Goal: Task Accomplishment & Management: Manage account settings

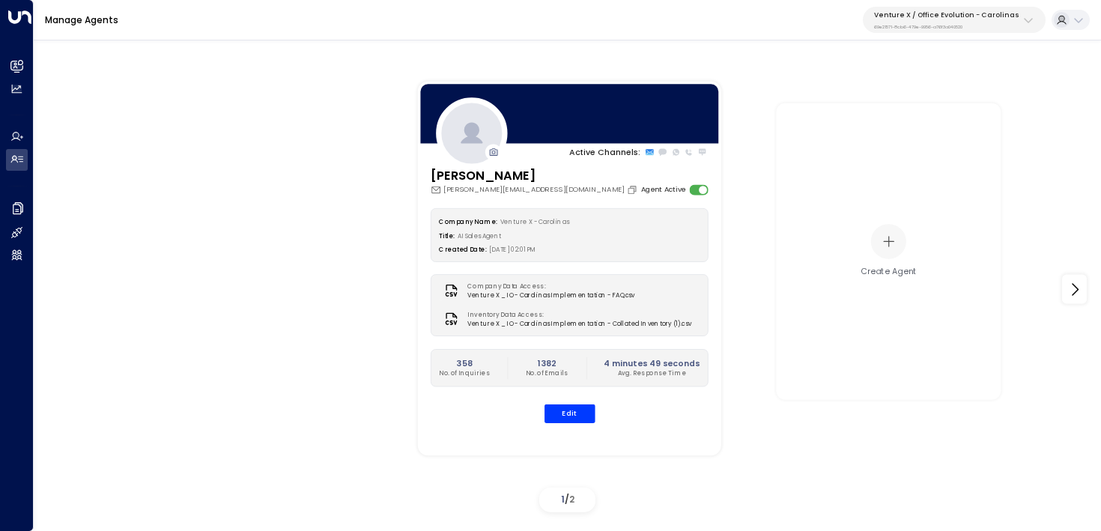
click at [1012, 12] on p "Venture X / Office Evolution - Carolinas" at bounding box center [946, 14] width 145 height 9
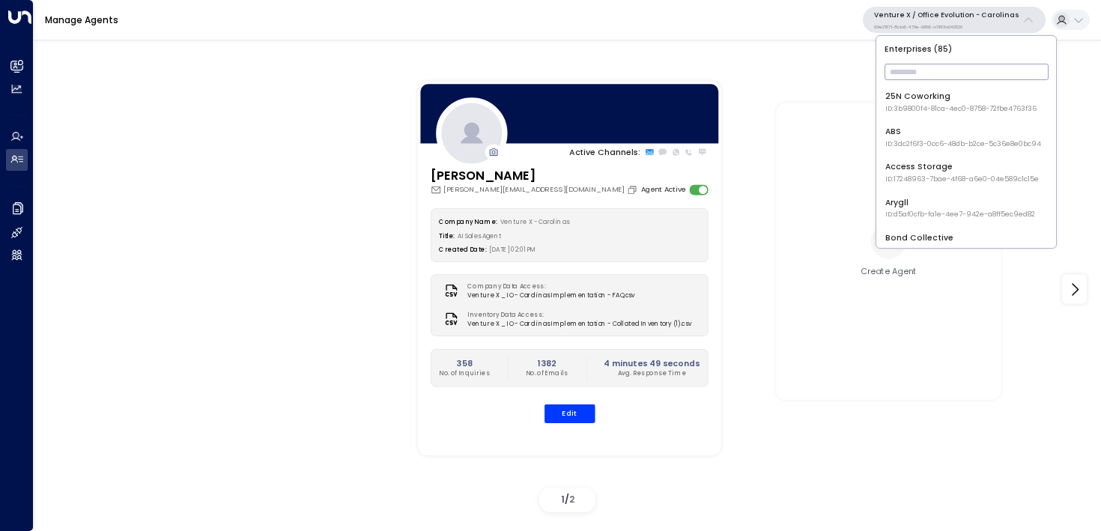
click at [929, 72] on input "text" at bounding box center [966, 72] width 164 height 24
type input "***"
click at [906, 91] on div "Premier Workspaces ID: 8d57ceec-d0b8-42ca-90e0-9b233cbecac5" at bounding box center [965, 102] width 160 height 23
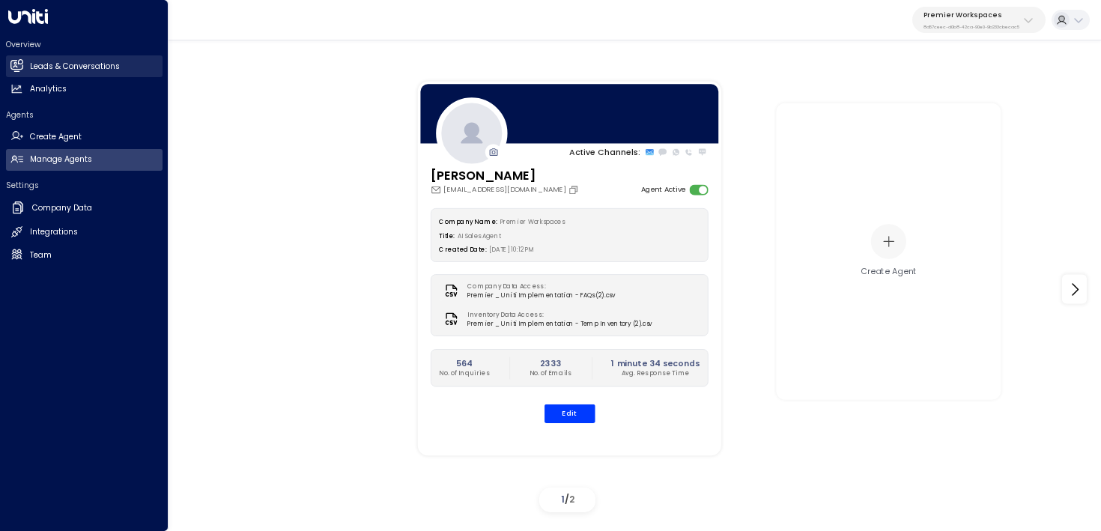
click at [24, 62] on link "Leads & Conversations Leads & Conversations" at bounding box center [84, 66] width 157 height 22
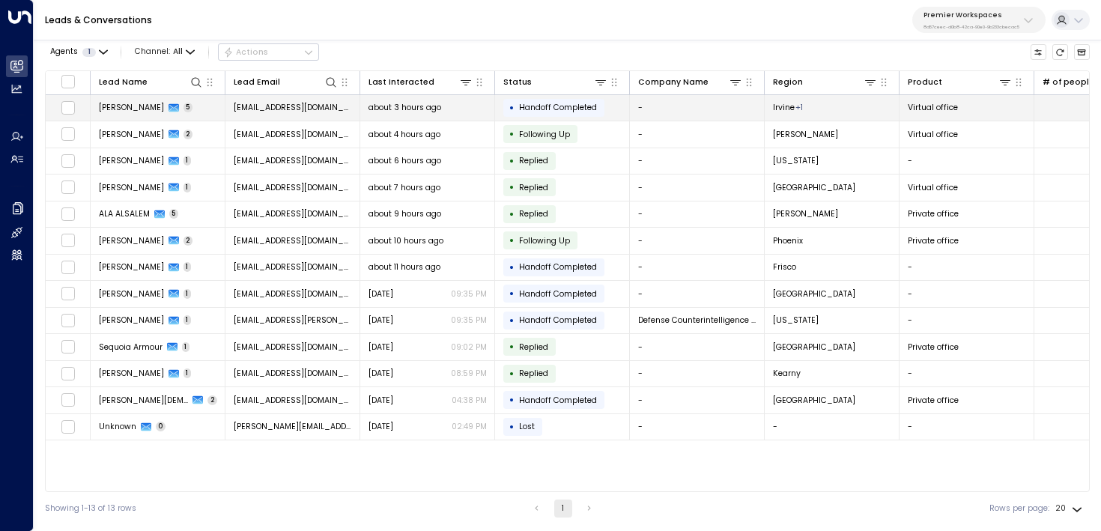
click at [309, 113] on span "rollaw@cdsearch.com" at bounding box center [293, 107] width 118 height 11
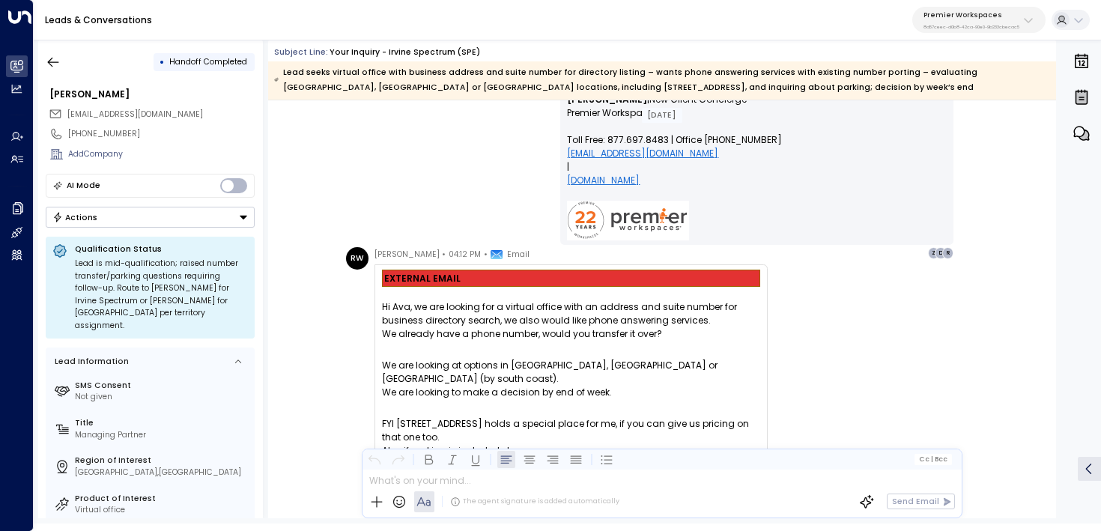
scroll to position [1528, 0]
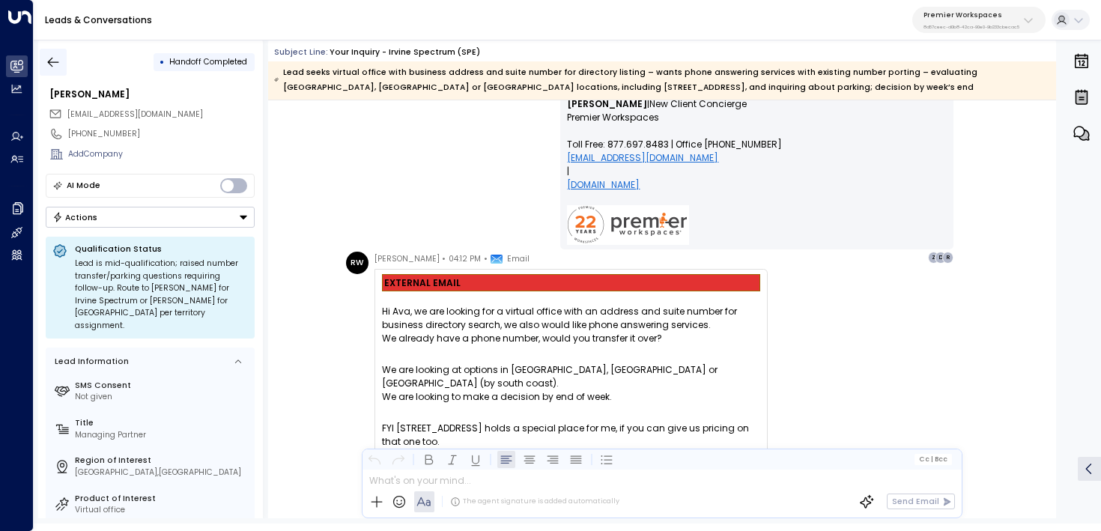
click at [57, 57] on icon "button" at bounding box center [53, 62] width 15 height 15
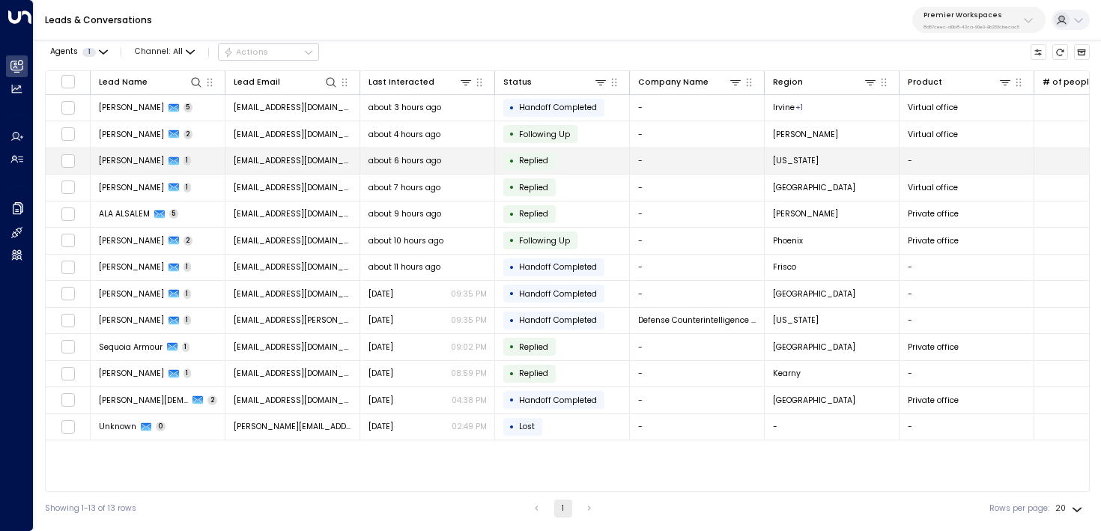
click at [192, 155] on td "Popoola Kehinde 1" at bounding box center [158, 161] width 135 height 26
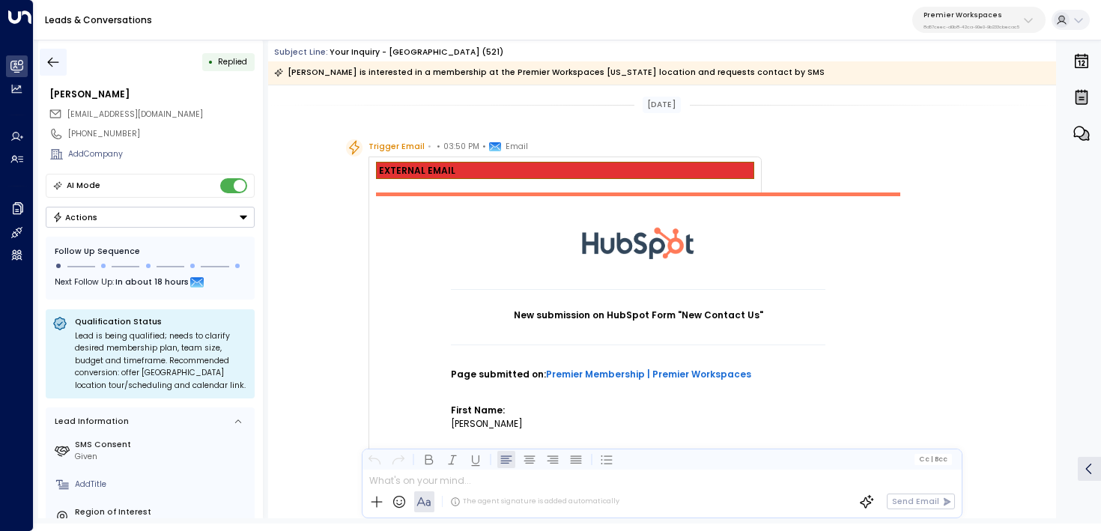
click at [55, 61] on icon "button" at bounding box center [53, 62] width 15 height 15
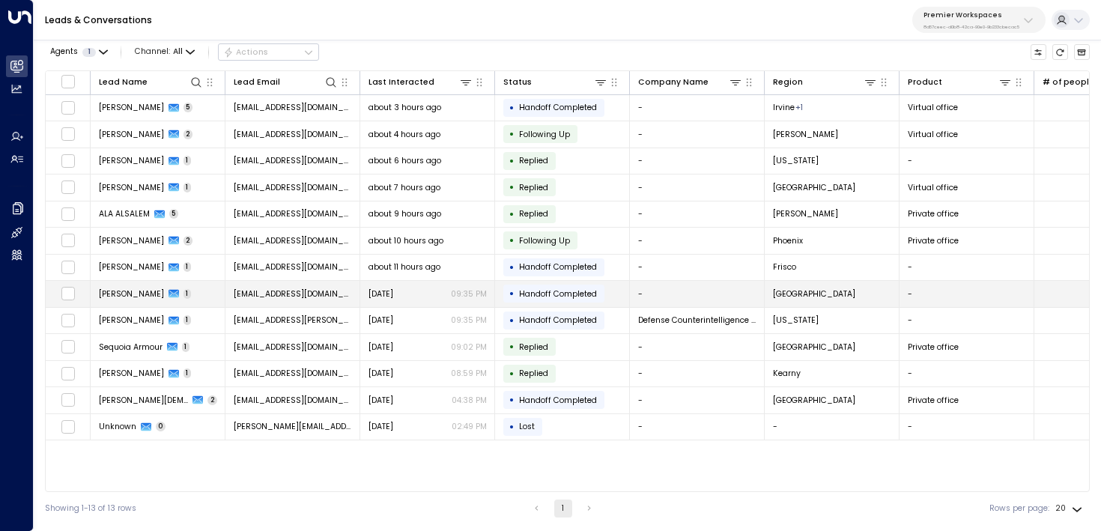
click at [393, 297] on span "[DATE]" at bounding box center [380, 293] width 25 height 11
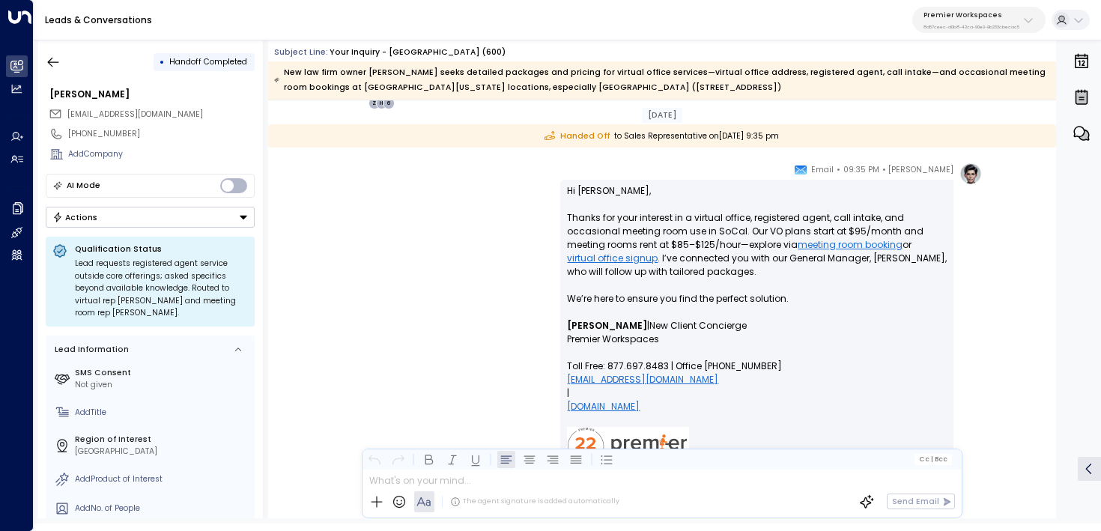
scroll to position [380, 0]
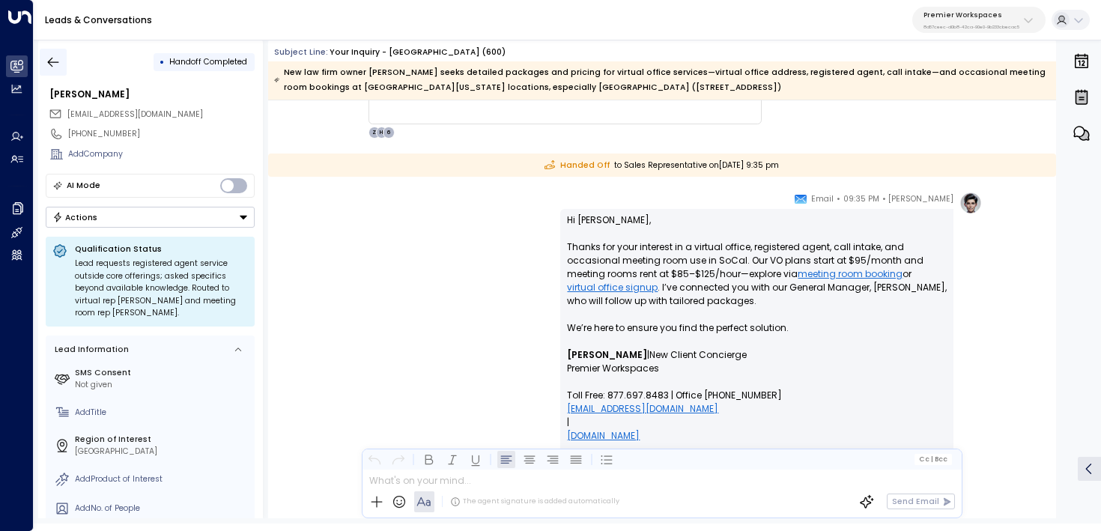
click at [42, 52] on button "button" at bounding box center [53, 62] width 27 height 27
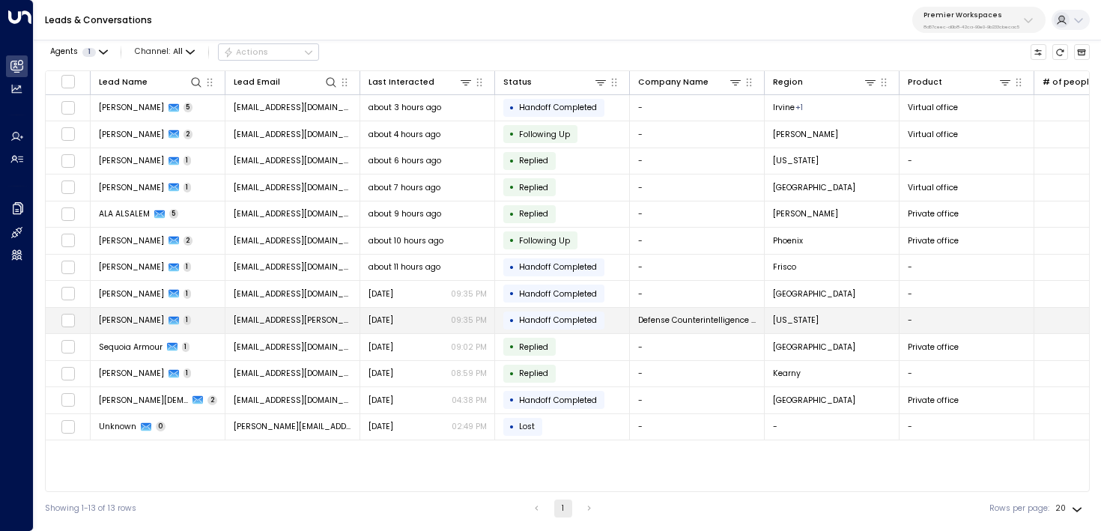
click at [198, 329] on td "Marc Lauterbach 1" at bounding box center [158, 321] width 135 height 26
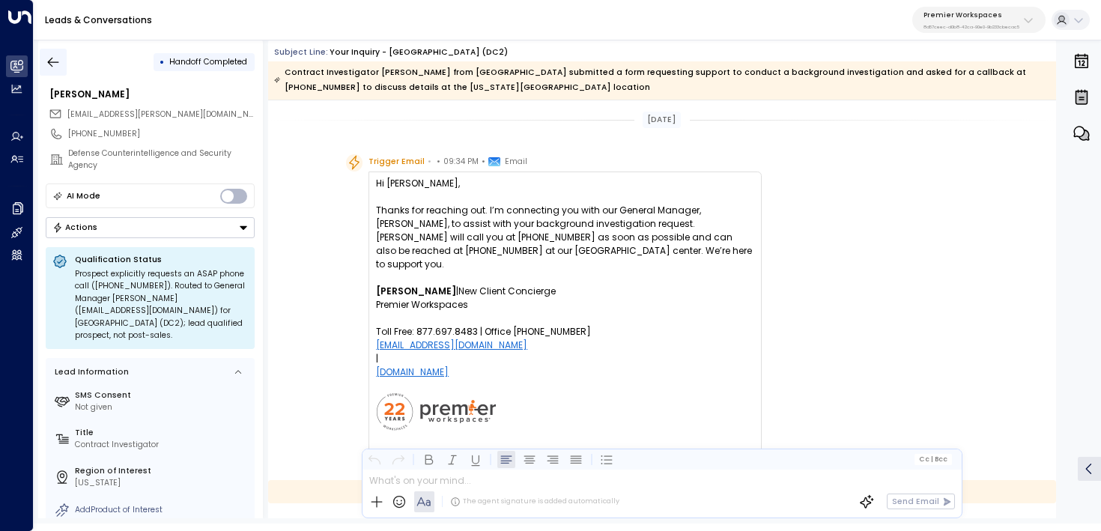
click at [55, 52] on button "button" at bounding box center [53, 62] width 27 height 27
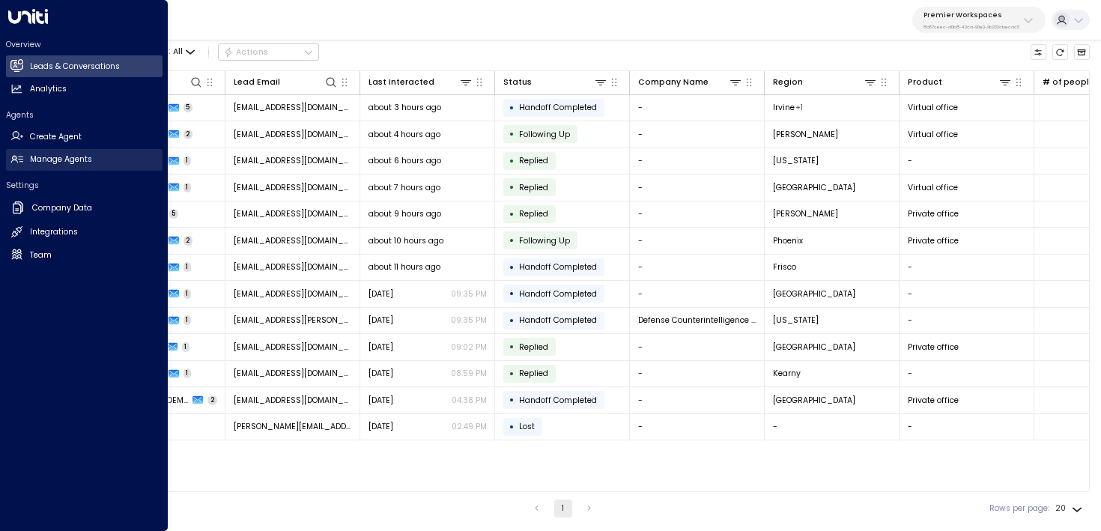
click at [79, 162] on h2 "Manage Agents" at bounding box center [61, 160] width 62 height 12
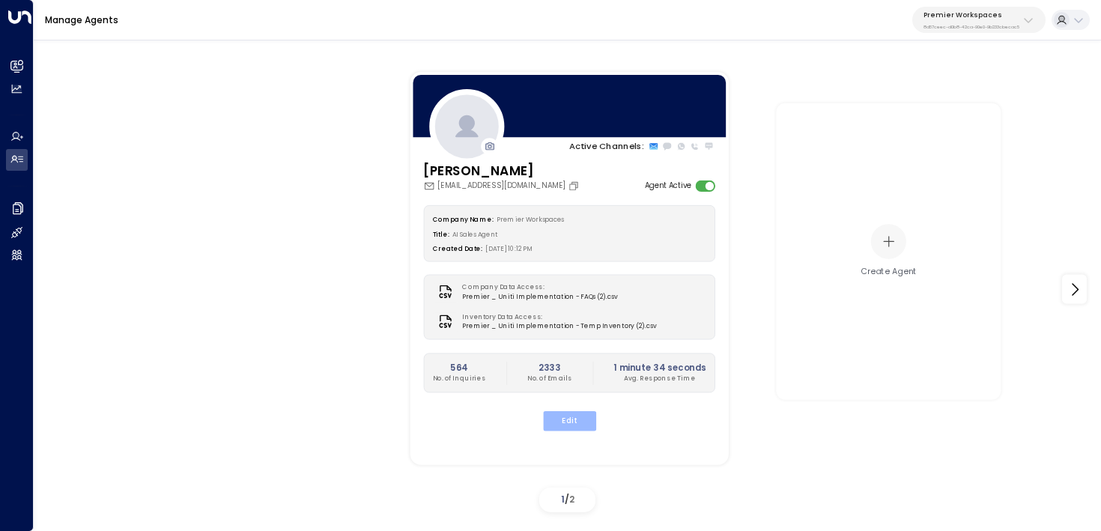
click at [571, 418] on button "Edit" at bounding box center [568, 420] width 53 height 19
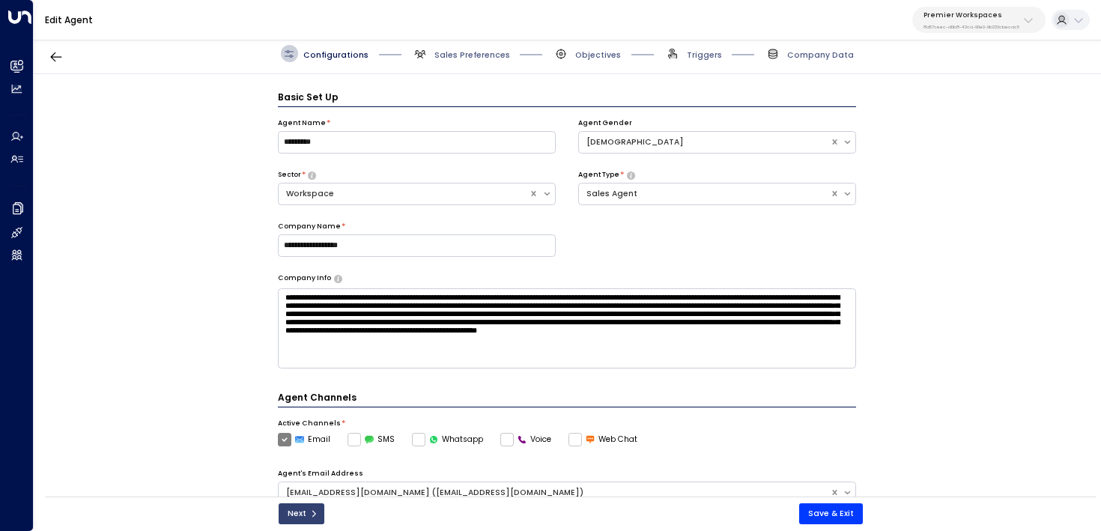
click at [309, 509] on icon "submit" at bounding box center [313, 513] width 9 height 9
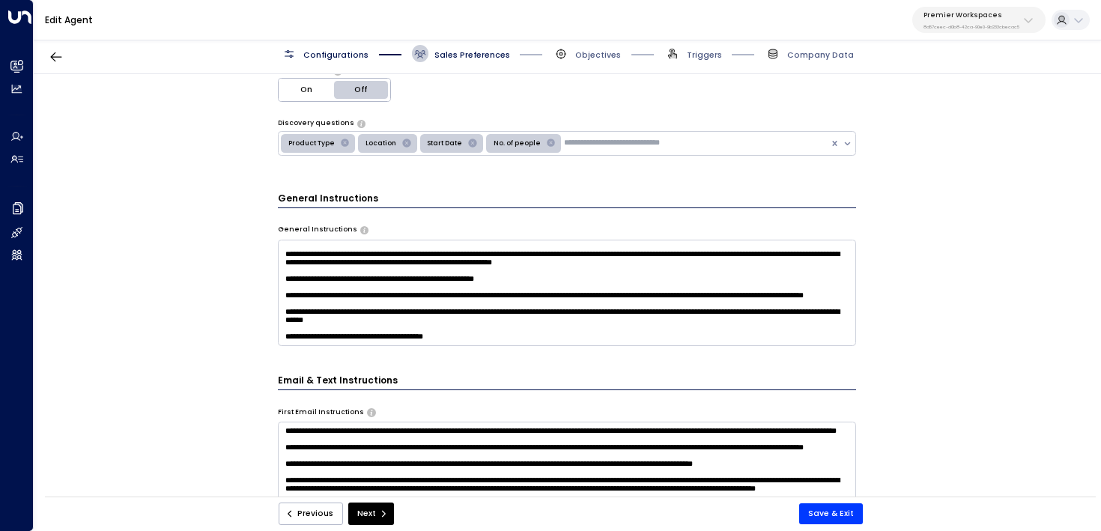
scroll to position [319, 0]
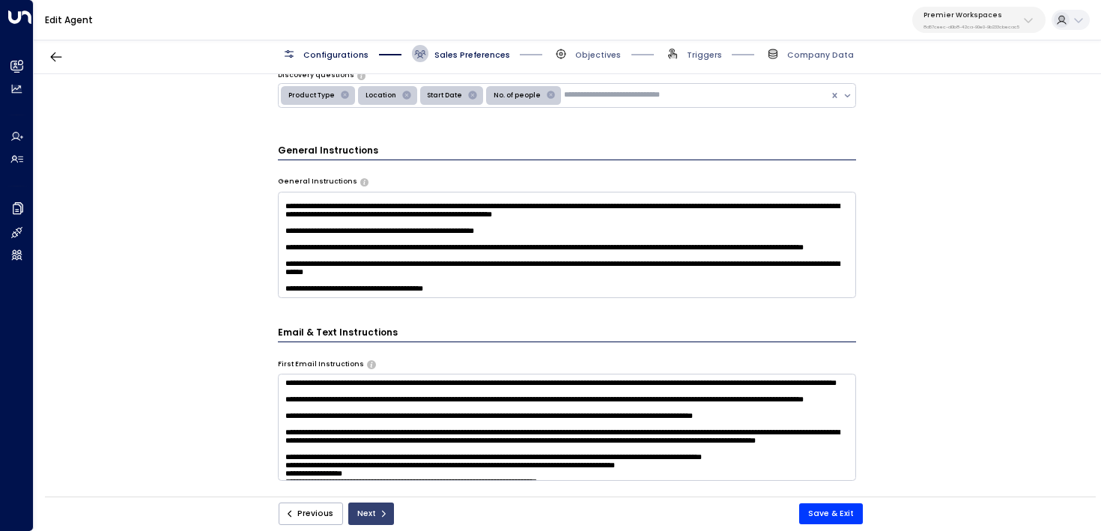
click at [373, 508] on button "Next" at bounding box center [371, 513] width 46 height 22
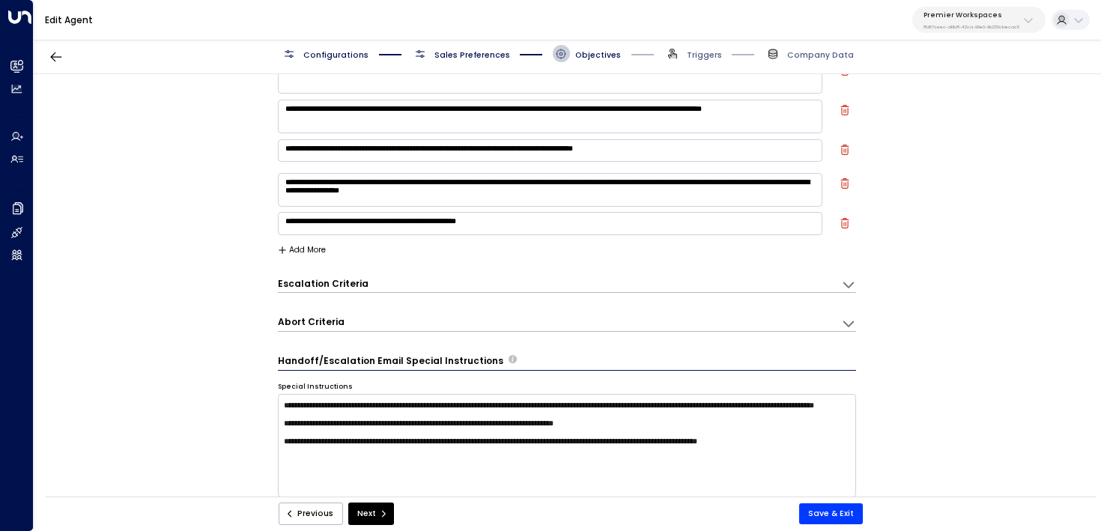
scroll to position [397, 0]
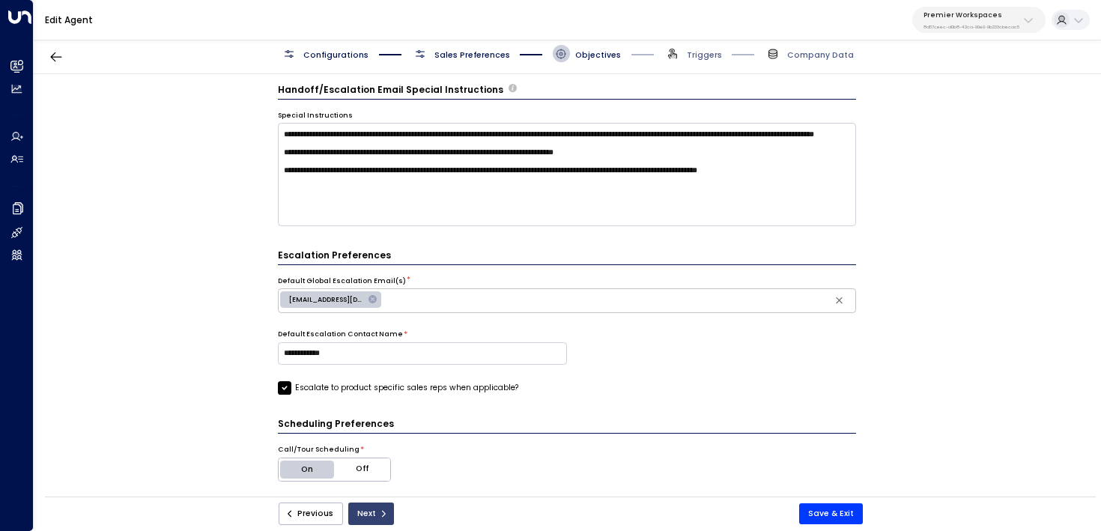
click at [381, 508] on button "Next" at bounding box center [371, 513] width 46 height 22
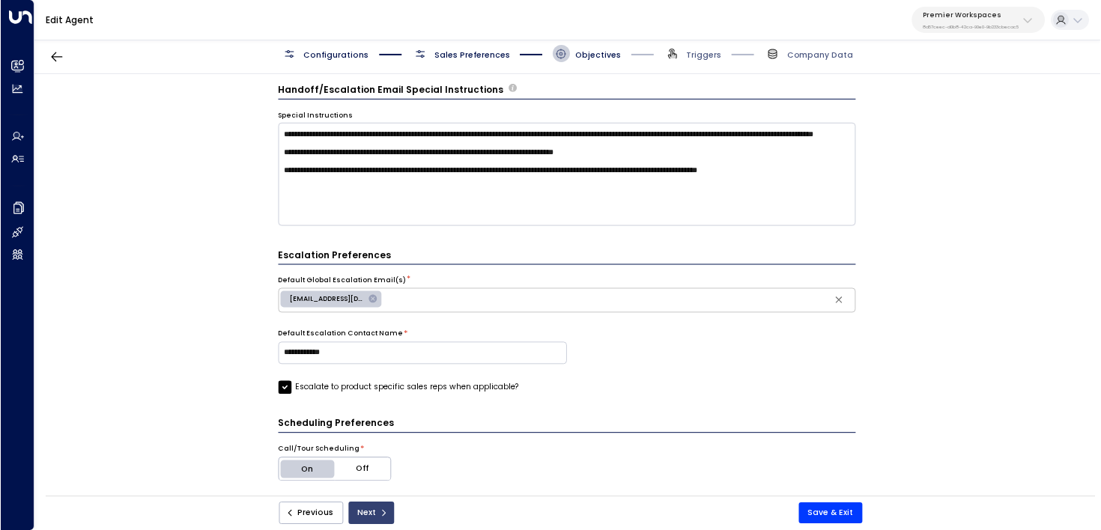
scroll to position [0, 0]
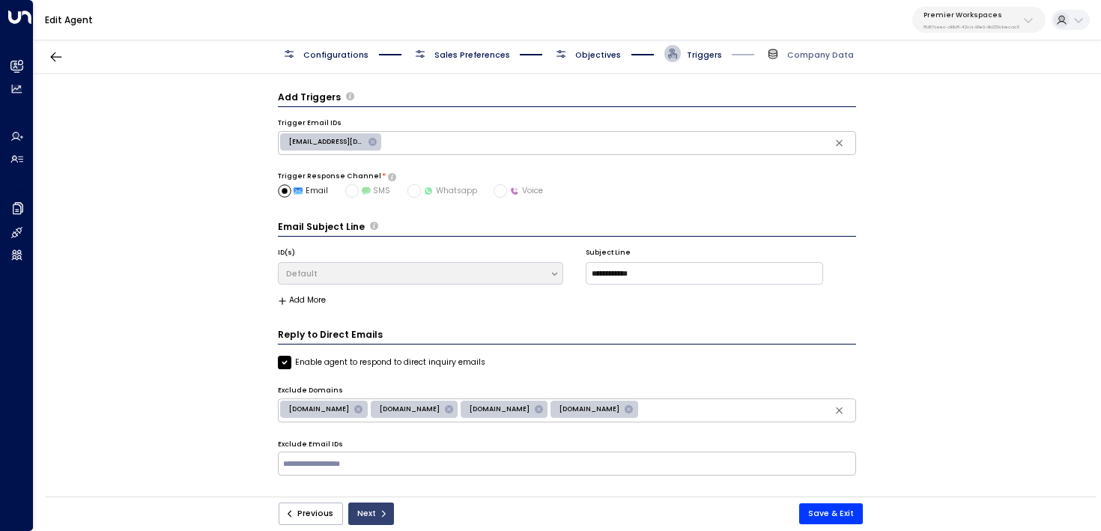
click at [370, 510] on button "Next" at bounding box center [371, 513] width 46 height 22
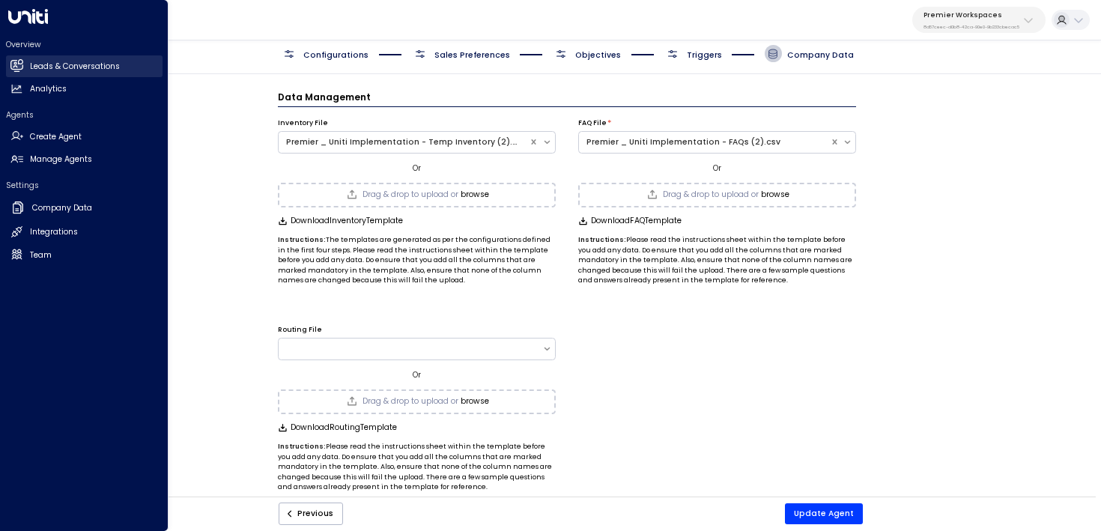
click at [22, 64] on icon at bounding box center [16, 65] width 13 height 13
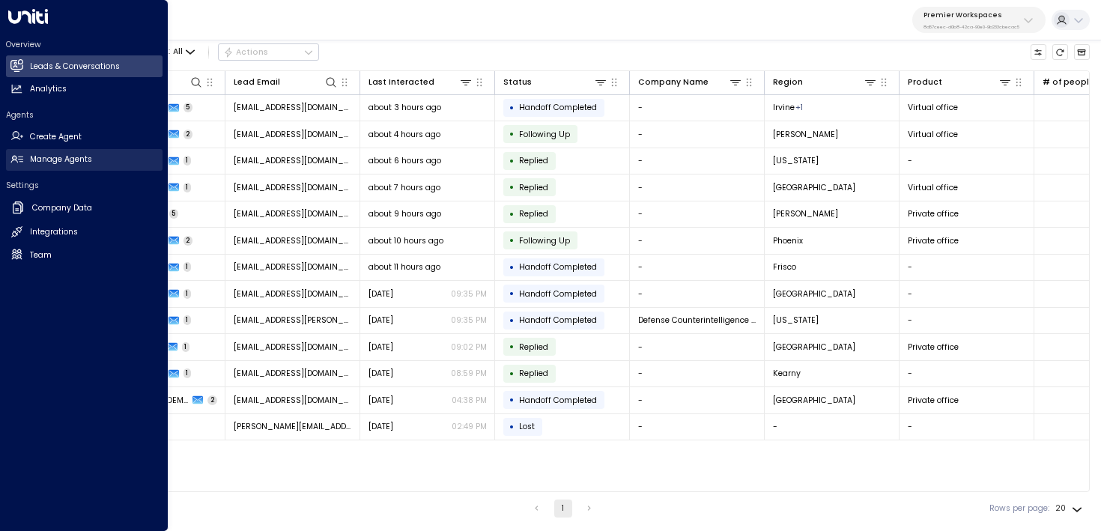
click at [19, 155] on icon at bounding box center [16, 159] width 13 height 13
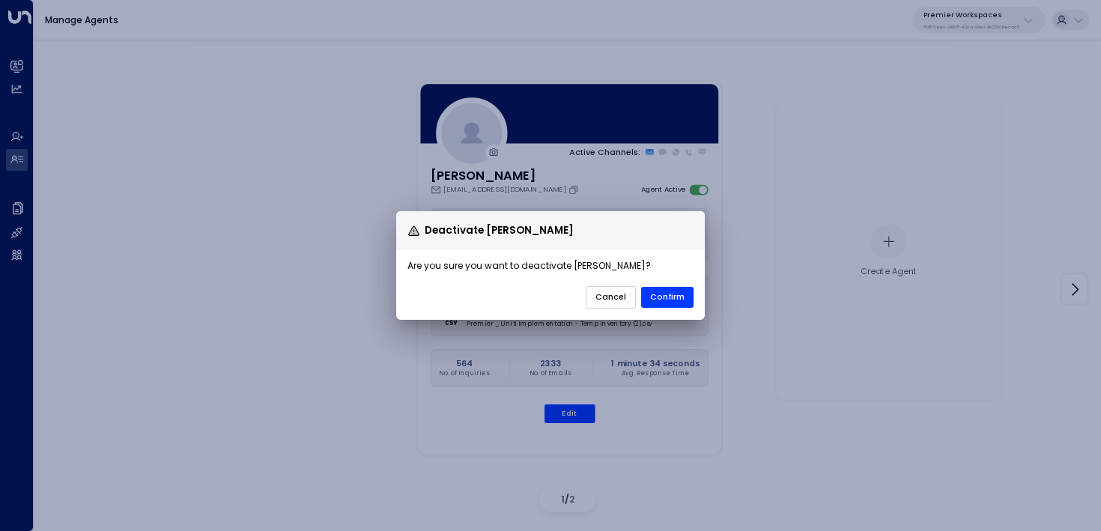
click at [614, 296] on button "Cancel" at bounding box center [611, 297] width 50 height 22
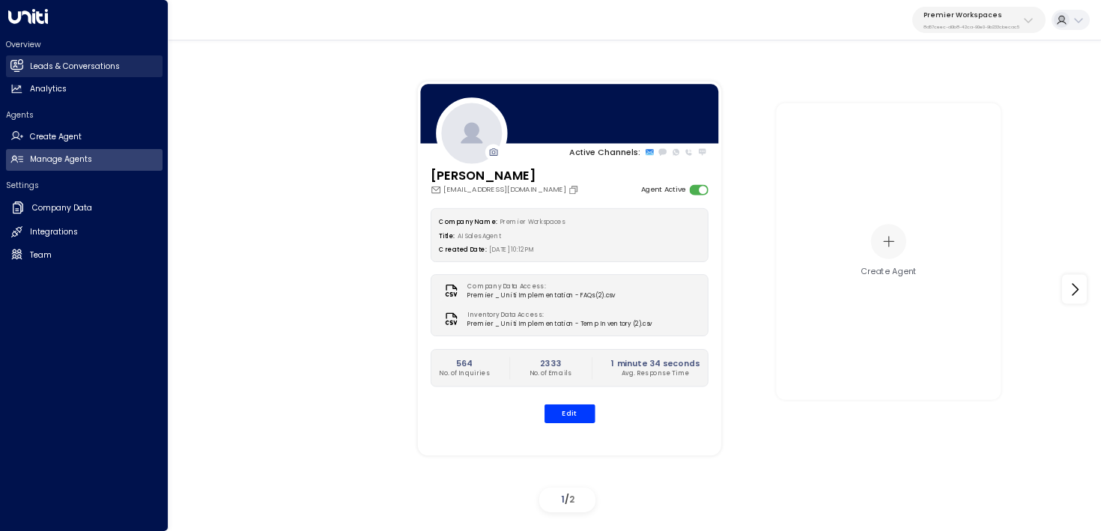
click at [132, 67] on link "Leads & Conversations Leads & Conversations" at bounding box center [84, 66] width 157 height 22
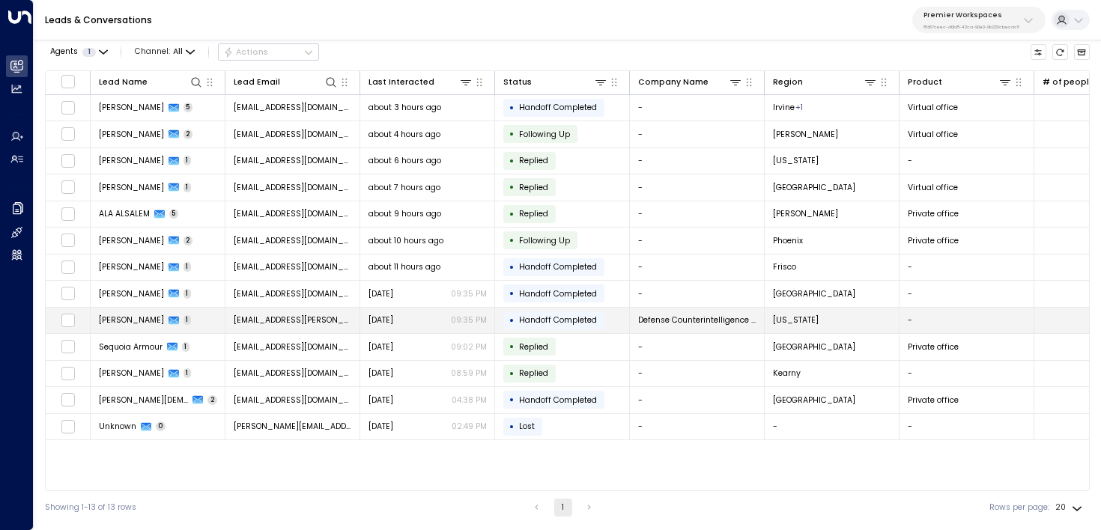
click at [439, 310] on td "Yesterday 09:35 PM" at bounding box center [427, 321] width 135 height 26
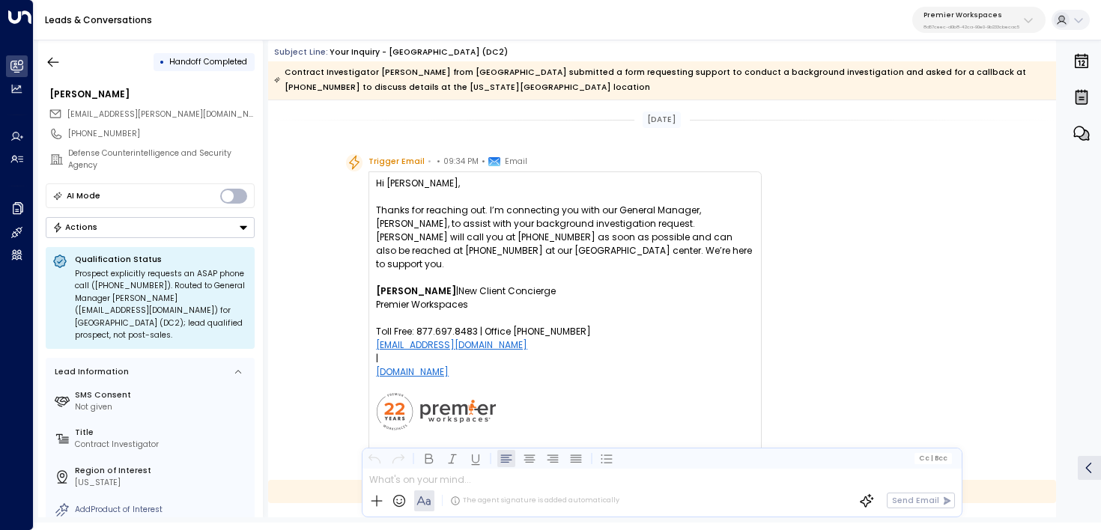
scroll to position [436, 0]
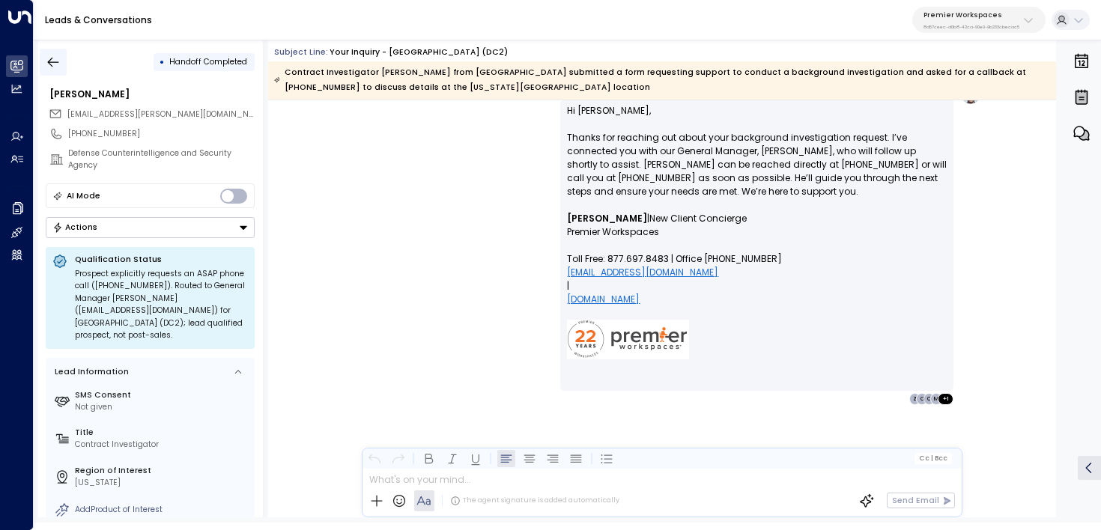
click at [51, 61] on icon "button" at bounding box center [53, 62] width 11 height 10
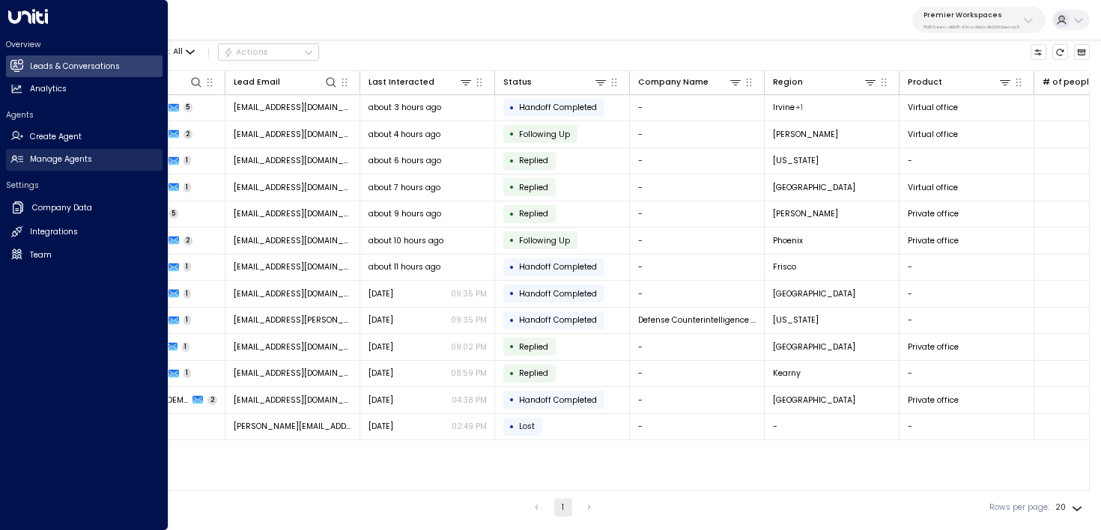
click at [25, 160] on link "Manage Agents Manage Agents" at bounding box center [84, 160] width 157 height 22
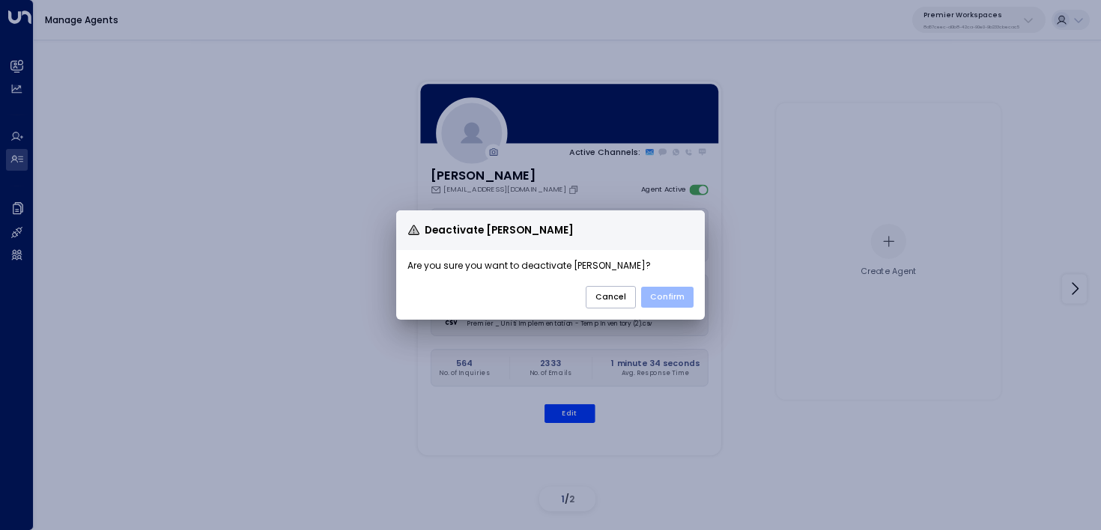
click at [673, 291] on button "Confirm" at bounding box center [667, 297] width 52 height 21
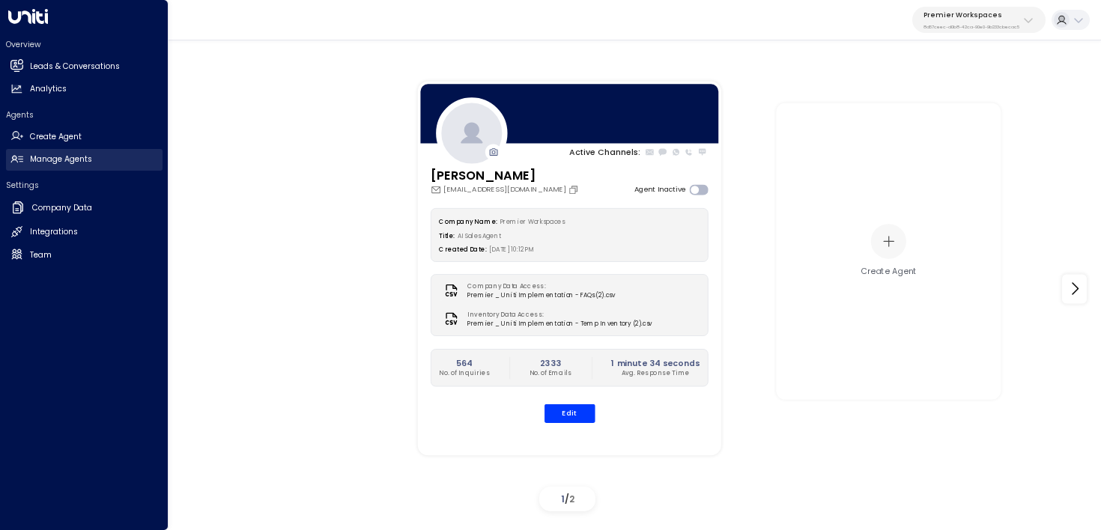
click at [100, 163] on link "Manage Agents Manage Agents" at bounding box center [84, 160] width 157 height 22
click at [22, 65] on link "Leads & Conversations Leads & Conversations" at bounding box center [84, 66] width 157 height 22
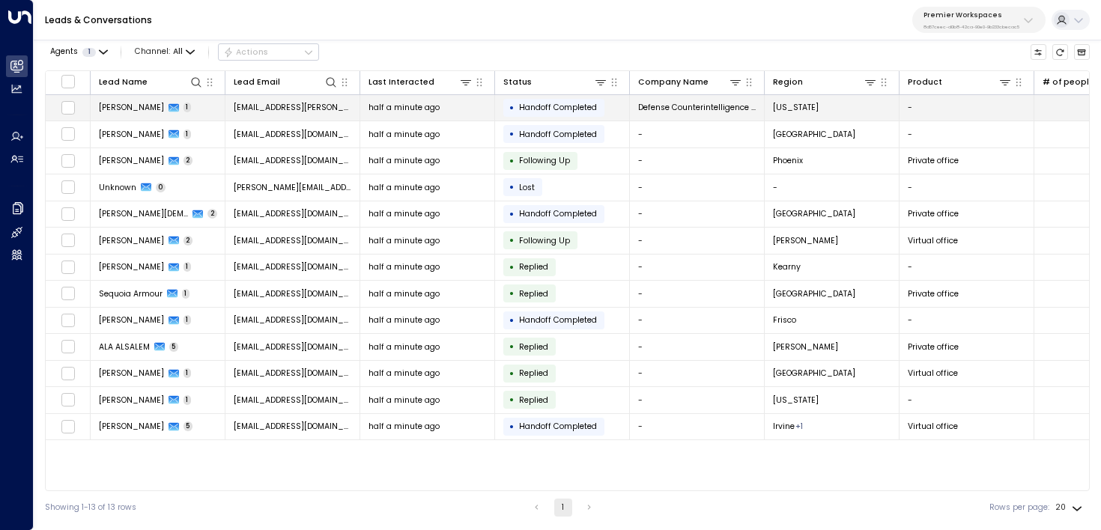
click at [371, 98] on td "half a minute ago" at bounding box center [427, 108] width 135 height 26
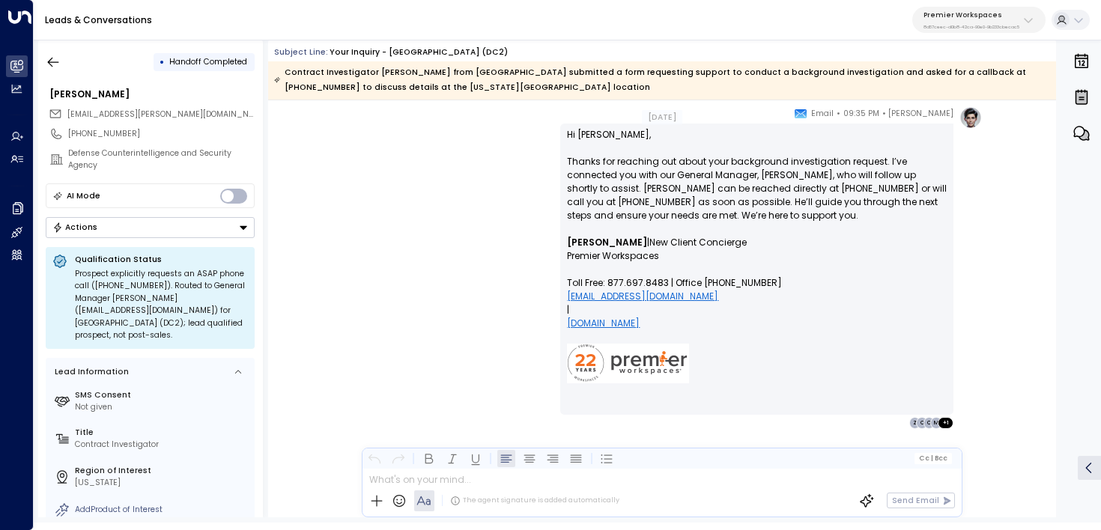
scroll to position [436, 0]
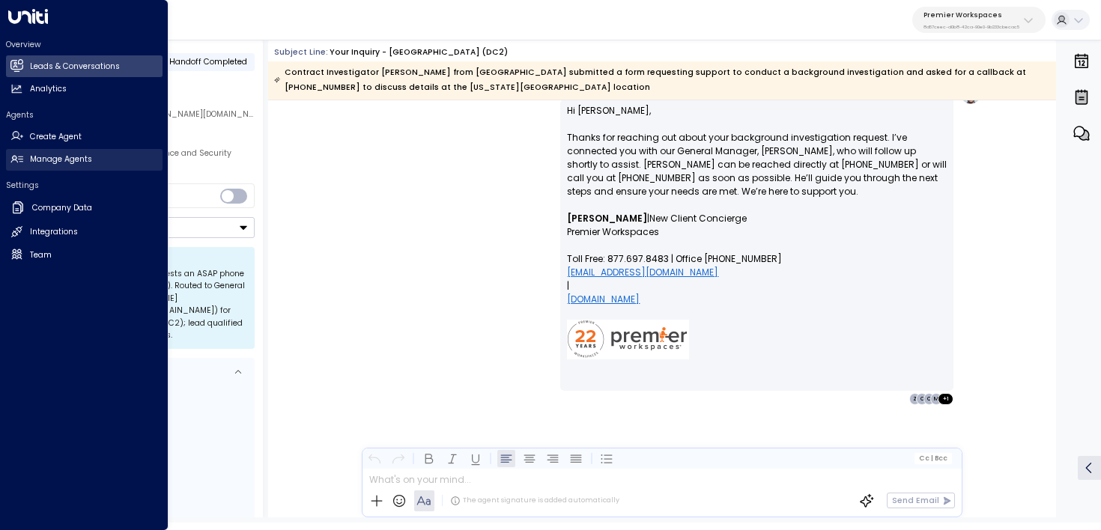
click at [69, 160] on h2 "Manage Agents" at bounding box center [61, 160] width 62 height 12
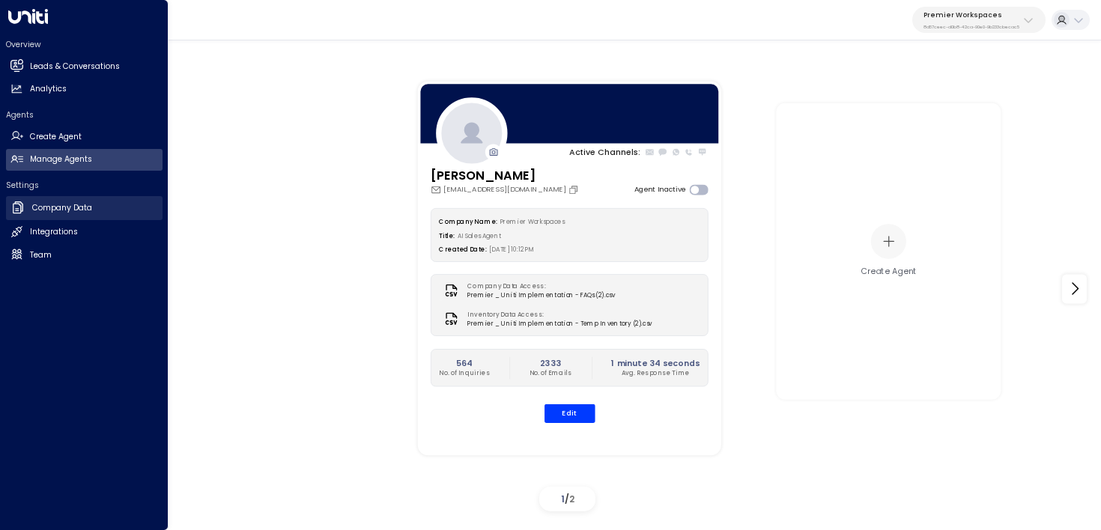
click at [106, 211] on link "Company Data Company Data" at bounding box center [84, 208] width 157 height 24
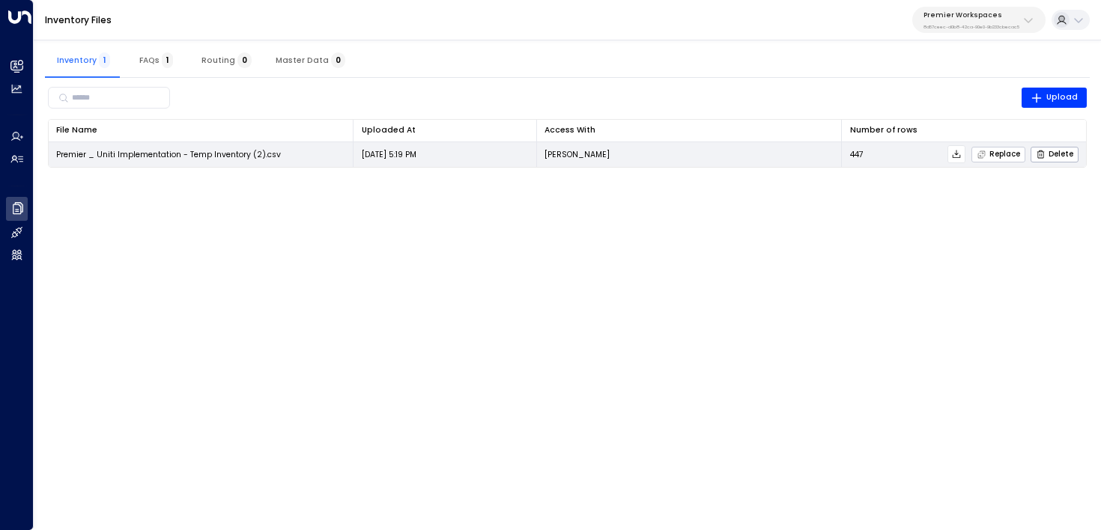
click at [1007, 155] on span "Replace" at bounding box center [997, 155] width 43 height 10
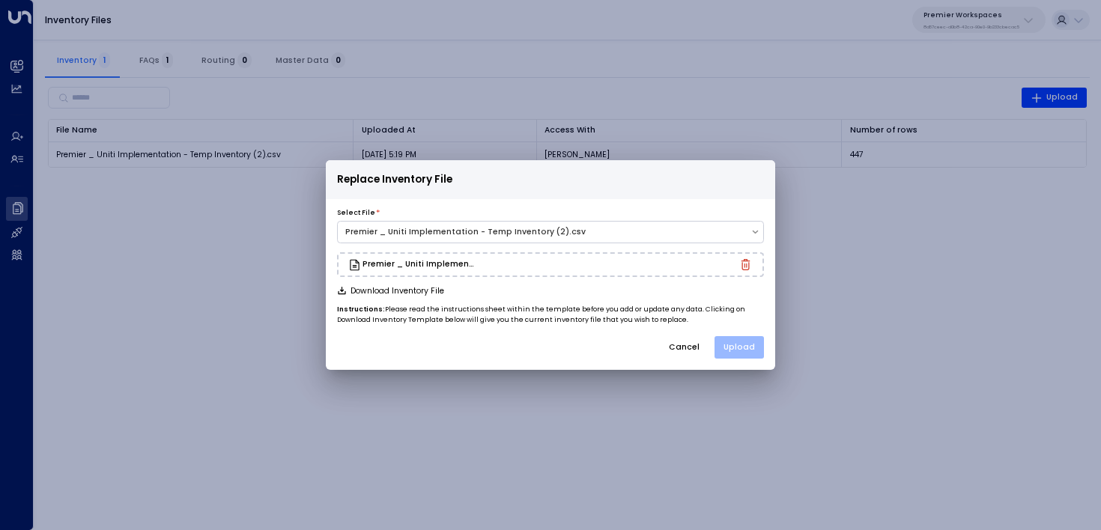
click at [754, 353] on button "Upload" at bounding box center [738, 347] width 49 height 22
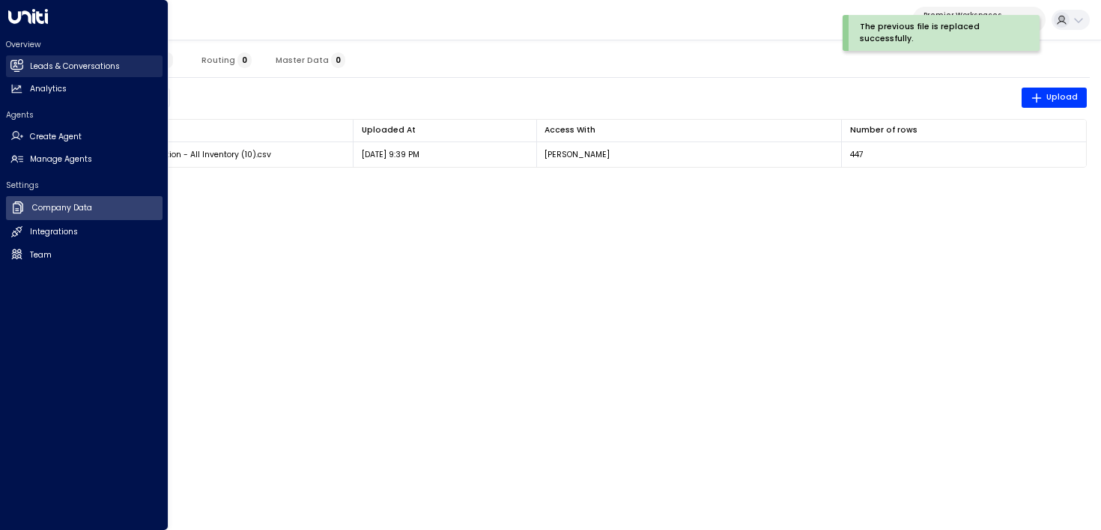
click at [21, 65] on icon at bounding box center [16, 65] width 12 height 9
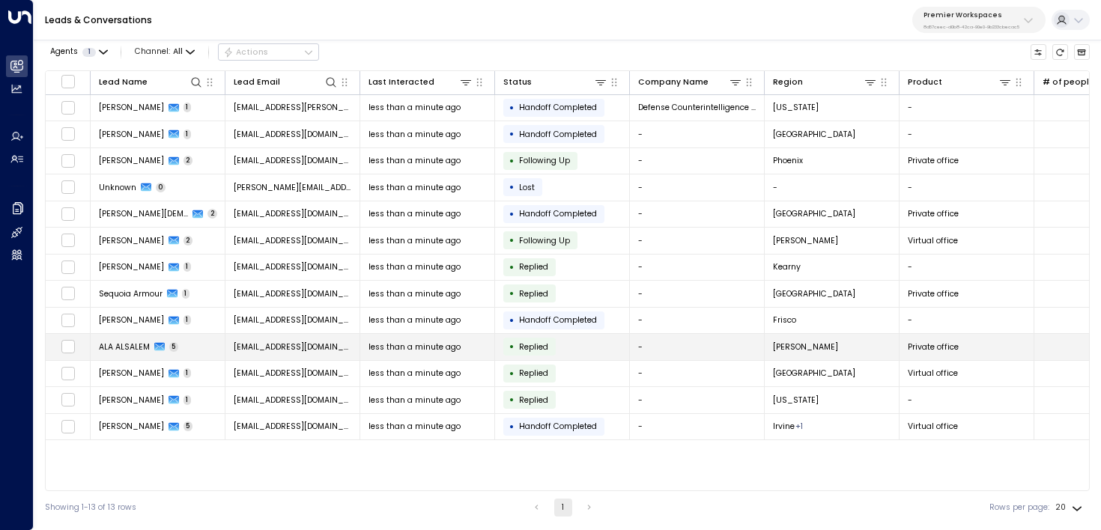
click at [305, 359] on td "alaa_83h@hotmail.com" at bounding box center [292, 347] width 135 height 26
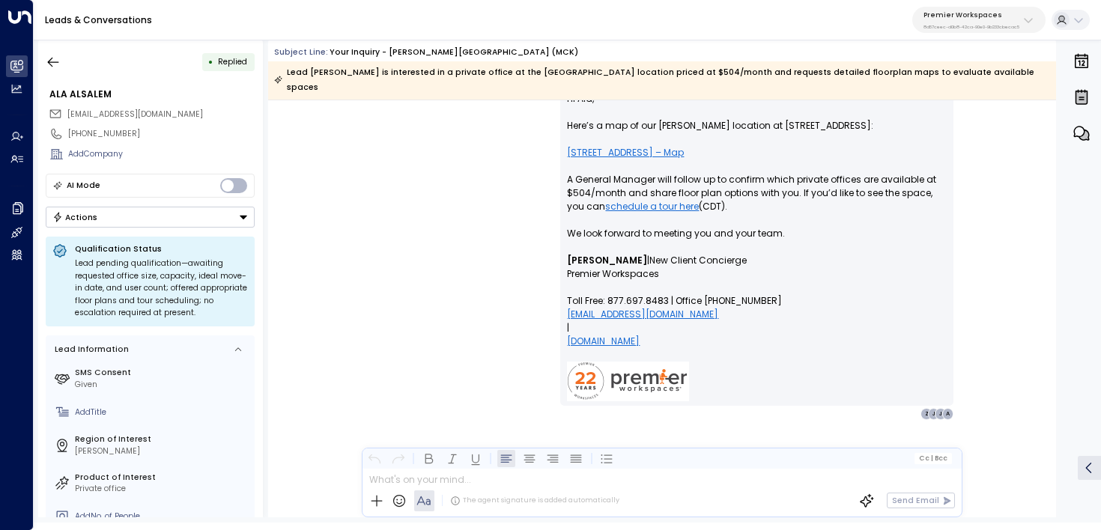
scroll to position [2294, 0]
click at [46, 68] on icon "button" at bounding box center [53, 62] width 15 height 15
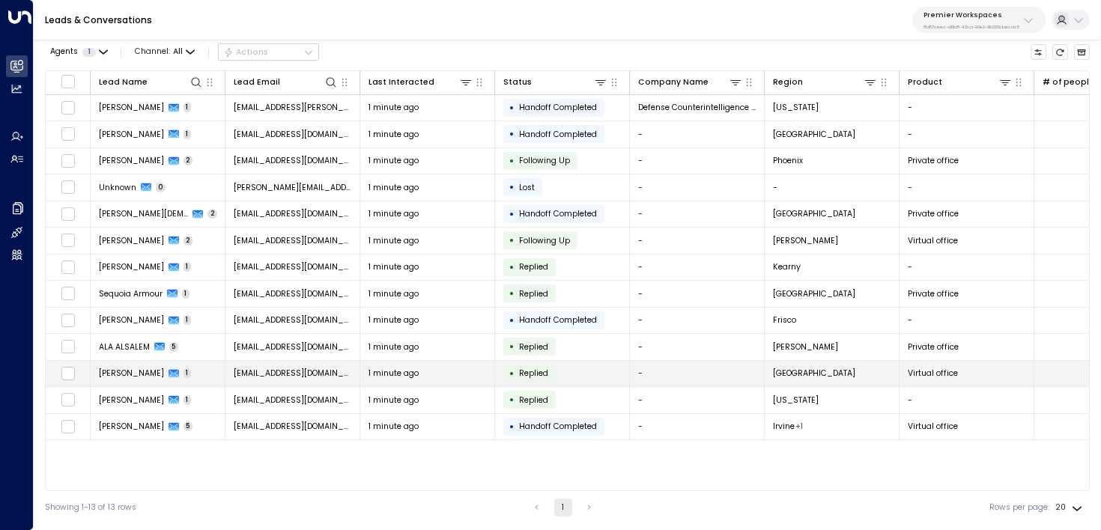
click at [435, 372] on div "1 minute ago" at bounding box center [427, 373] width 118 height 11
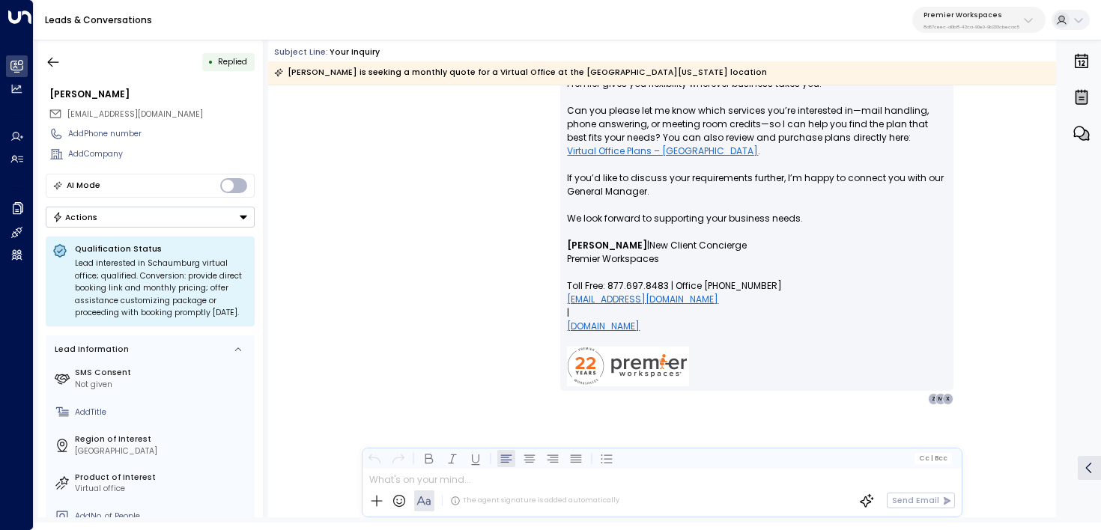
scroll to position [1209, 0]
click at [54, 58] on icon "button" at bounding box center [53, 62] width 15 height 15
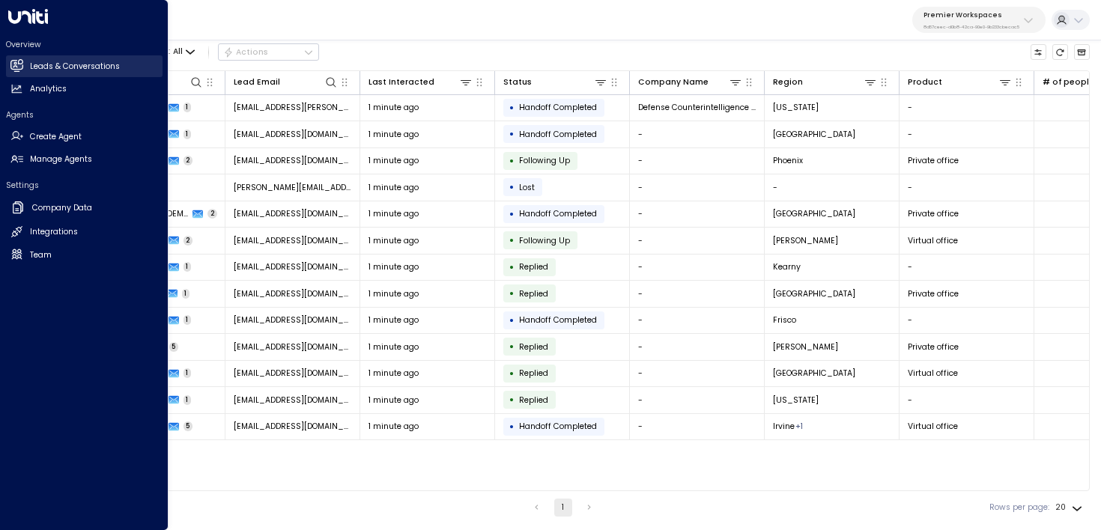
click at [38, 61] on h2 "Leads & Conversations" at bounding box center [75, 67] width 90 height 12
click at [94, 161] on link "Manage Agents Manage Agents" at bounding box center [84, 160] width 157 height 22
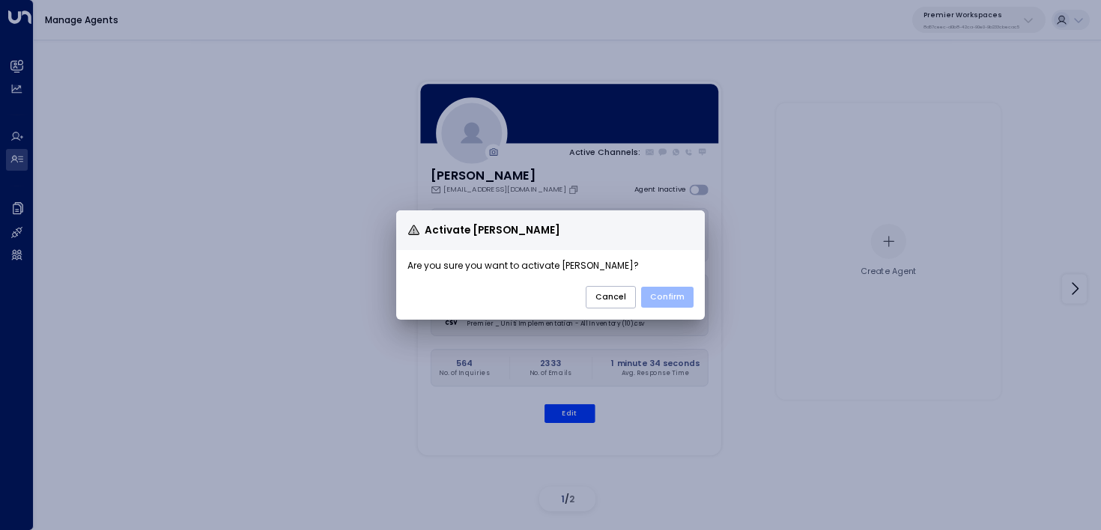
click at [687, 291] on button "Confirm" at bounding box center [667, 297] width 52 height 21
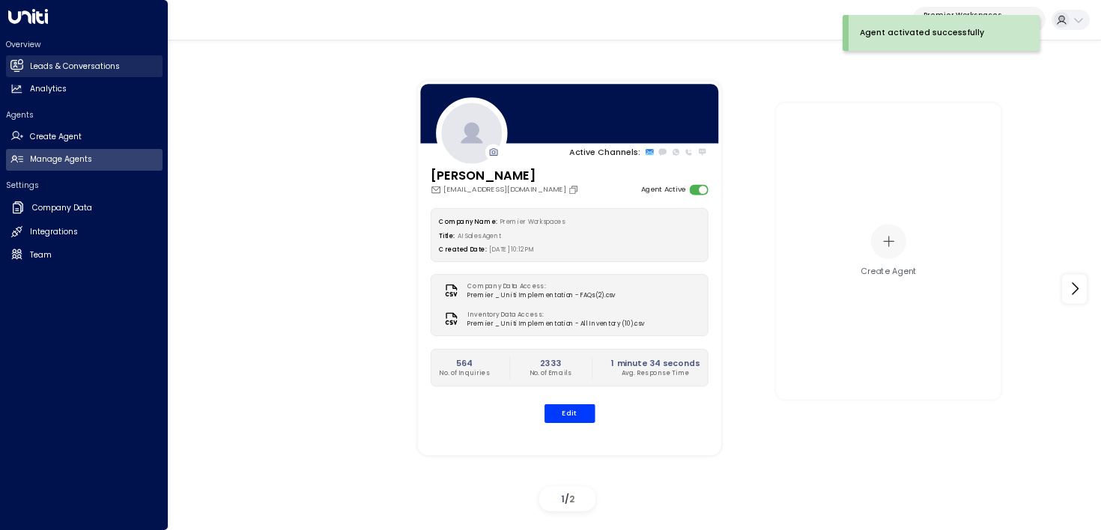
click at [55, 66] on h2 "Leads & Conversations" at bounding box center [75, 67] width 90 height 12
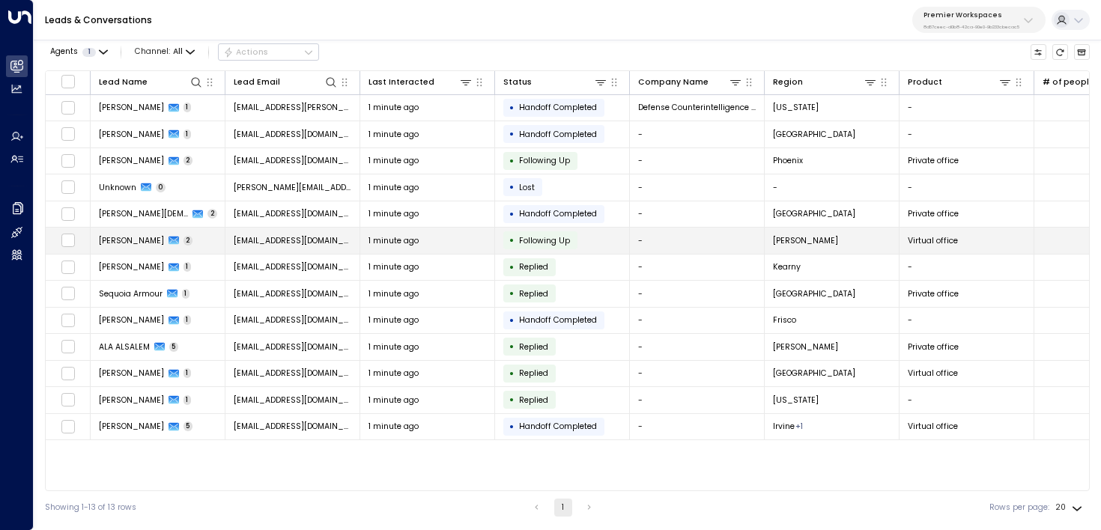
click at [315, 243] on span "aidanfilipovic@gmail.com" at bounding box center [293, 240] width 118 height 11
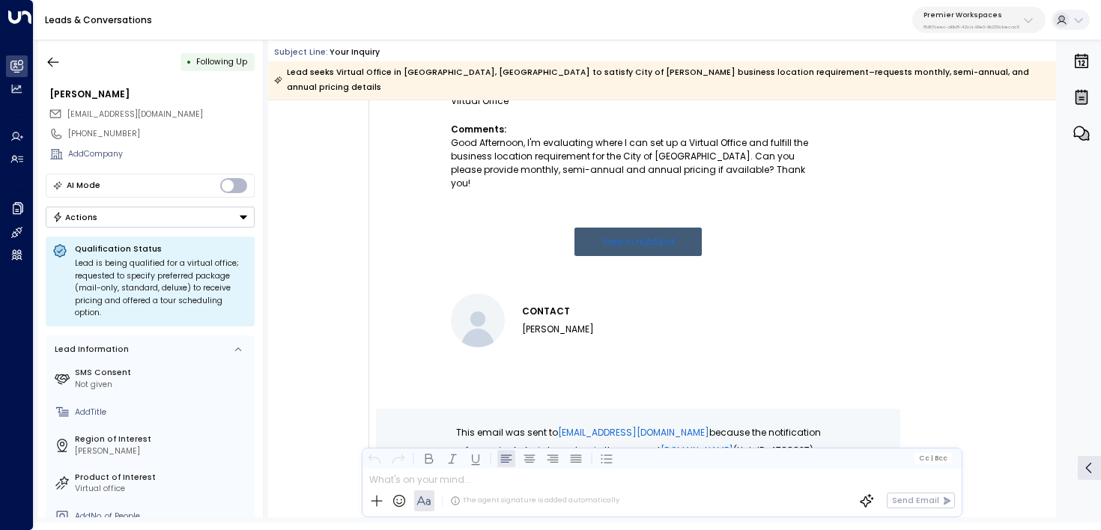
scroll to position [468, 0]
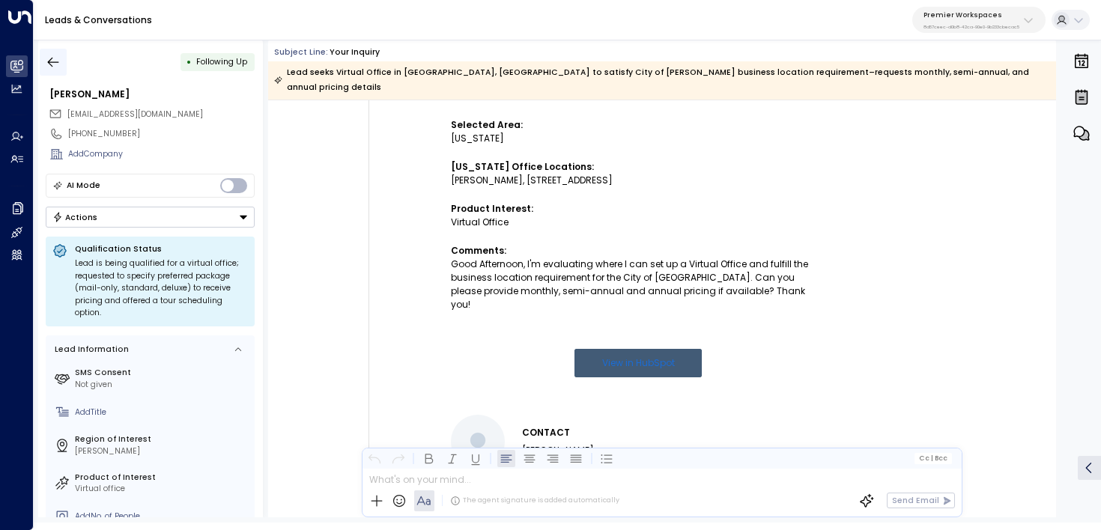
click at [61, 66] on button "button" at bounding box center [53, 62] width 27 height 27
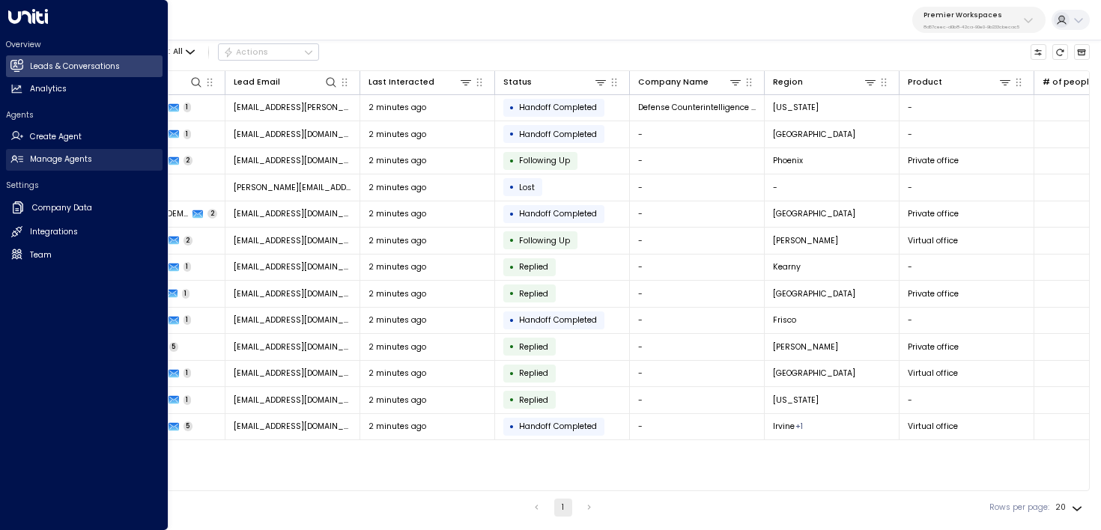
click at [19, 154] on icon at bounding box center [16, 159] width 13 height 13
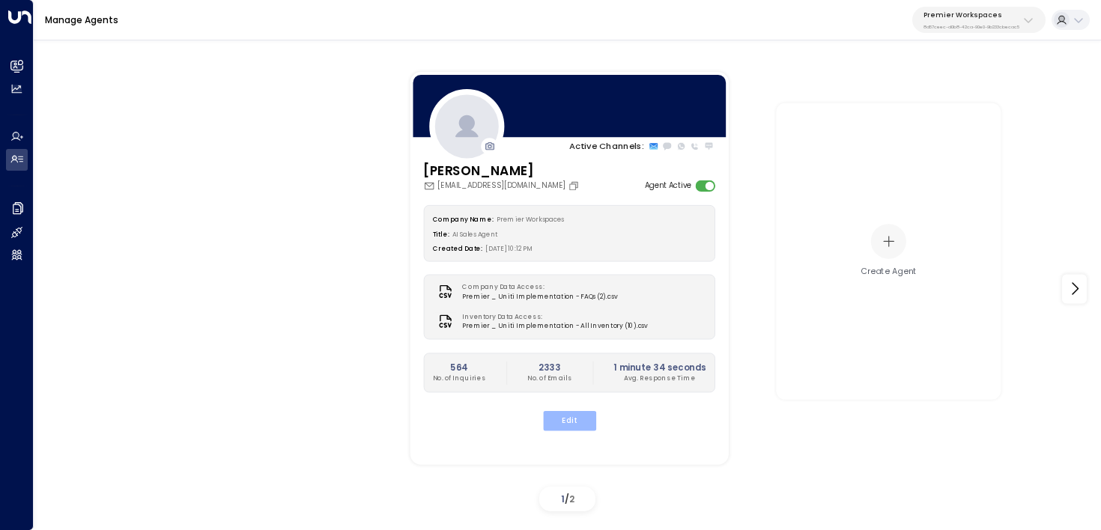
click at [574, 418] on button "Edit" at bounding box center [568, 420] width 53 height 19
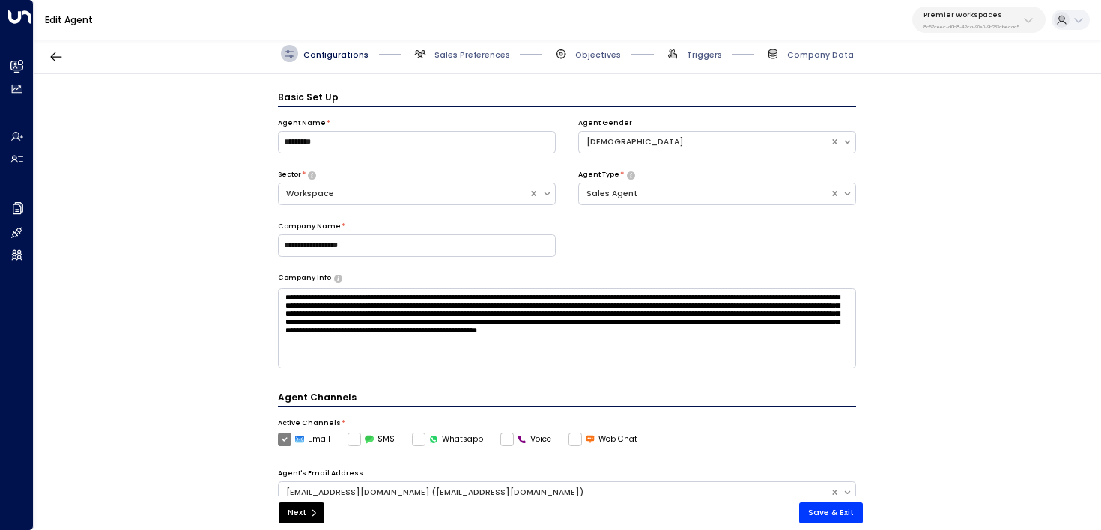
scroll to position [16, 0]
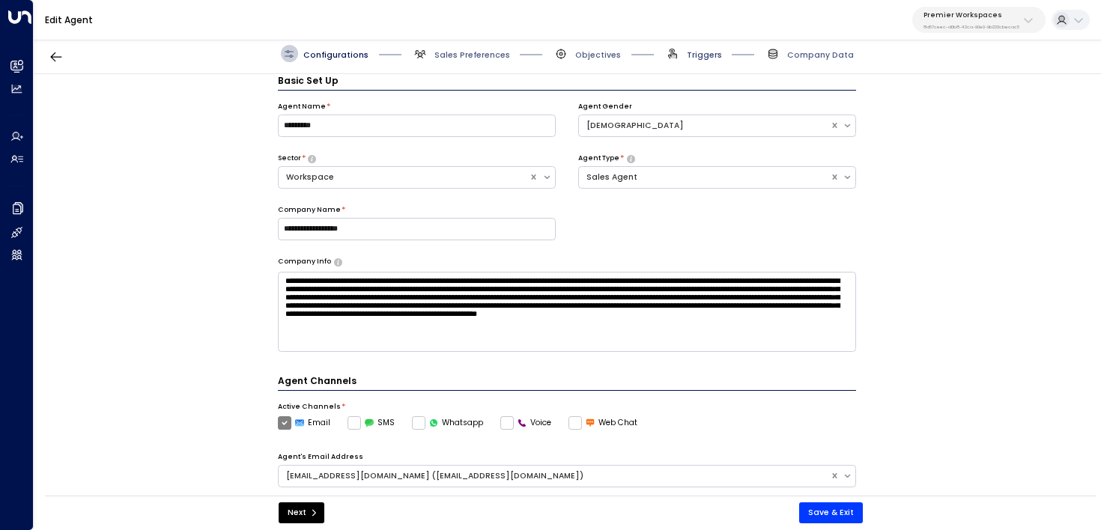
click at [699, 55] on span "Triggers" at bounding box center [704, 54] width 35 height 11
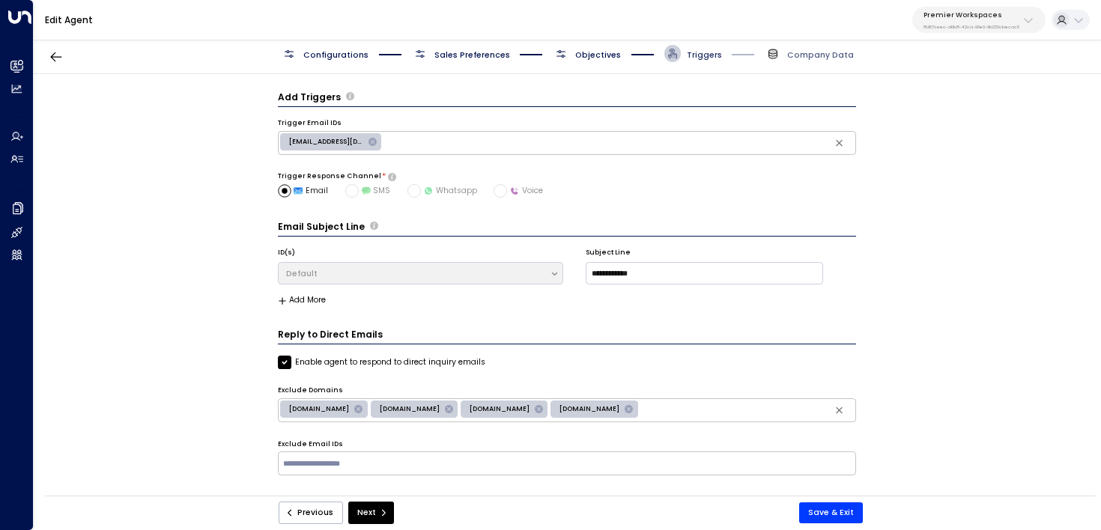
scroll to position [0, 0]
click at [599, 49] on span "Objectives" at bounding box center [598, 54] width 46 height 11
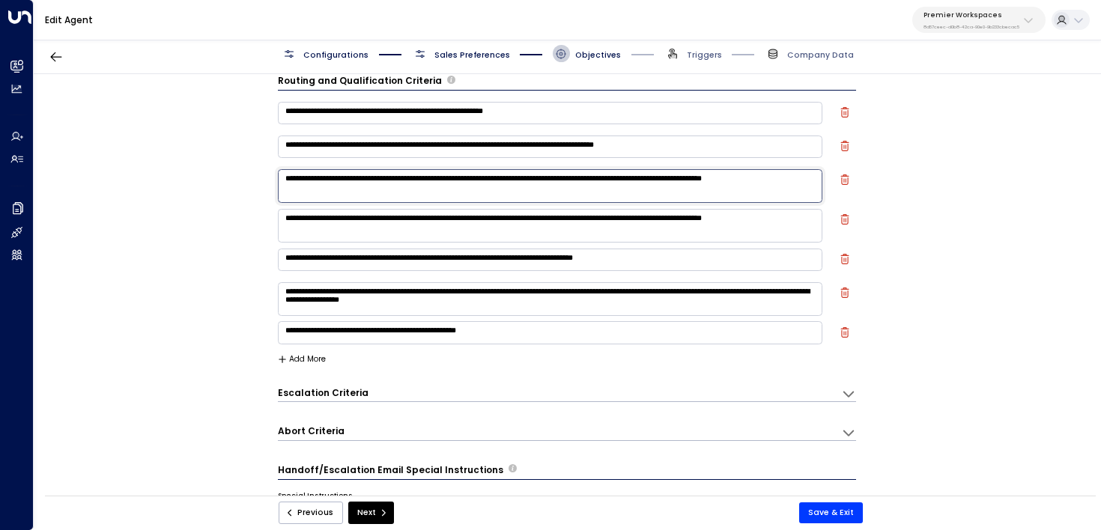
drag, startPoint x: 735, startPoint y: 180, endPoint x: 671, endPoint y: 180, distance: 64.4
click at [671, 180] on textarea "**********" at bounding box center [550, 186] width 545 height 34
drag, startPoint x: 371, startPoint y: 190, endPoint x: 290, endPoint y: 190, distance: 81.6
click at [290, 190] on textarea "**********" at bounding box center [550, 186] width 545 height 34
paste textarea "**********"
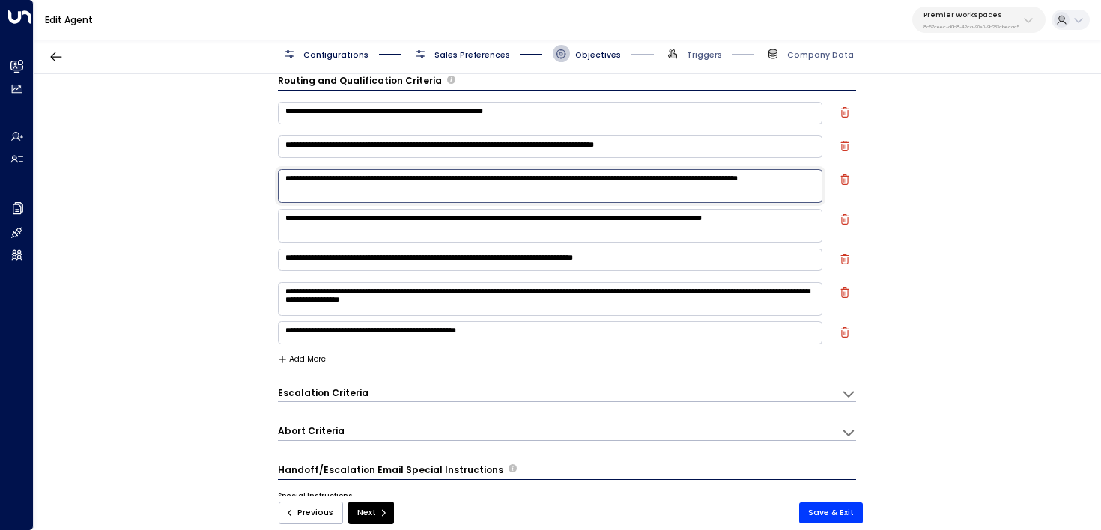
type textarea "**********"
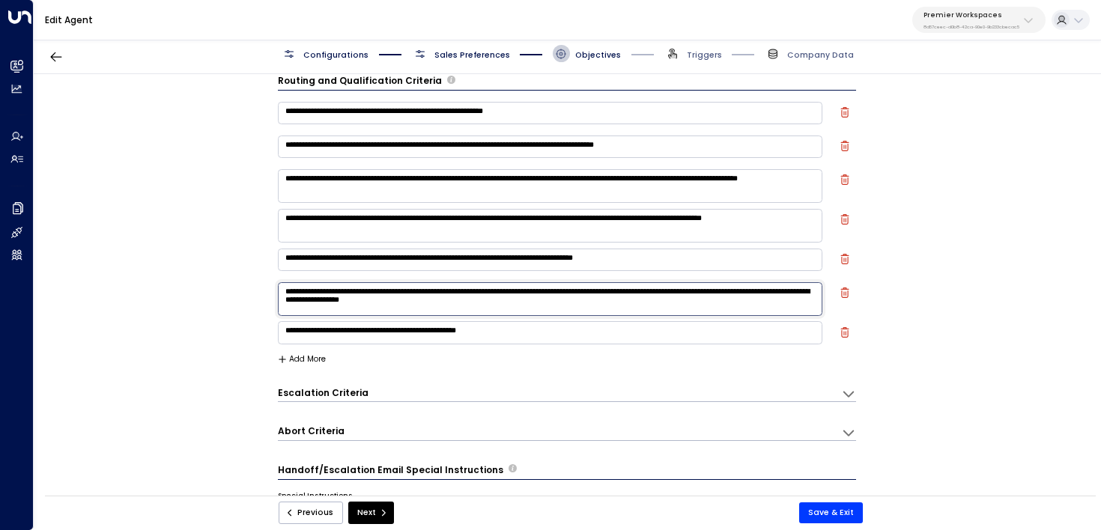
drag, startPoint x: 607, startPoint y: 295, endPoint x: 482, endPoint y: 292, distance: 124.3
click at [482, 292] on textarea "**********" at bounding box center [550, 299] width 545 height 34
click at [429, 303] on textarea "**********" at bounding box center [550, 299] width 545 height 34
drag, startPoint x: 429, startPoint y: 303, endPoint x: 376, endPoint y: 303, distance: 53.2
click at [376, 303] on textarea "**********" at bounding box center [550, 299] width 545 height 34
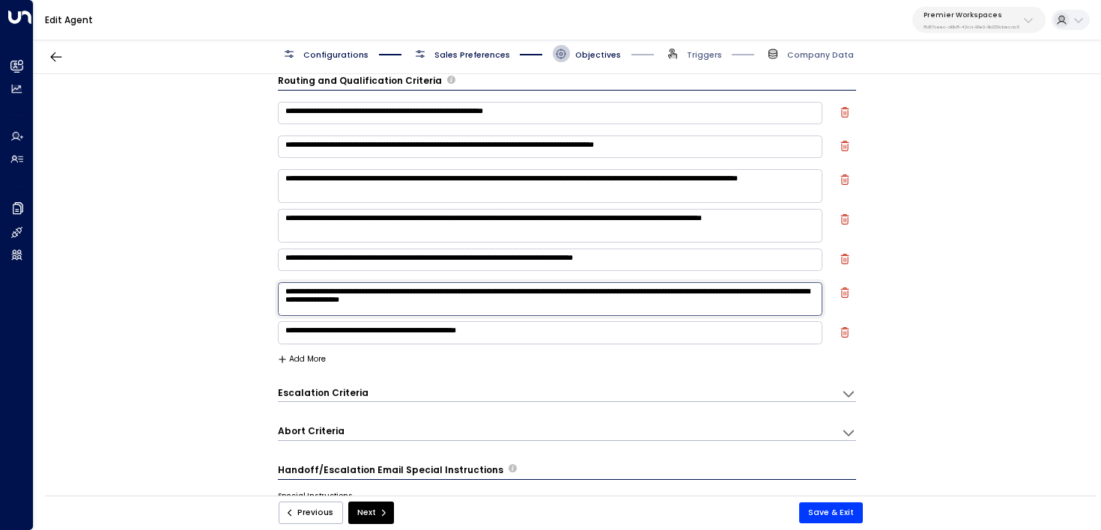
drag, startPoint x: 449, startPoint y: 304, endPoint x: 361, endPoint y: 303, distance: 88.4
click at [361, 303] on textarea "**********" at bounding box center [550, 299] width 545 height 34
paste textarea "*******"
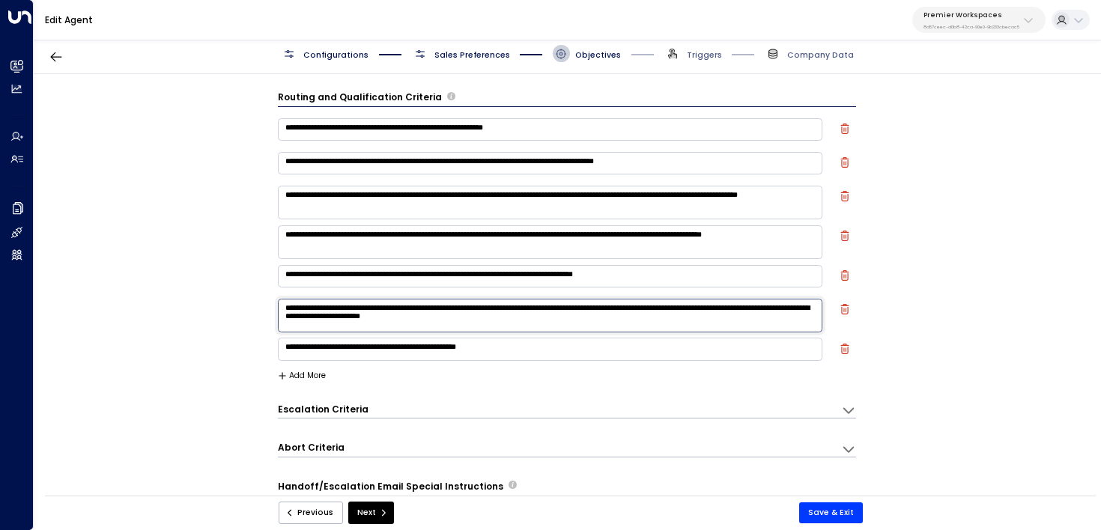
type textarea "**********"
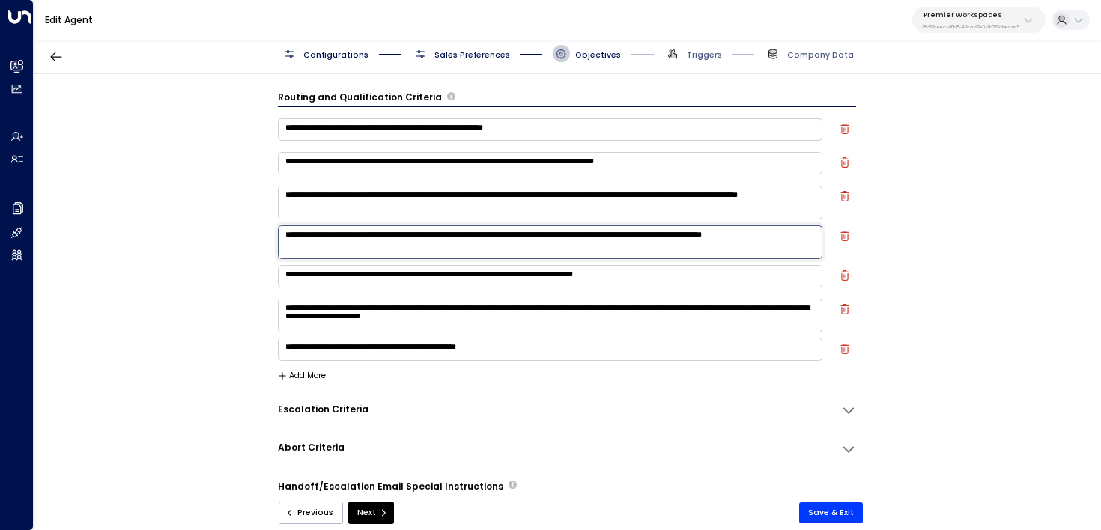
drag, startPoint x: 744, startPoint y: 231, endPoint x: 681, endPoint y: 231, distance: 63.7
click at [681, 231] on textarea "**********" at bounding box center [550, 242] width 545 height 34
click at [836, 526] on div "Previous Next Save & Exit" at bounding box center [570, 513] width 1051 height 35
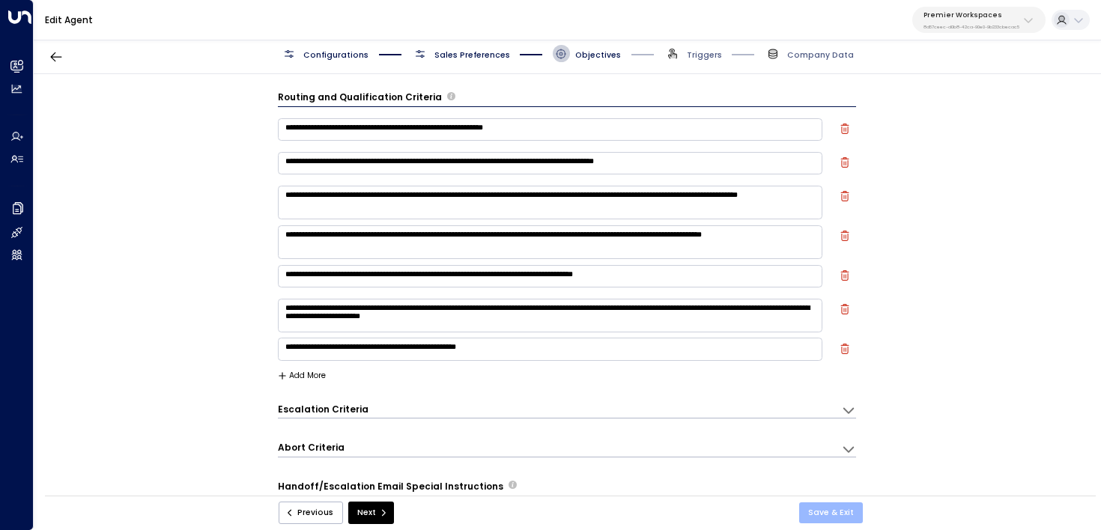
click at [845, 512] on button "Save & Exit" at bounding box center [831, 512] width 64 height 21
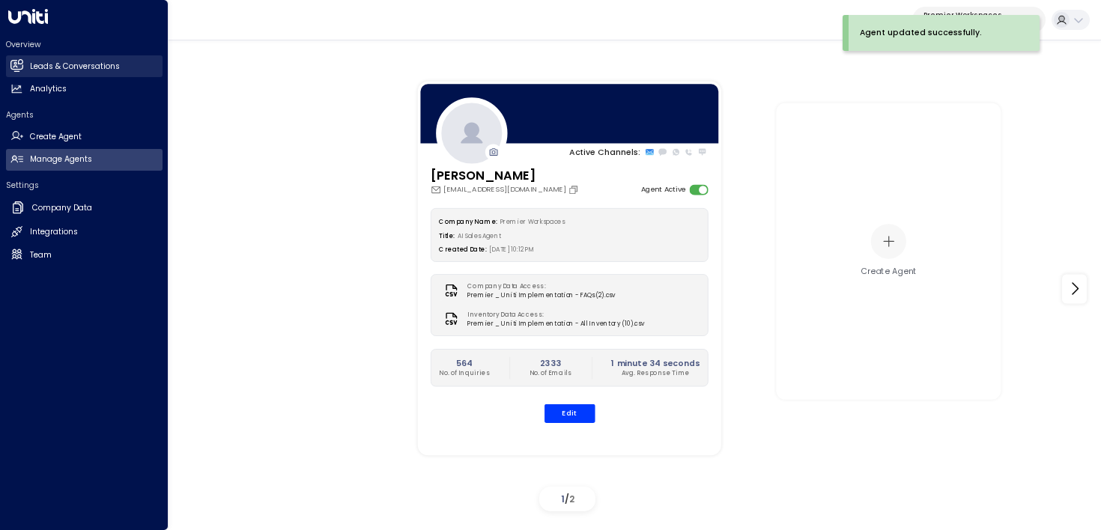
click at [34, 67] on h2 "Leads & Conversations" at bounding box center [75, 67] width 90 height 12
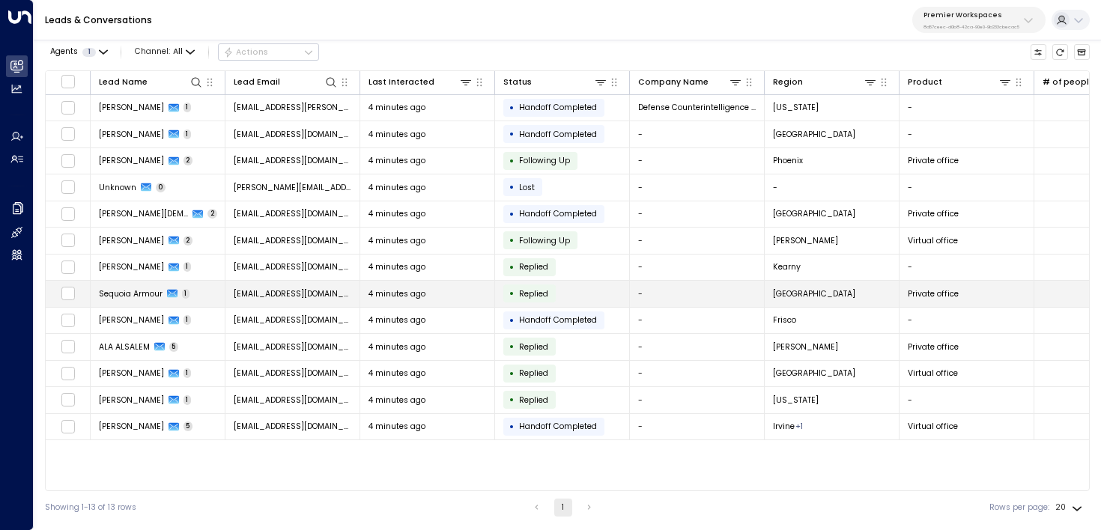
click at [207, 289] on td "Sequoia Armour 1" at bounding box center [158, 294] width 135 height 26
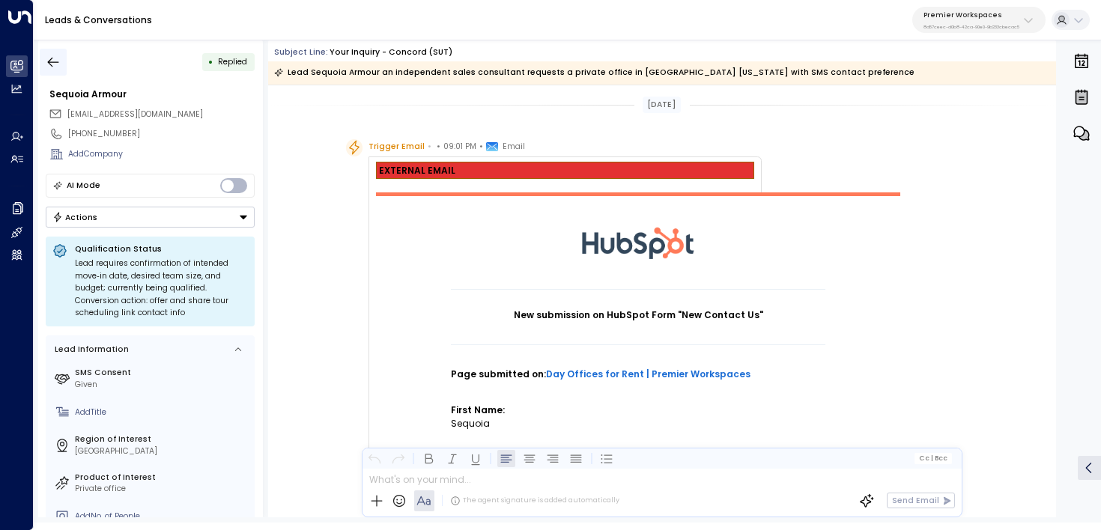
click at [62, 67] on button "button" at bounding box center [53, 62] width 27 height 27
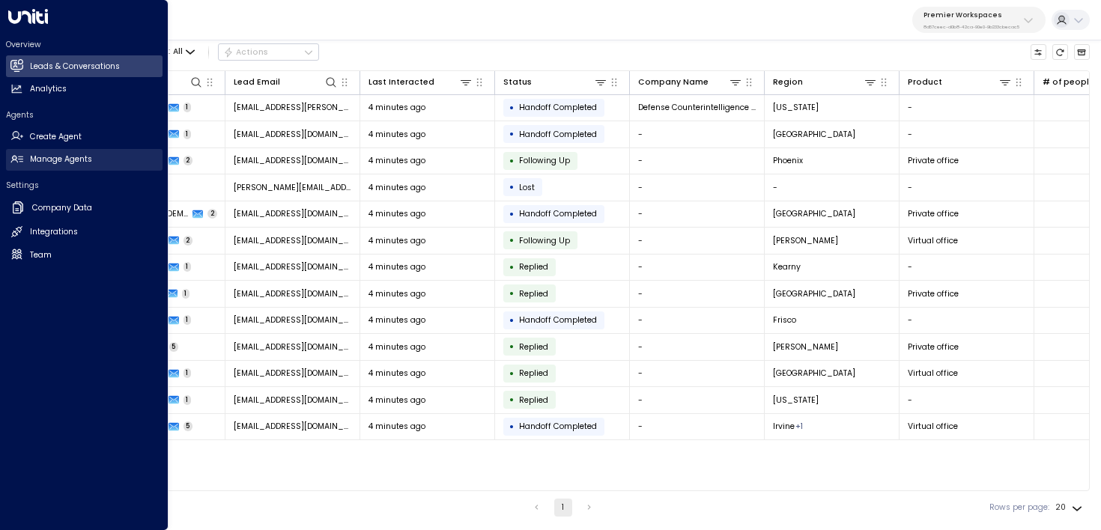
click at [24, 155] on link "Manage Agents Manage Agents" at bounding box center [84, 160] width 157 height 22
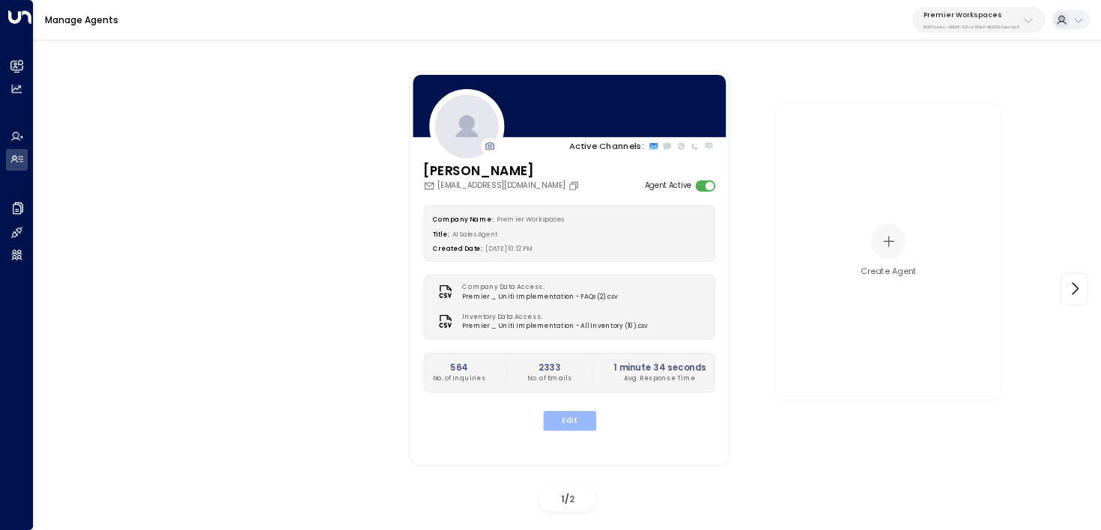
click at [574, 413] on button "Edit" at bounding box center [568, 420] width 53 height 19
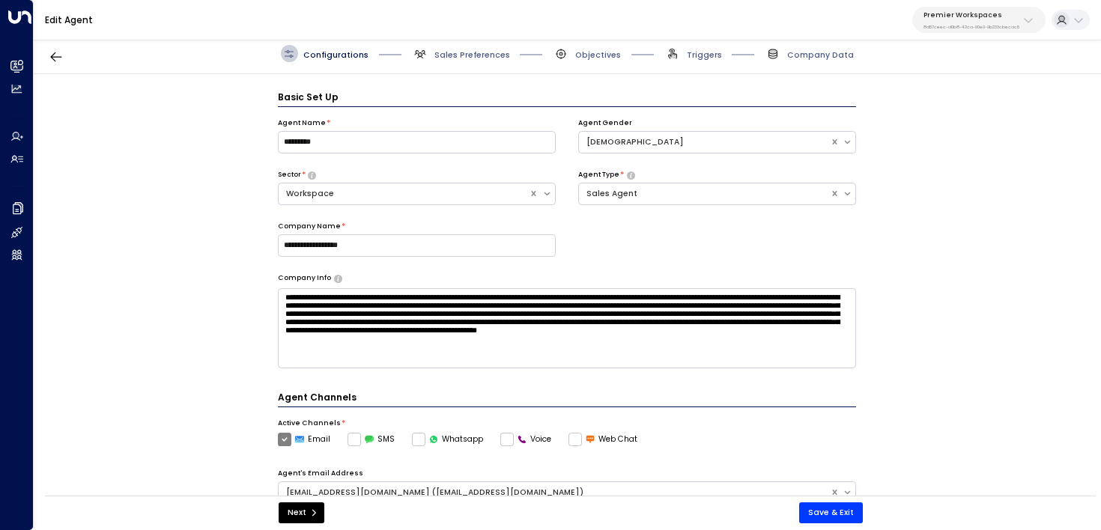
scroll to position [16, 0]
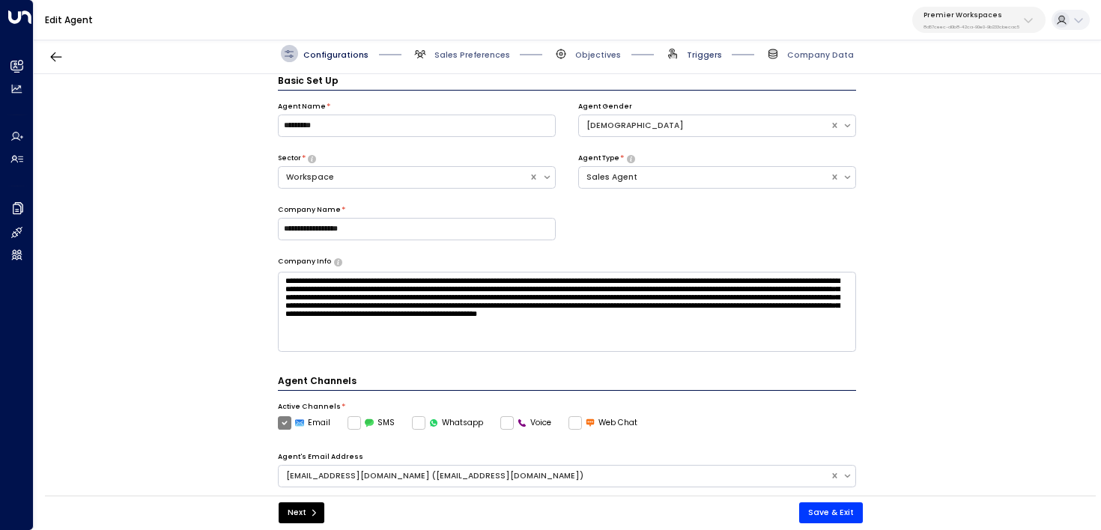
click at [701, 52] on span "Triggers" at bounding box center [704, 54] width 35 height 11
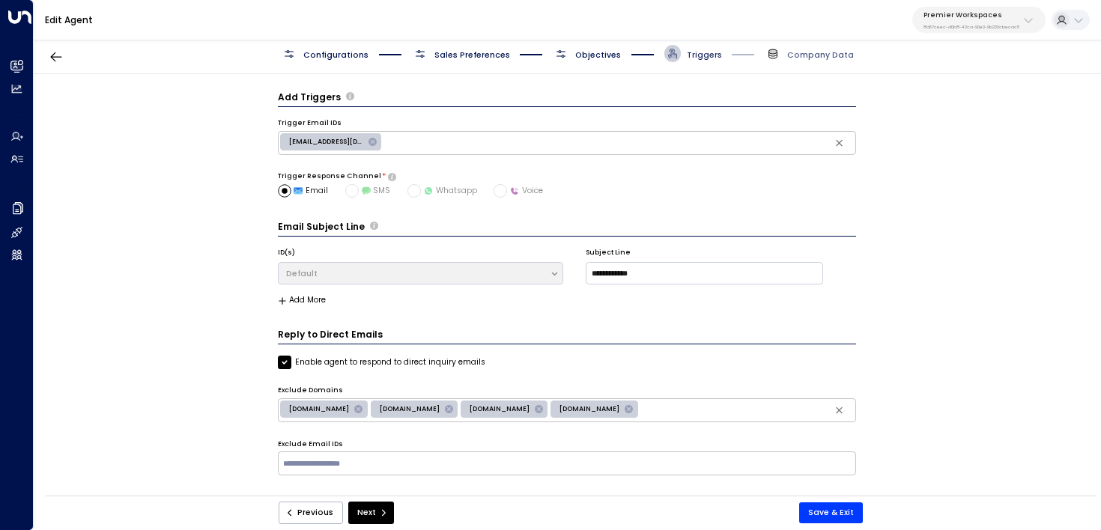
scroll to position [0, 0]
click at [613, 40] on div "Configurations Sales Preferences Objectives Triggers Company Data" at bounding box center [567, 54] width 1067 height 40
click at [607, 43] on div "Configurations Sales Preferences Objectives Triggers Company Data" at bounding box center [567, 54] width 1067 height 40
click at [593, 55] on span "Objectives" at bounding box center [598, 54] width 46 height 11
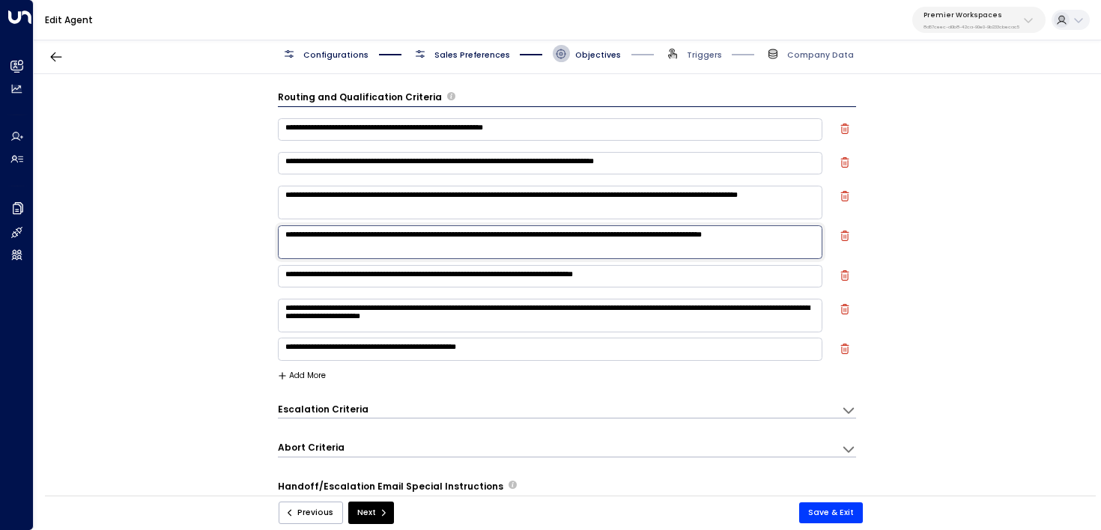
drag, startPoint x: 680, startPoint y: 235, endPoint x: 744, endPoint y: 235, distance: 63.7
click at [744, 235] on textarea "**********" at bounding box center [550, 242] width 545 height 34
drag, startPoint x: 368, startPoint y: 244, endPoint x: 263, endPoint y: 244, distance: 104.8
click at [262, 244] on div "**********" at bounding box center [567, 288] width 1066 height 429
paste textarea "**********"
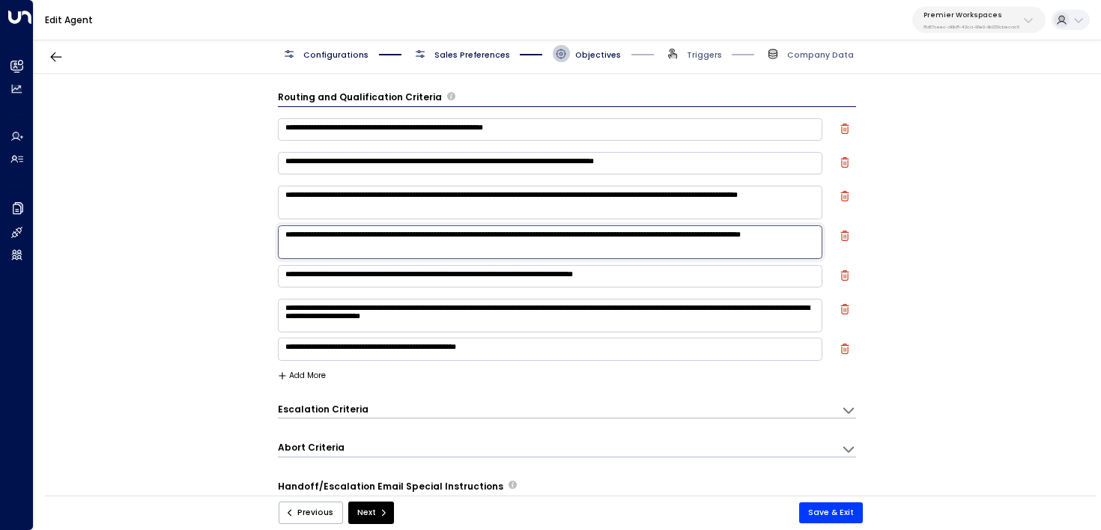
click at [262, 244] on div "**********" at bounding box center [567, 288] width 1066 height 429
click at [286, 246] on textarea "**********" at bounding box center [550, 242] width 545 height 34
click at [433, 246] on textarea "**********" at bounding box center [550, 242] width 545 height 34
type textarea "**********"
click at [829, 516] on button "Save & Exit" at bounding box center [831, 512] width 64 height 21
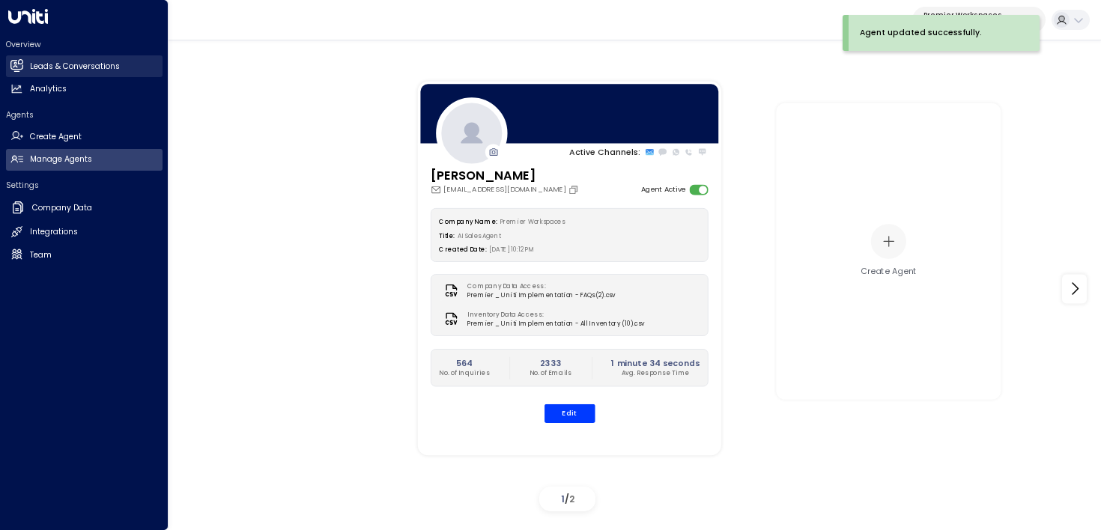
click at [38, 73] on link "Leads & Conversations Leads & Conversations" at bounding box center [84, 66] width 157 height 22
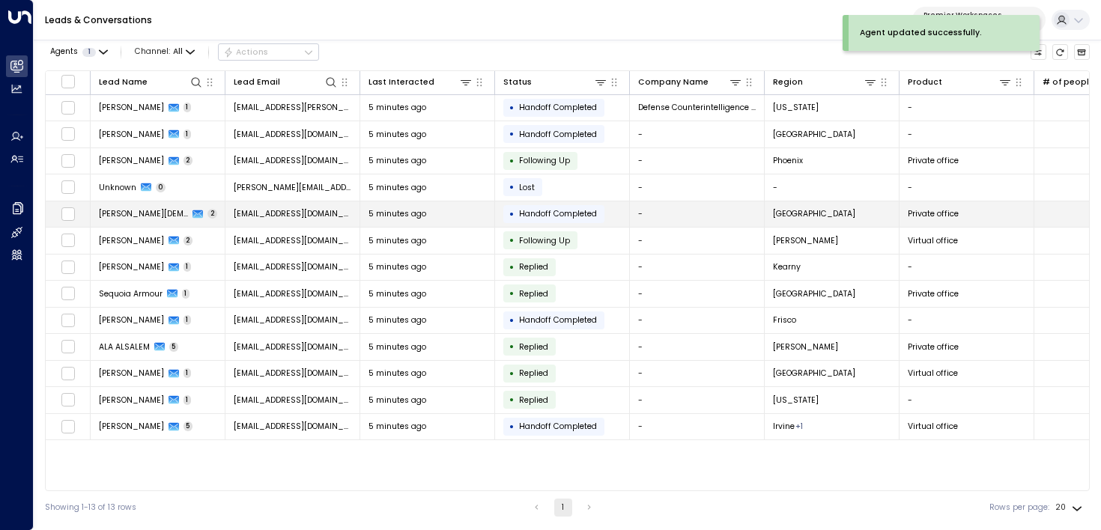
click at [189, 215] on td "Vu Chau 2" at bounding box center [158, 214] width 135 height 26
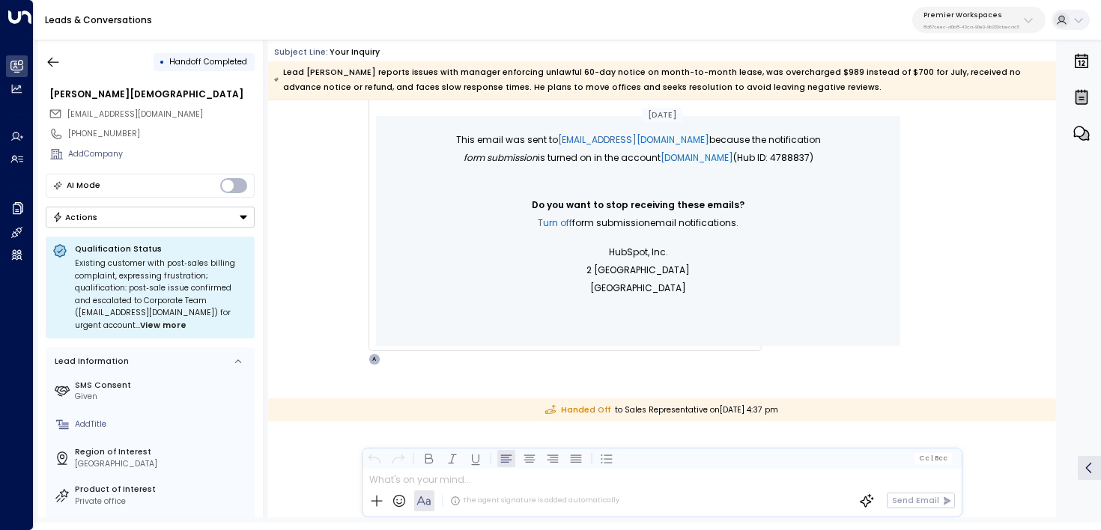
scroll to position [1460, 0]
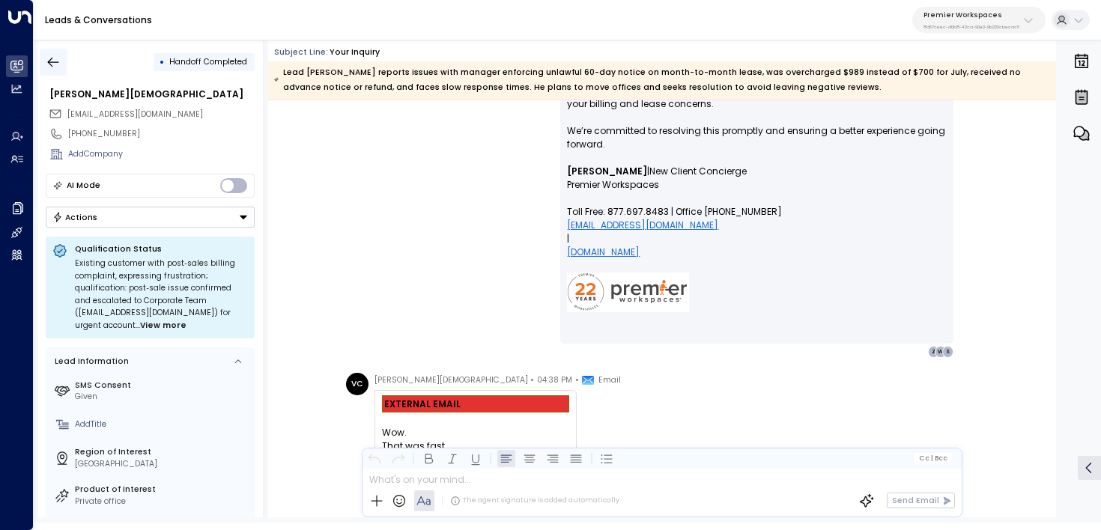
click at [59, 63] on icon "button" at bounding box center [53, 62] width 15 height 15
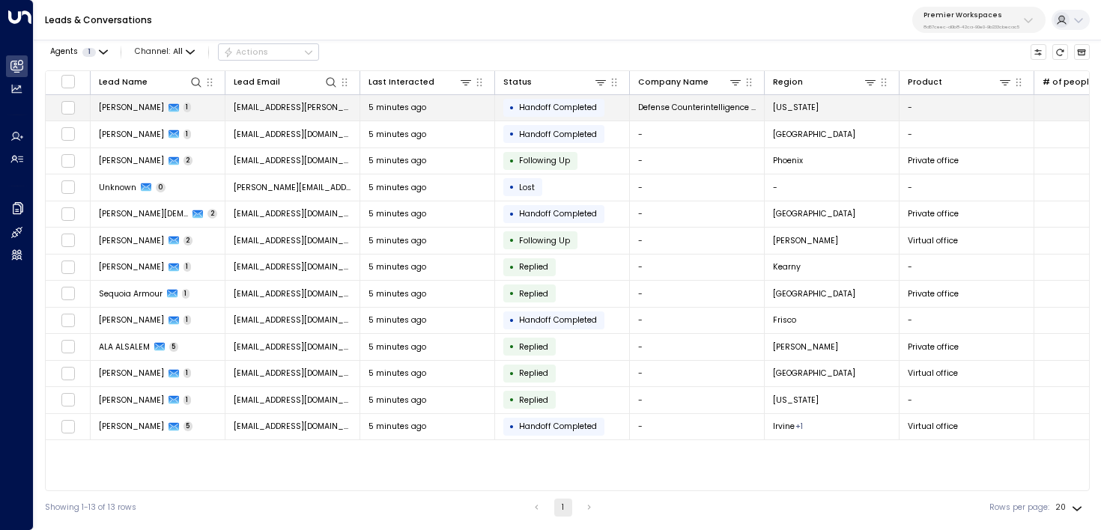
click at [202, 118] on td "Marc Lauterbach 1" at bounding box center [158, 108] width 135 height 26
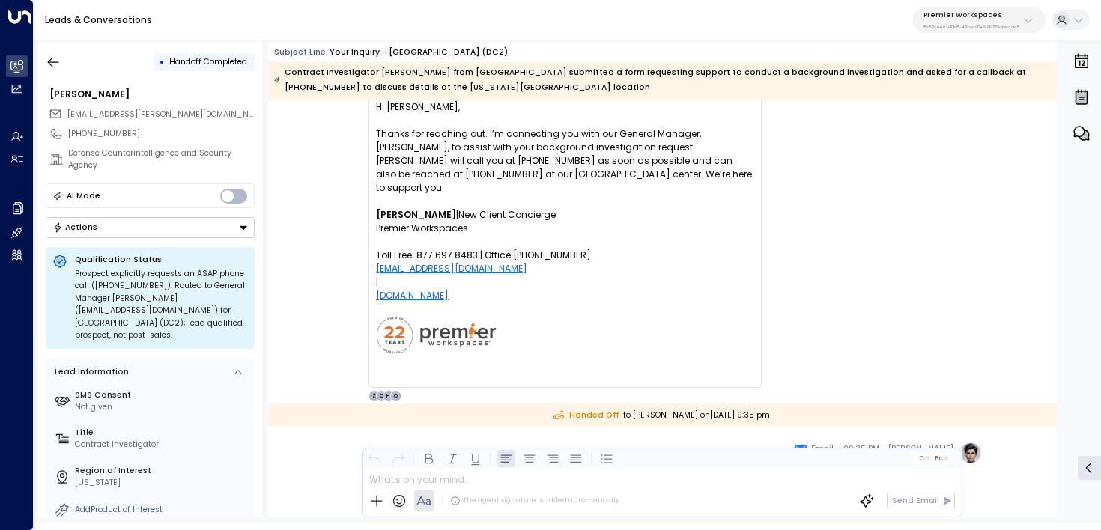
scroll to position [275, 0]
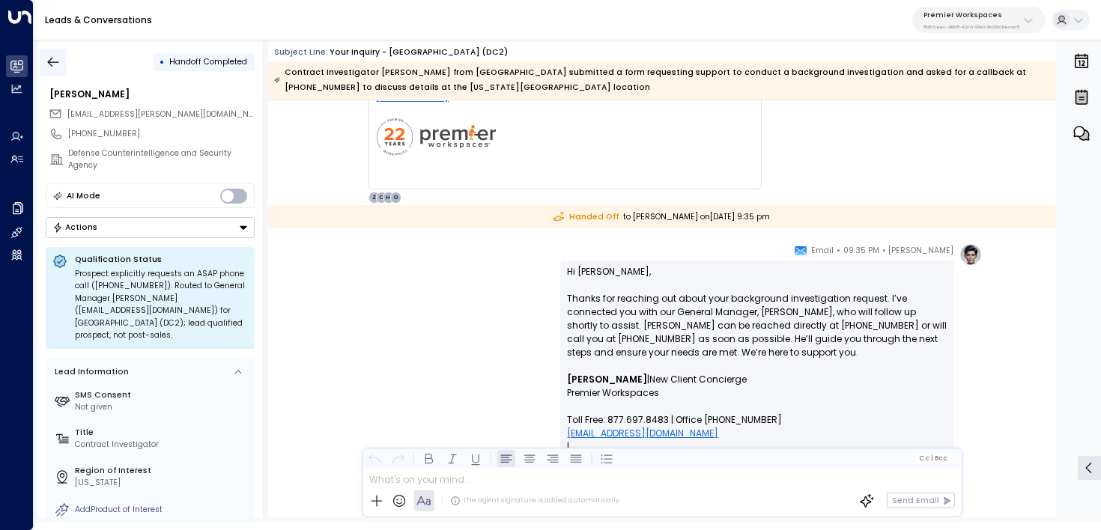
click at [43, 56] on button "button" at bounding box center [53, 62] width 27 height 27
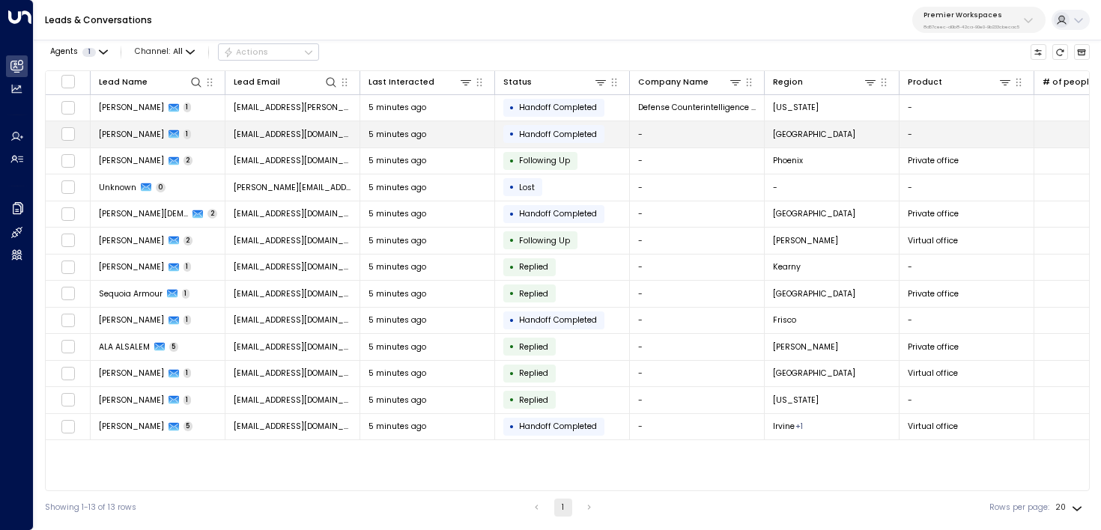
click at [194, 142] on td "Cesar Dulanto 1" at bounding box center [158, 134] width 135 height 26
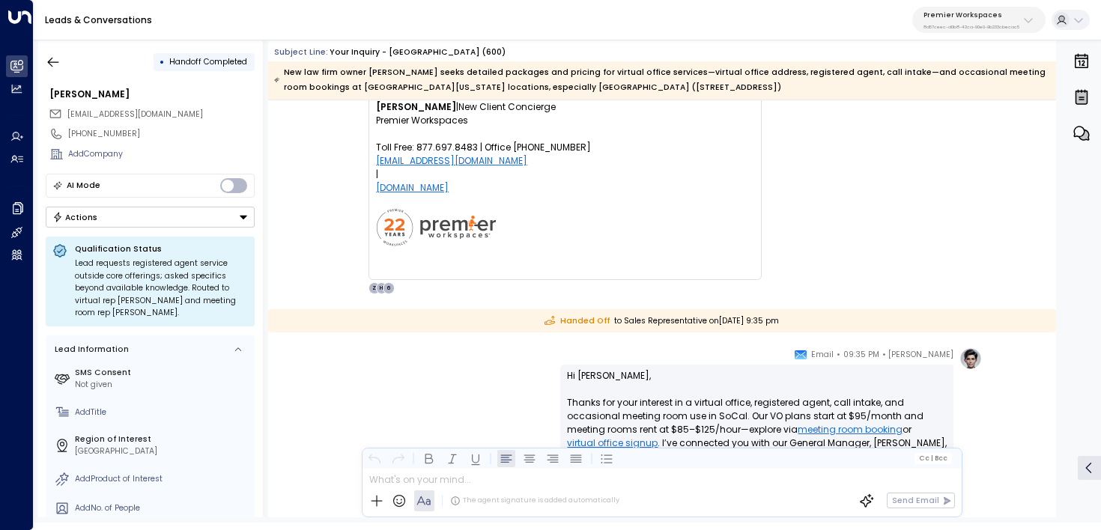
scroll to position [517, 0]
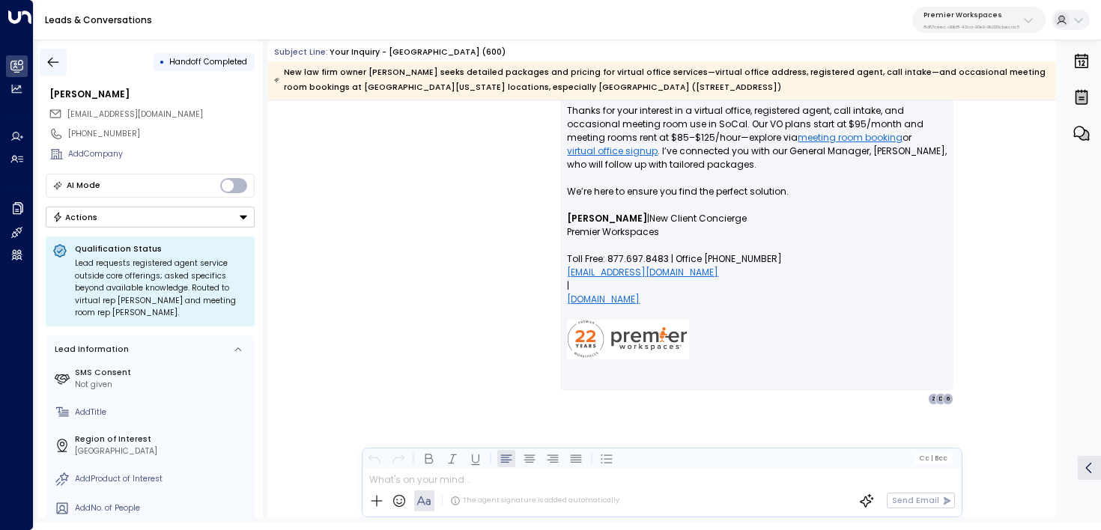
click at [57, 62] on icon "button" at bounding box center [53, 62] width 15 height 15
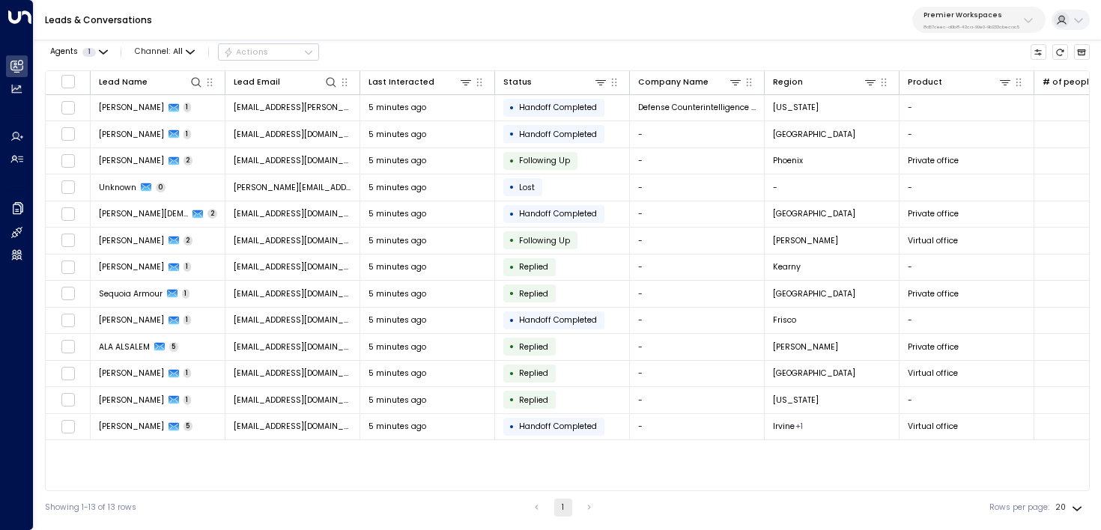
click at [581, 508] on li "pagination navigation" at bounding box center [589, 508] width 19 height 18
click at [591, 508] on li "pagination navigation" at bounding box center [589, 508] width 19 height 18
click at [532, 509] on li "pagination navigation" at bounding box center [536, 508] width 19 height 18
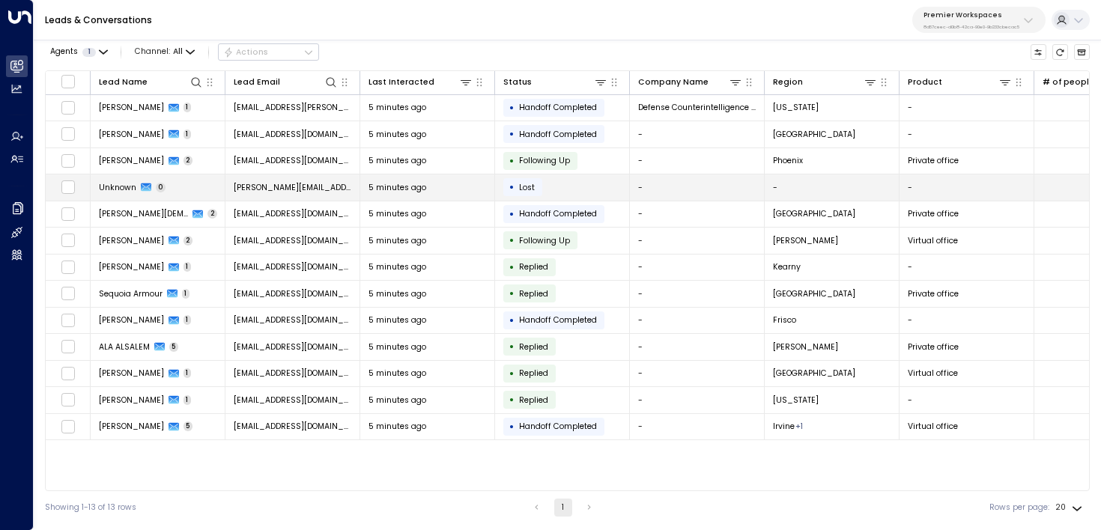
click at [192, 185] on td "Unknown 0" at bounding box center [158, 187] width 135 height 26
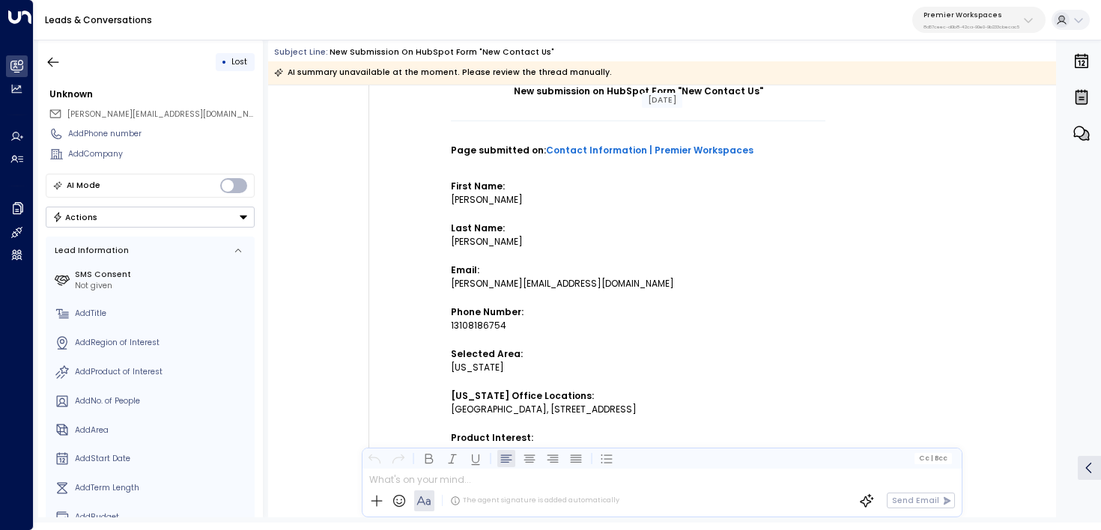
scroll to position [220, 0]
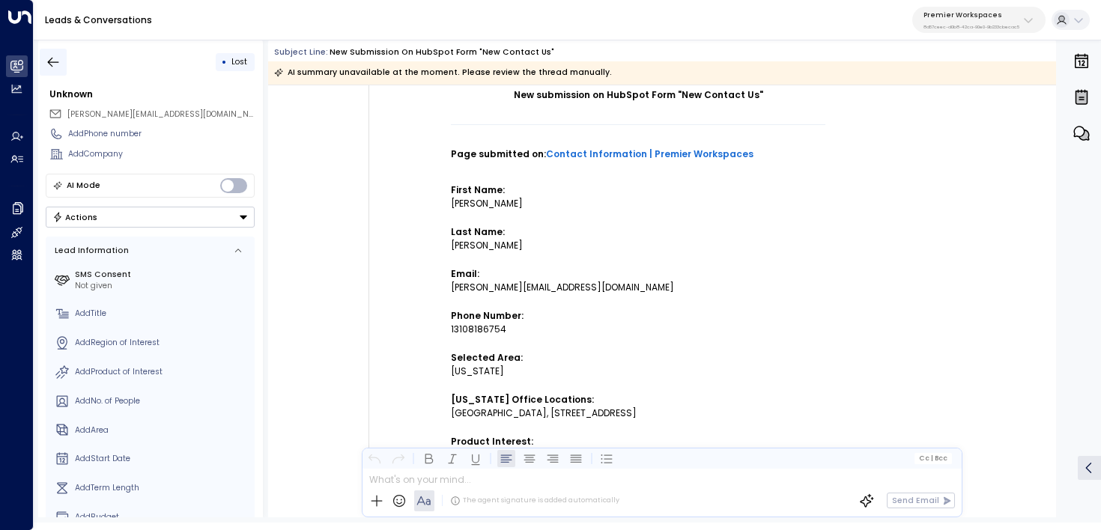
click at [64, 58] on button "button" at bounding box center [53, 62] width 27 height 27
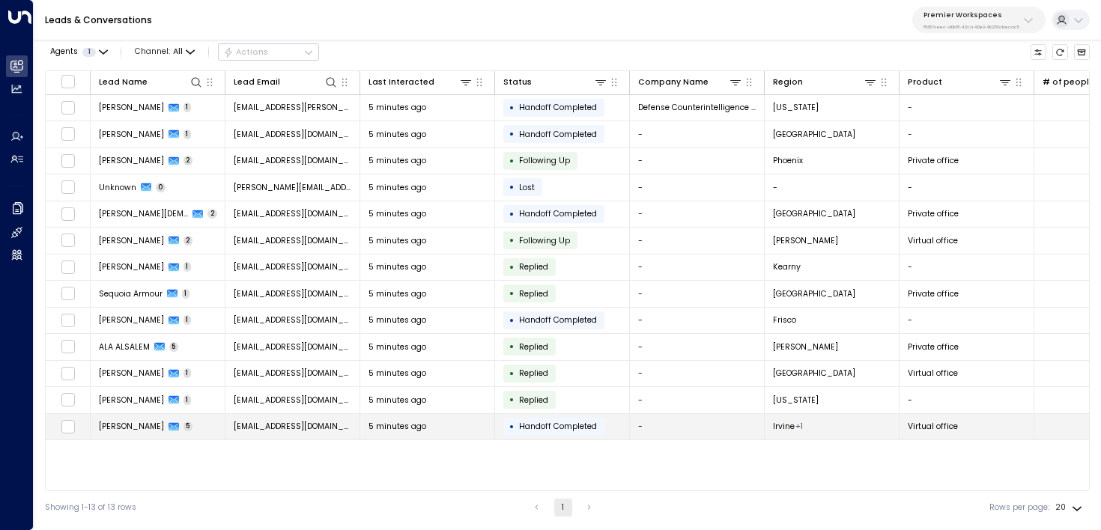
click at [193, 425] on td "Rolla Weed 5" at bounding box center [158, 427] width 135 height 26
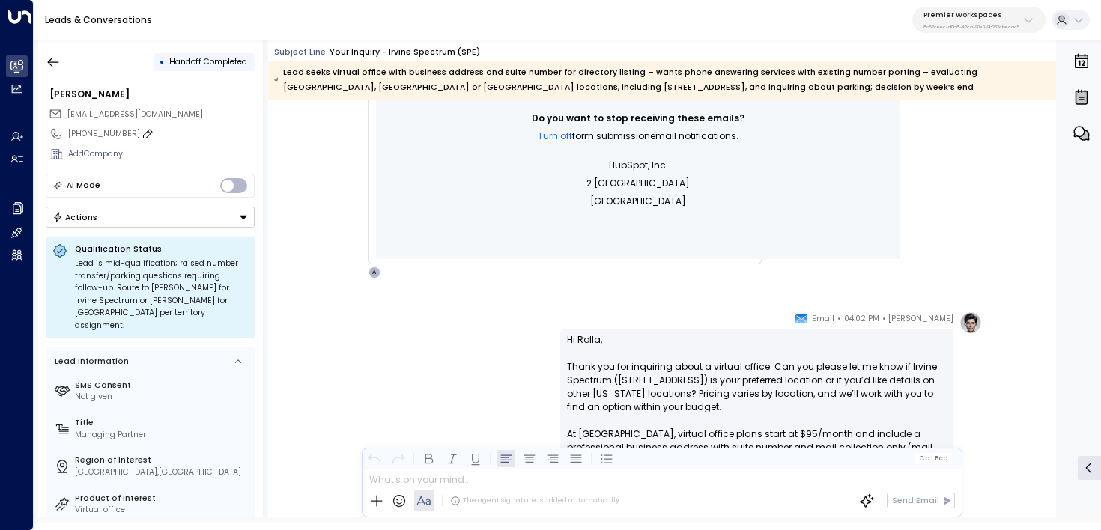
scroll to position [932, 0]
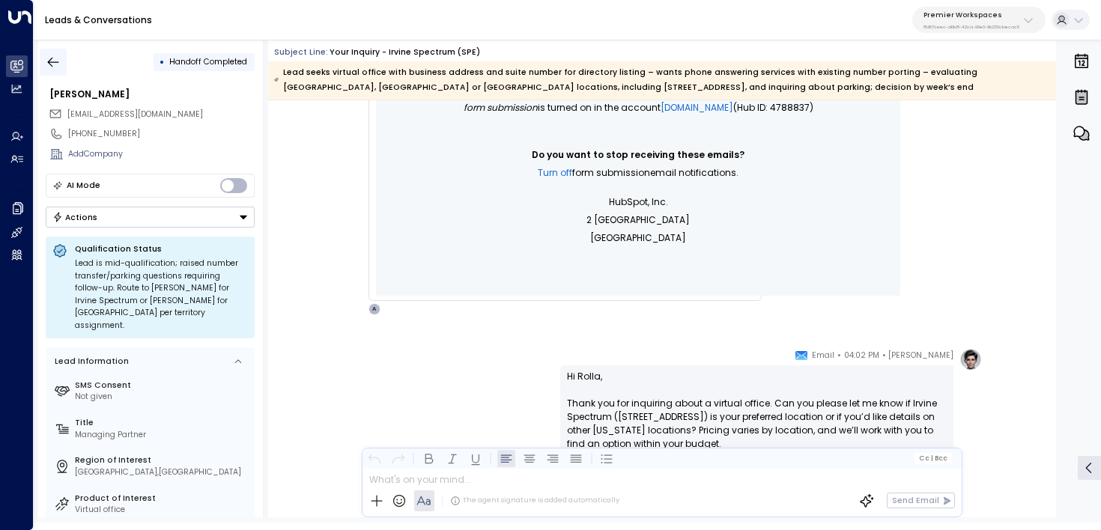
click at [55, 60] on icon "button" at bounding box center [53, 62] width 15 height 15
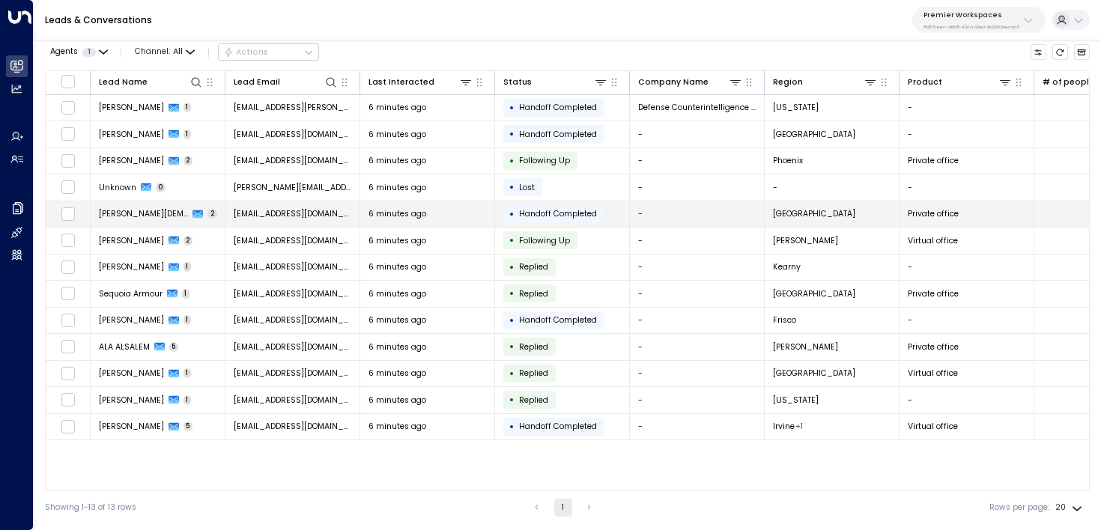
click at [207, 216] on td "Vu Chau 2" at bounding box center [158, 214] width 135 height 26
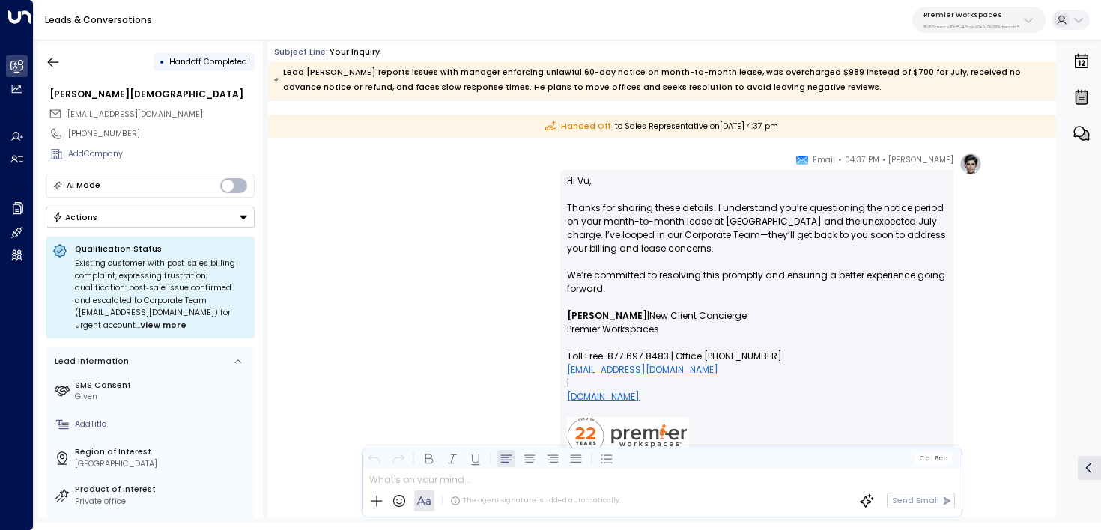
scroll to position [1393, 0]
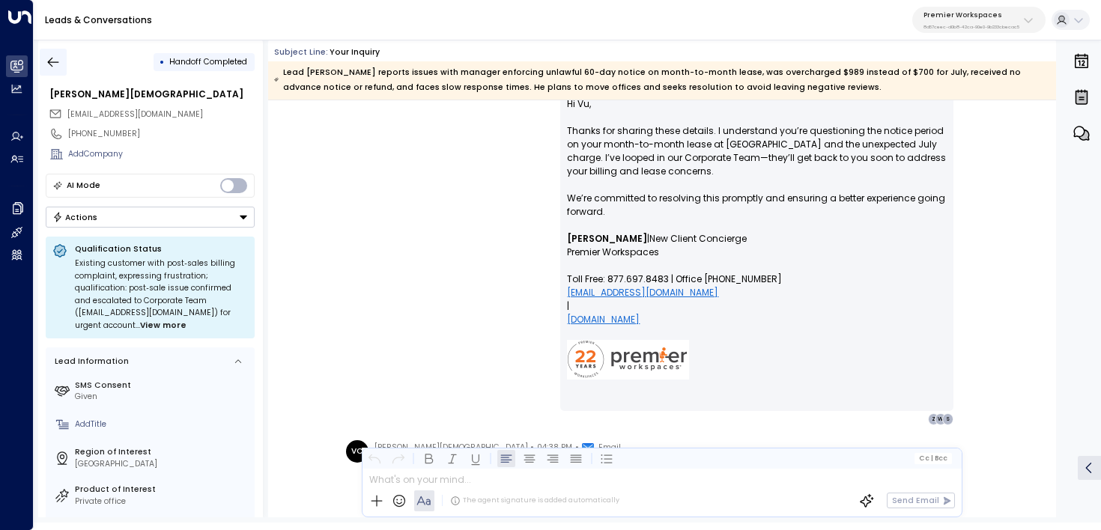
click at [55, 65] on icon "button" at bounding box center [53, 62] width 15 height 15
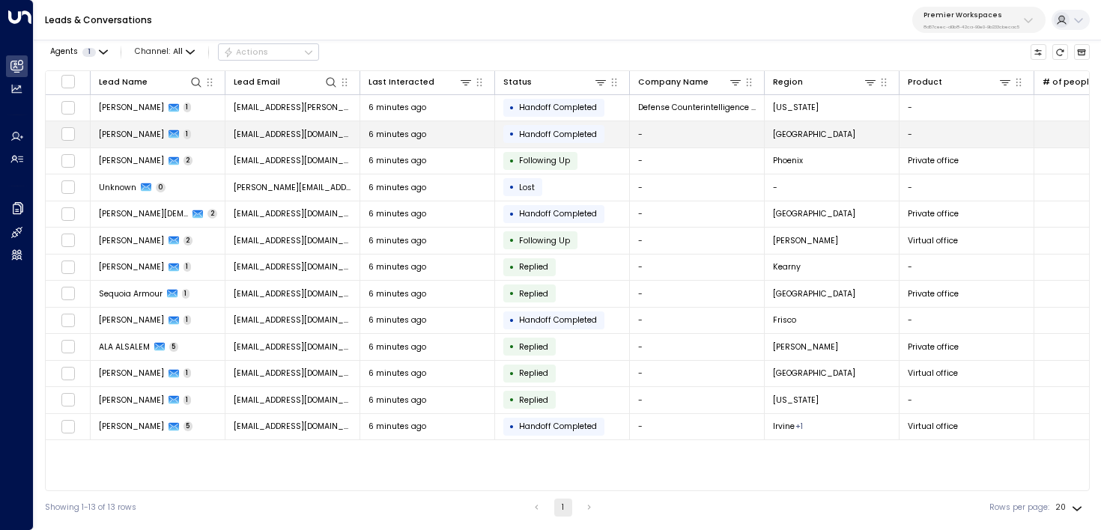
click at [191, 121] on td "Cesar Dulanto 1" at bounding box center [158, 134] width 135 height 26
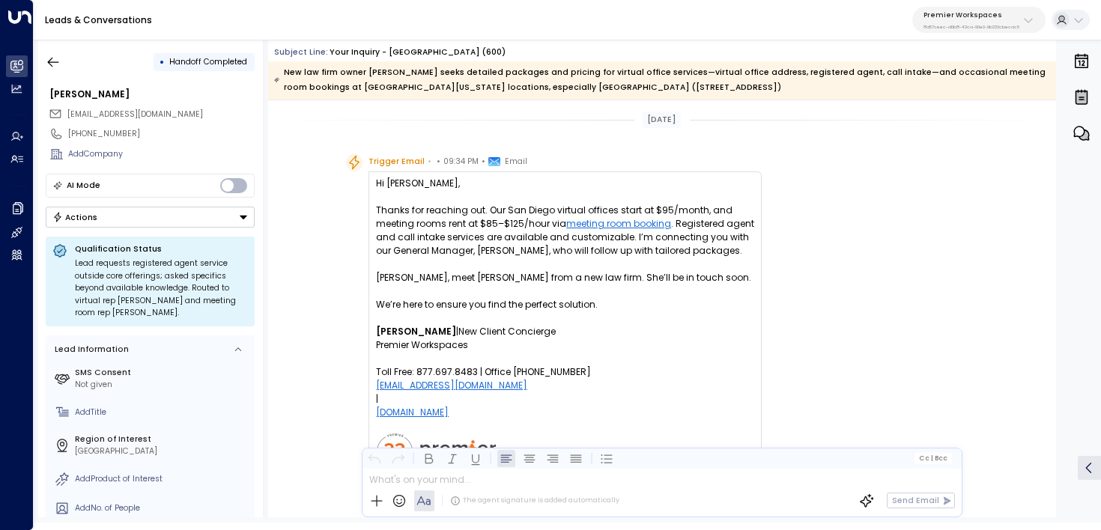
click at [398, 274] on p "Hi Cesar, Thanks for reaching out. Our San Diego virtual offices start at $95/m…" at bounding box center [565, 251] width 378 height 148
click at [443, 278] on p "Hi Cesar, Thanks for reaching out. Our San Diego virtual offices start at $95/m…" at bounding box center [565, 251] width 378 height 148
copy p "Cesar"
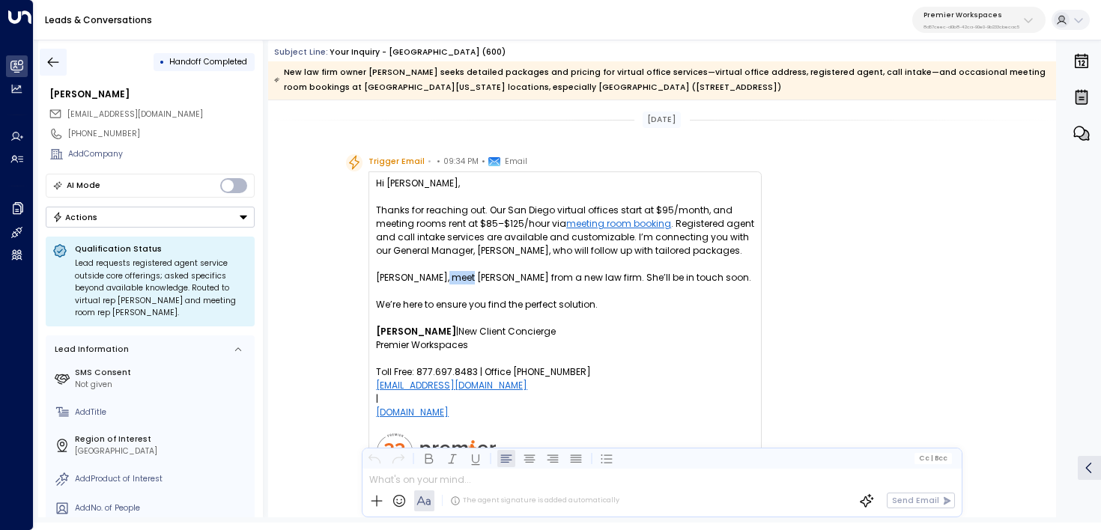
click at [52, 58] on icon "button" at bounding box center [53, 62] width 15 height 15
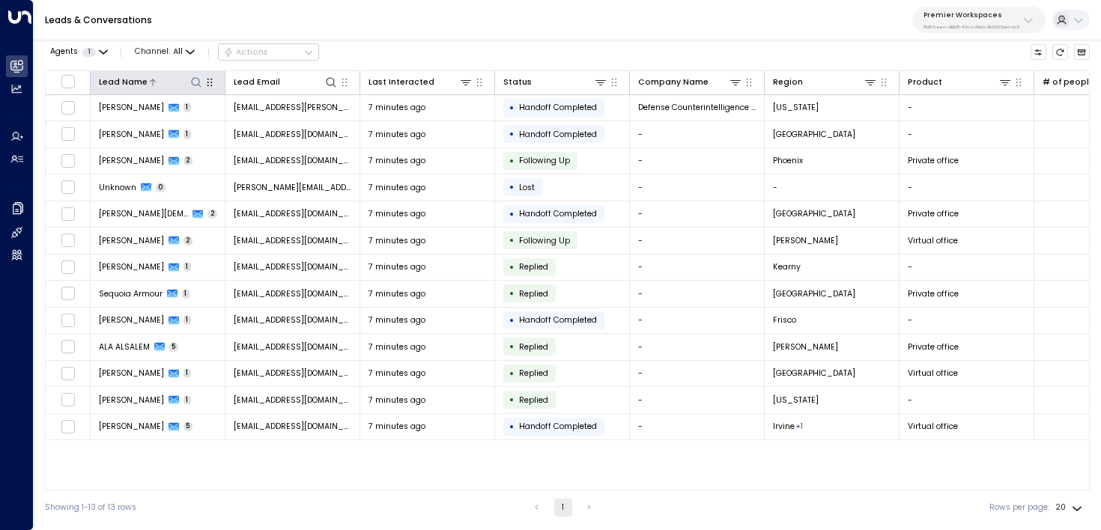
click at [195, 78] on icon at bounding box center [196, 82] width 12 height 12
type input "*****"
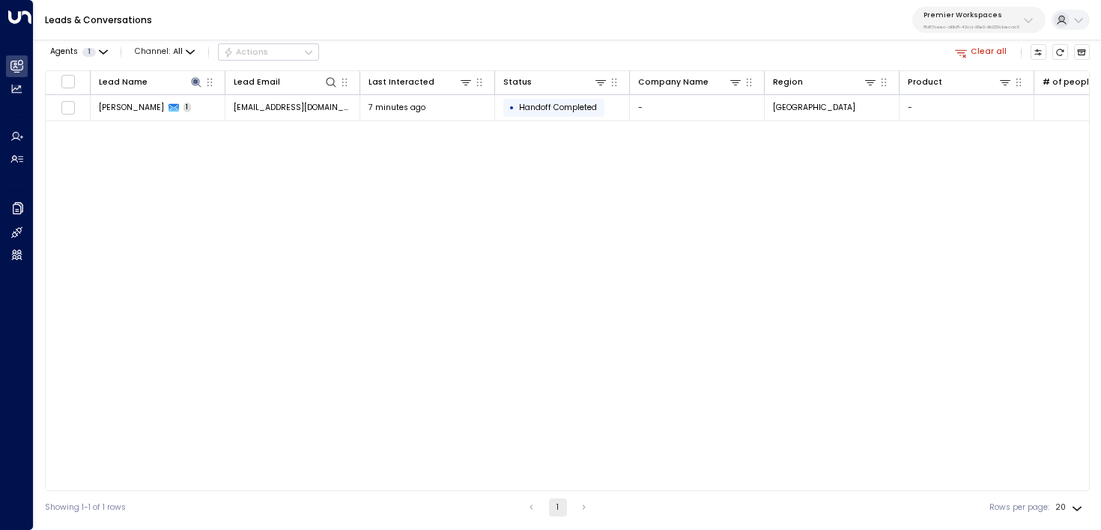
click at [531, 32] on div "Leads & Conversations Premier Workspaces 8d57ceec-d0b8-42ca-90e0-9b233cbecac5" at bounding box center [567, 20] width 1067 height 40
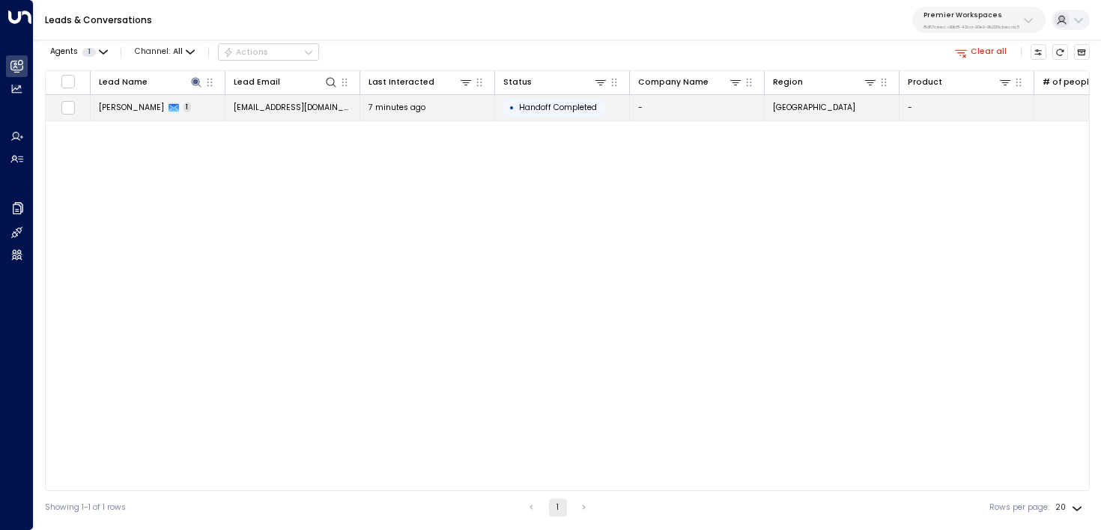
click at [471, 112] on div "7 minutes ago" at bounding box center [427, 107] width 118 height 11
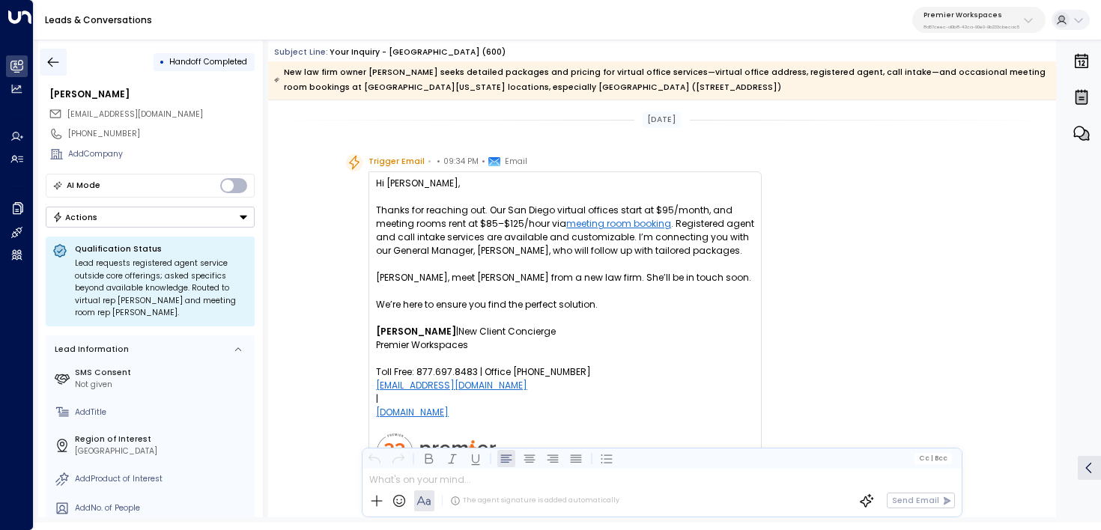
click at [52, 58] on icon "button" at bounding box center [53, 62] width 15 height 15
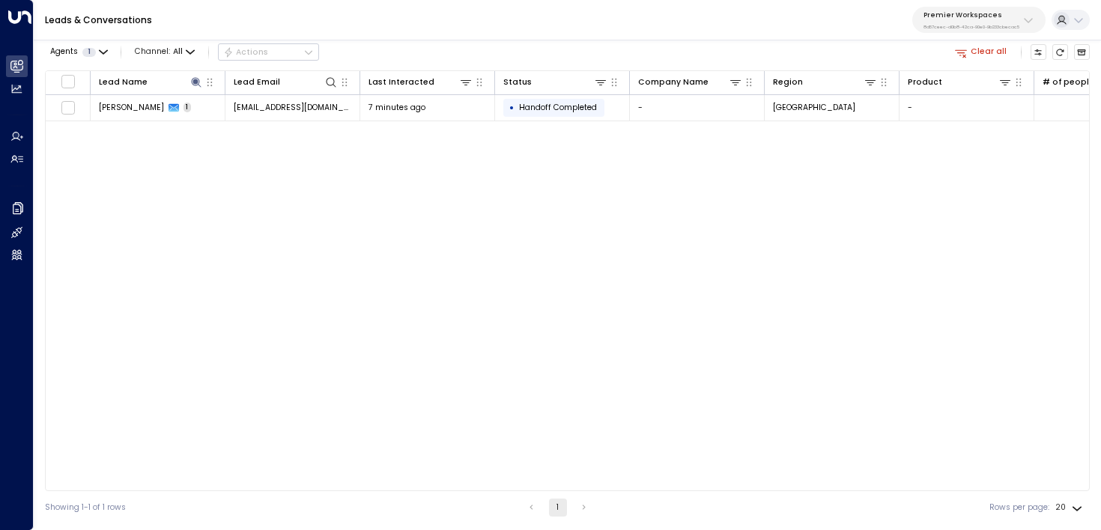
click at [1090, 49] on div "Agents 1 Channel: All Actions Clear all Lead Name Lead Email Last Interacted St…" at bounding box center [567, 279] width 1067 height 490
click at [1078, 49] on icon "Archived Leads" at bounding box center [1081, 52] width 9 height 9
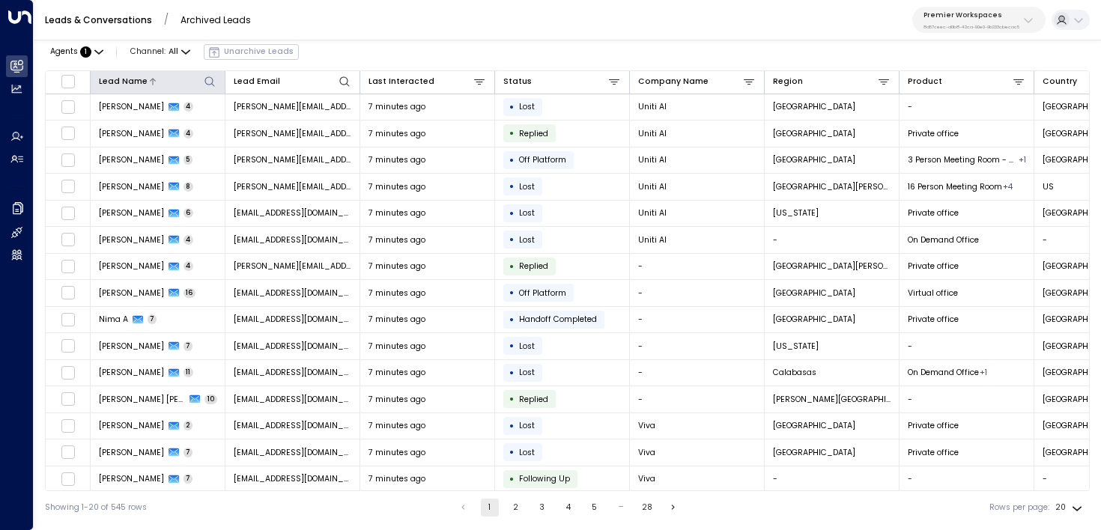
click at [207, 85] on icon at bounding box center [210, 82] width 12 height 12
click at [368, 44] on div "Agents : 1 Channel: All Unarchive Leads" at bounding box center [567, 52] width 1045 height 25
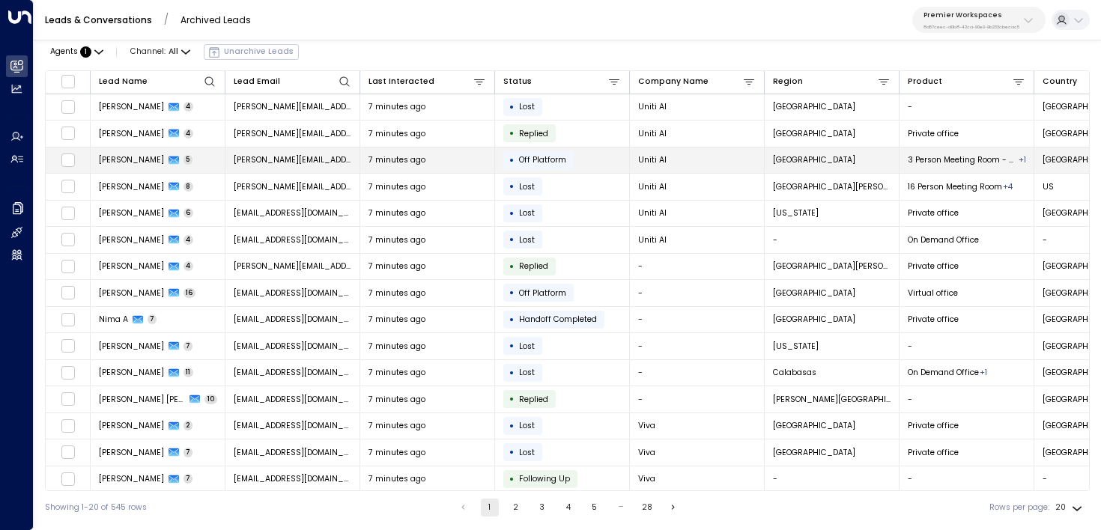
click at [239, 158] on span "francesco@getuniti.com" at bounding box center [293, 159] width 118 height 11
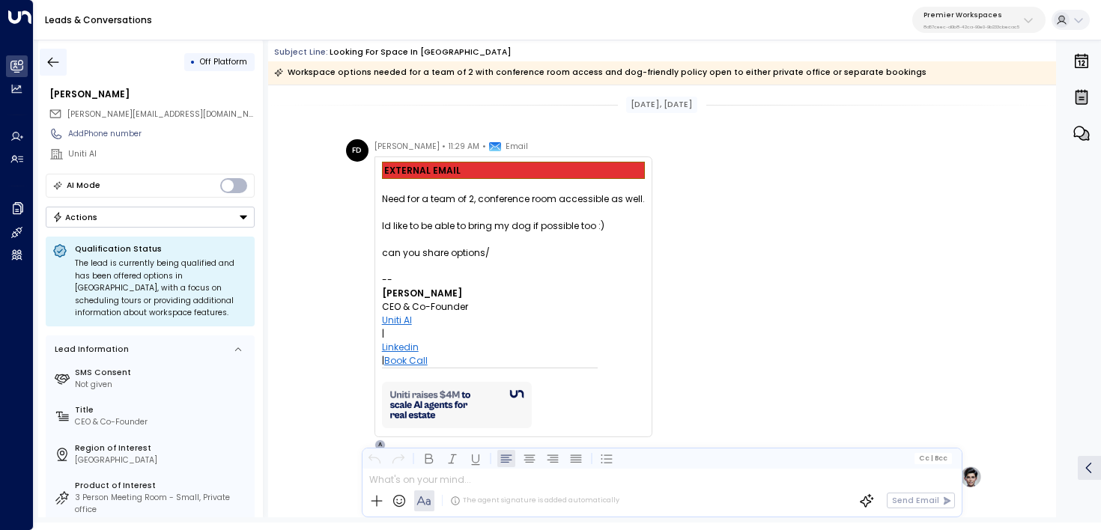
click at [58, 64] on icon "button" at bounding box center [53, 62] width 15 height 15
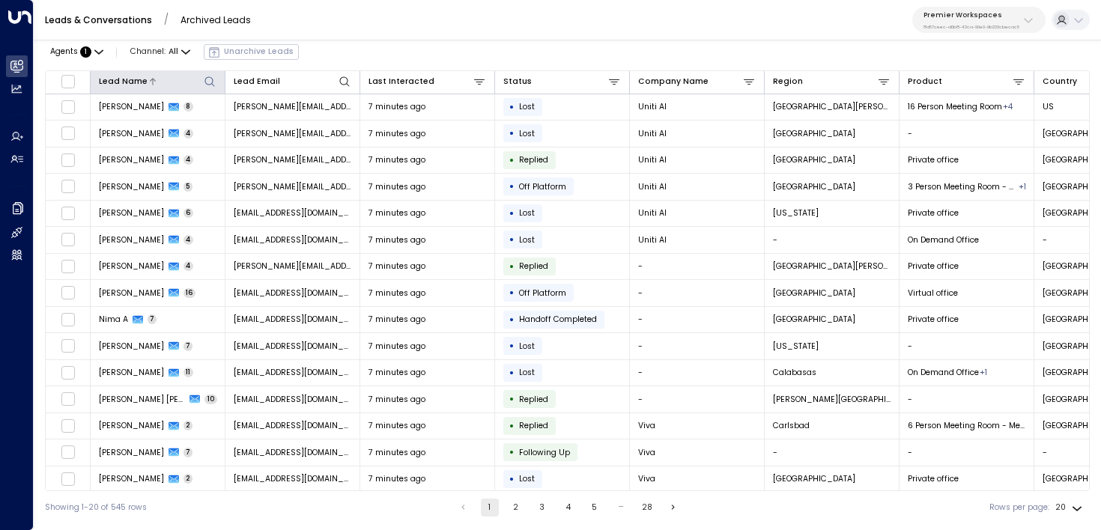
click at [216, 80] on button at bounding box center [210, 82] width 14 height 14
type input "*****"
click at [395, 34] on div "Leads & Conversations / Archived Leads Premier Workspaces 8d57ceec-d0b8-42ca-90…" at bounding box center [567, 20] width 1067 height 40
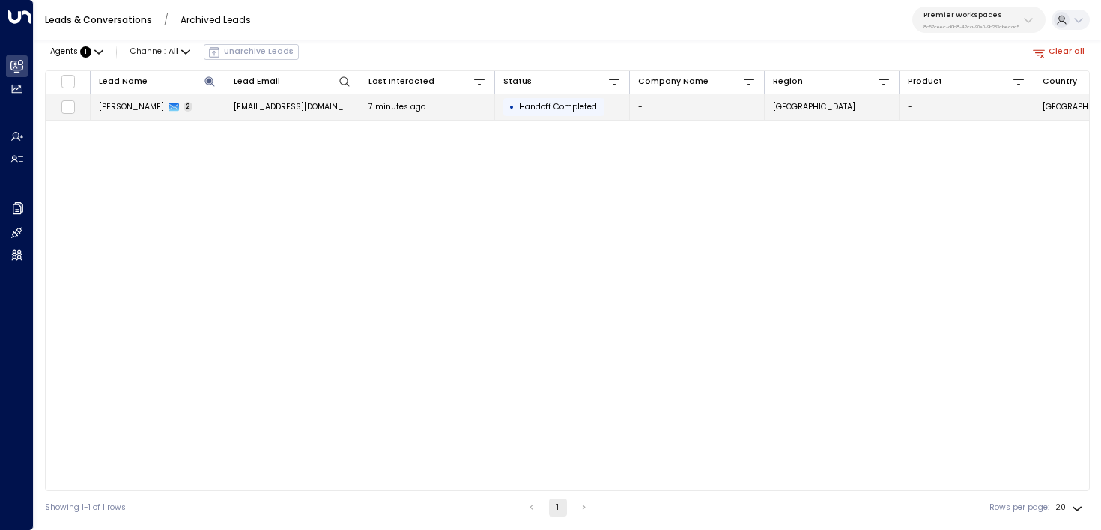
click at [202, 97] on td "Cesar Dulanto 2" at bounding box center [158, 107] width 135 height 26
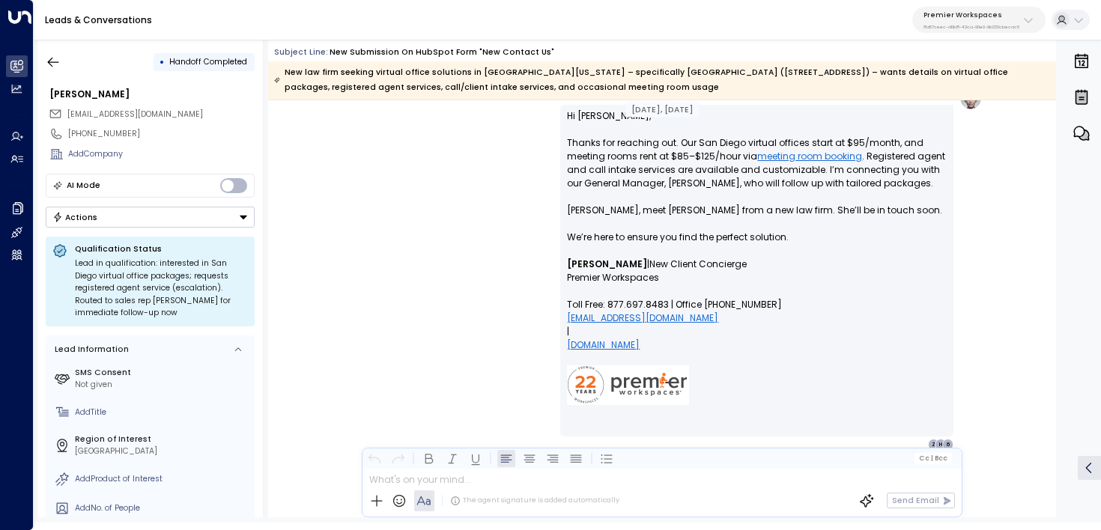
scroll to position [1277, 0]
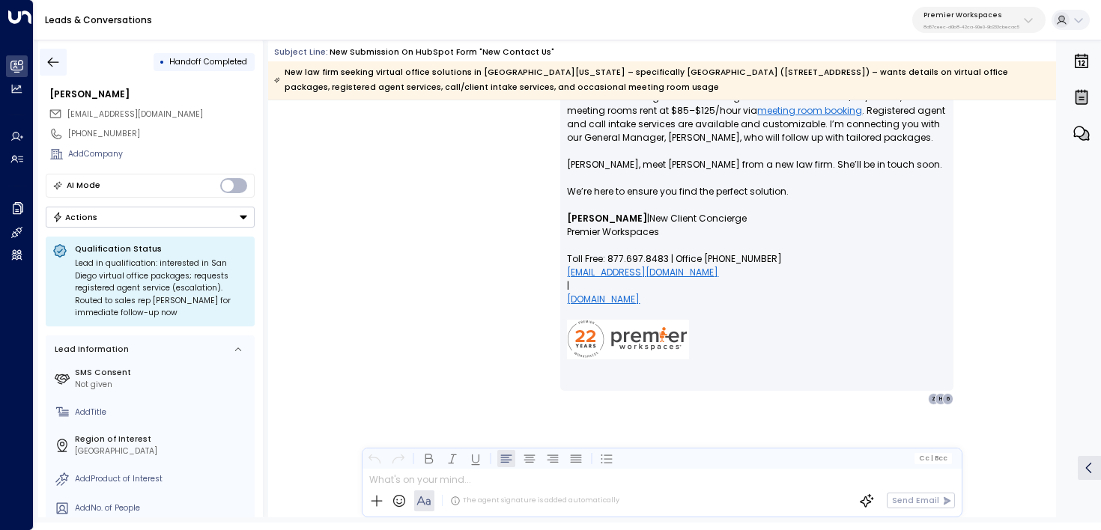
click at [44, 66] on button "button" at bounding box center [53, 62] width 27 height 27
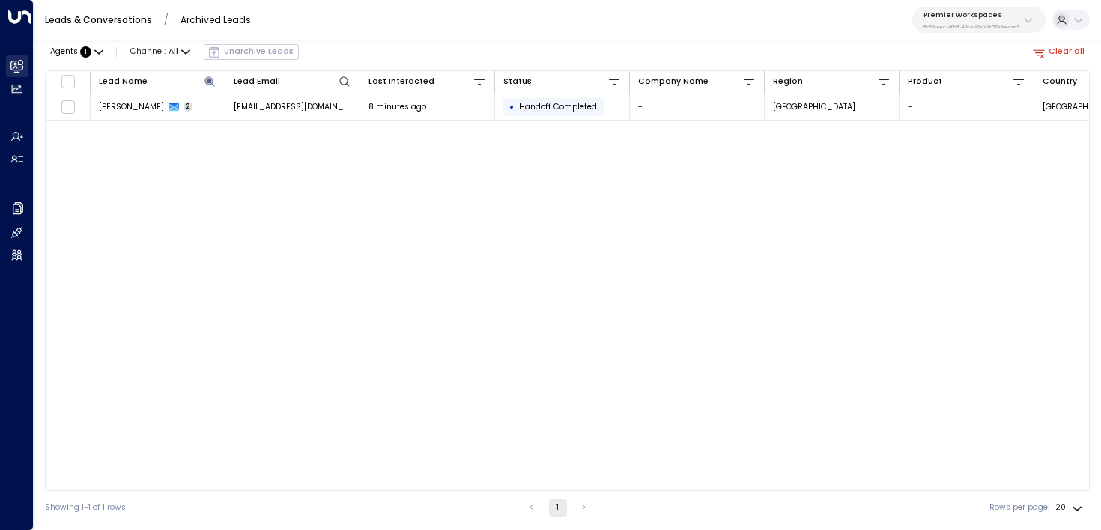
click at [26, 70] on link "Leads & Conversations Leads & Conversations" at bounding box center [17, 66] width 22 height 22
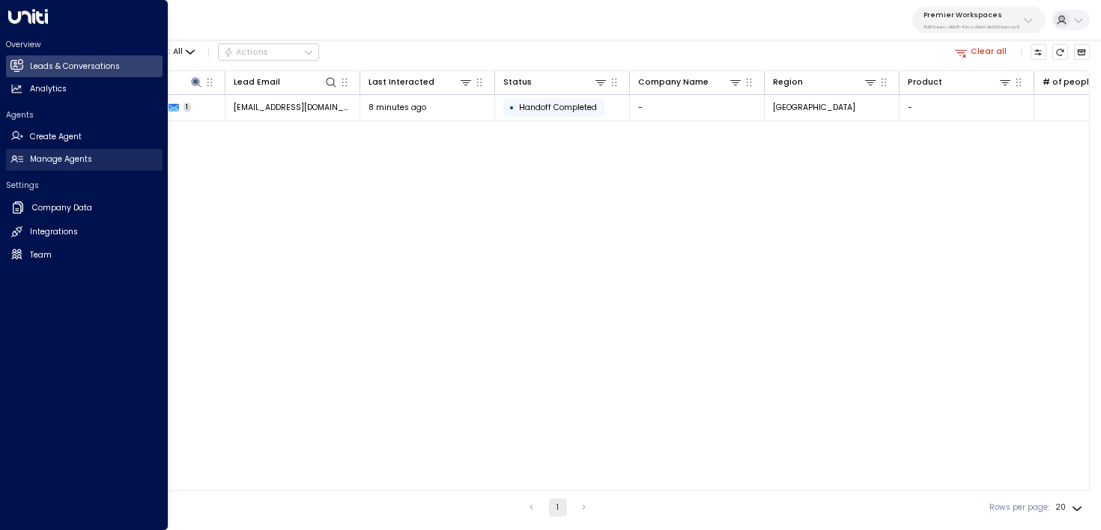
click at [24, 162] on link "Manage Agents Manage Agents" at bounding box center [84, 160] width 157 height 22
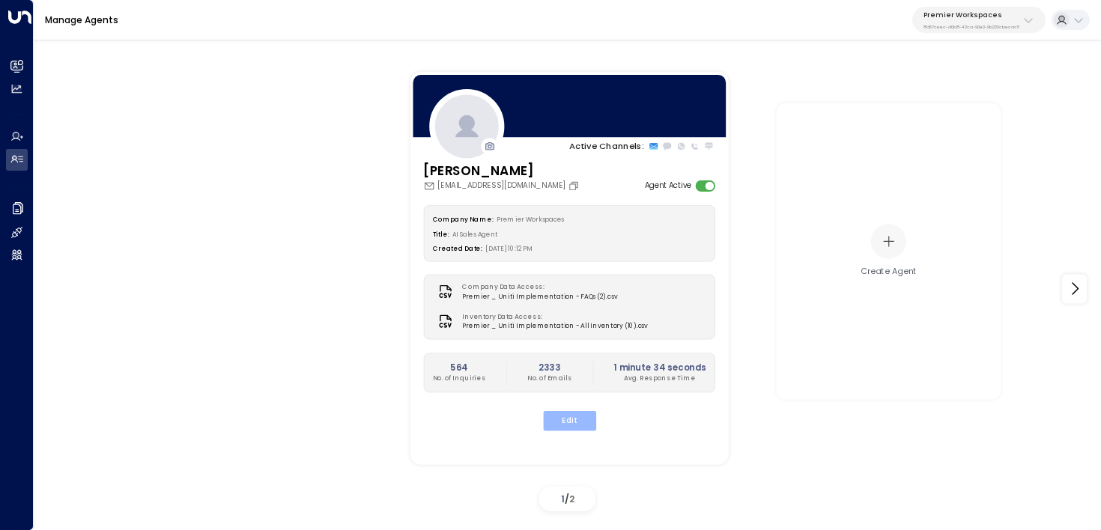
click at [571, 416] on button "Edit" at bounding box center [568, 420] width 53 height 19
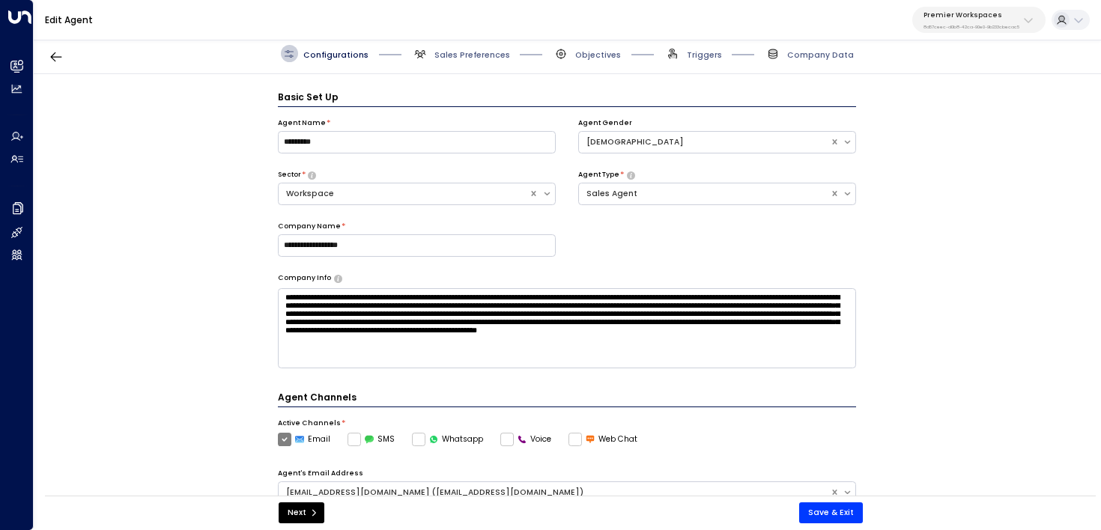
scroll to position [16, 0]
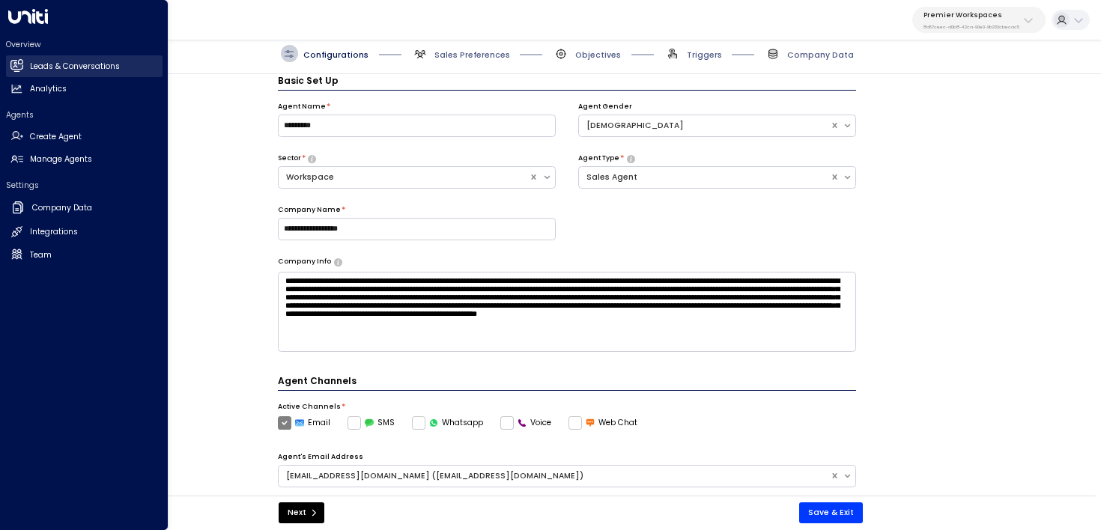
click at [19, 64] on icon at bounding box center [18, 65] width 10 height 13
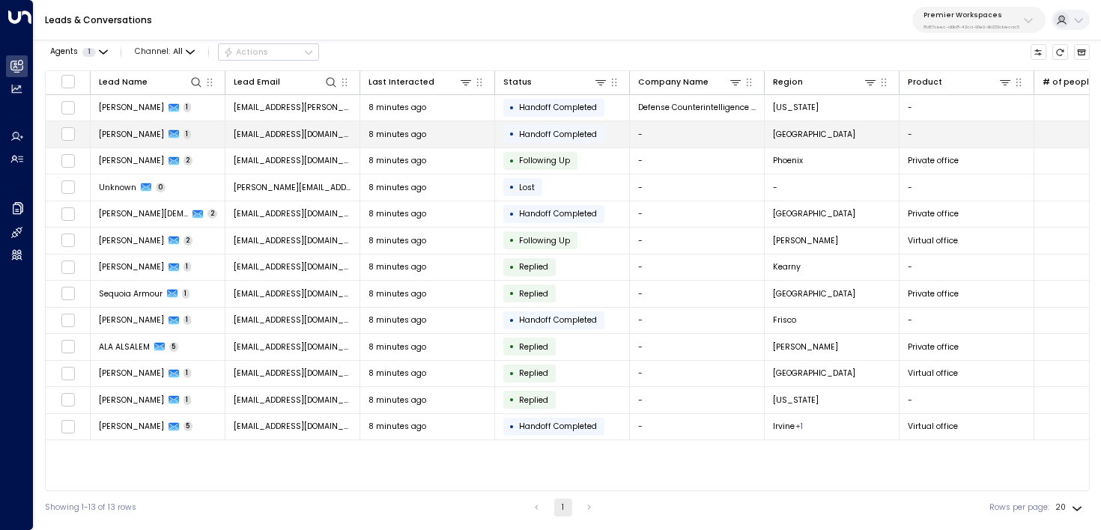
click at [205, 134] on td "Cesar Dulanto 1" at bounding box center [158, 134] width 135 height 26
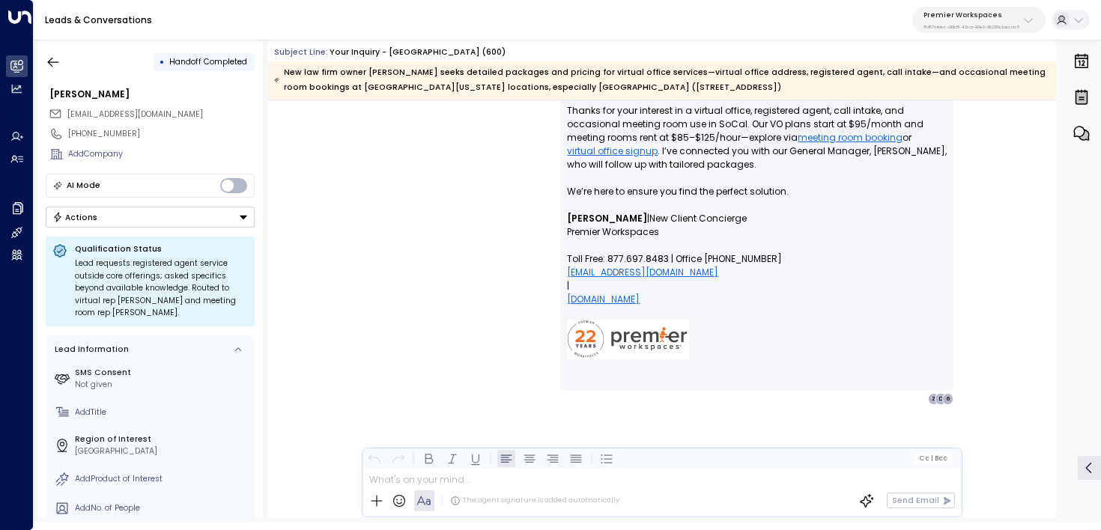
scroll to position [517, 0]
click at [49, 55] on icon "button" at bounding box center [53, 62] width 15 height 15
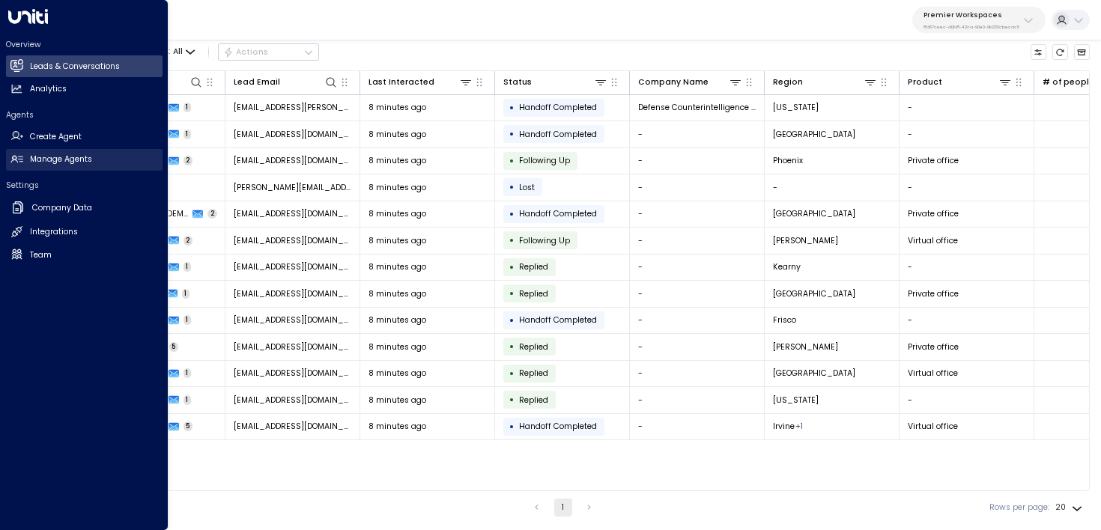
click at [22, 163] on icon at bounding box center [16, 159] width 13 height 13
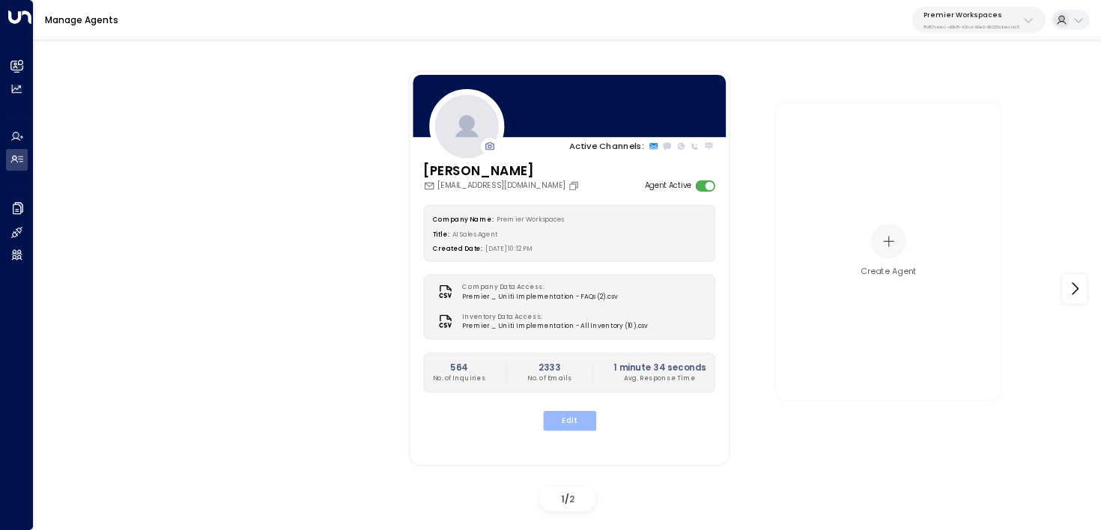
click at [577, 425] on button "Edit" at bounding box center [568, 420] width 53 height 19
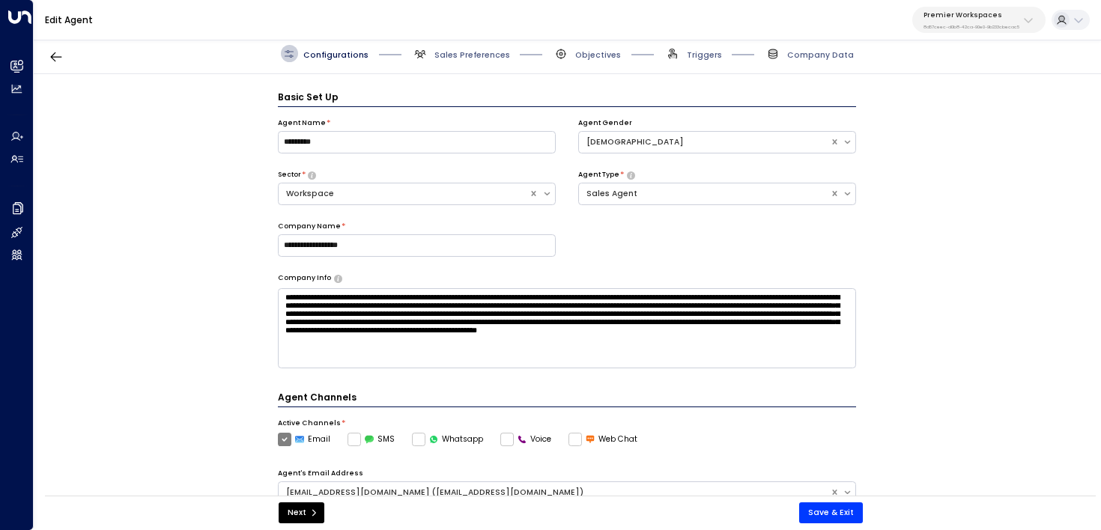
scroll to position [16, 0]
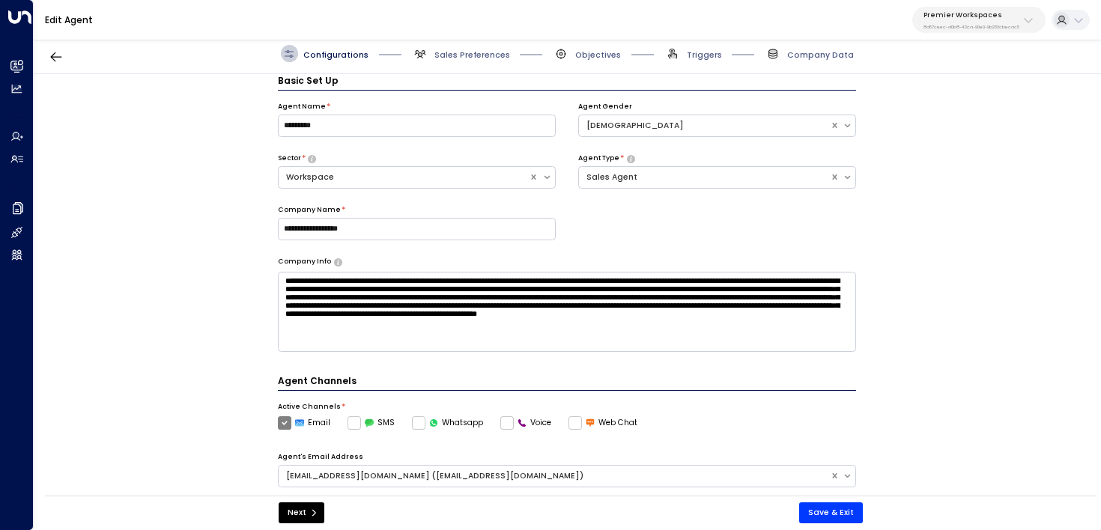
click at [693, 48] on span "Triggers" at bounding box center [693, 53] width 58 height 17
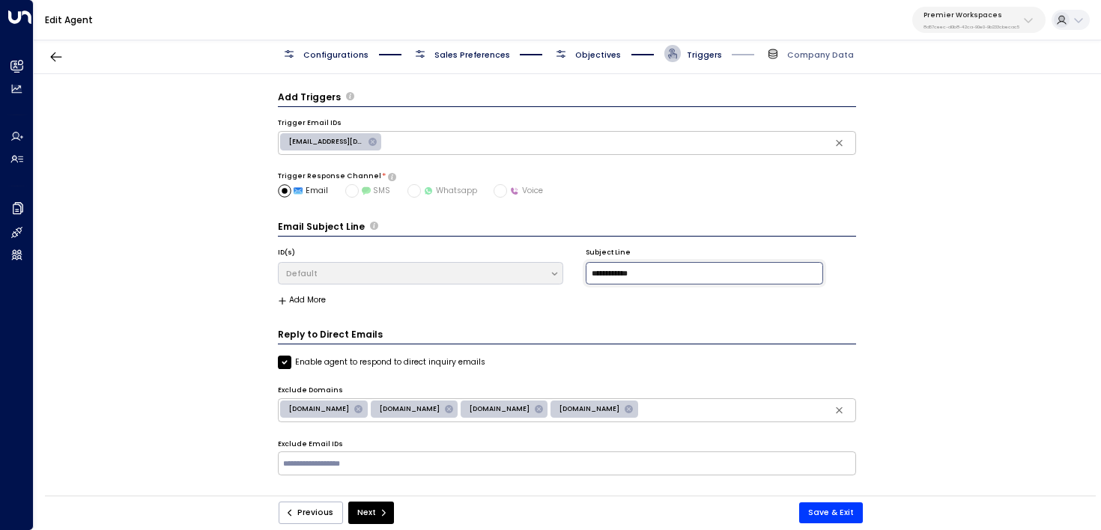
click at [610, 270] on input "**********" at bounding box center [704, 273] width 237 height 22
click at [254, 167] on div "**********" at bounding box center [567, 288] width 1066 height 429
click at [612, 278] on input "**********" at bounding box center [704, 273] width 237 height 22
type input "**********"
click at [616, 312] on form "**********" at bounding box center [567, 292] width 579 height 402
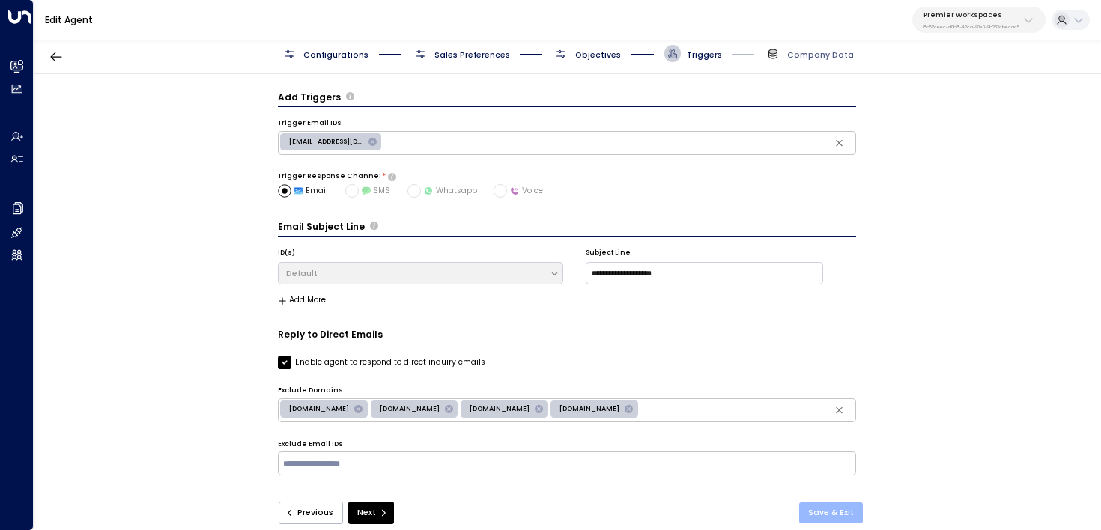
click at [822, 510] on button "Save & Exit" at bounding box center [831, 512] width 64 height 21
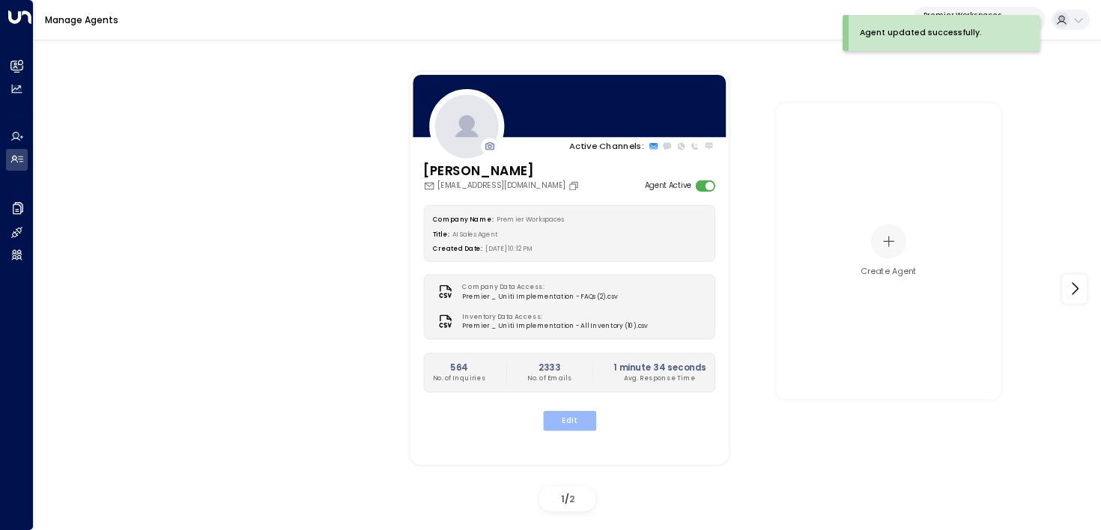
click at [574, 423] on button "Edit" at bounding box center [568, 420] width 53 height 19
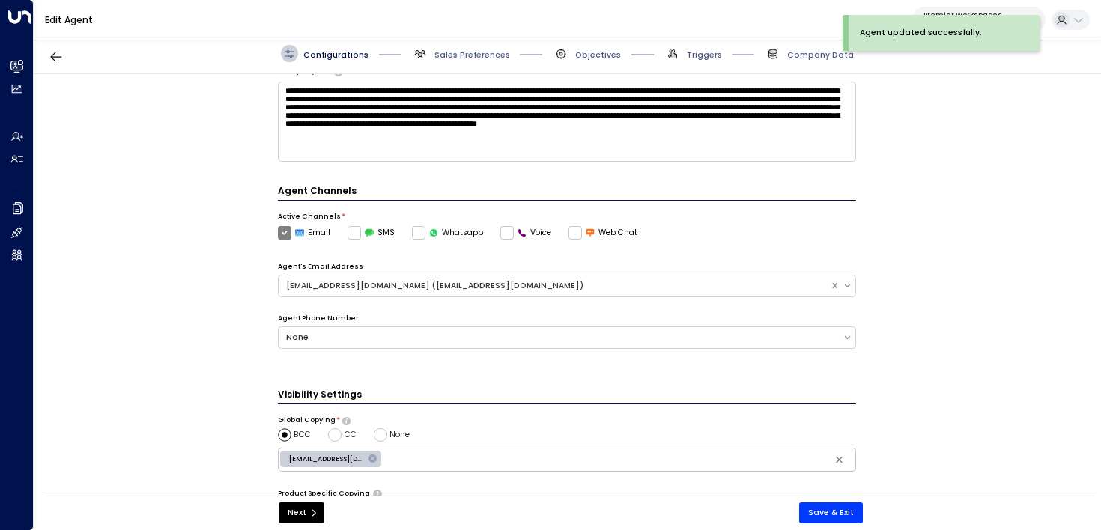
scroll to position [241, 0]
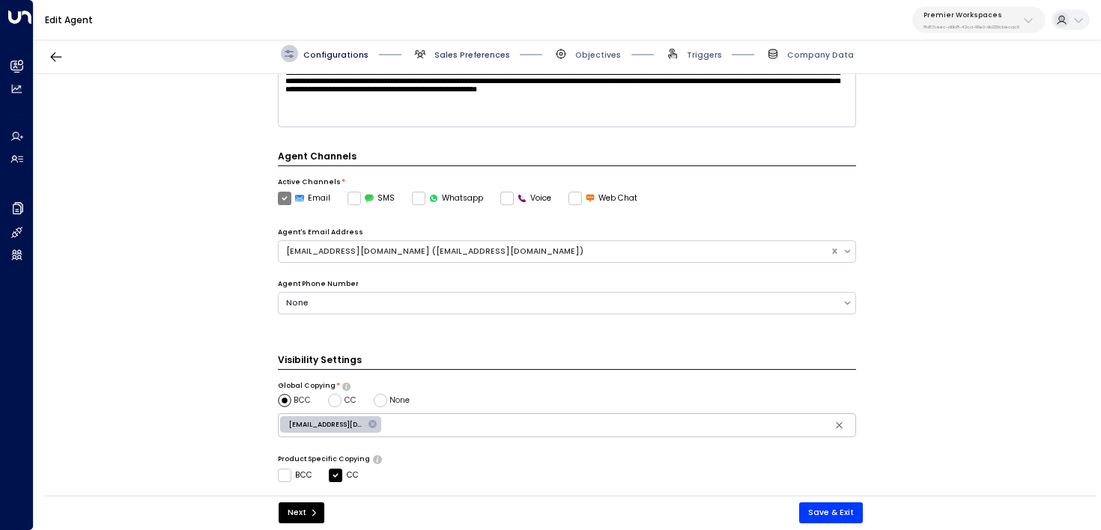
click at [436, 50] on span "Sales Preferences" at bounding box center [472, 54] width 76 height 11
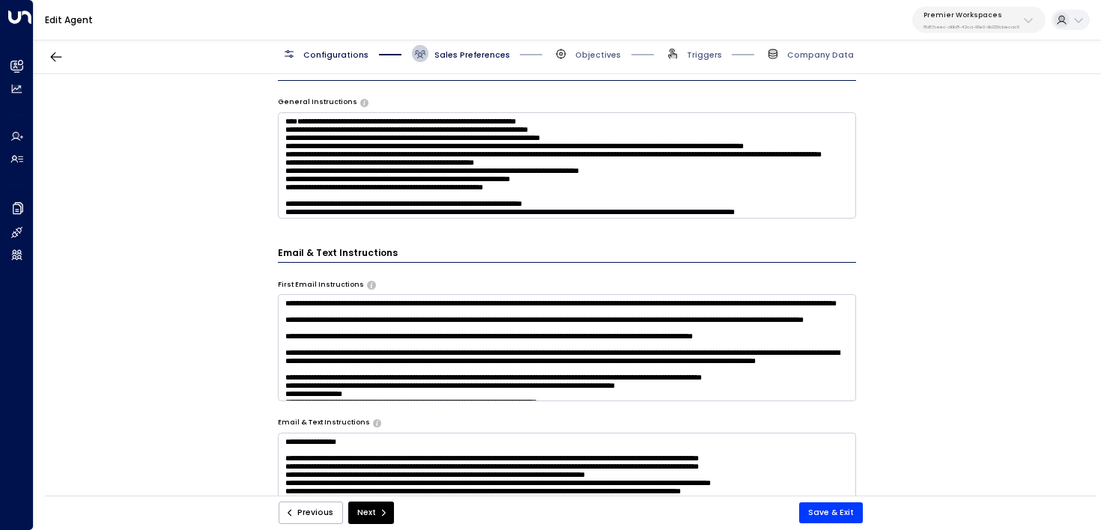
scroll to position [240, 0]
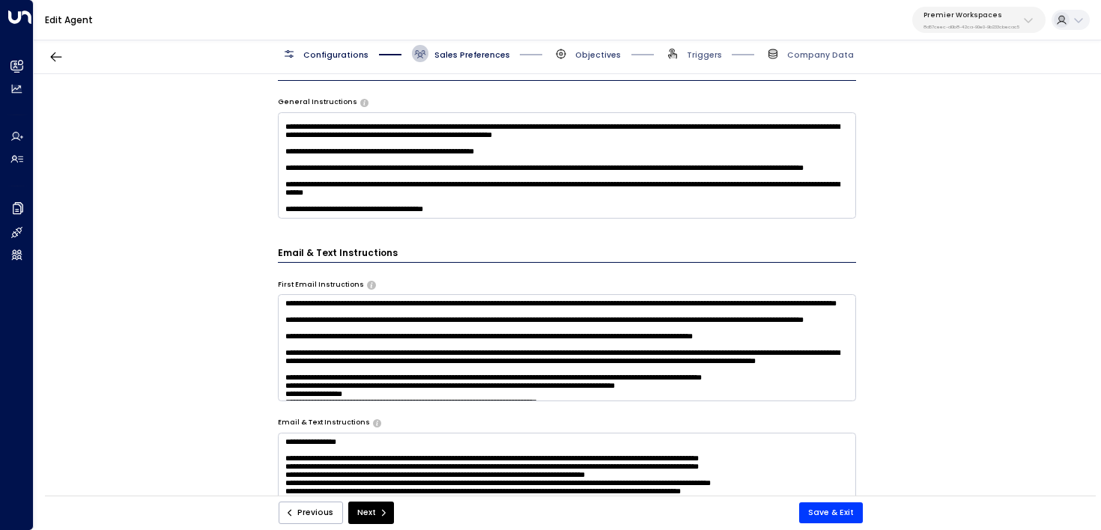
click at [590, 53] on span "Objectives" at bounding box center [598, 54] width 46 height 11
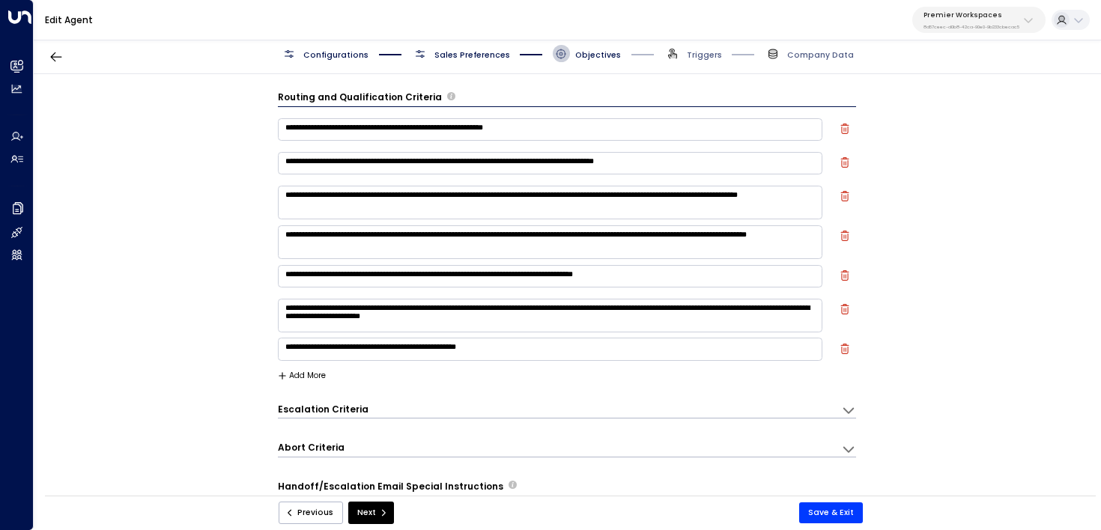
scroll to position [286, 0]
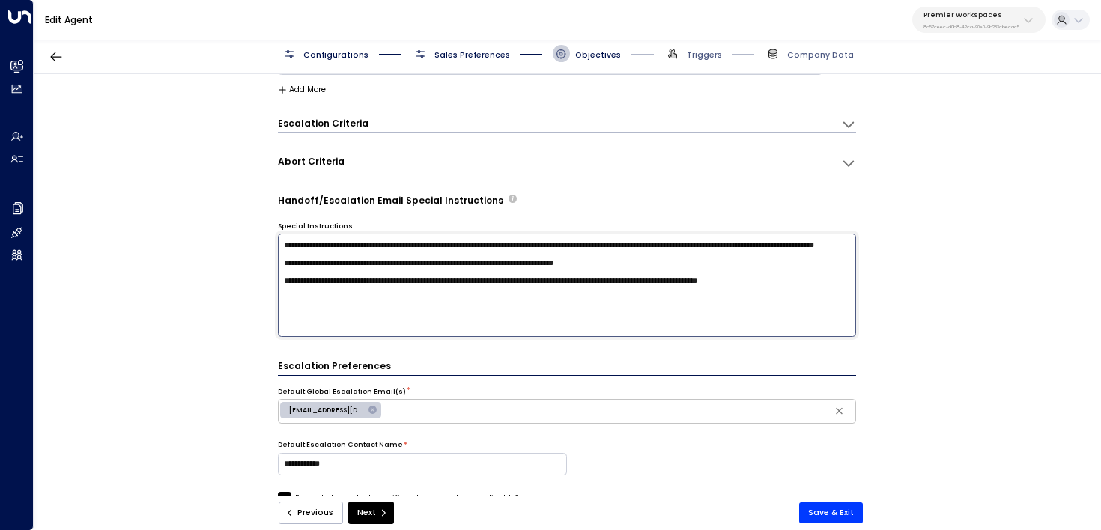
click at [503, 291] on textarea "**********" at bounding box center [567, 285] width 579 height 103
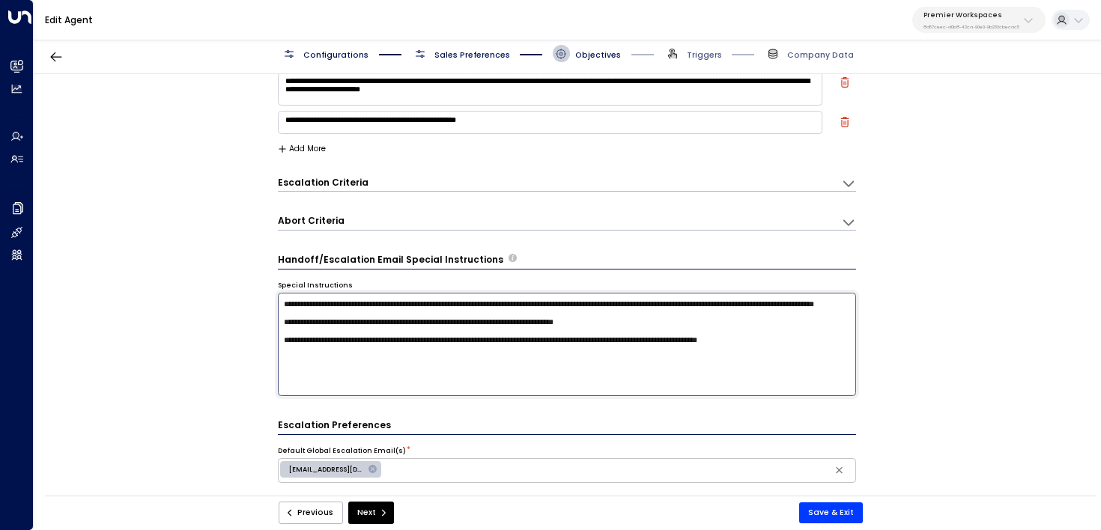
scroll to position [104, 0]
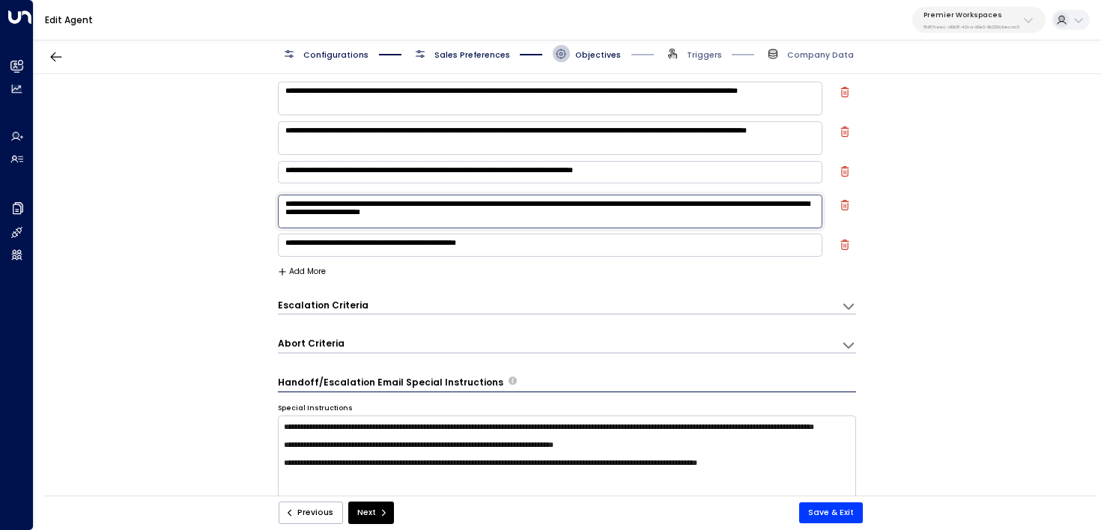
drag, startPoint x: 488, startPoint y: 219, endPoint x: 362, endPoint y: 221, distance: 126.6
click at [362, 221] on textarea "**********" at bounding box center [550, 212] width 545 height 34
click at [509, 479] on textarea "**********" at bounding box center [567, 467] width 579 height 103
paste textarea "********"
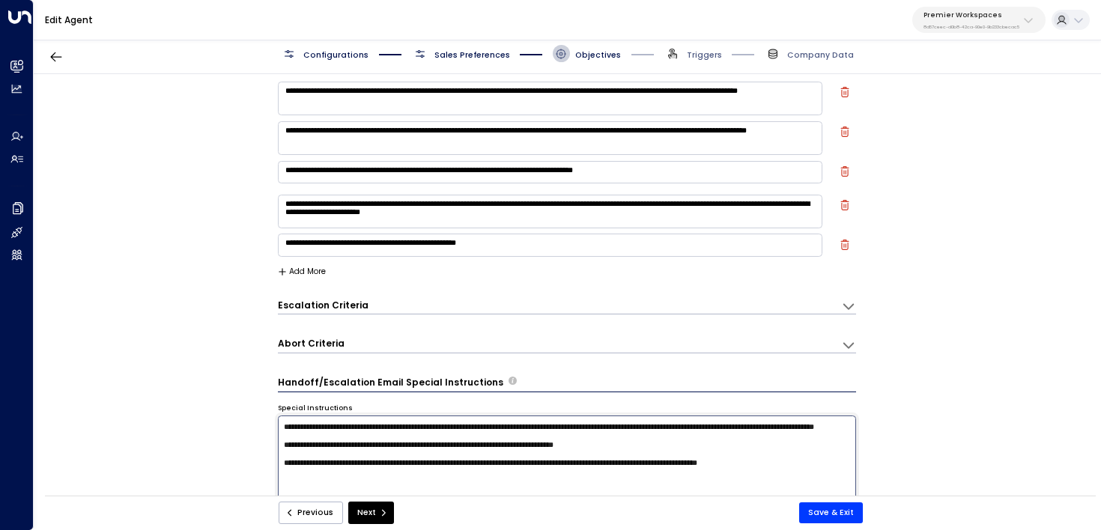
drag, startPoint x: 522, startPoint y: 473, endPoint x: 435, endPoint y: 473, distance: 86.9
click at [436, 476] on textarea "**********" at bounding box center [567, 467] width 579 height 103
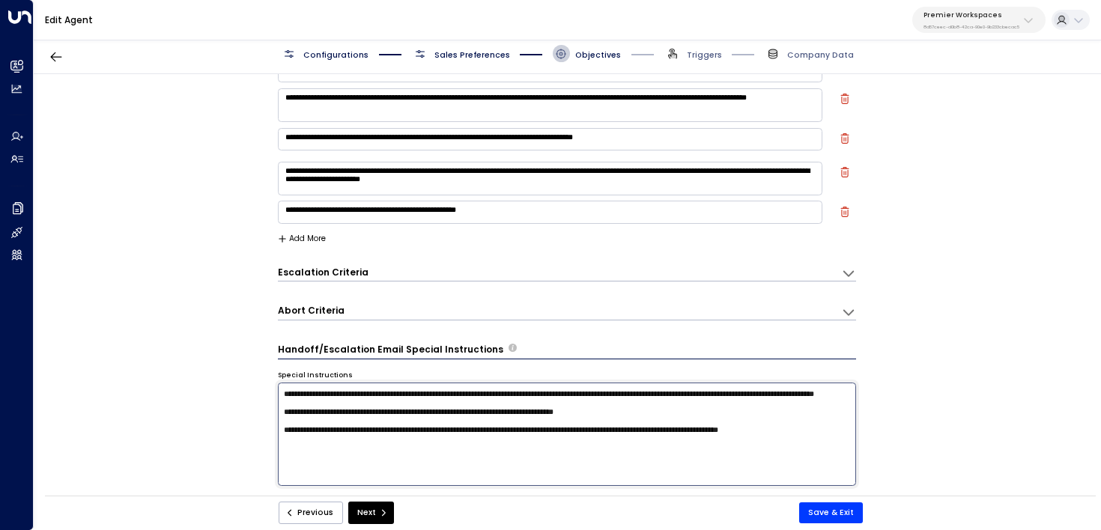
scroll to position [141, 0]
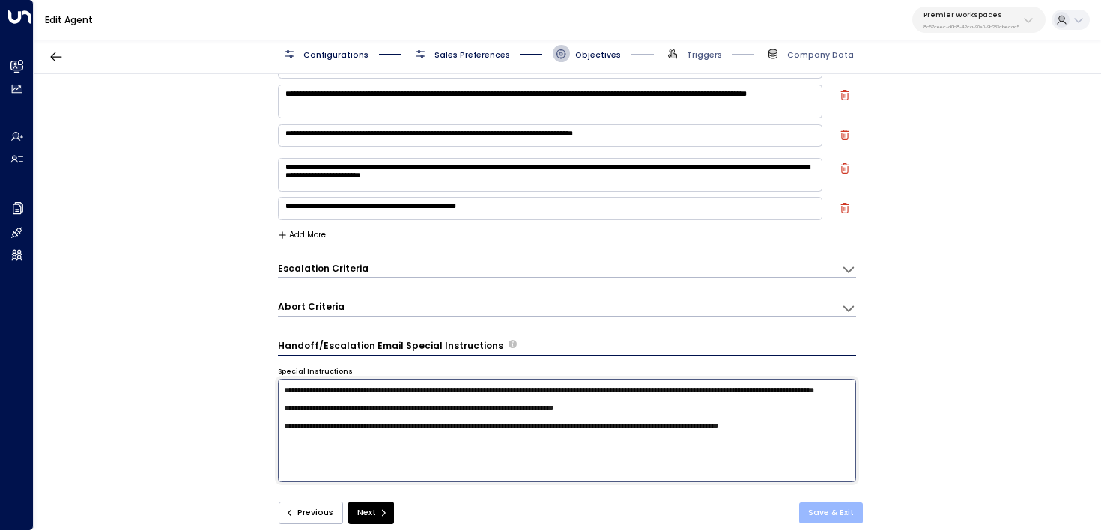
type textarea "**********"
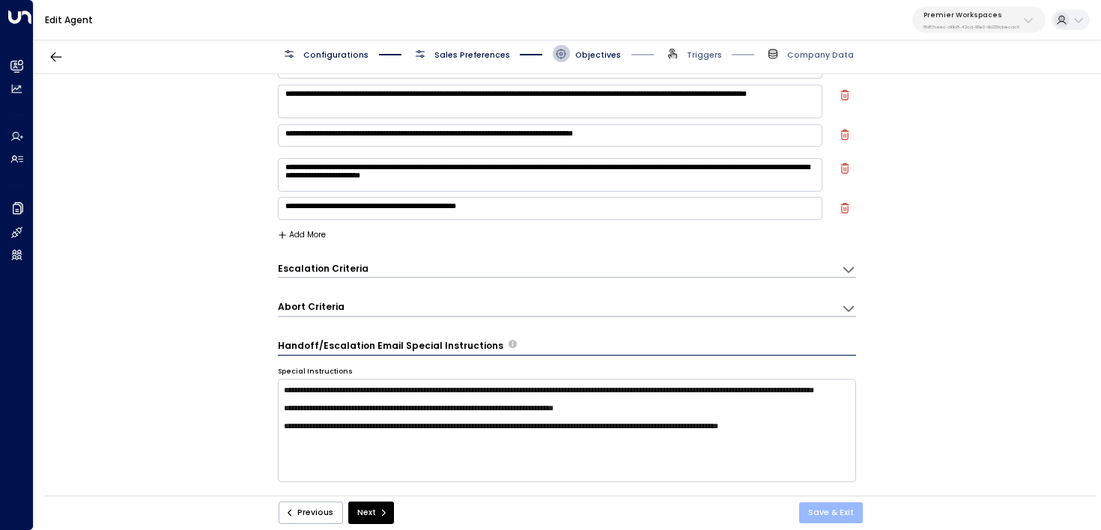
click at [842, 514] on button "Save & Exit" at bounding box center [831, 512] width 64 height 21
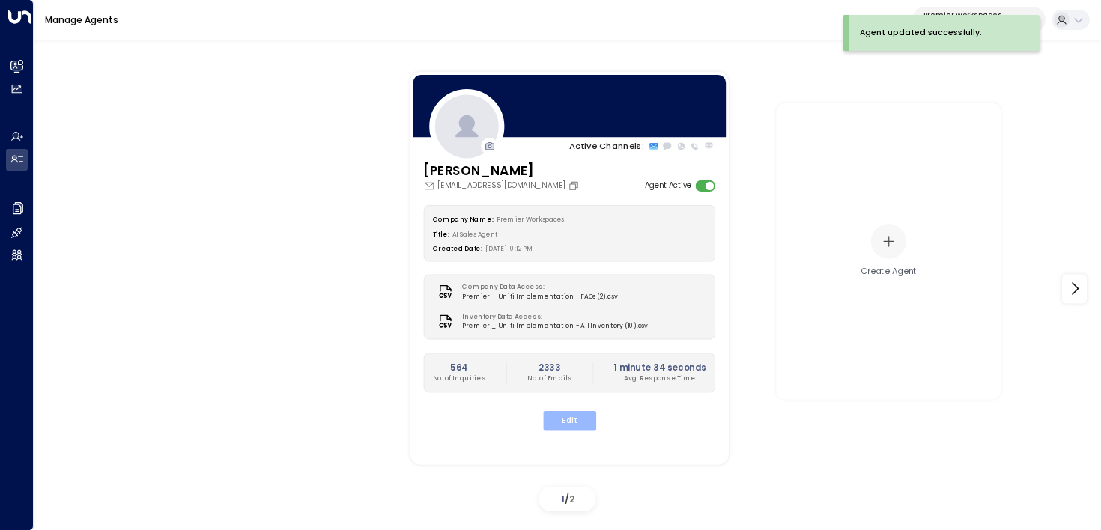
click at [579, 426] on button "Edit" at bounding box center [568, 420] width 53 height 19
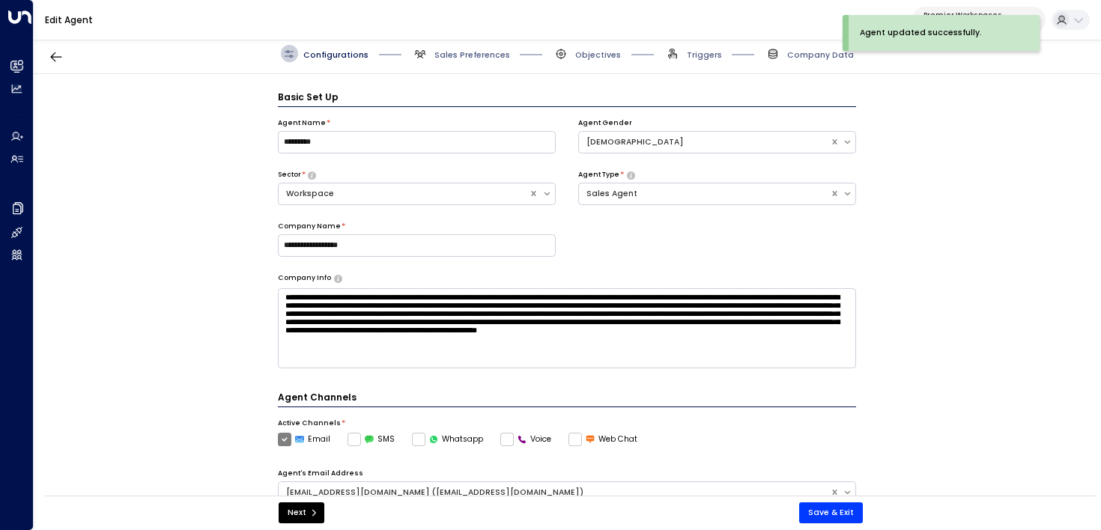
scroll to position [16, 0]
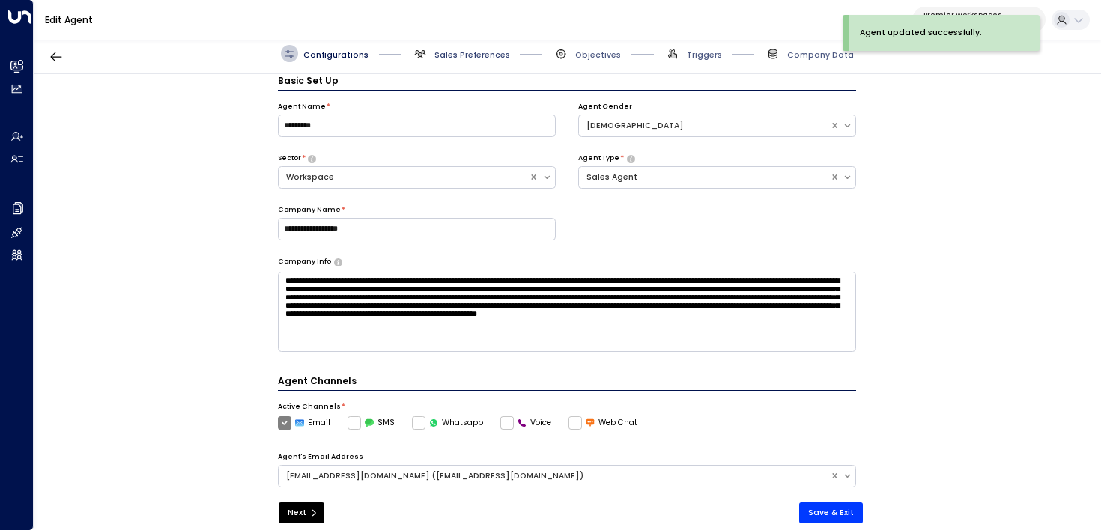
click at [446, 51] on span "Sales Preferences" at bounding box center [472, 54] width 76 height 11
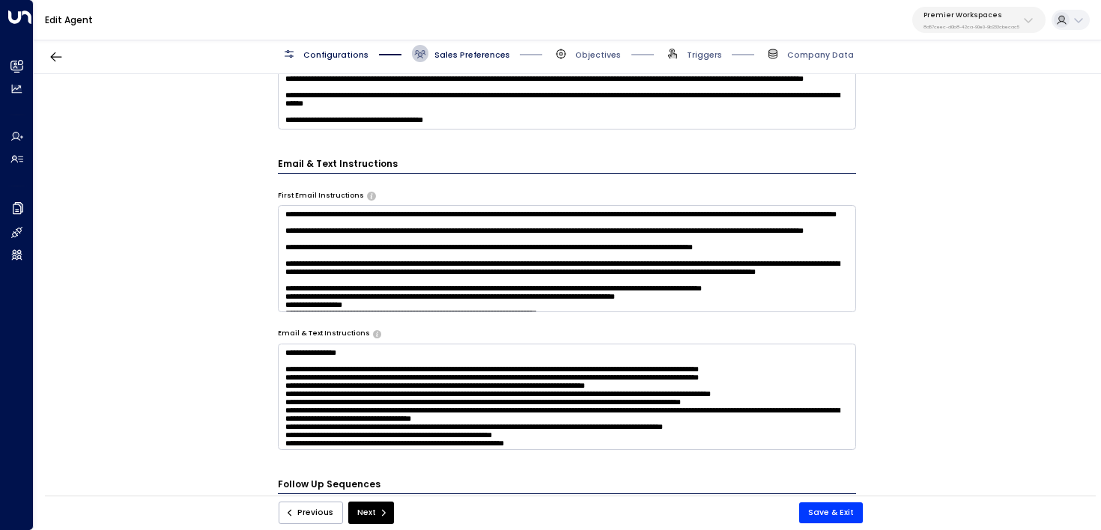
scroll to position [485, 0]
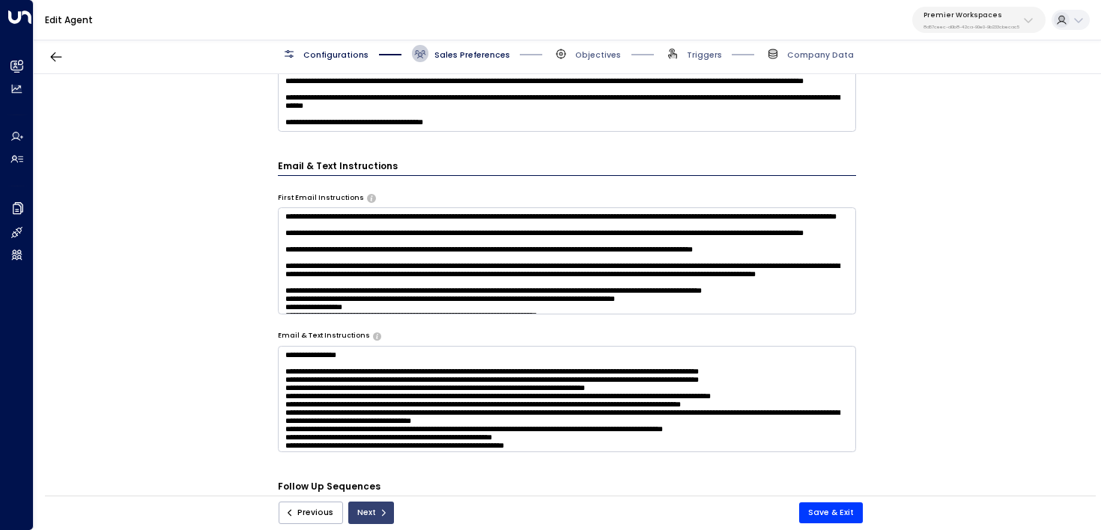
click at [376, 505] on button "Next" at bounding box center [371, 513] width 46 height 22
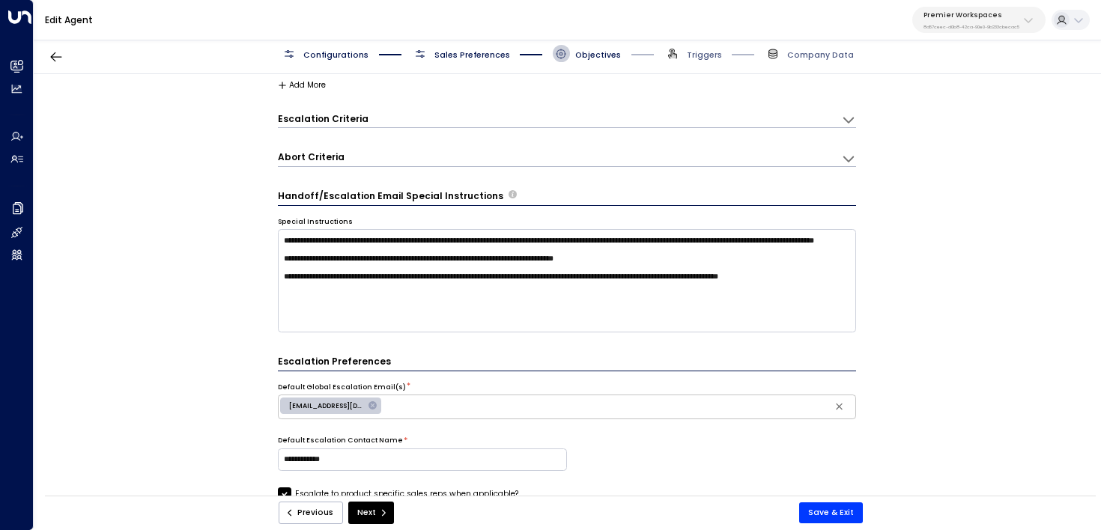
scroll to position [362, 0]
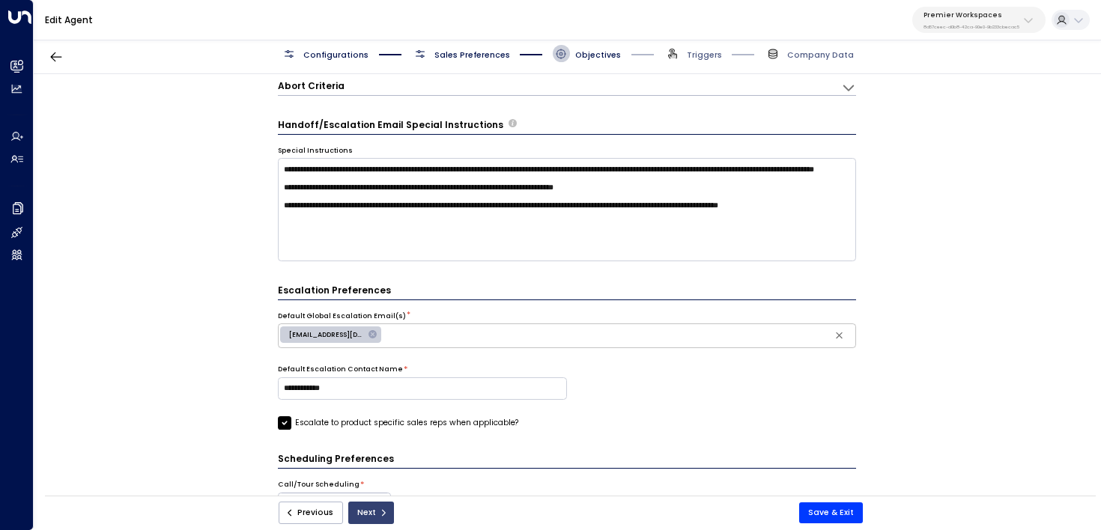
click at [362, 518] on button "Next" at bounding box center [371, 513] width 46 height 22
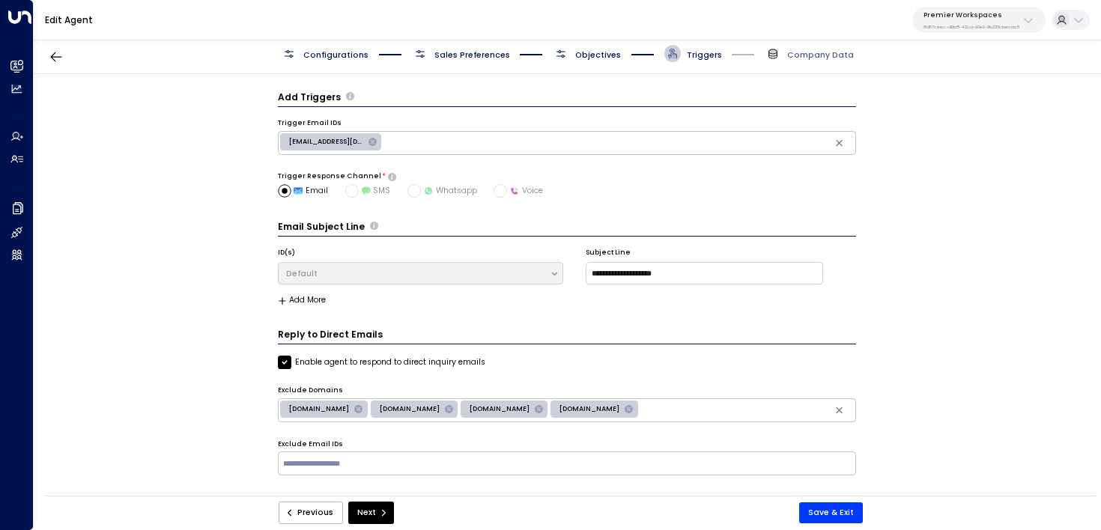
scroll to position [0, 0]
click at [373, 517] on button "Next" at bounding box center [371, 513] width 46 height 22
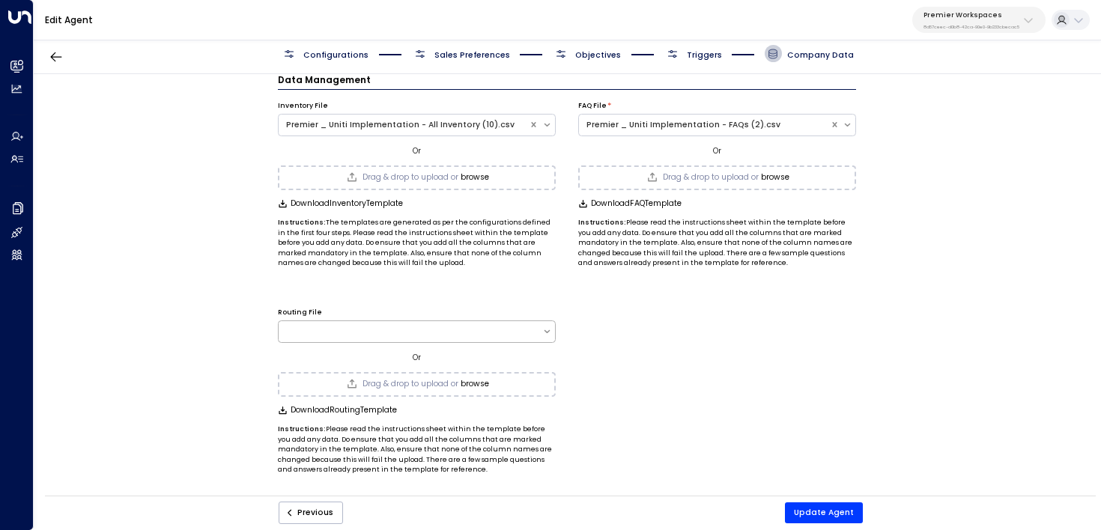
scroll to position [16, 0]
click at [823, 523] on button "Update Agent" at bounding box center [824, 512] width 78 height 21
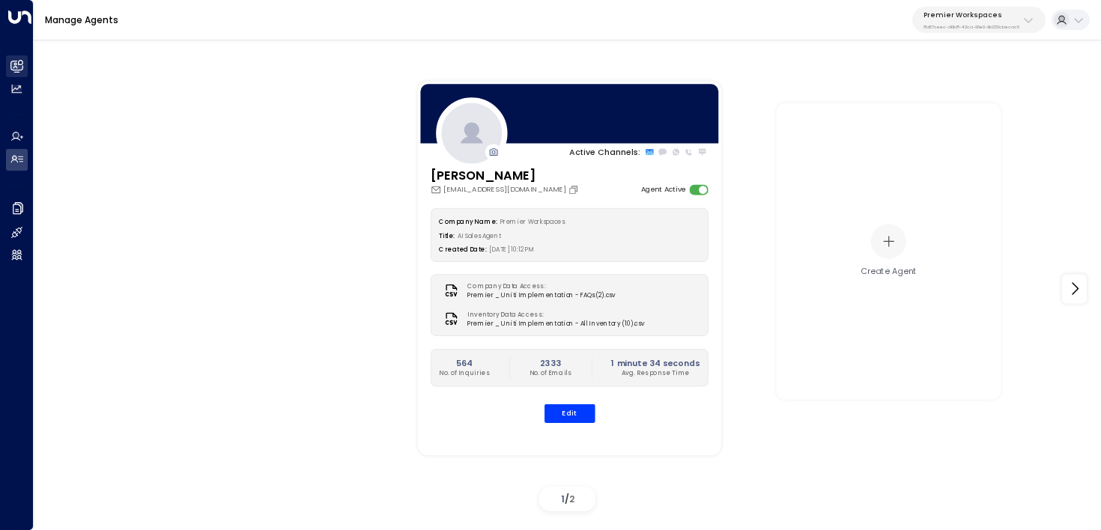
click at [21, 61] on icon at bounding box center [16, 66] width 13 height 13
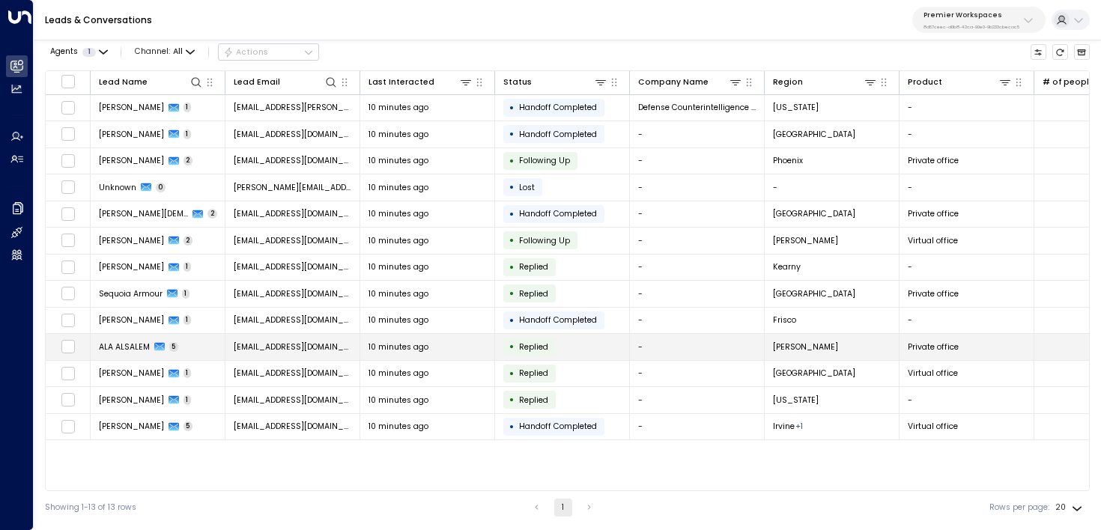
click at [198, 351] on td "ALA ALSALEM 5" at bounding box center [158, 347] width 135 height 26
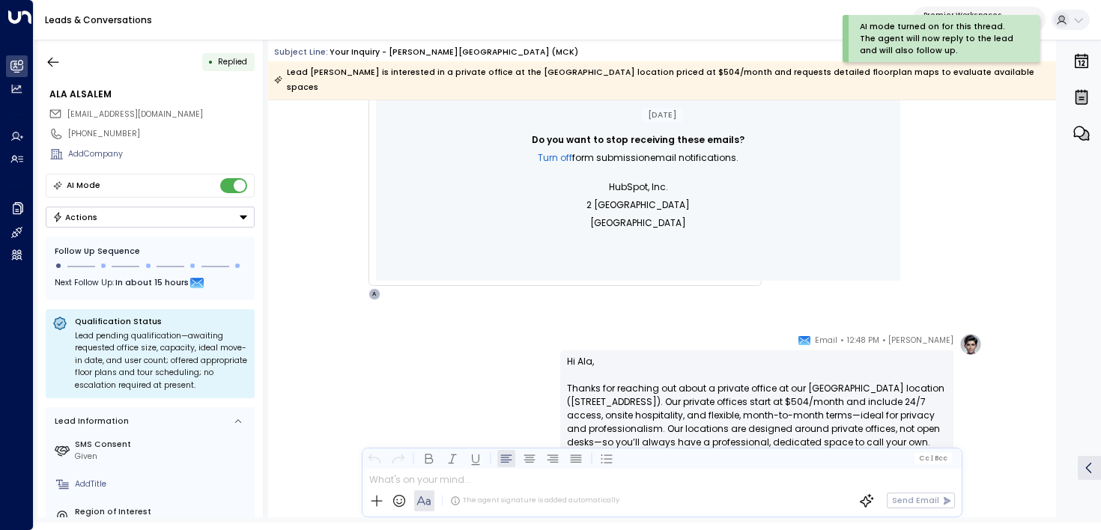
scroll to position [808, 0]
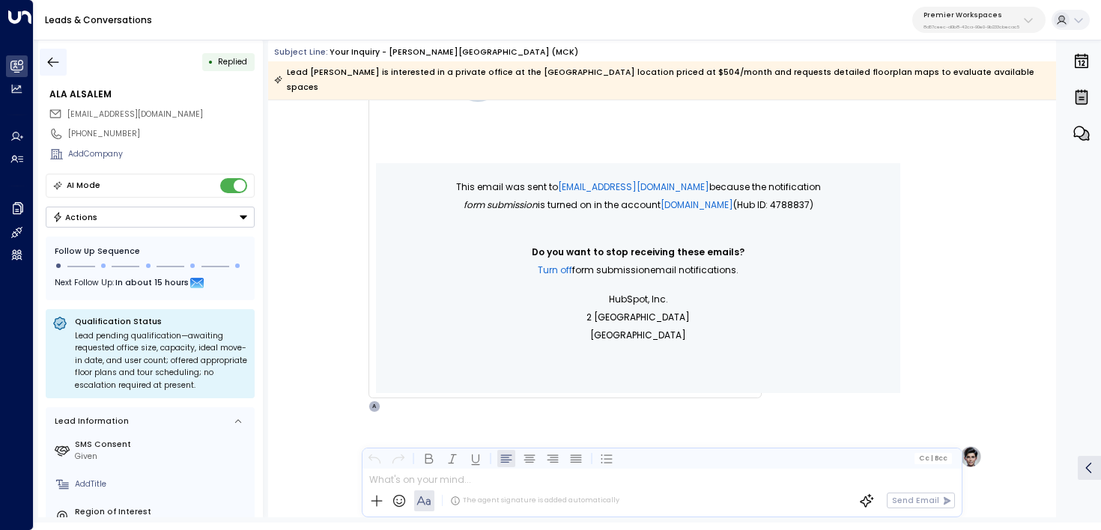
click at [51, 58] on icon "button" at bounding box center [53, 62] width 11 height 10
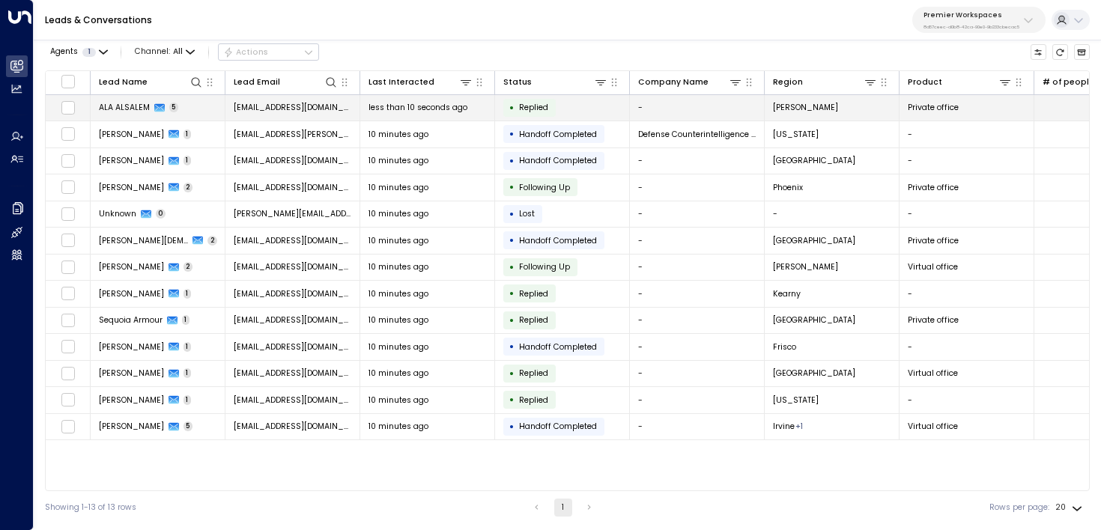
click at [189, 109] on td "ALA ALSALEM 5" at bounding box center [158, 108] width 135 height 26
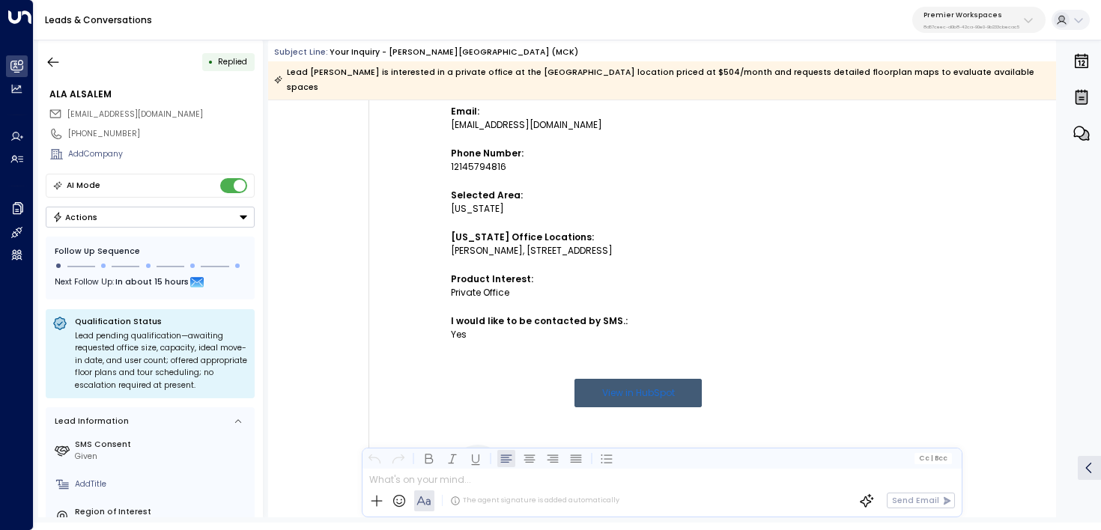
scroll to position [340, 0]
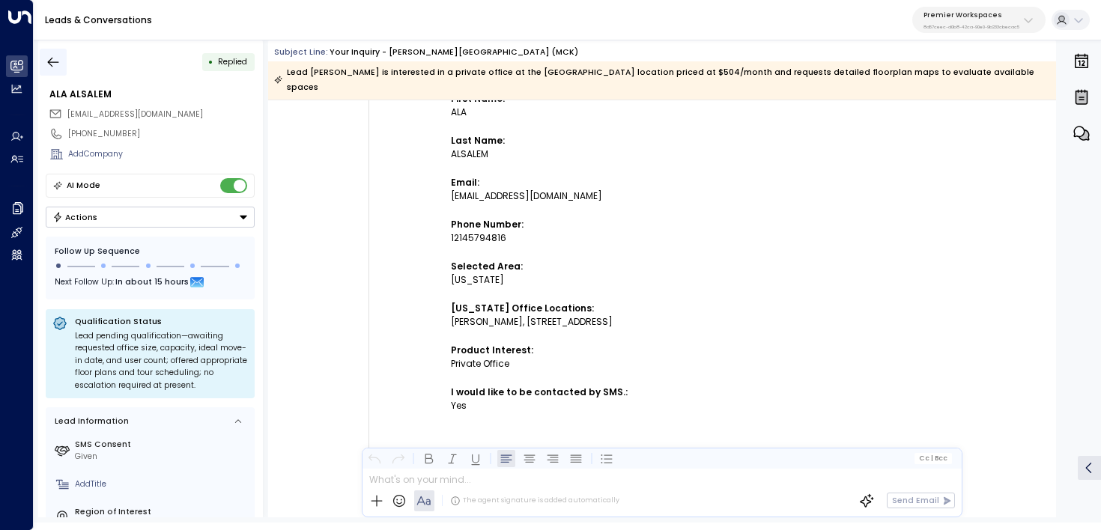
click at [45, 66] on button "button" at bounding box center [53, 62] width 27 height 27
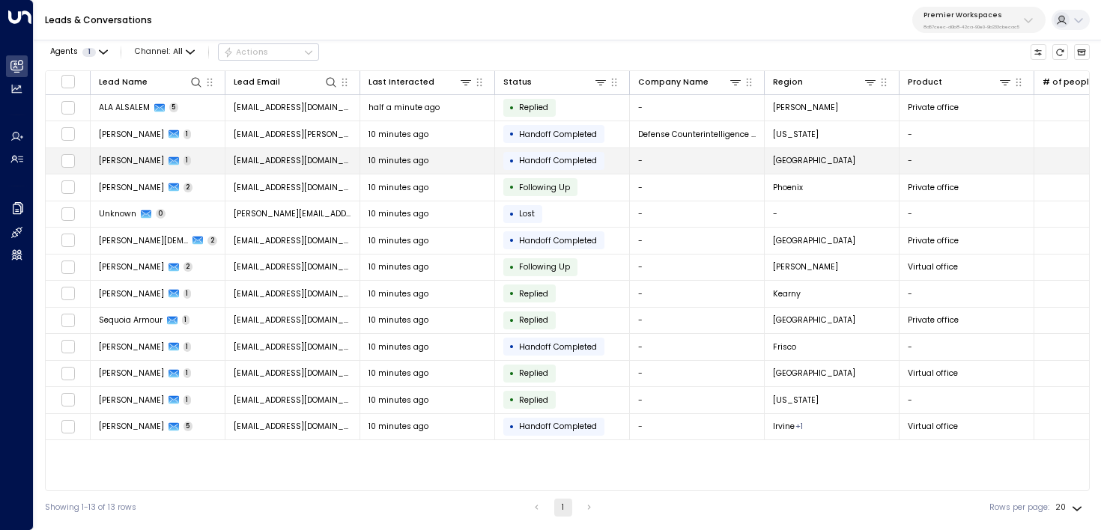
click at [204, 168] on td "Cesar Dulanto 1" at bounding box center [158, 161] width 135 height 26
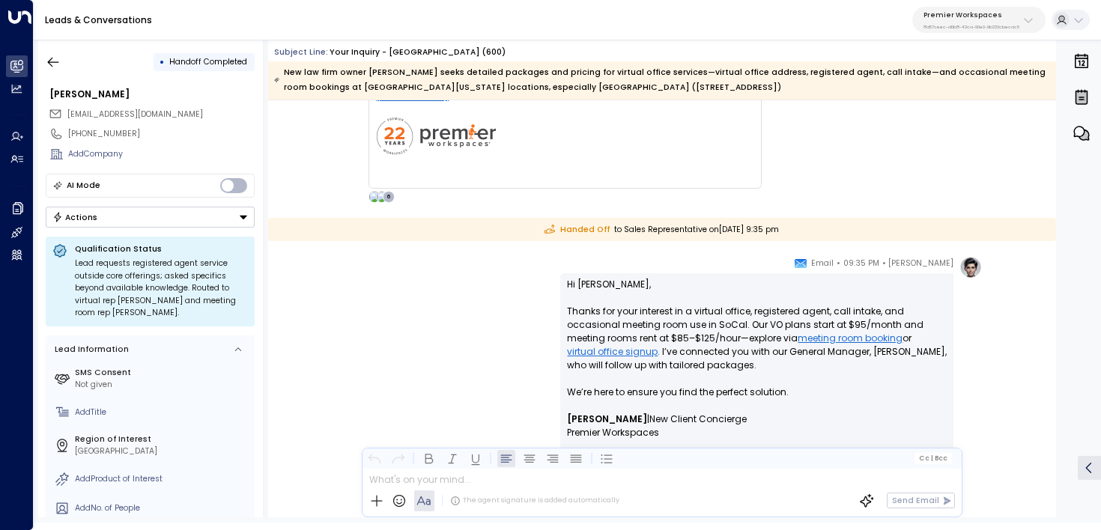
scroll to position [15, 0]
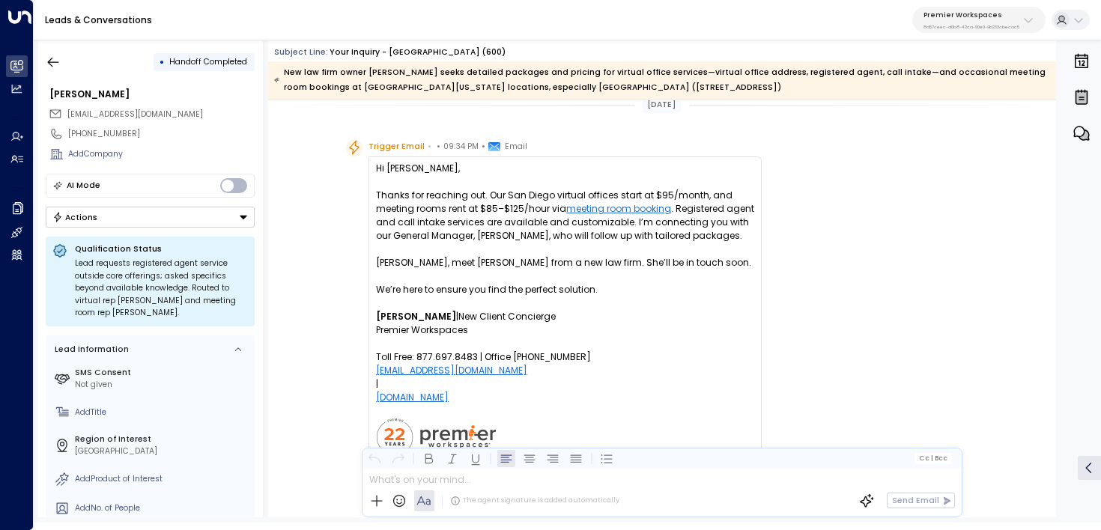
click at [398, 165] on p "Hi Cesar, Thanks for reaching out. Our San Diego virtual offices start at $95/m…" at bounding box center [565, 236] width 378 height 148
copy p "Cesar"
click at [61, 66] on button "button" at bounding box center [53, 62] width 27 height 27
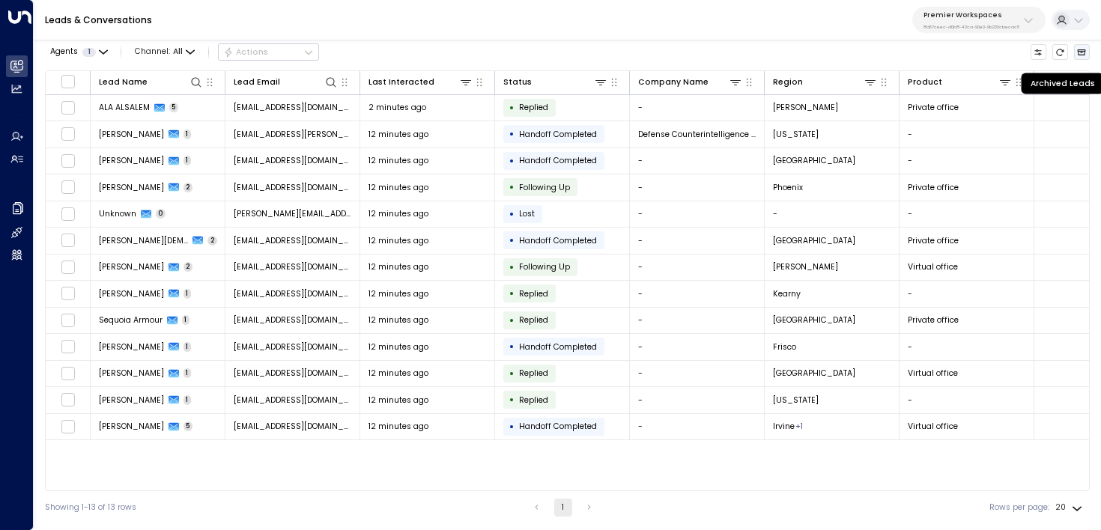
click at [1084, 48] on icon "Archived Leads" at bounding box center [1081, 52] width 9 height 9
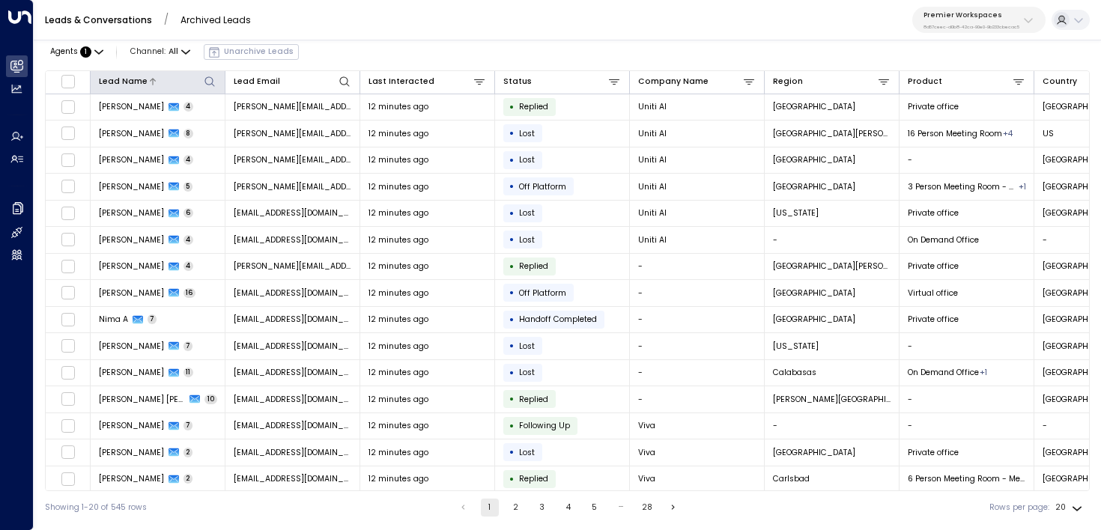
click at [206, 76] on icon at bounding box center [210, 82] width 12 height 12
type input "*****"
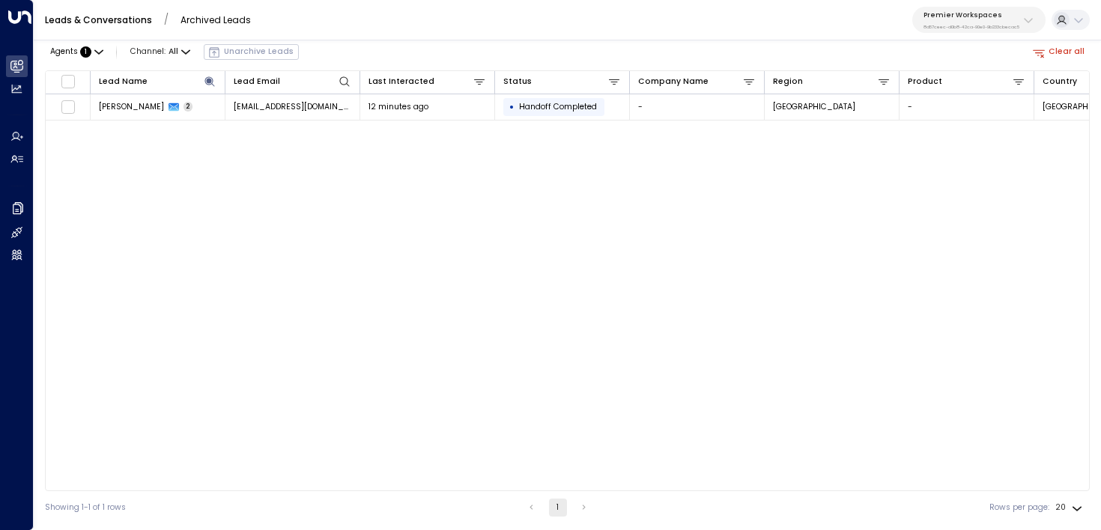
click at [410, 34] on div "Leads & Conversations / Archived Leads Premier Workspaces 8d57ceec-d0b8-42ca-90…" at bounding box center [567, 20] width 1067 height 40
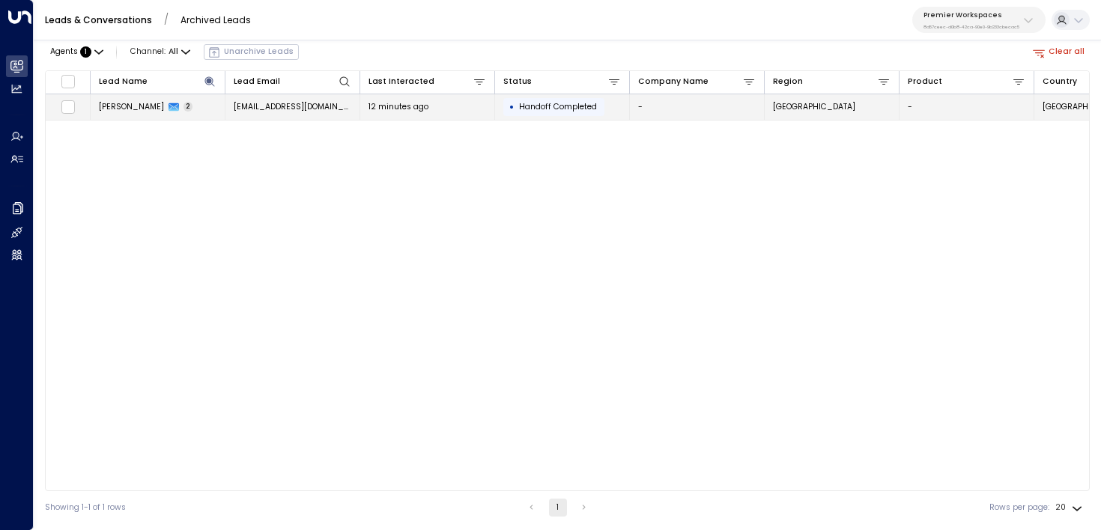
click at [459, 112] on td "12 minutes ago" at bounding box center [427, 107] width 135 height 26
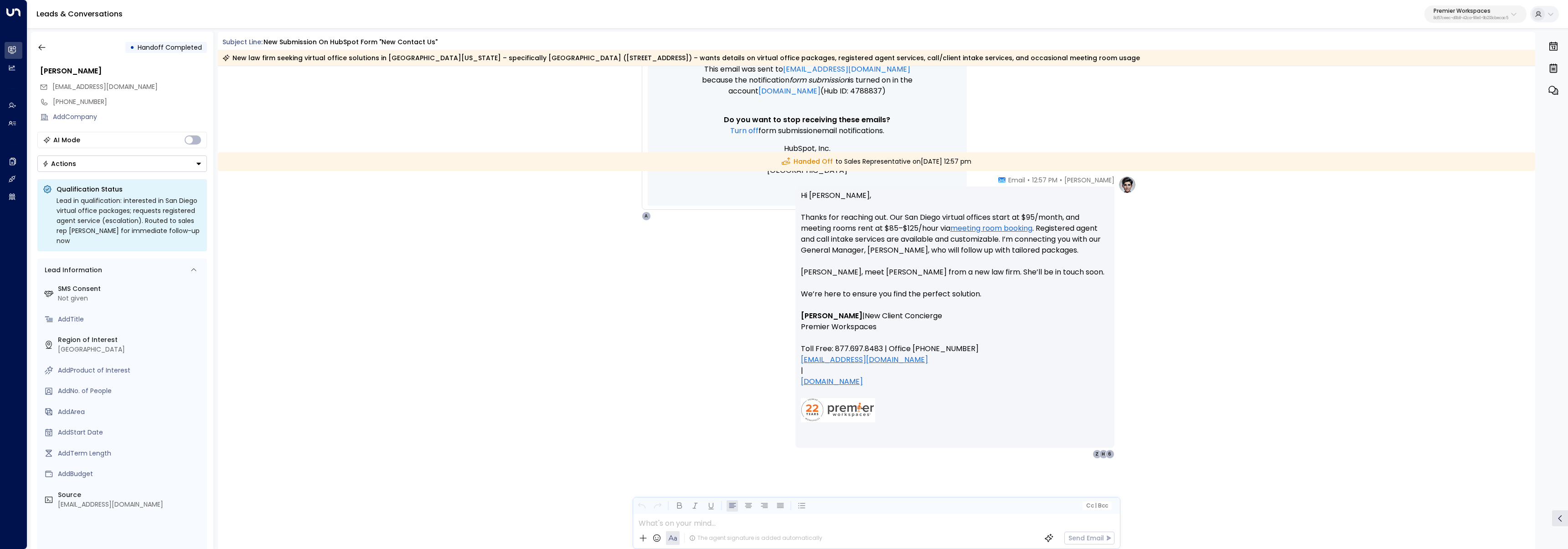
scroll to position [723, 0]
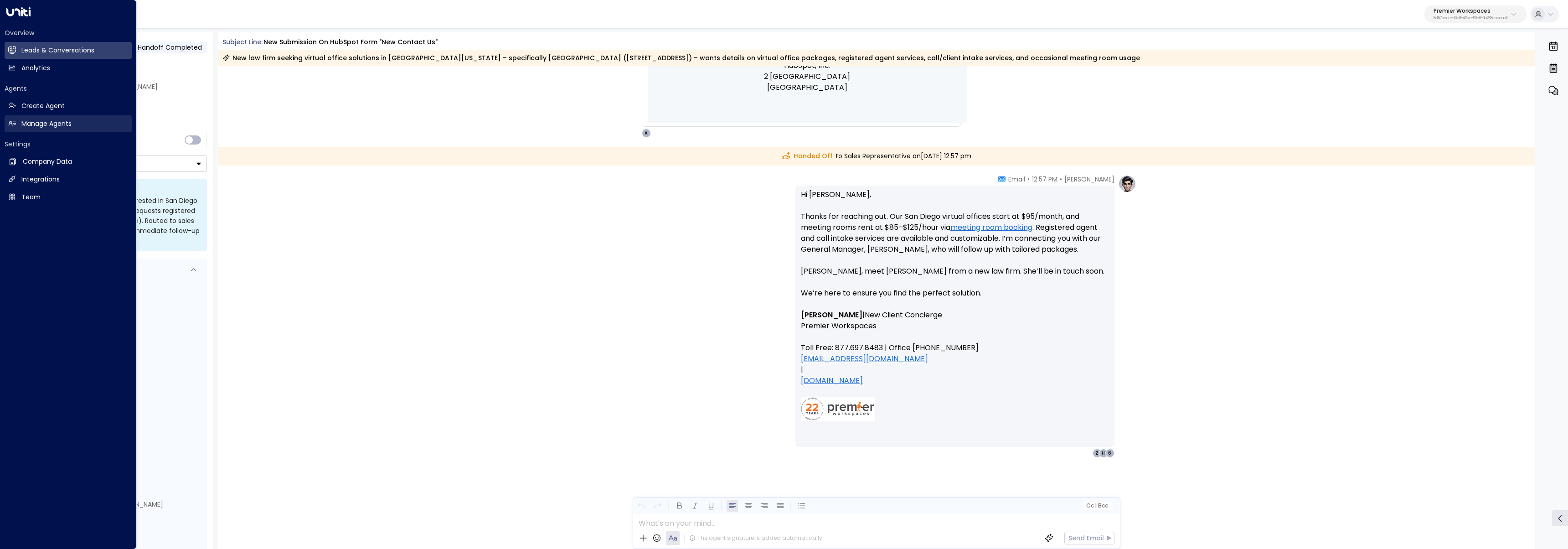
click at [12, 124] on icon at bounding box center [12, 123] width 8 height 8
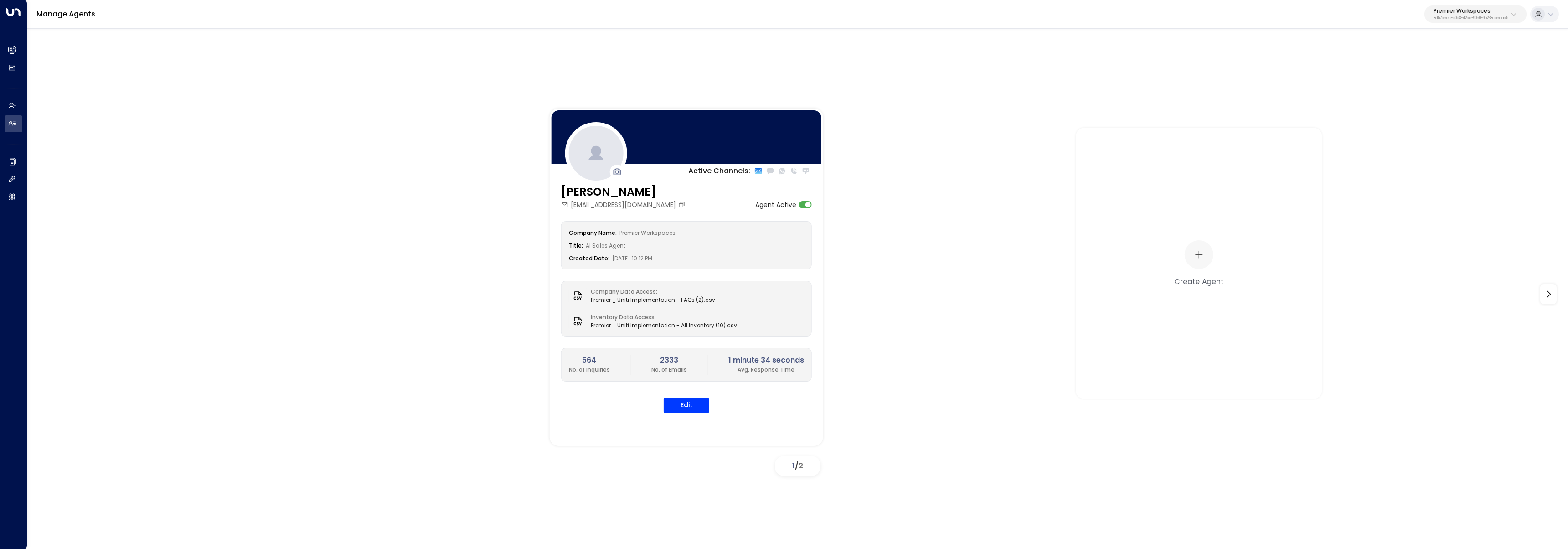
click at [670, 10] on p "Premier Workspaces" at bounding box center [1471, 10] width 75 height 5
click at [670, 47] on input "text" at bounding box center [1491, 50] width 133 height 17
type input "****"
click at [670, 75] on span "ID: 24bbb2f3-cf28-4415-a26f-20e170838bf4" at bounding box center [1486, 77] width 121 height 8
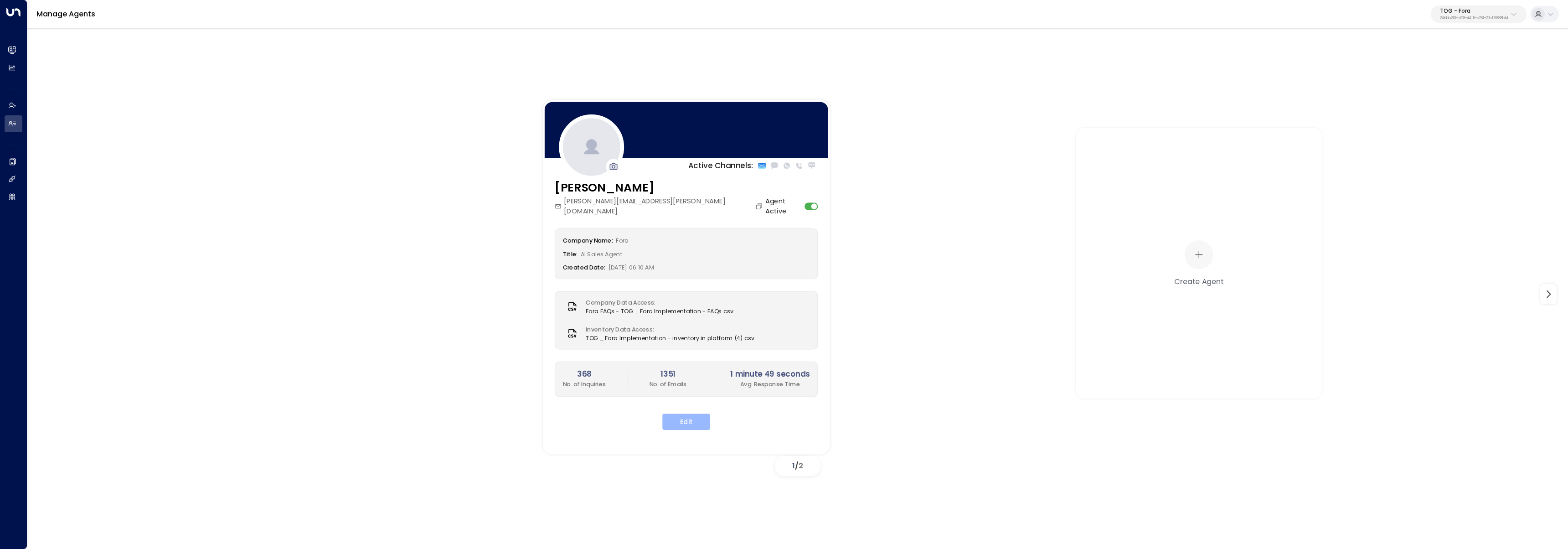
click at [670, 323] on button "Edit" at bounding box center [686, 421] width 48 height 16
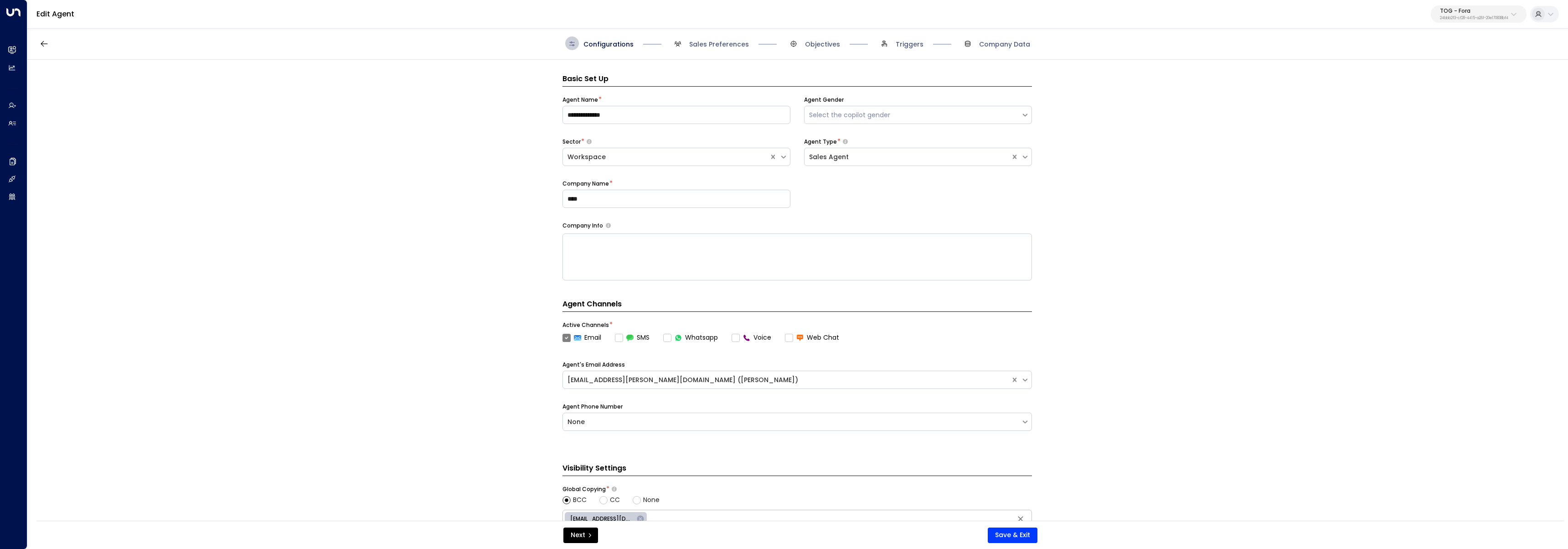
scroll to position [13, 0]
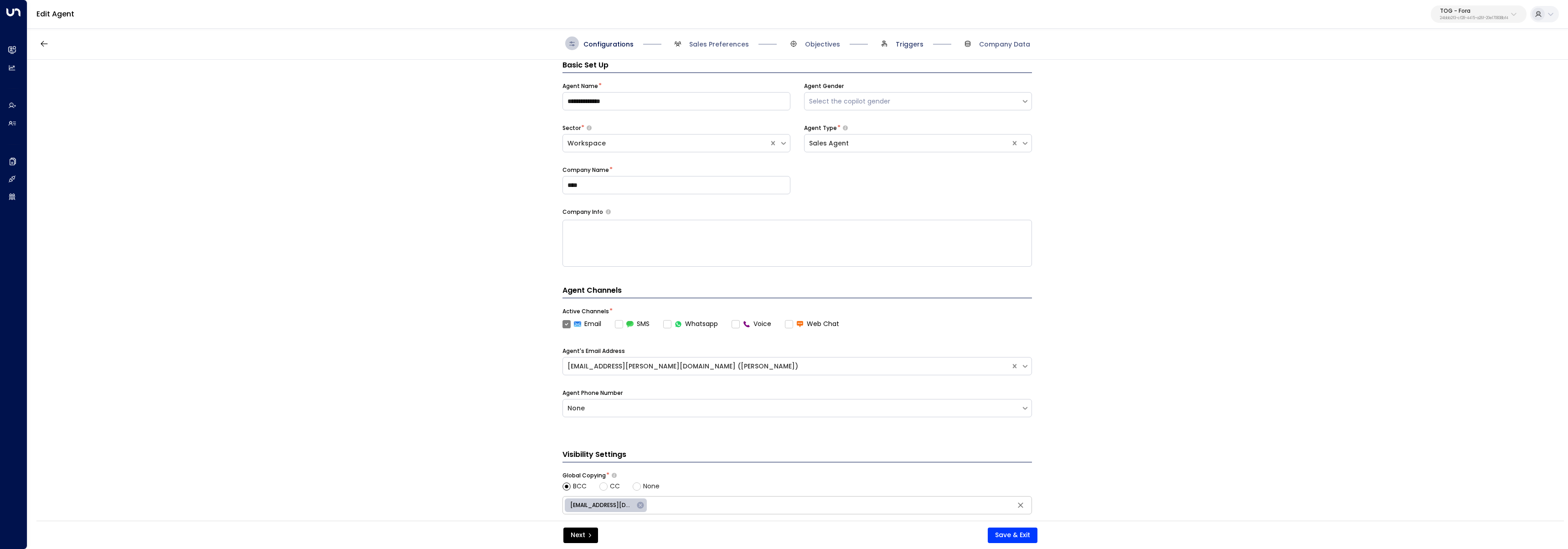
click at [670, 43] on span "Triggers" at bounding box center [909, 44] width 28 height 9
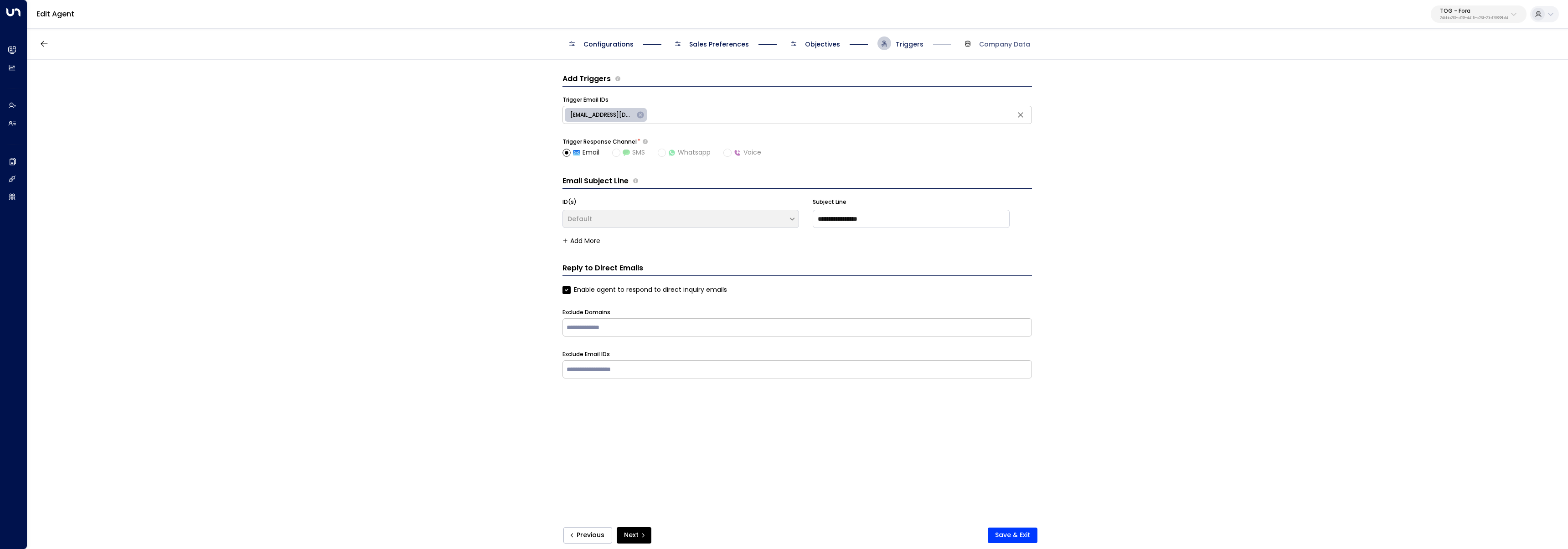
scroll to position [0, 0]
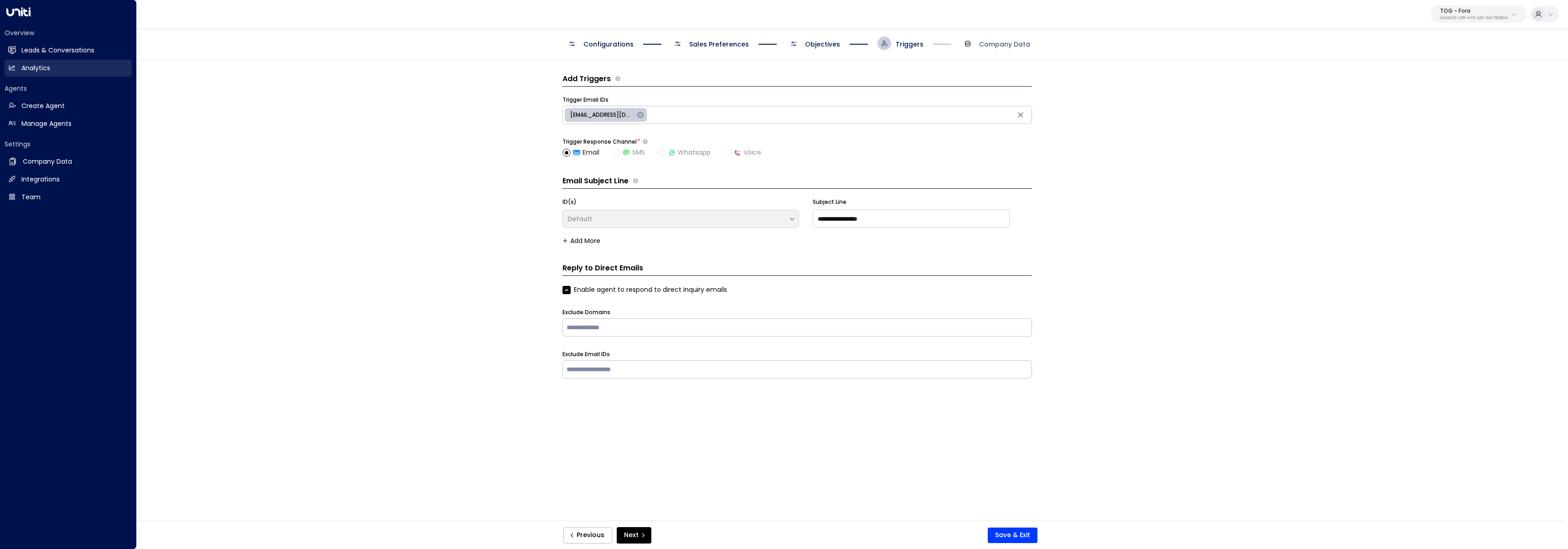
click at [23, 52] on h2 "Leads & Conversations" at bounding box center [58, 51] width 73 height 10
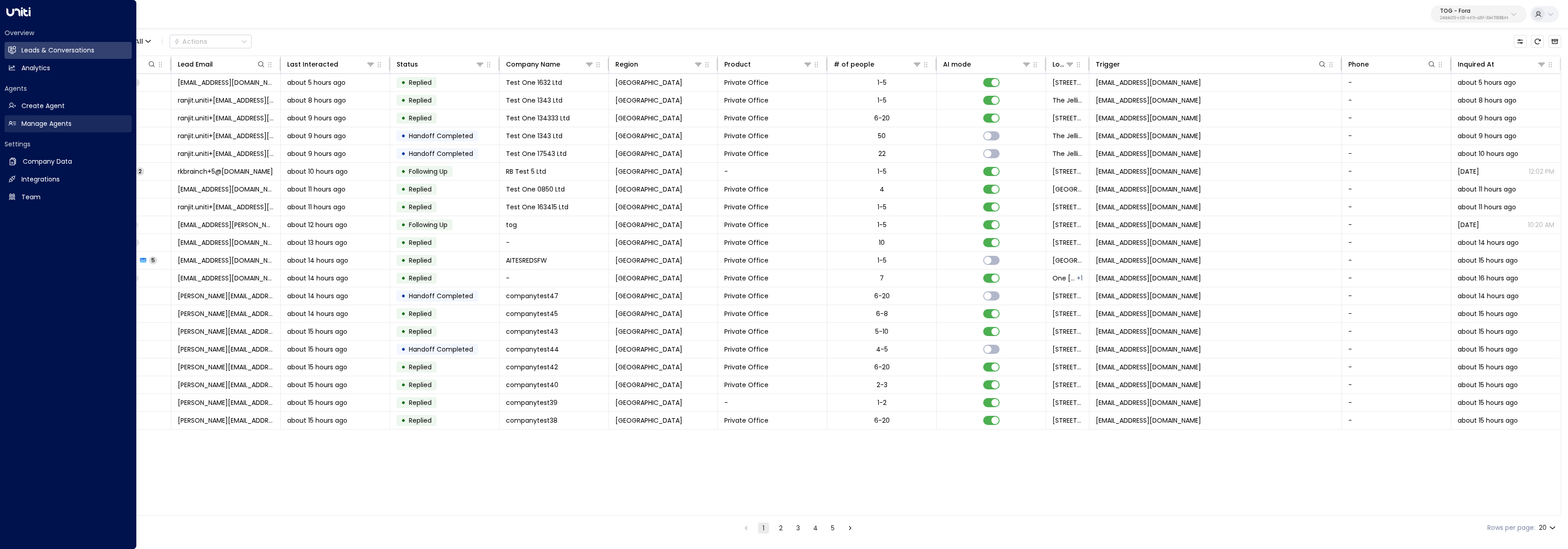
click at [13, 122] on icon at bounding box center [12, 123] width 8 height 8
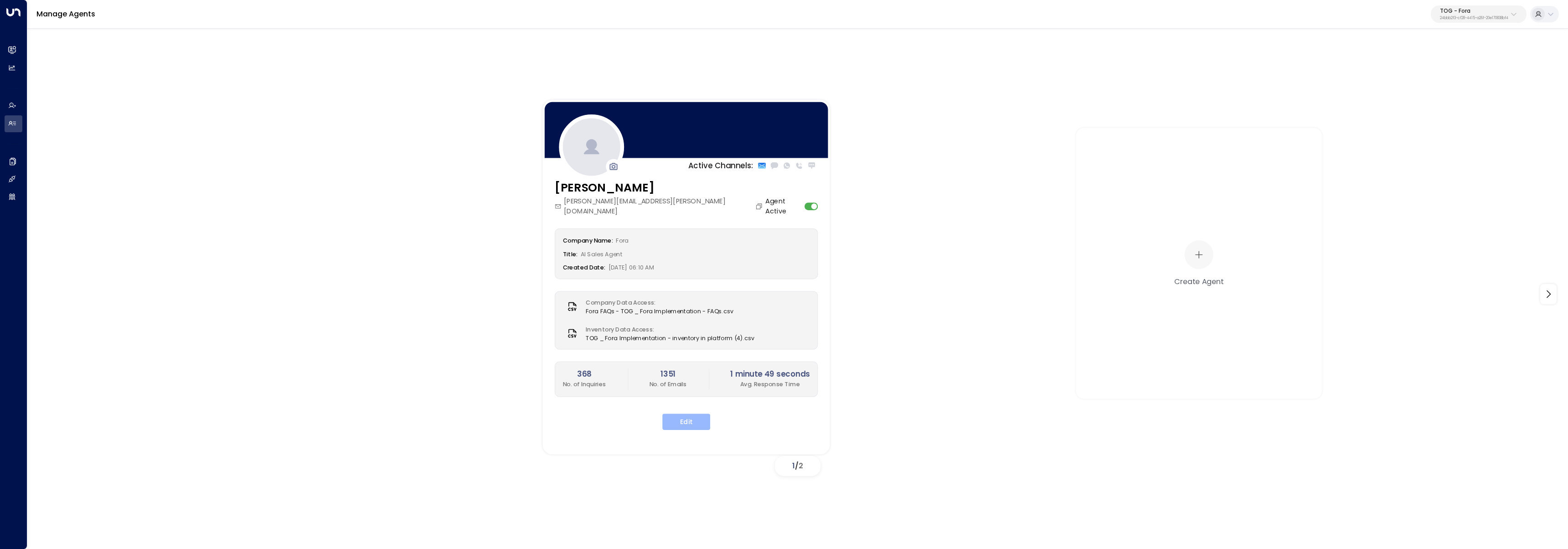
click at [670, 323] on button "Edit" at bounding box center [686, 421] width 48 height 16
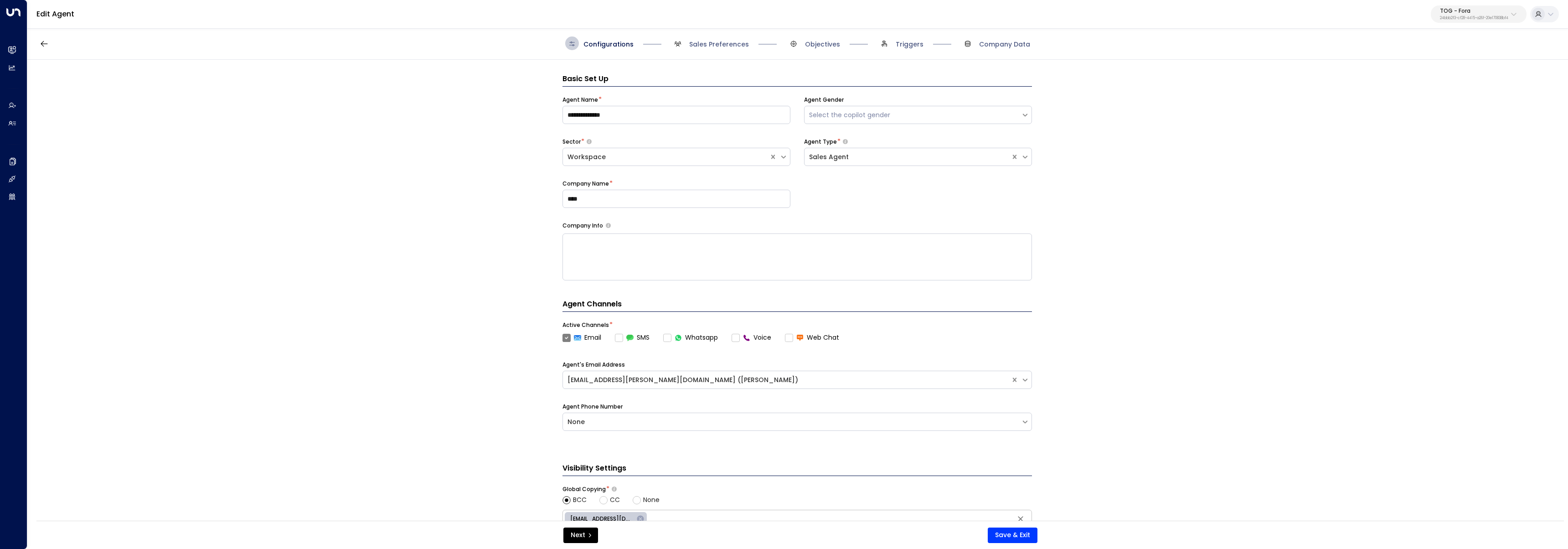
scroll to position [13, 0]
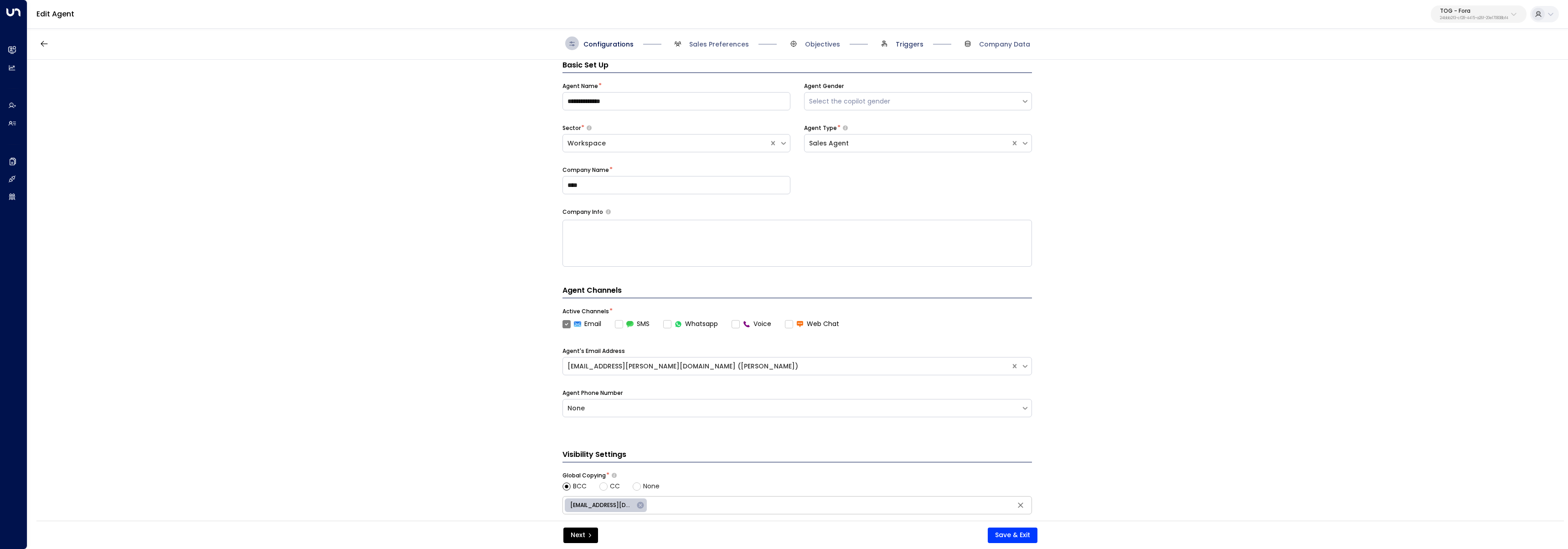
click at [670, 46] on span "Triggers" at bounding box center [909, 44] width 28 height 9
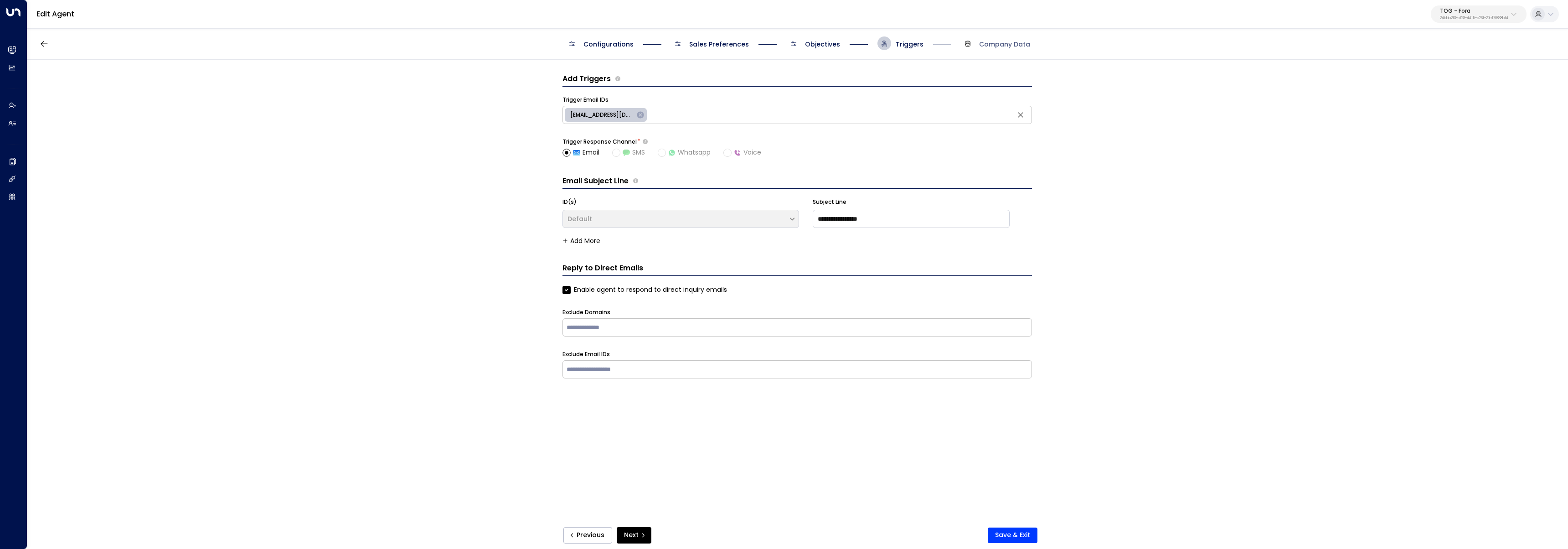
scroll to position [0, 0]
click at [670, 52] on div "Configurations Sales Preferences Objectives Triggers Company Data" at bounding box center [797, 43] width 1541 height 32
click at [670, 44] on span "Objectives" at bounding box center [822, 44] width 35 height 9
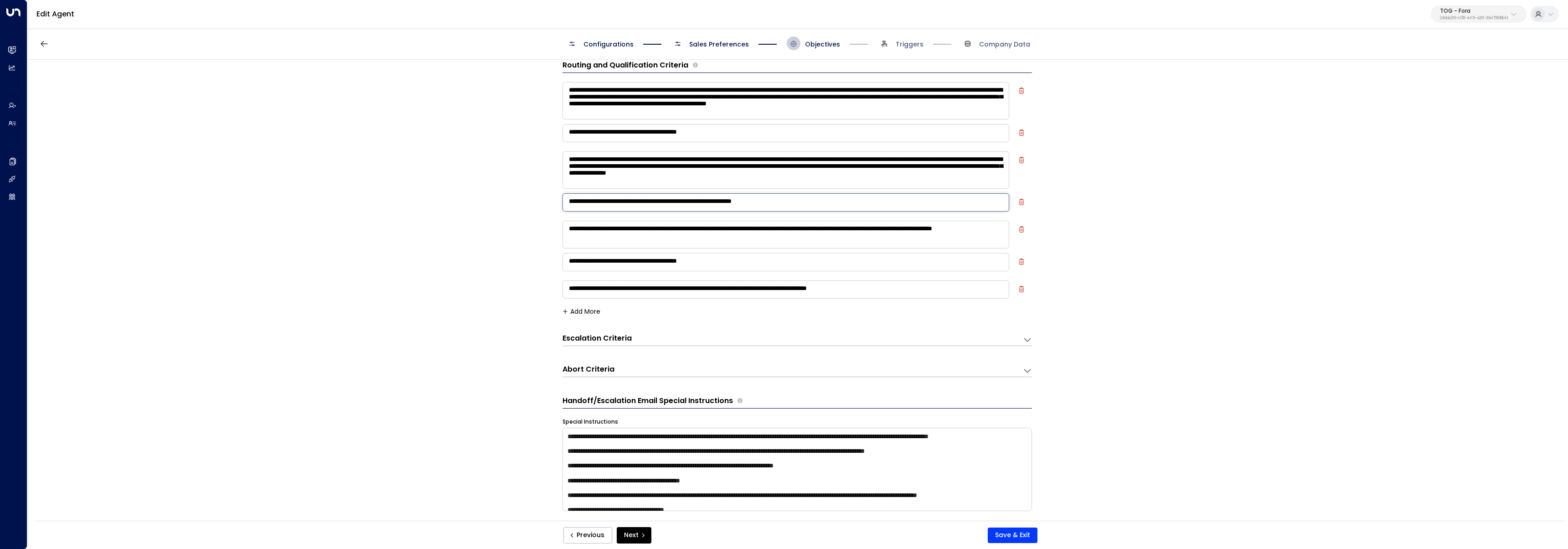
drag, startPoint x: 803, startPoint y: 204, endPoint x: 749, endPoint y: 204, distance: 54.0
click at [670, 204] on textarea "**********" at bounding box center [786, 203] width 447 height 18
click at [670, 269] on div "**********" at bounding box center [797, 293] width 1540 height 467
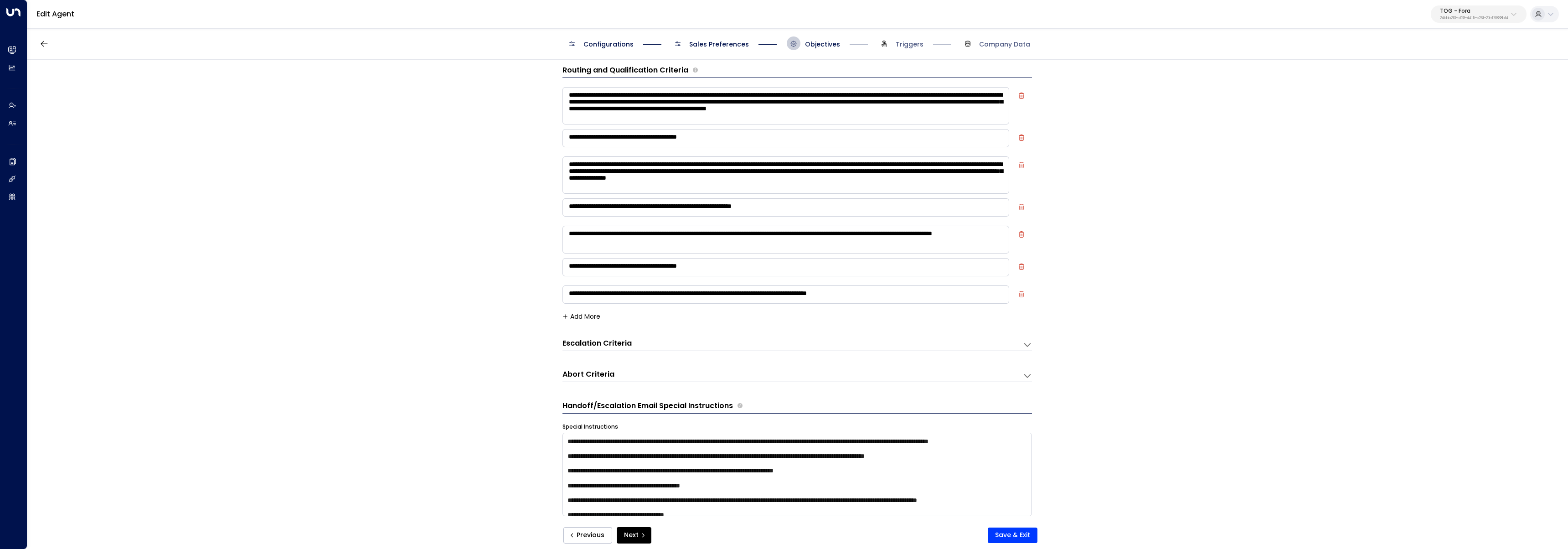
scroll to position [7, 0]
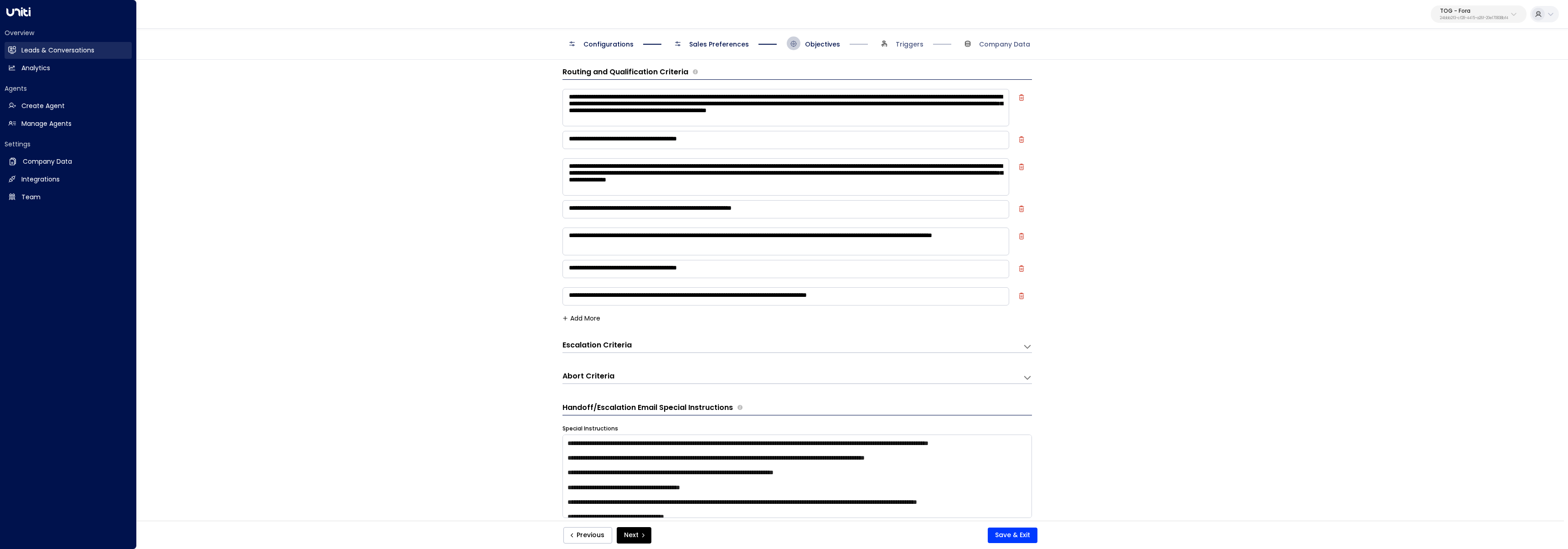
click at [24, 48] on h2 "Leads & Conversations" at bounding box center [58, 51] width 73 height 10
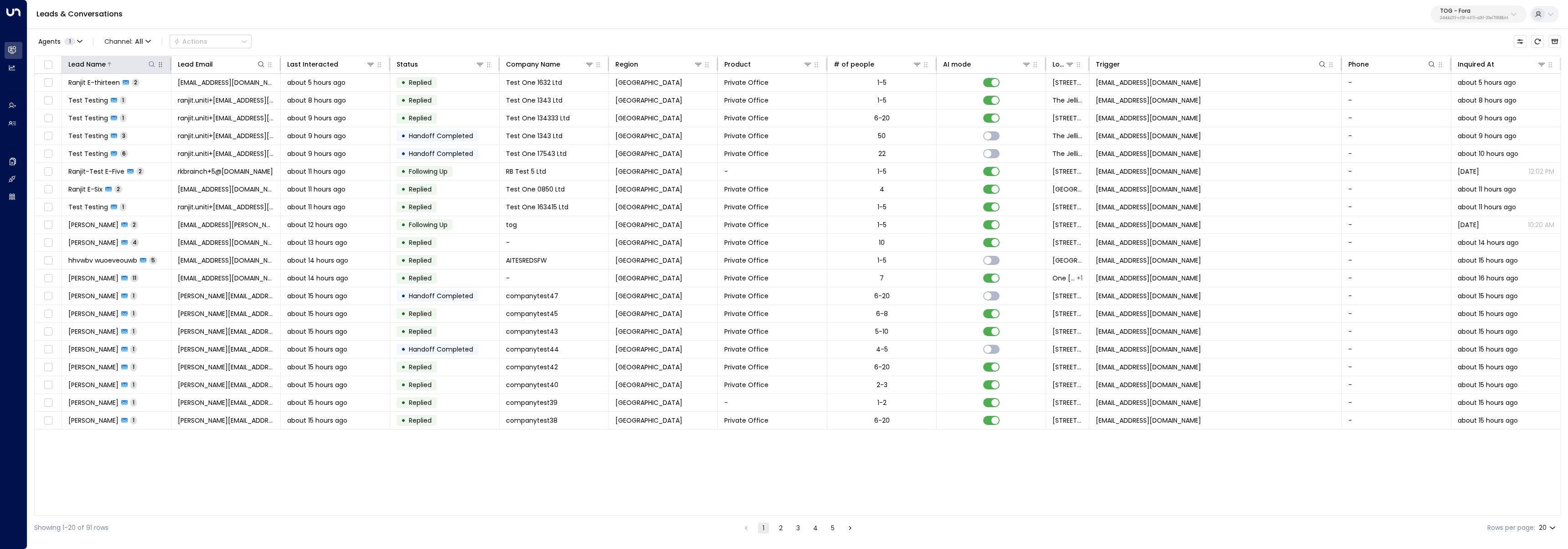
click at [152, 66] on icon at bounding box center [152, 65] width 7 height 7
click at [354, 37] on div "Agents 1 Channel: All Actions" at bounding box center [797, 41] width 1527 height 19
click at [150, 83] on td "Ranjit E-thirteen 2" at bounding box center [117, 82] width 110 height 17
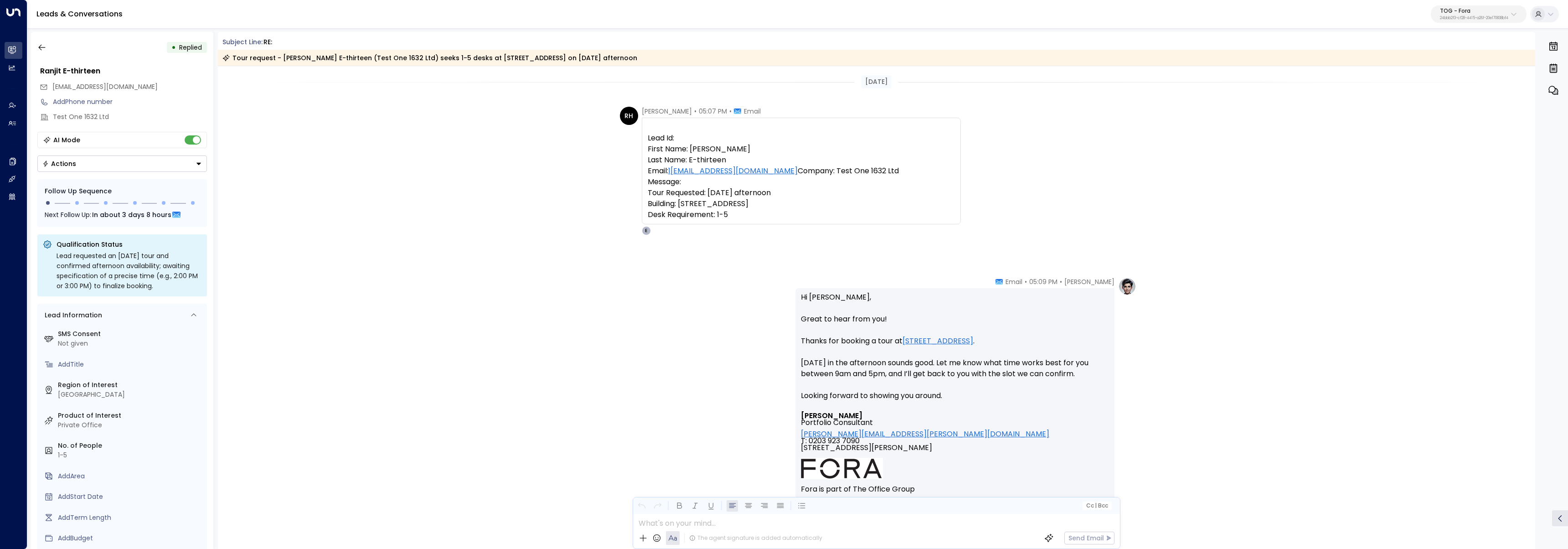
drag, startPoint x: 740, startPoint y: 250, endPoint x: 628, endPoint y: 139, distance: 157.7
click at [628, 139] on div "RH Rayan Habbab • 05:07 PM • Email Lead Id: First Name: Ranjit Last Name: E-thi…" at bounding box center [790, 170] width 341 height 128
copy pre "Lead Id: First Name: Ranjit Last Name: E-thirteen Email: 1 23abc@gmail.com Comp…"
click at [41, 52] on button "button" at bounding box center [41, 47] width 16 height 16
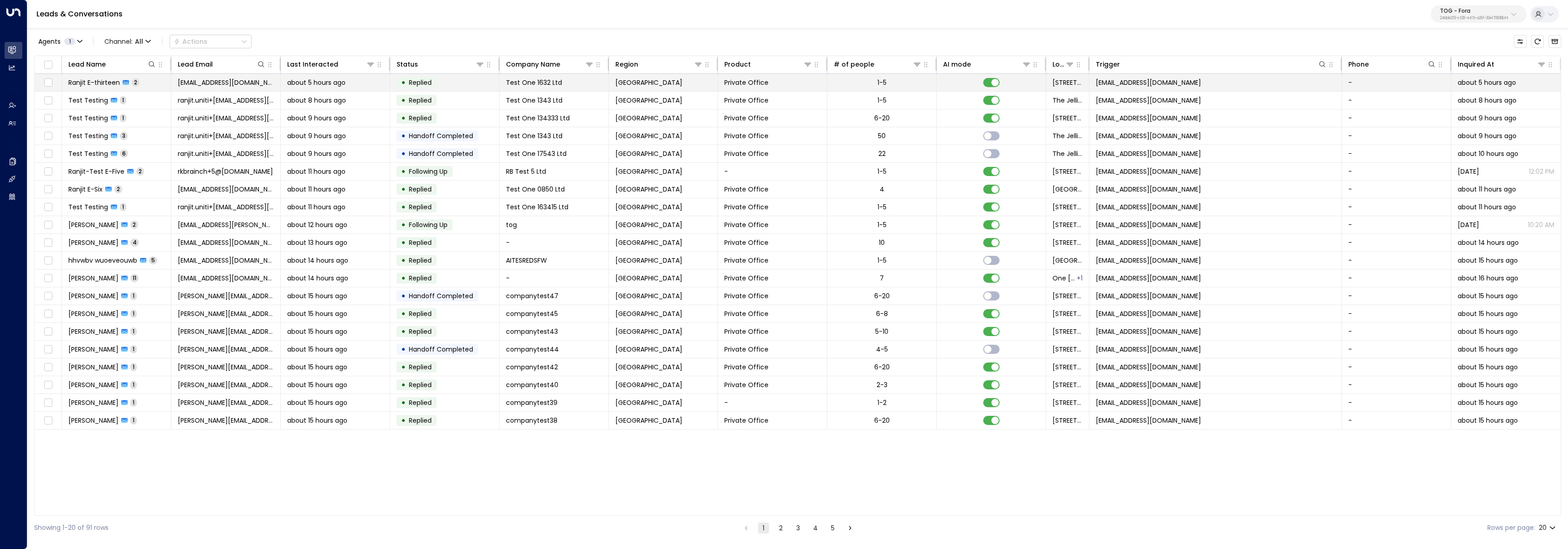
click at [670, 84] on div "1-5" at bounding box center [882, 82] width 9 height 9
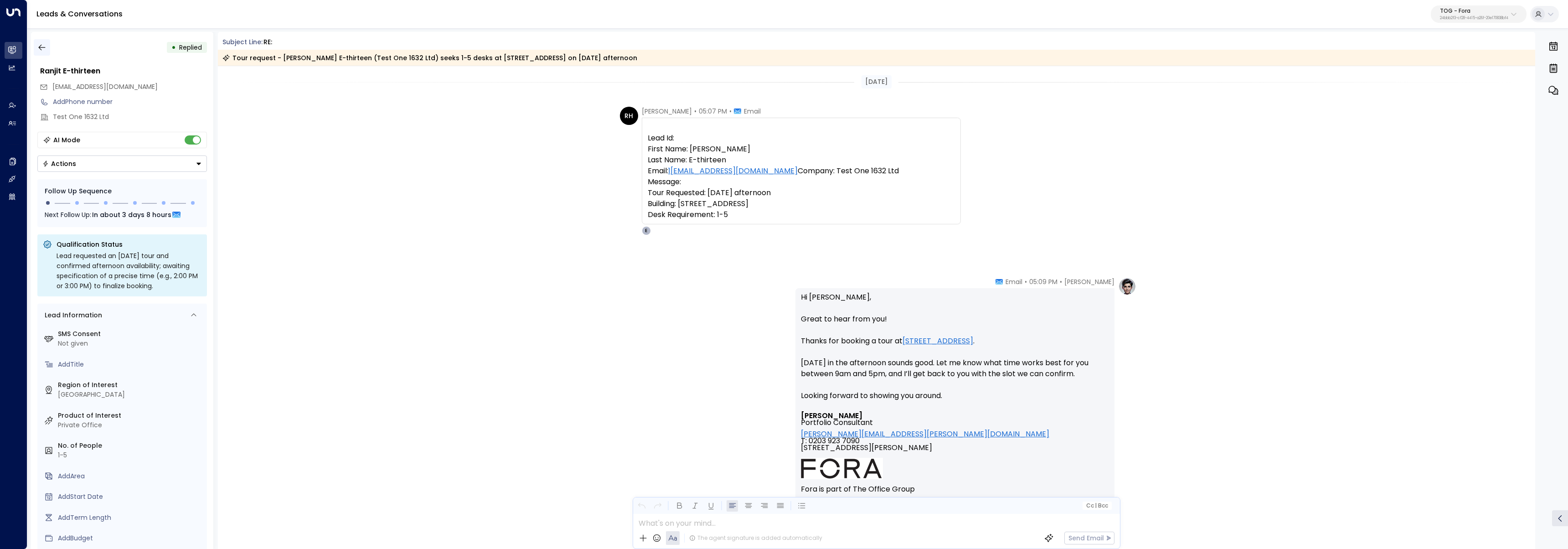
click at [41, 46] on icon "button" at bounding box center [41, 47] width 9 height 9
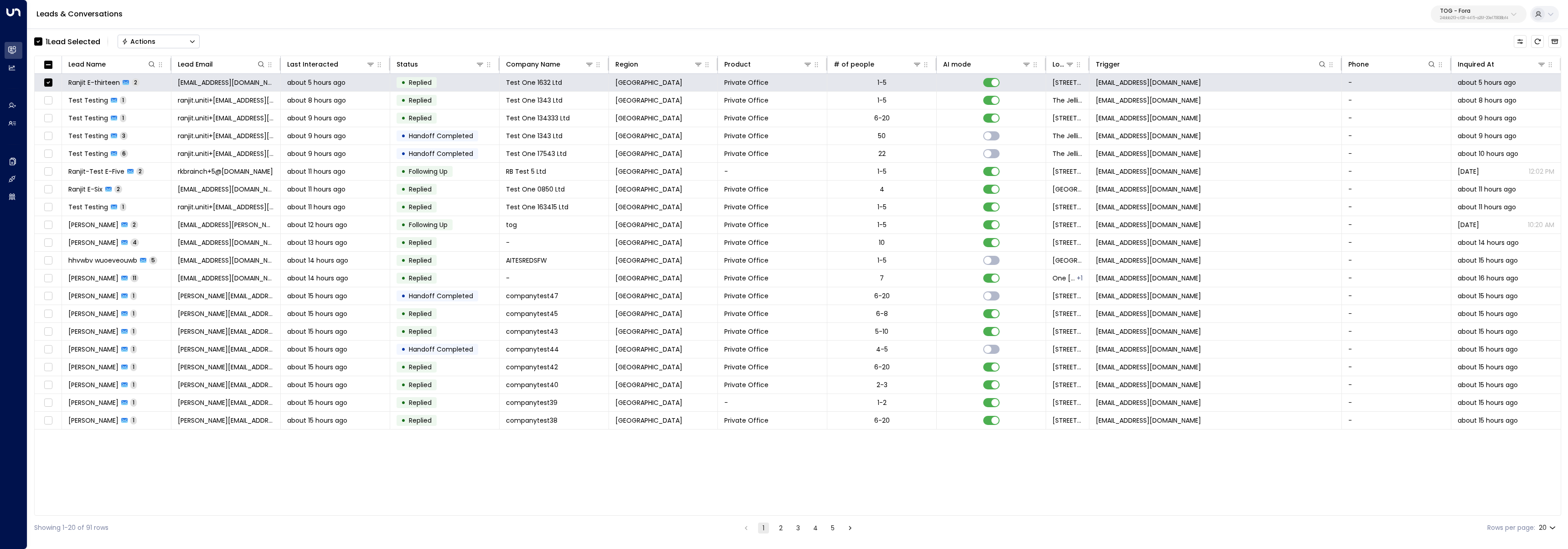
click at [172, 39] on button "Actions" at bounding box center [158, 41] width 82 height 13
click at [166, 105] on li "Archive Lead" at bounding box center [158, 102] width 81 height 15
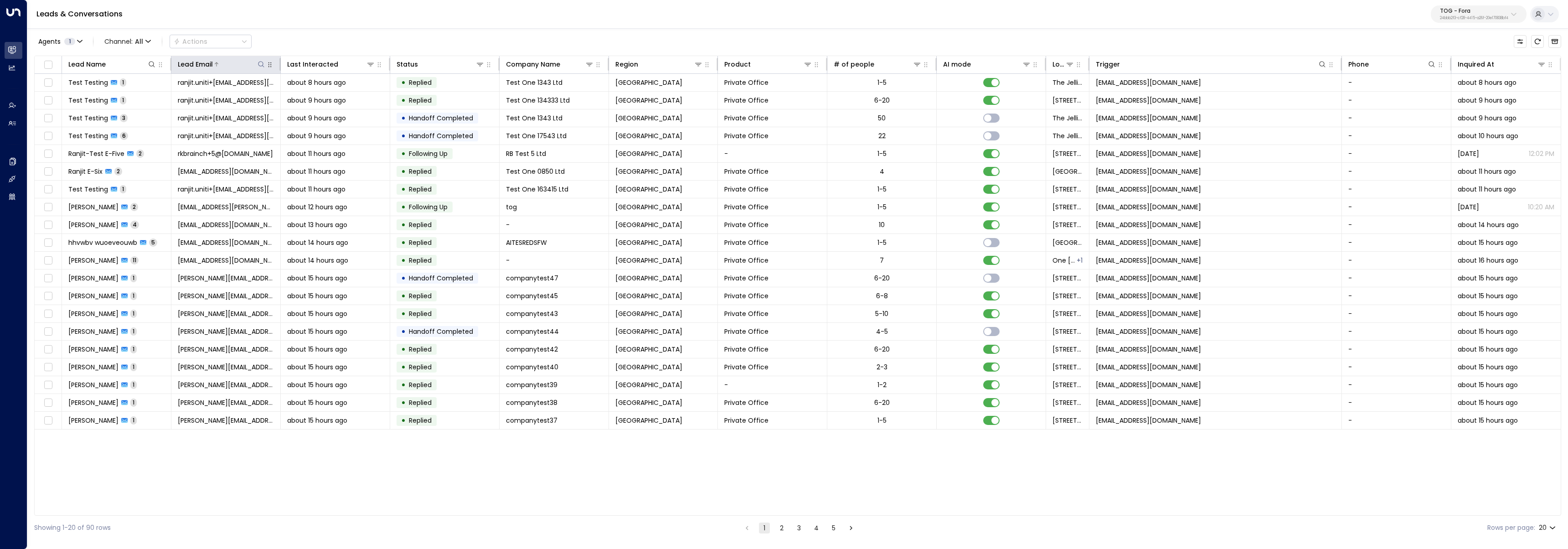
click at [261, 68] on icon at bounding box center [261, 65] width 7 height 7
type input "**********"
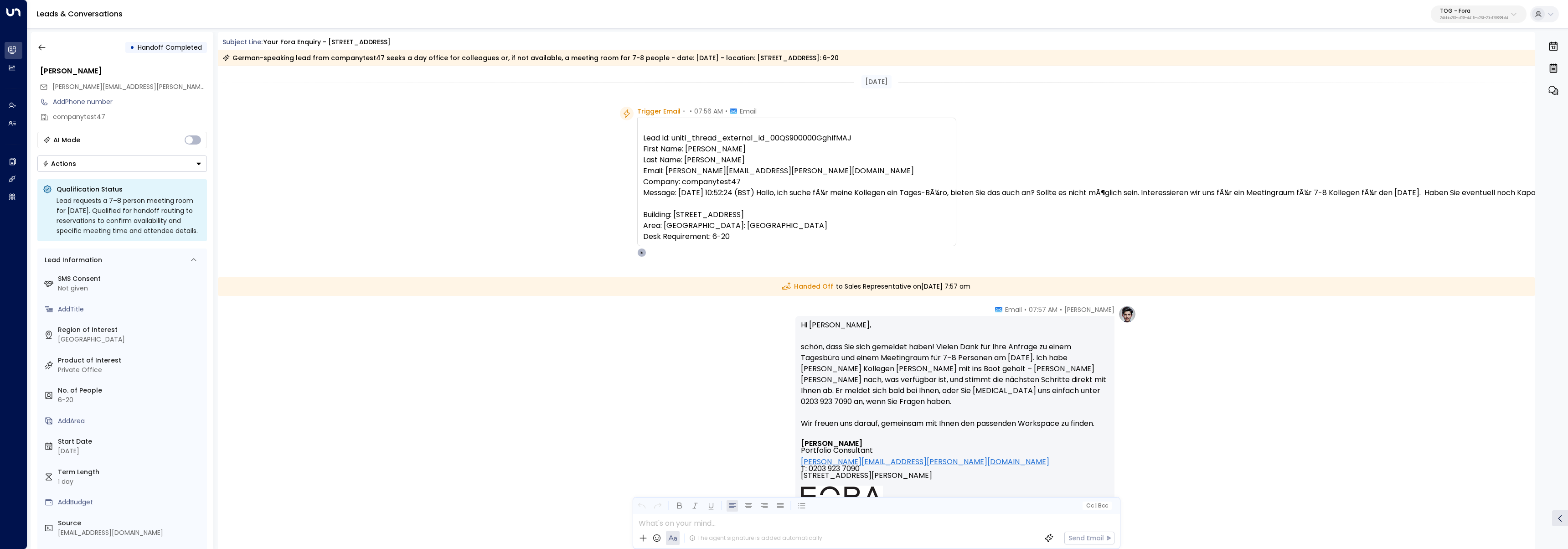
scroll to position [182, 0]
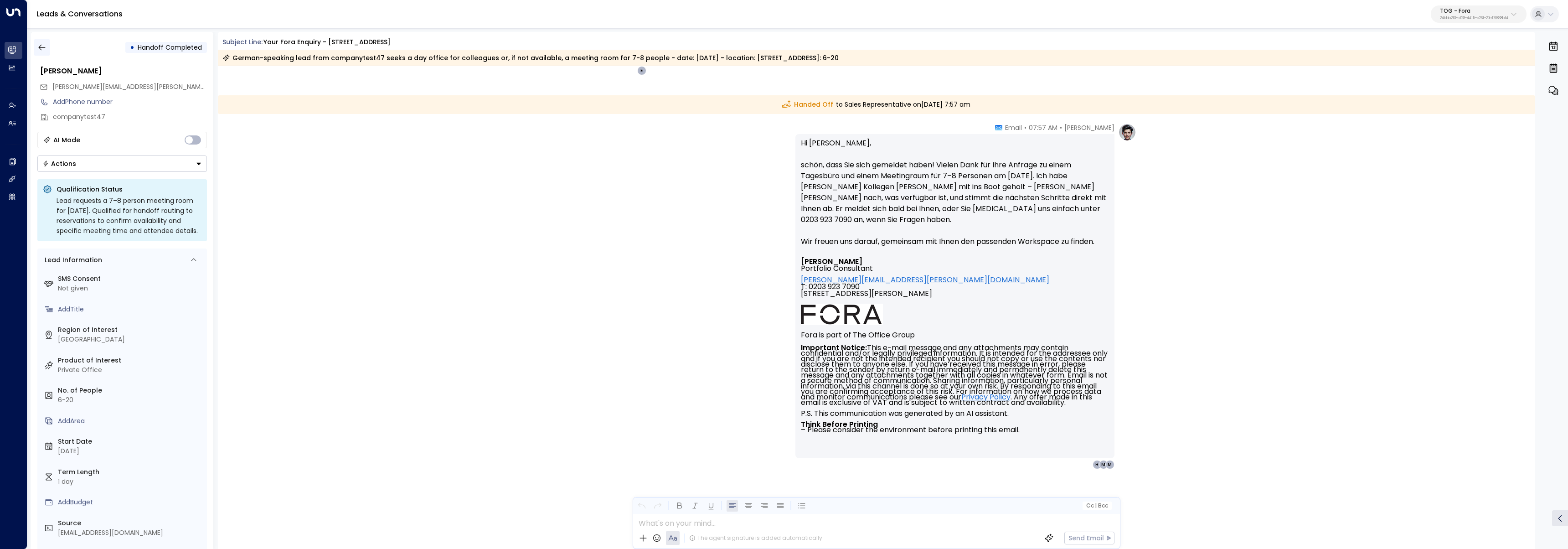
click at [38, 48] on icon "button" at bounding box center [41, 47] width 9 height 9
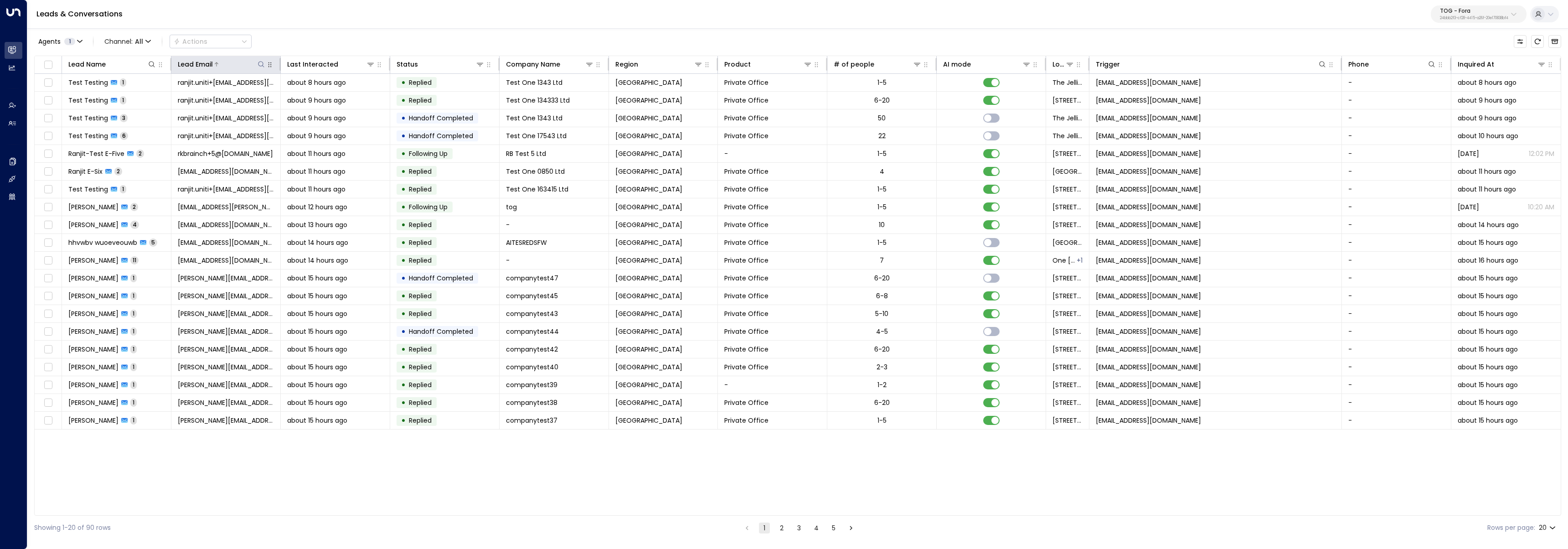
click at [256, 63] on div at bounding box center [239, 64] width 53 height 9
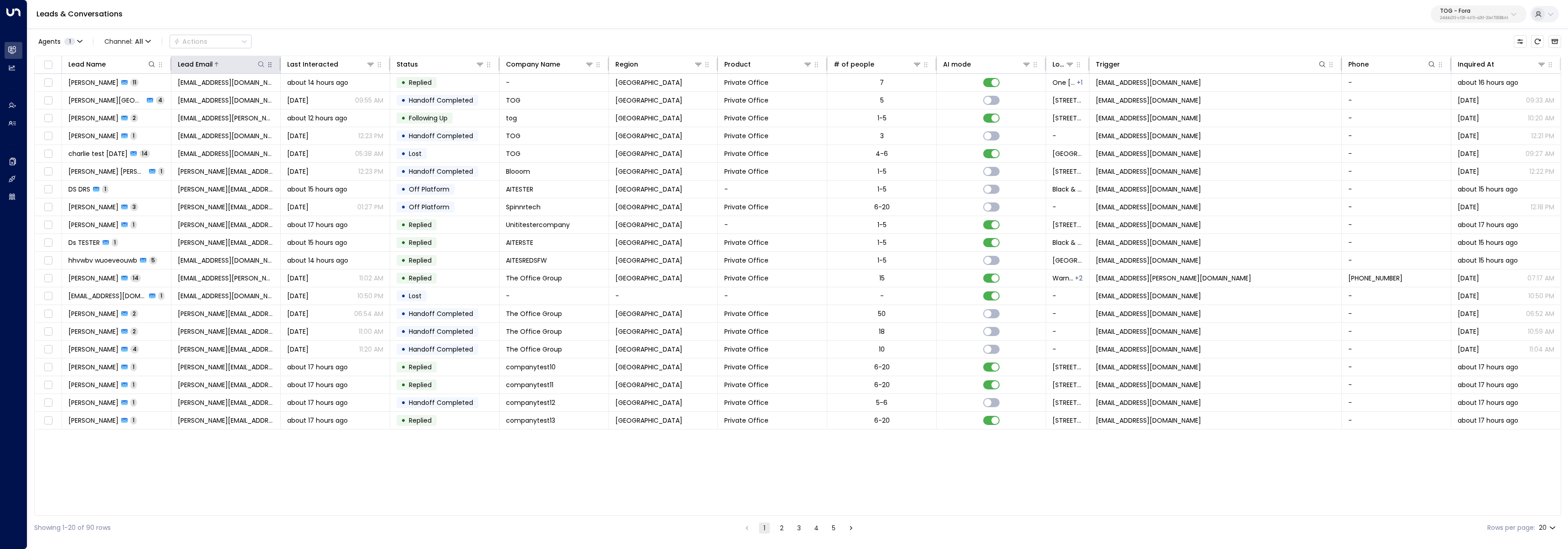
click at [263, 66] on icon at bounding box center [261, 65] width 7 height 7
type input "**********"
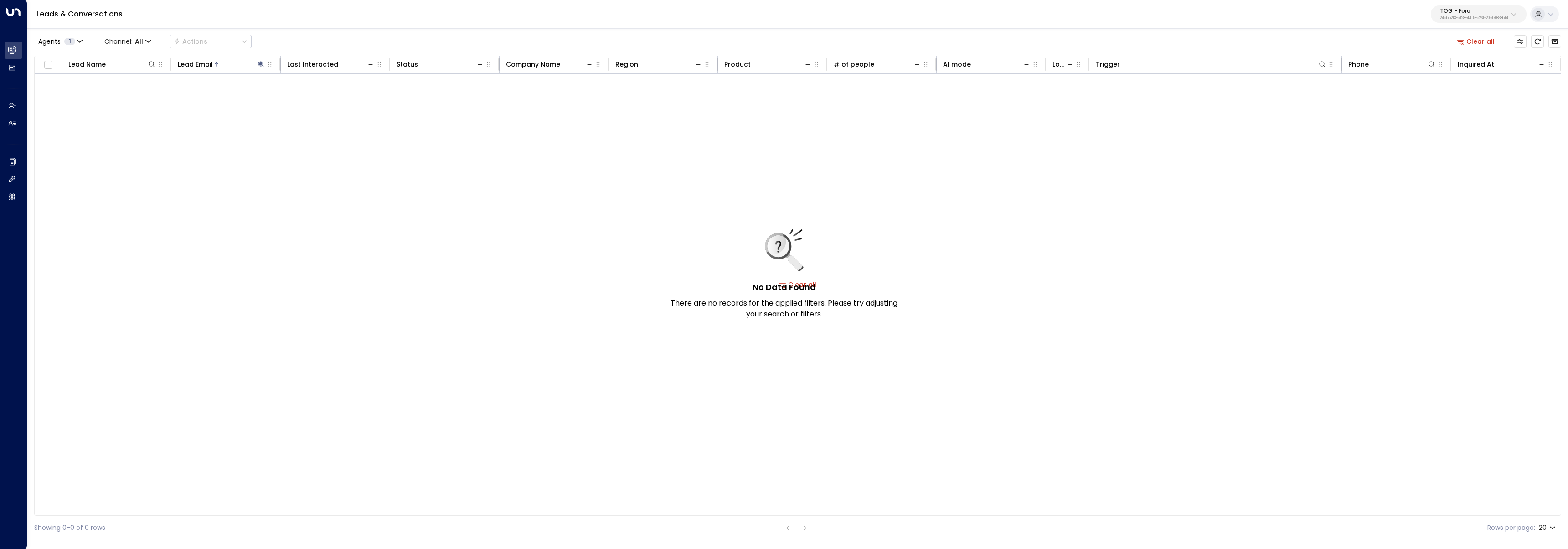
click at [359, 39] on div "Agents 1 Channel: All Actions Clear all" at bounding box center [797, 41] width 1527 height 19
click at [670, 43] on div "Agents 1 Channel: All Actions Clear all Lead Name Lead Email Last Interacted St…" at bounding box center [797, 284] width 1541 height 512
click at [670, 43] on button "Archived Leads" at bounding box center [1555, 41] width 13 height 13
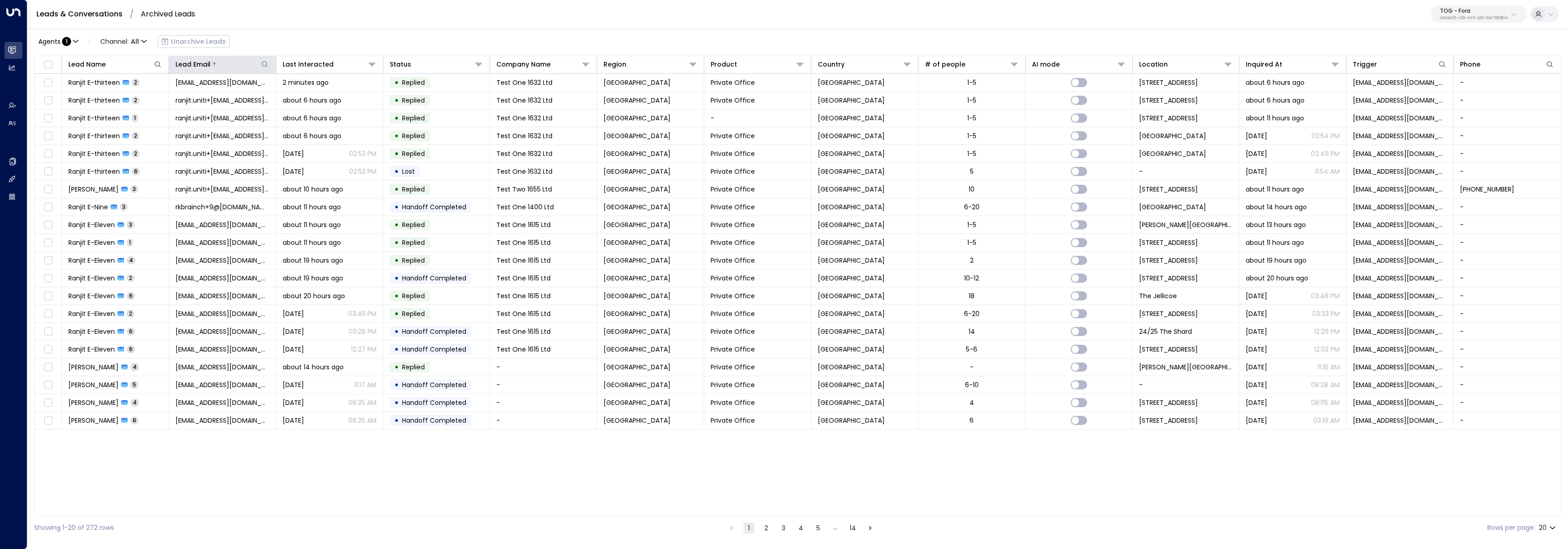
click at [261, 61] on icon at bounding box center [265, 65] width 7 height 7
type input "**********"
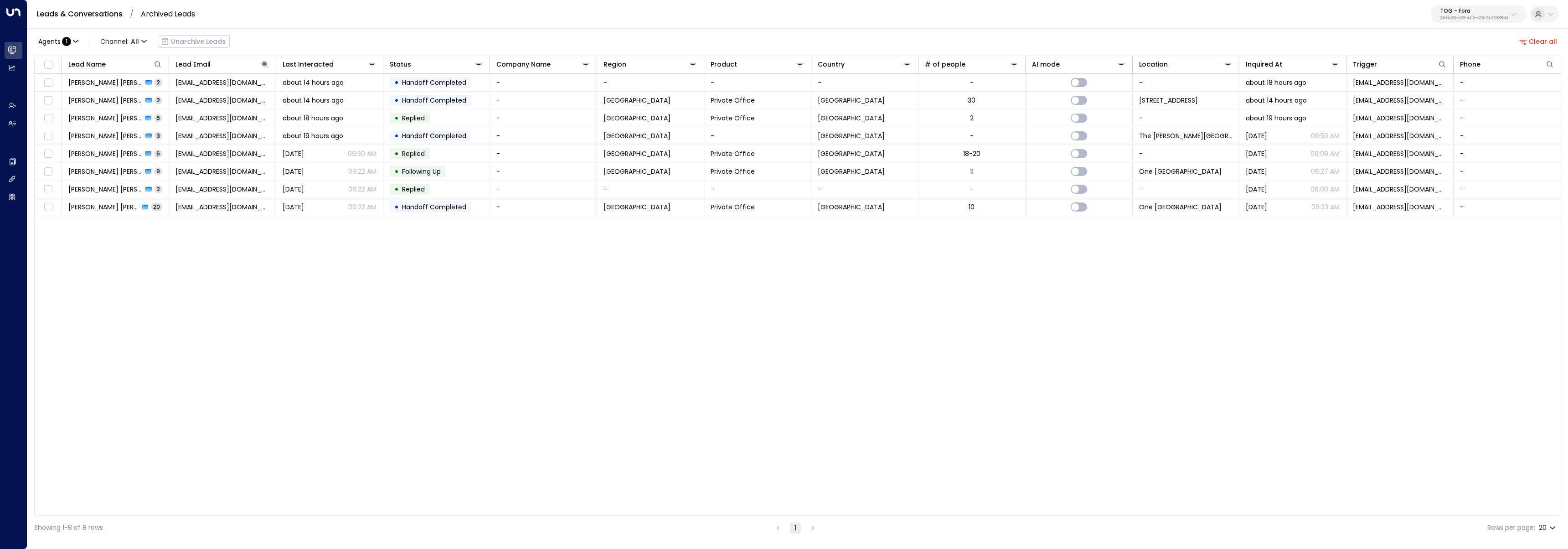
click at [349, 6] on div "Leads & Conversations / Archived Leads TOG - Fora 24bbb2f3-cf28-4415-a26f-20e17…" at bounding box center [797, 14] width 1541 height 29
click at [183, 81] on span "charlilucy@aol.com" at bounding box center [222, 82] width 94 height 9
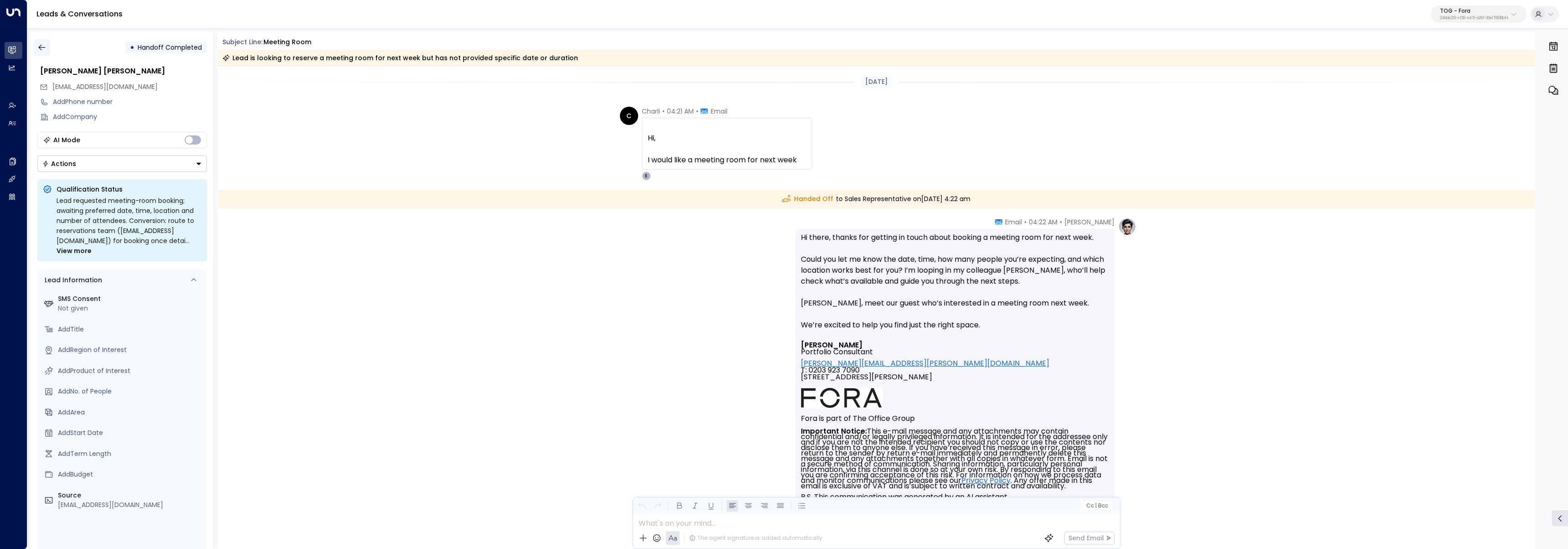
click at [46, 43] on button "button" at bounding box center [41, 47] width 16 height 16
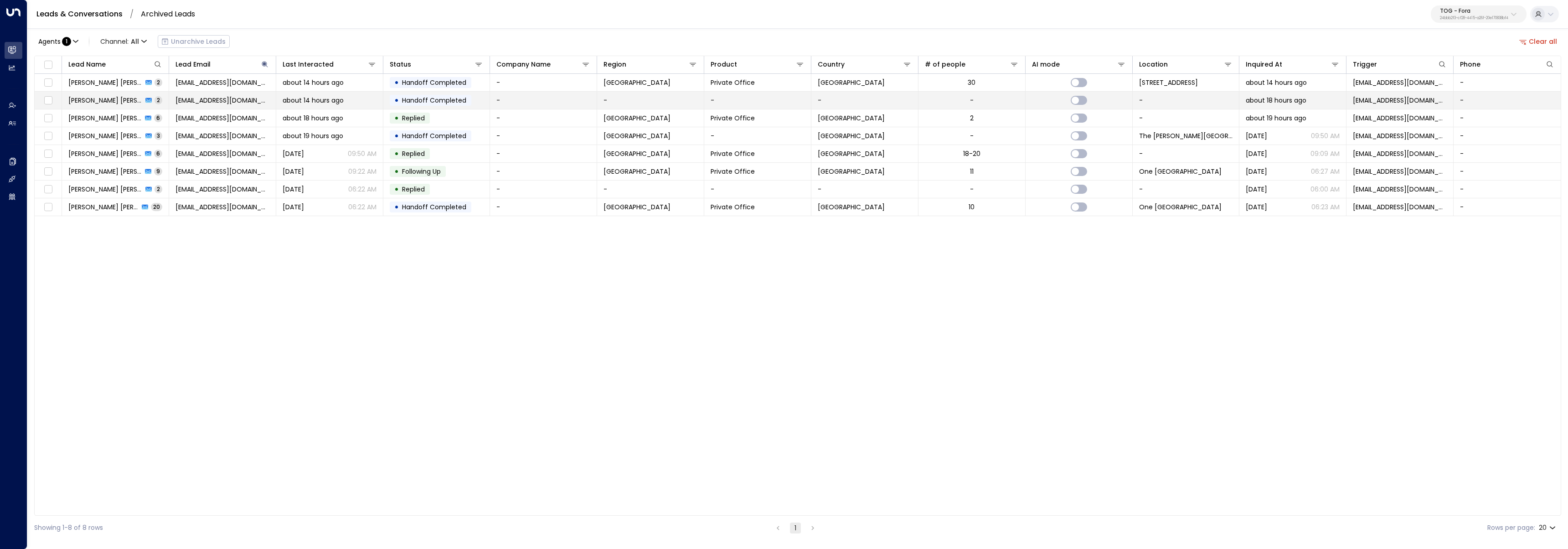
click at [102, 103] on span "Charli Lucy" at bounding box center [105, 100] width 74 height 9
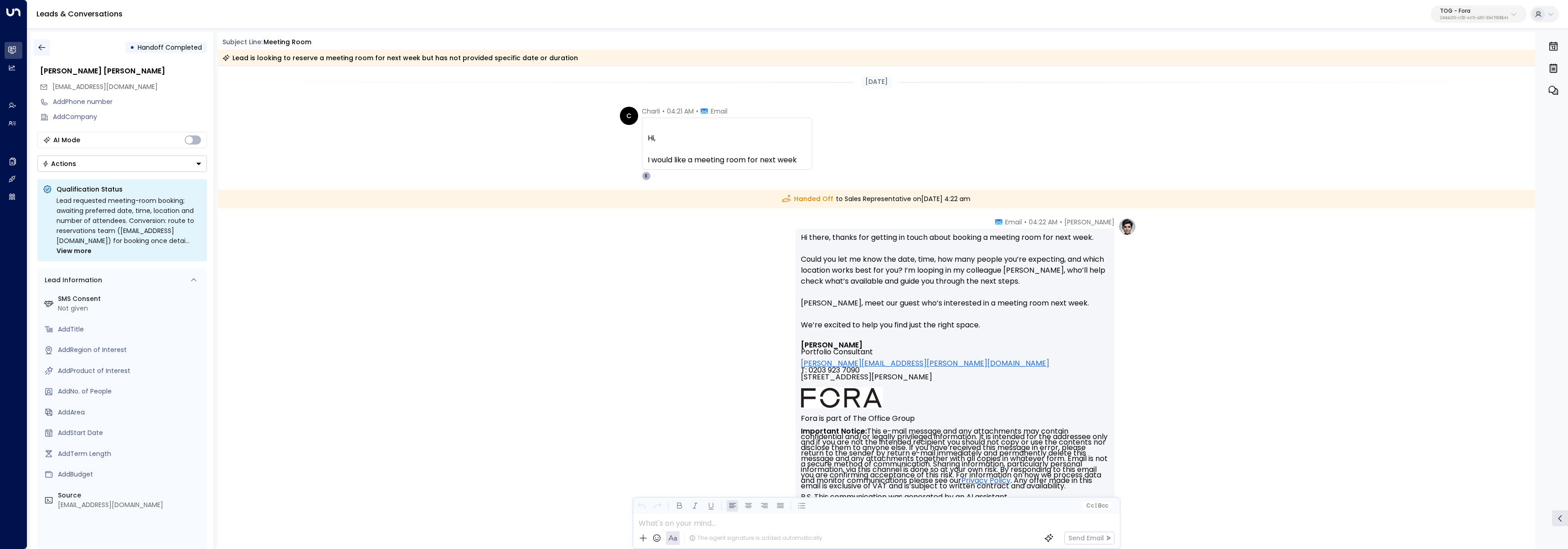
click at [32, 41] on div "• Handoff Completed Charli Lucy charlilucy@aol.com Add Phone number Add Company…" at bounding box center [122, 290] width 183 height 517
click at [39, 48] on icon "button" at bounding box center [41, 47] width 9 height 9
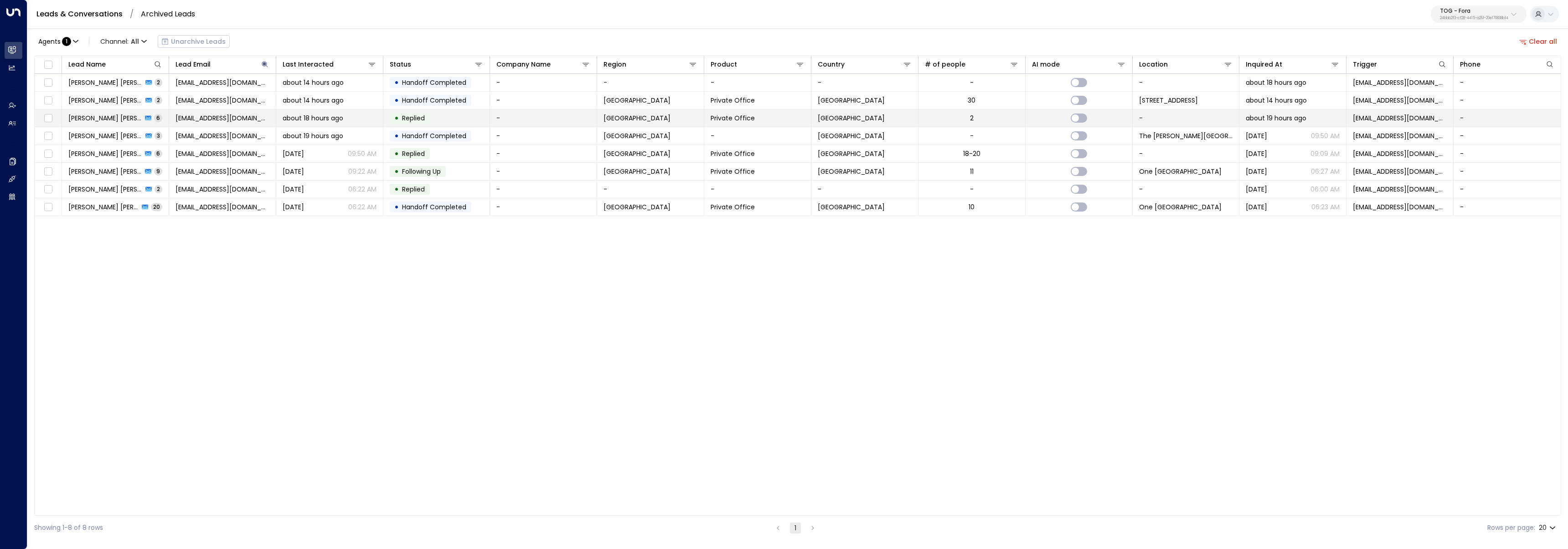
click at [149, 117] on td "Charli Lucy 6" at bounding box center [116, 118] width 107 height 17
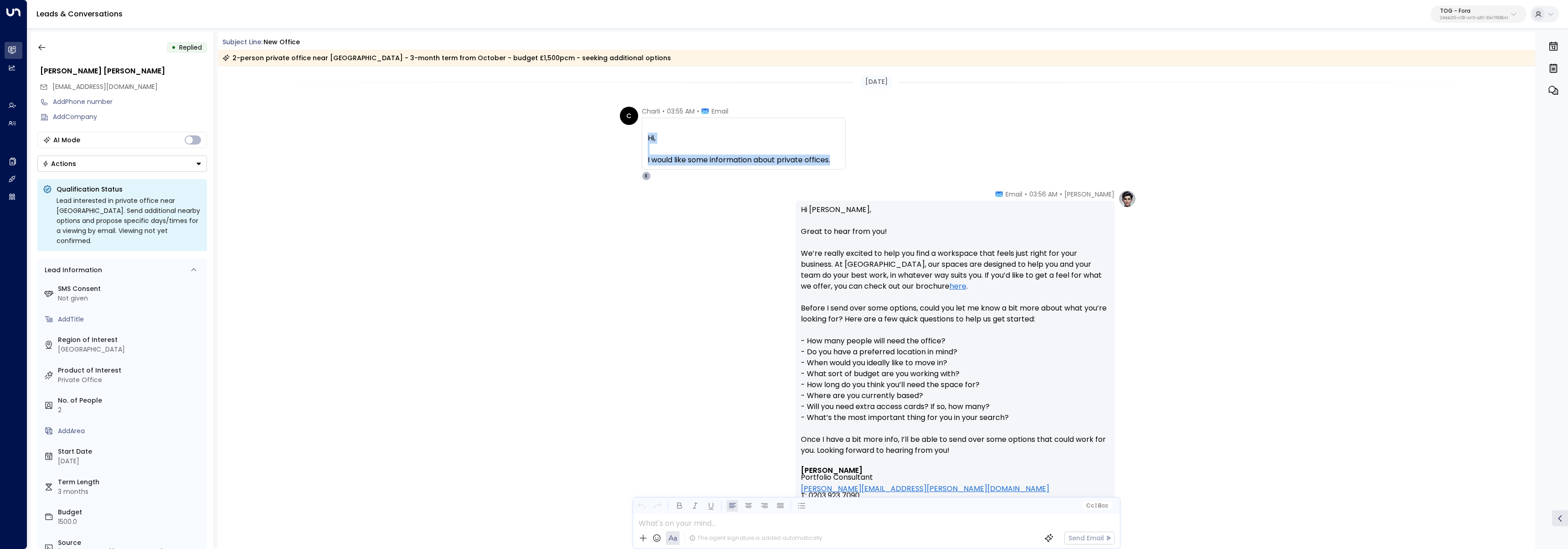
drag, startPoint x: 835, startPoint y: 161, endPoint x: 623, endPoint y: 142, distance: 212.8
click at [623, 142] on div "C Charli • 03:55 AM • Email Hi, I would like some information about private off…" at bounding box center [732, 143] width 226 height 74
copy div "Hi, I would like some information about private offices."
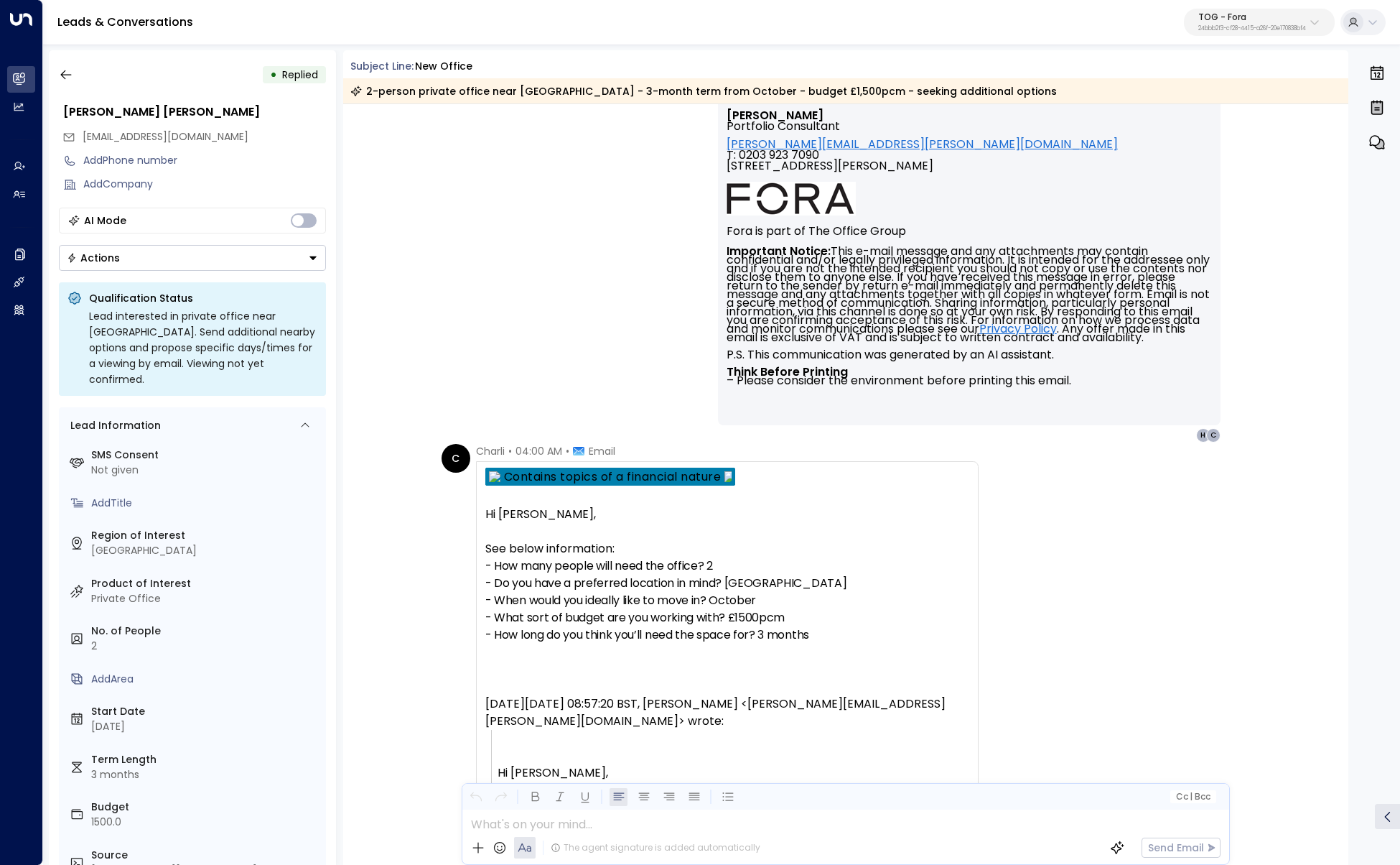
scroll to position [622, 0]
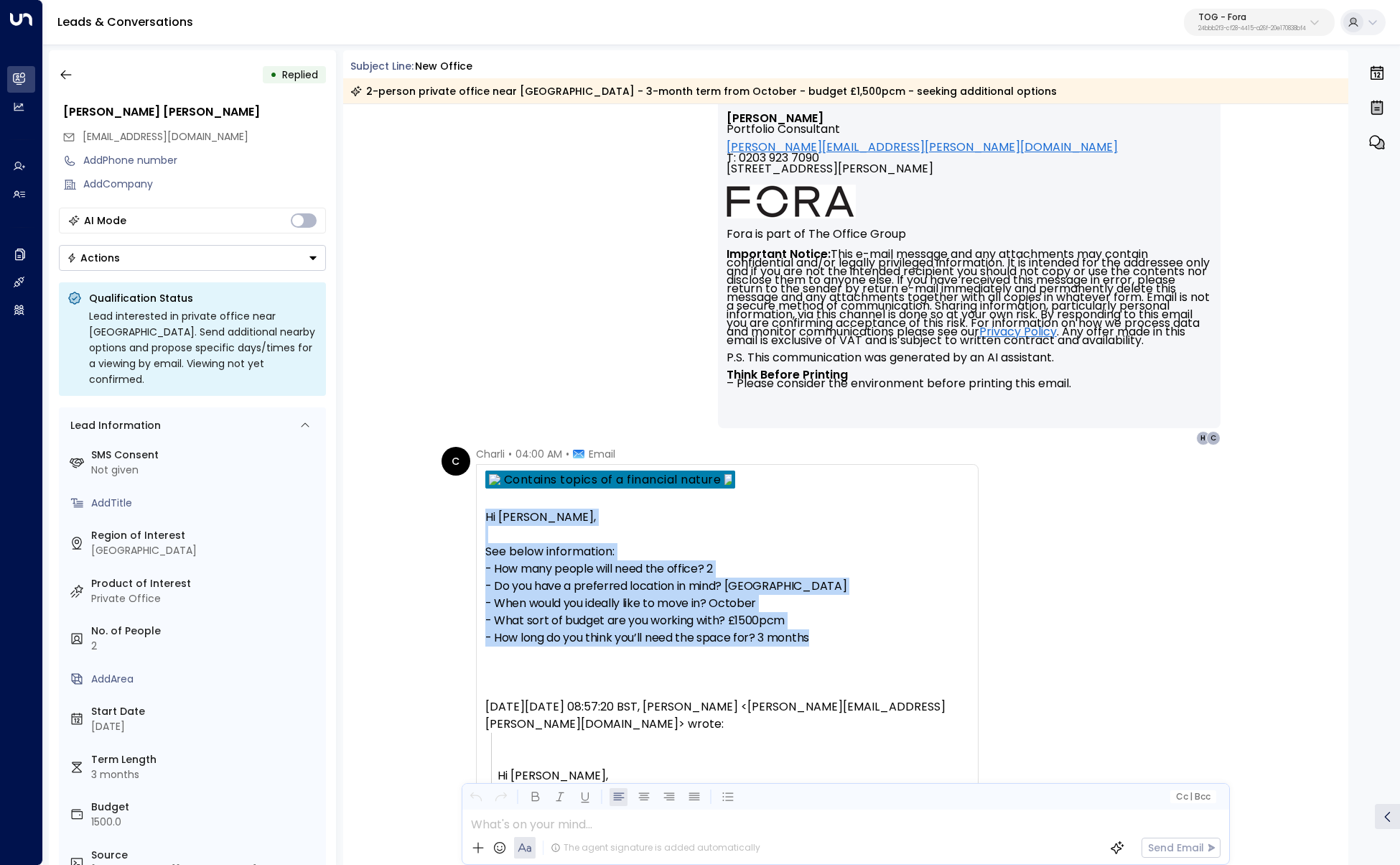
drag, startPoint x: 819, startPoint y: 634, endPoint x: 478, endPoint y: 518, distance: 360.2
copy div "Hi Eva, See below information: - How many people will need the office? 2 - Do y…"
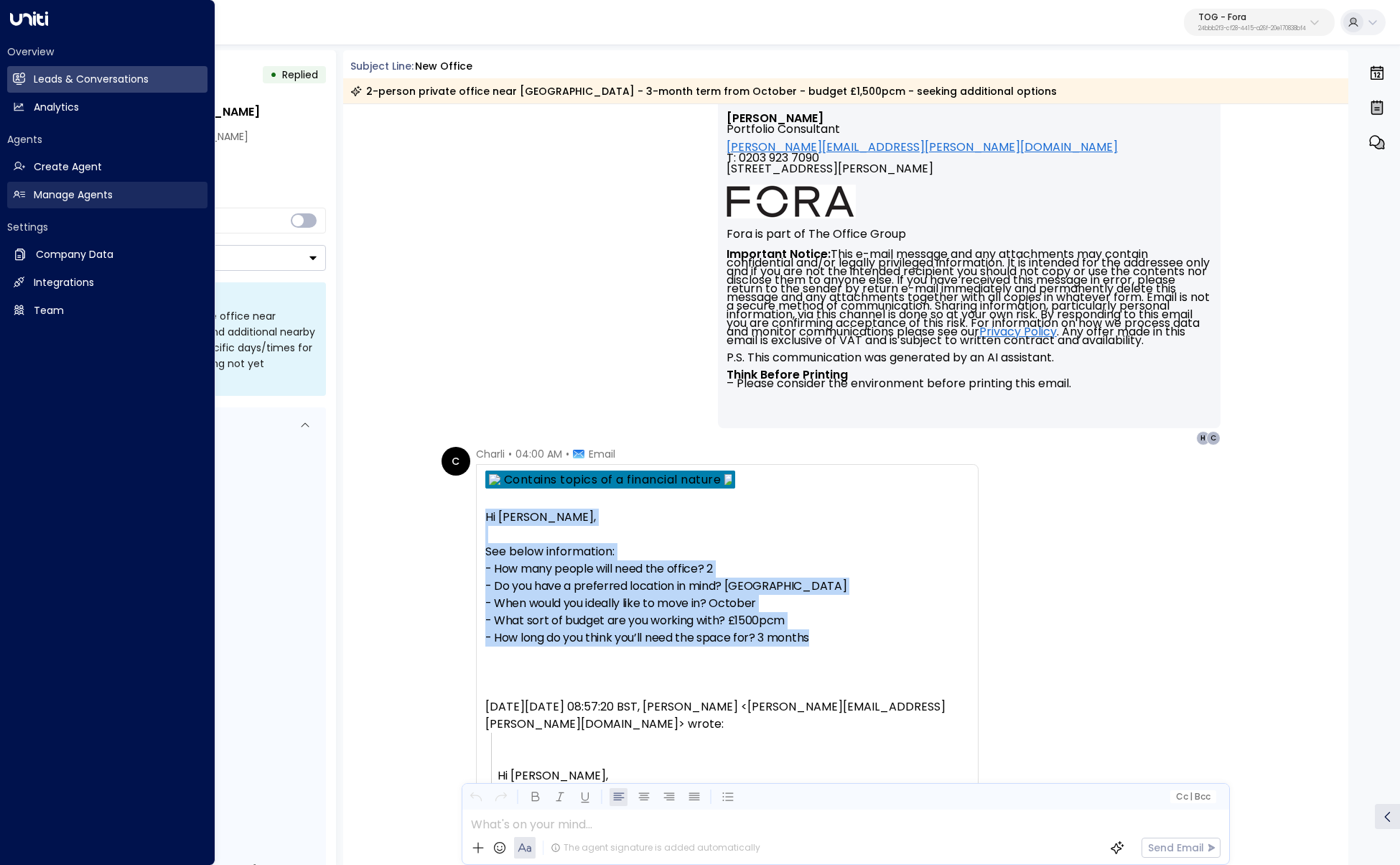
click at [35, 191] on h2 "Manage Agents" at bounding box center [73, 195] width 79 height 15
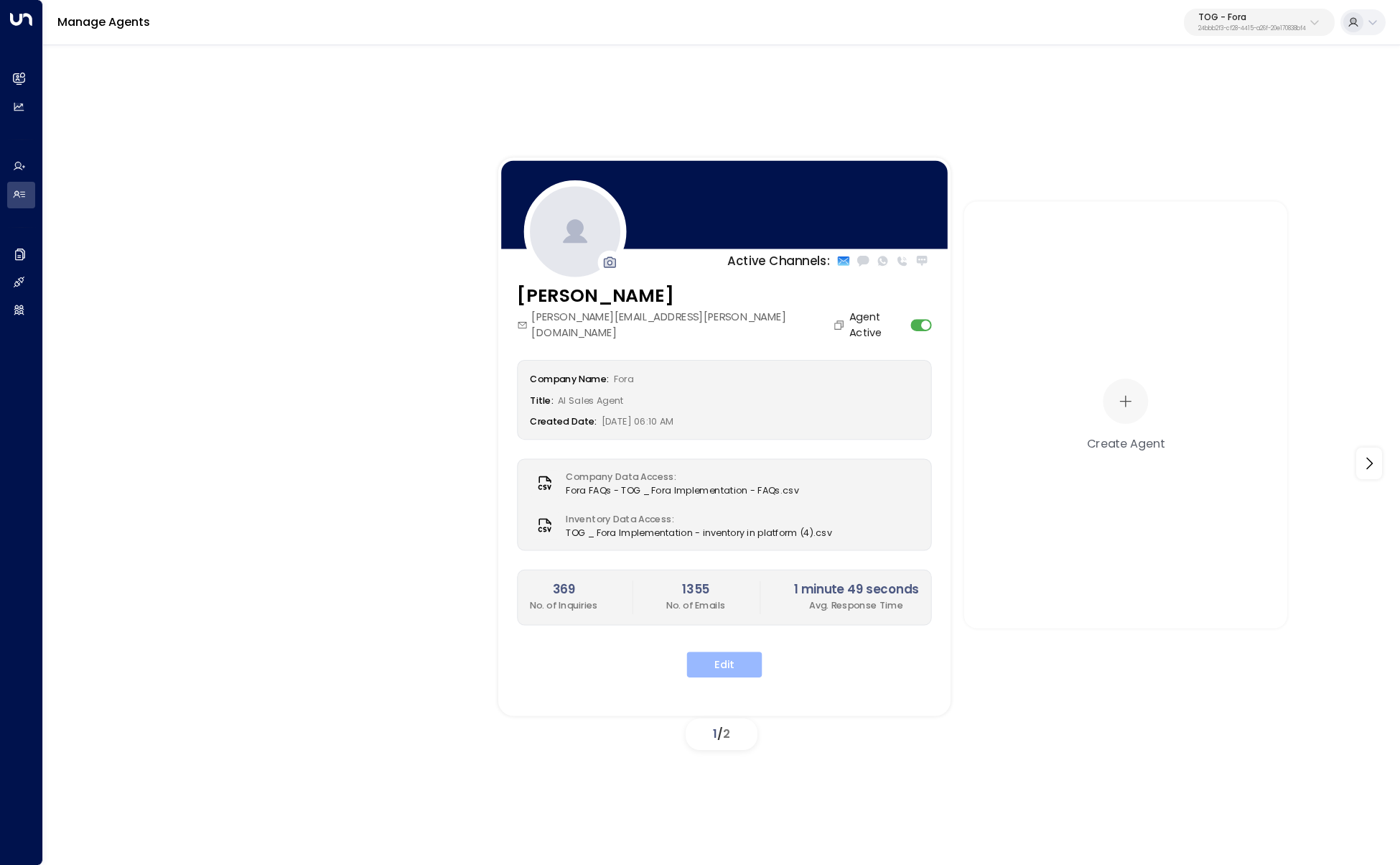
click at [730, 508] on button "Edit" at bounding box center [725, 664] width 76 height 26
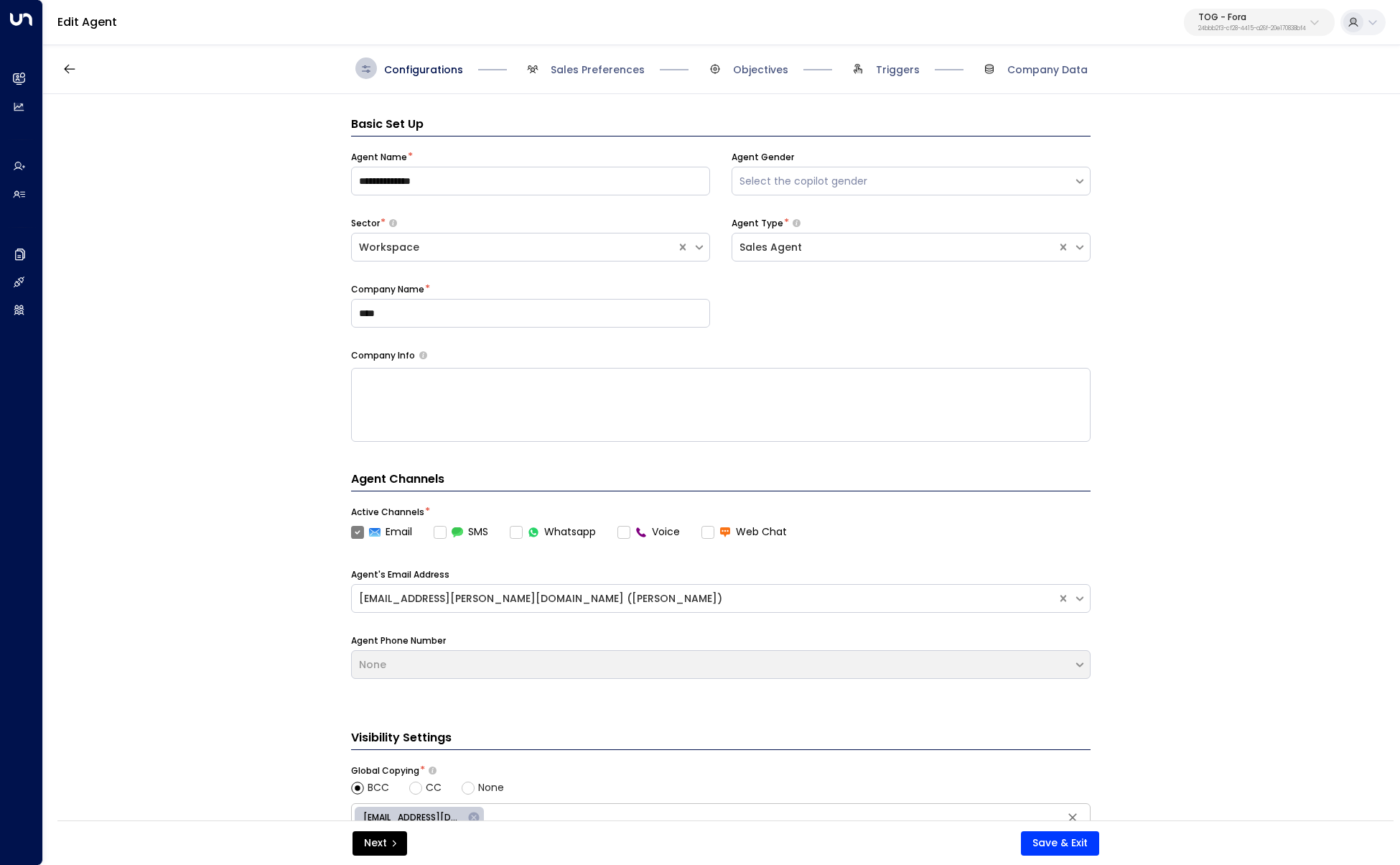
scroll to position [21, 0]
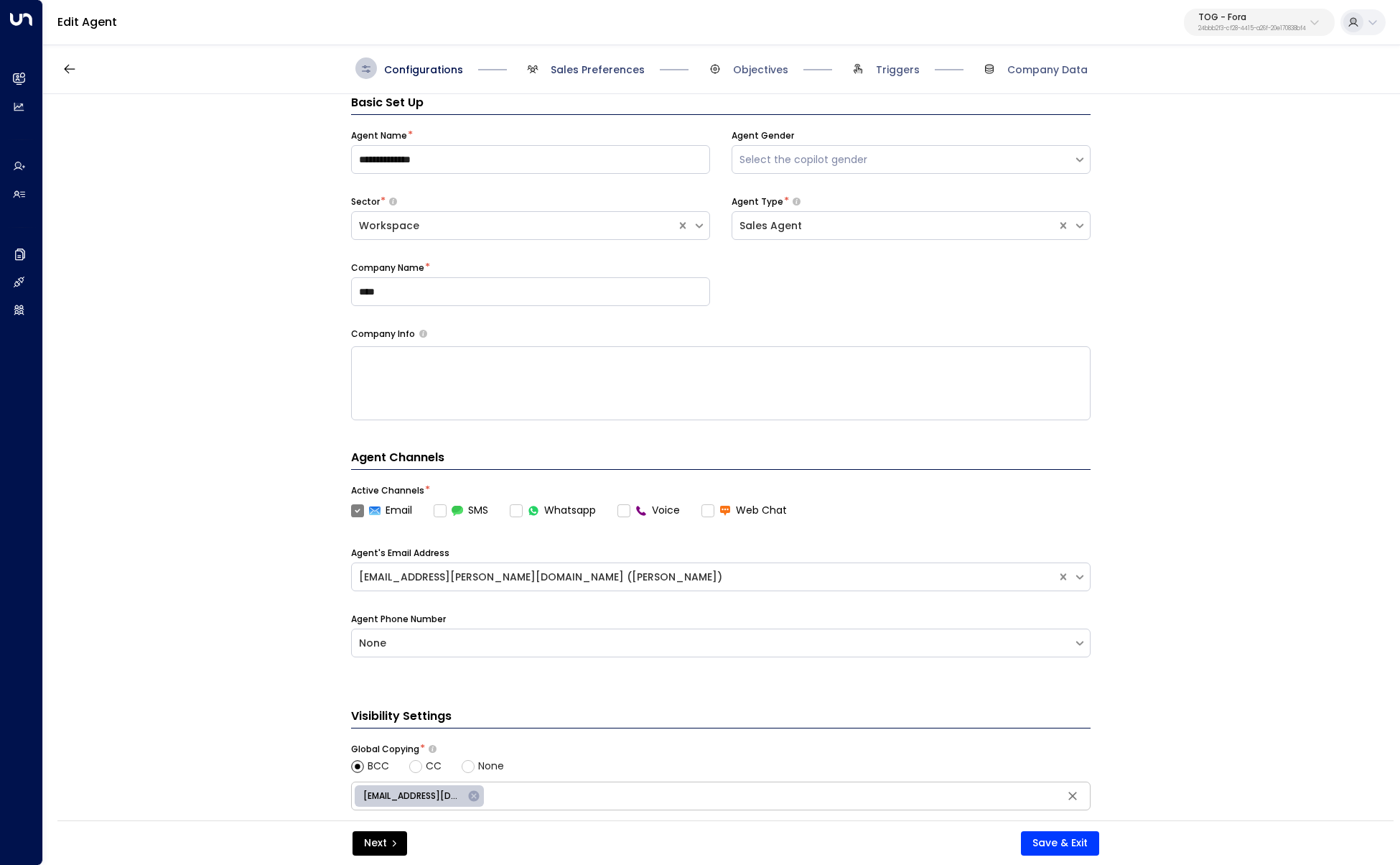
click at [573, 67] on span "Sales Preferences" at bounding box center [597, 69] width 94 height 14
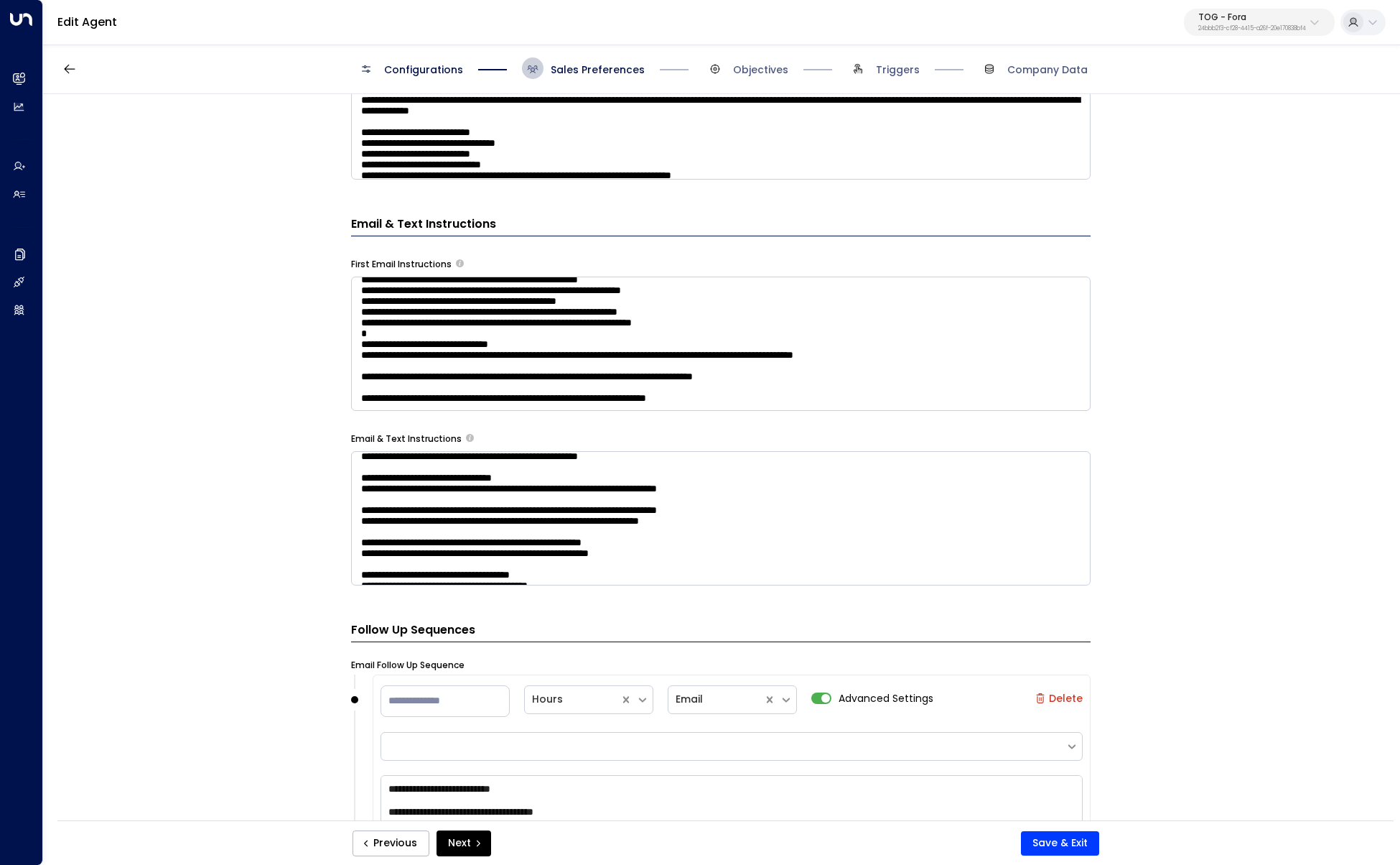
scroll to position [232, 0]
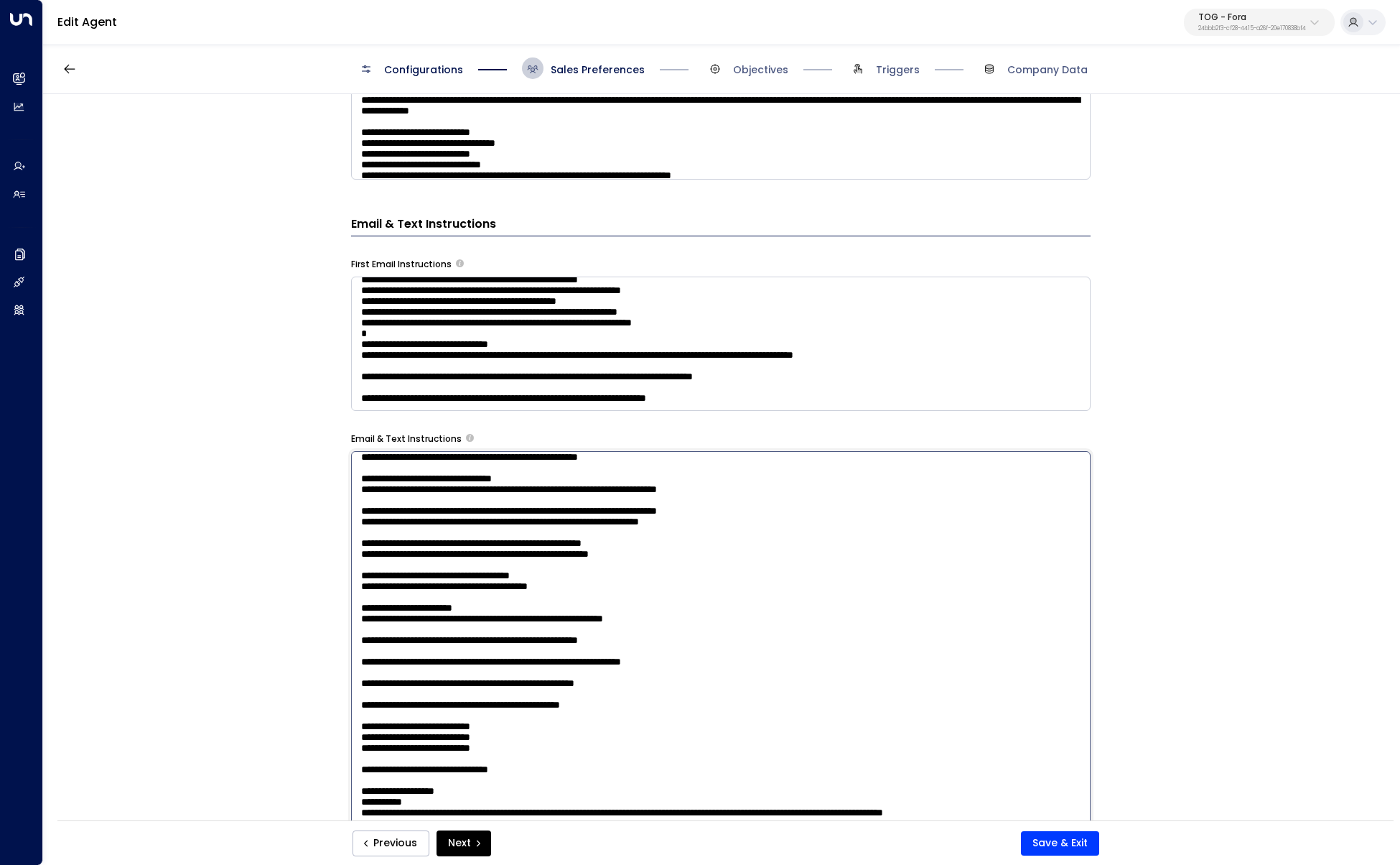
drag, startPoint x: 930, startPoint y: 475, endPoint x: 525, endPoint y: 473, distance: 405.0
click at [525, 473] on textarea at bounding box center [720, 639] width 739 height 376
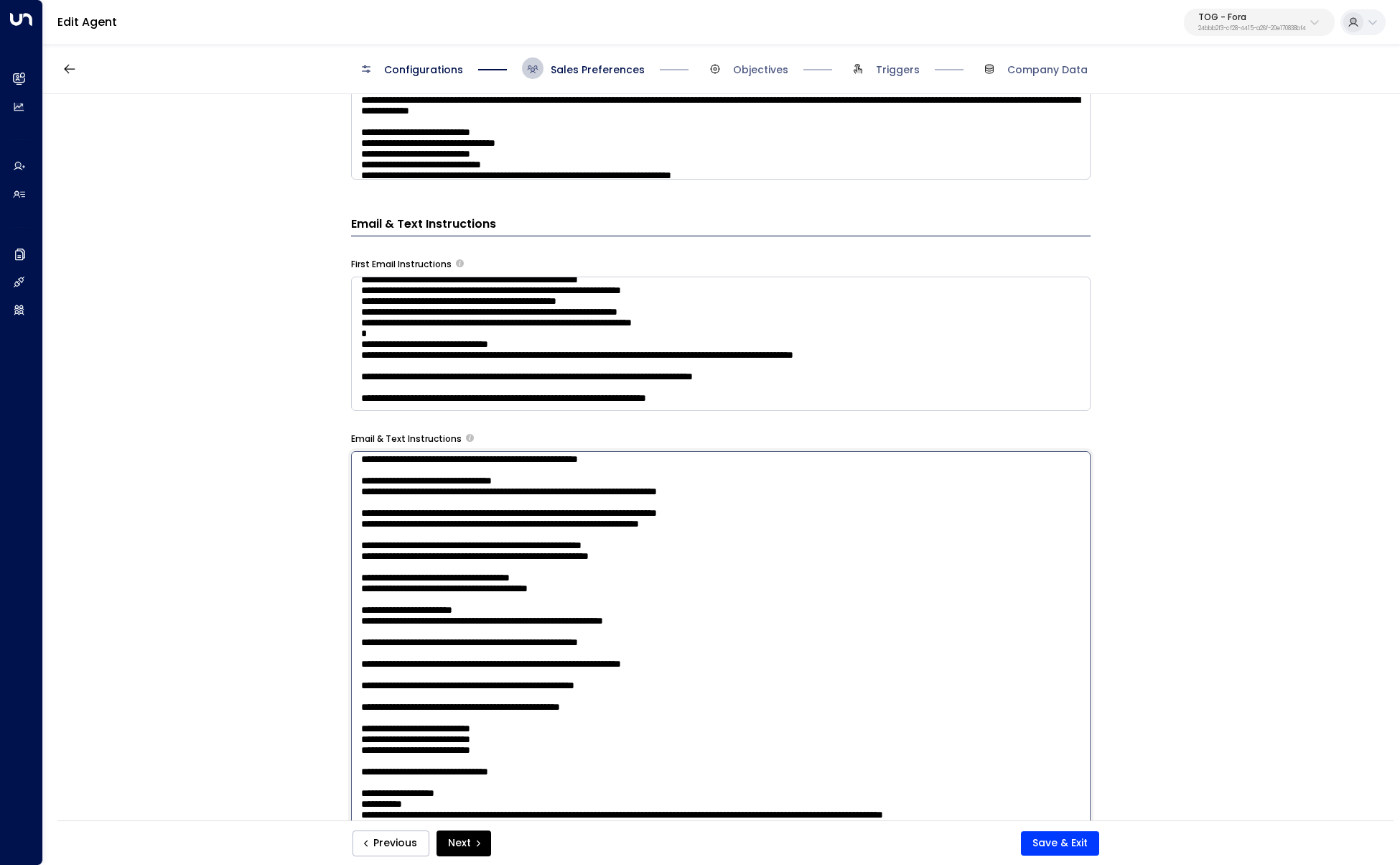
scroll to position [229, 0]
click at [356, 475] on textarea at bounding box center [720, 639] width 739 height 376
type textarea "**********"
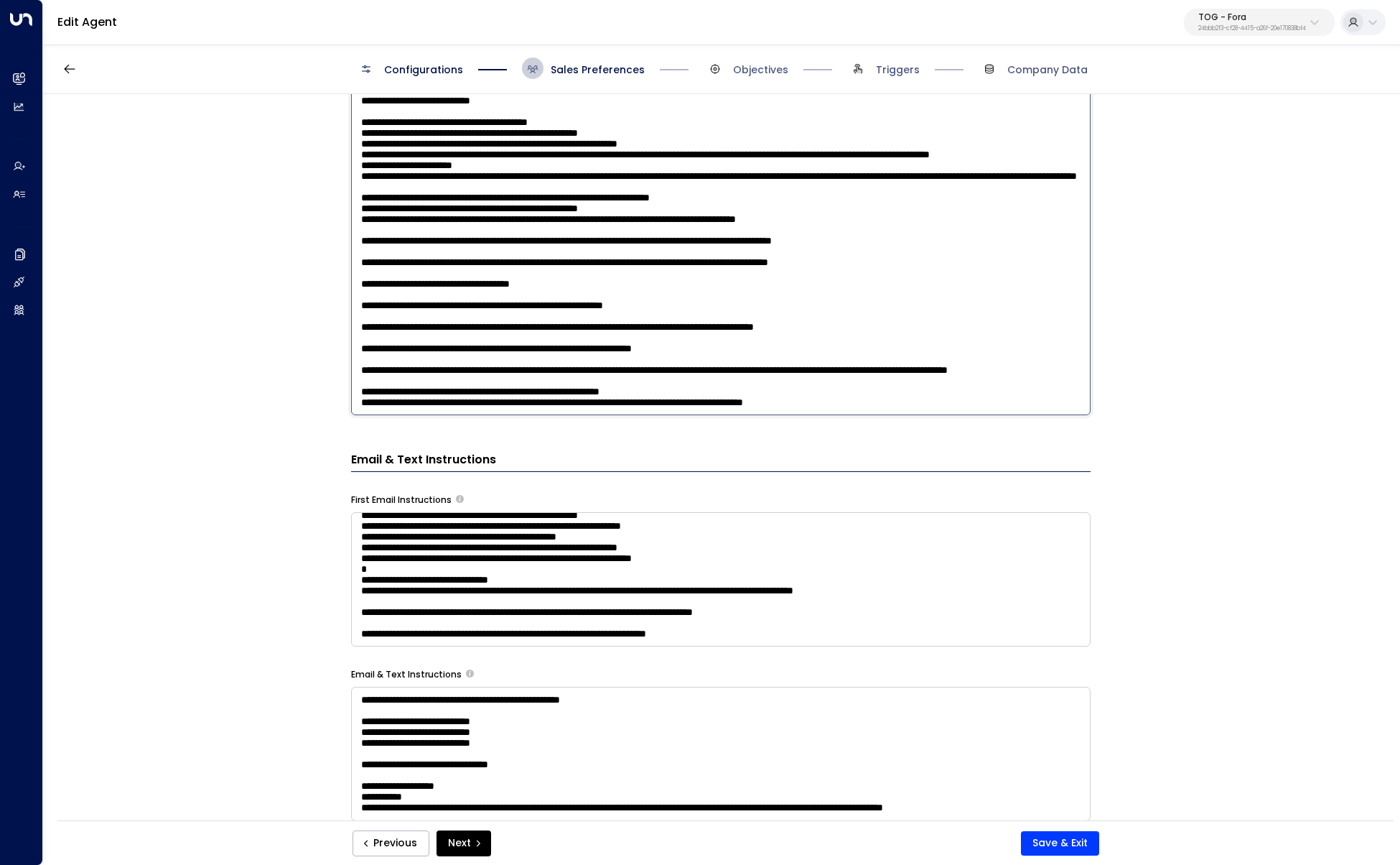
scroll to position [2081, 0]
drag, startPoint x: 957, startPoint y: 156, endPoint x: 909, endPoint y: 158, distance: 48.0
click at [909, 158] on textarea at bounding box center [720, 227] width 739 height 376
drag, startPoint x: 953, startPoint y: 399, endPoint x: 330, endPoint y: 400, distance: 623.0
click at [330, 400] on div "**********" at bounding box center [721, 461] width 1356 height 736
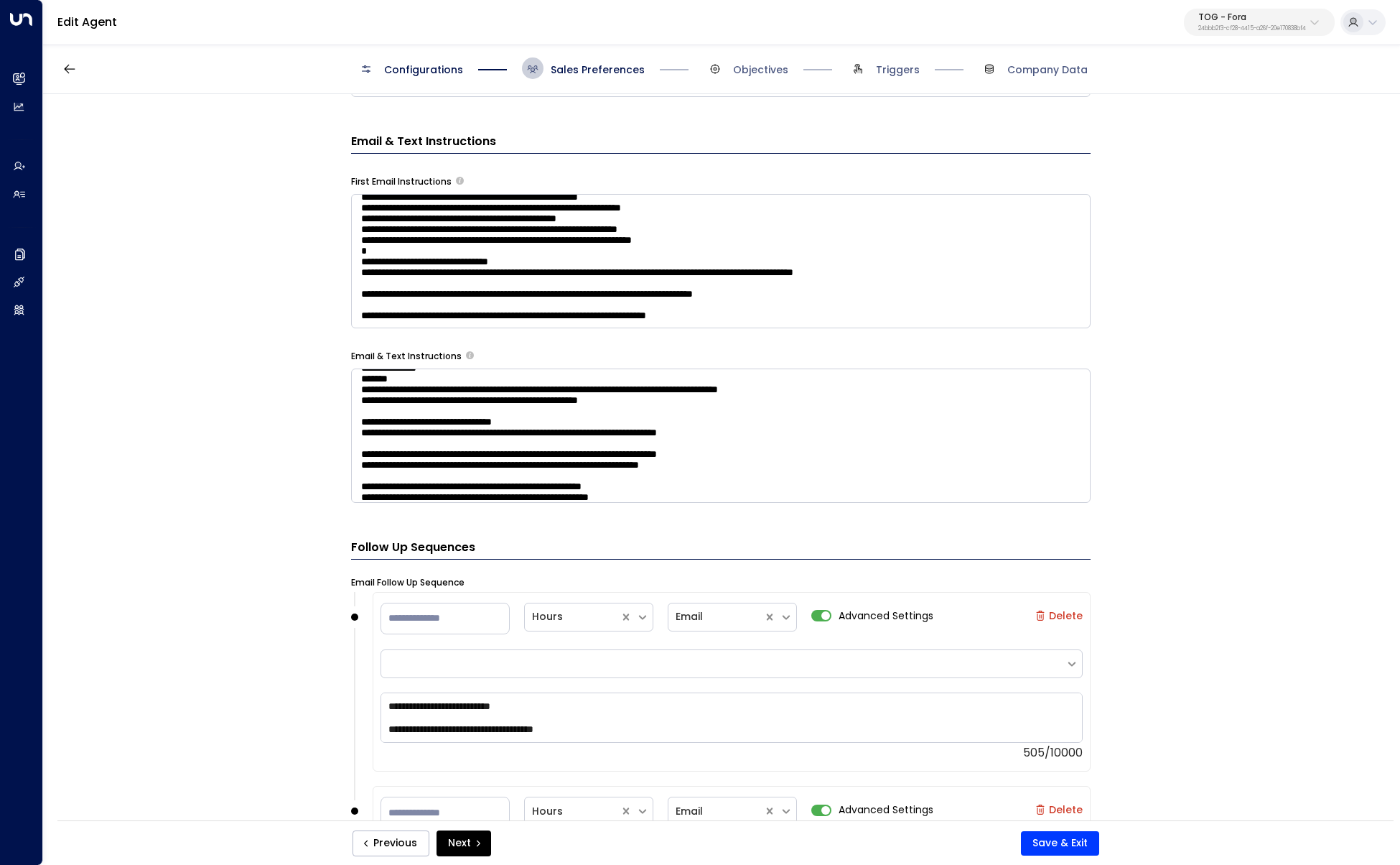
scroll to position [185, 0]
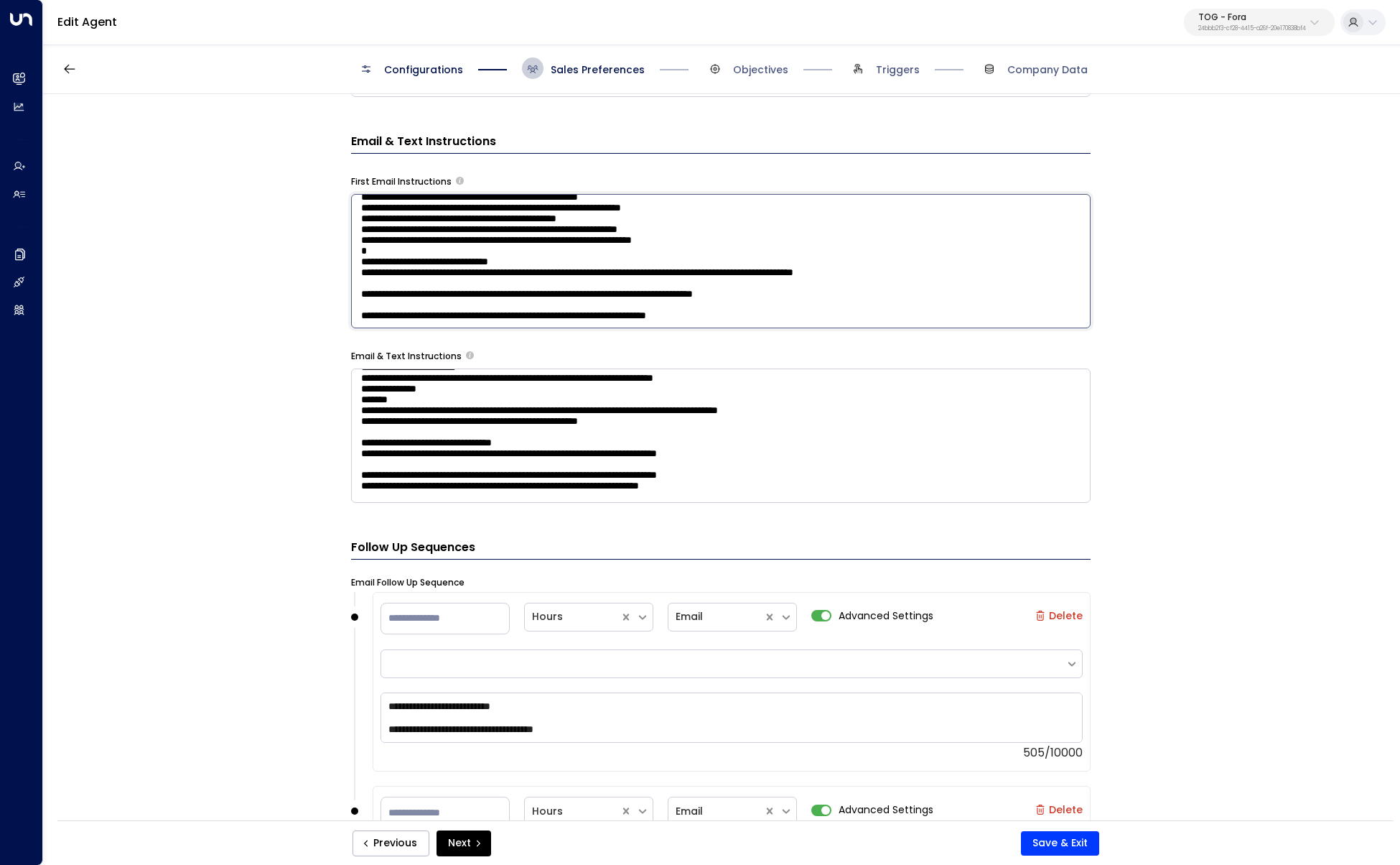
click at [361, 328] on textarea at bounding box center [720, 261] width 739 height 134
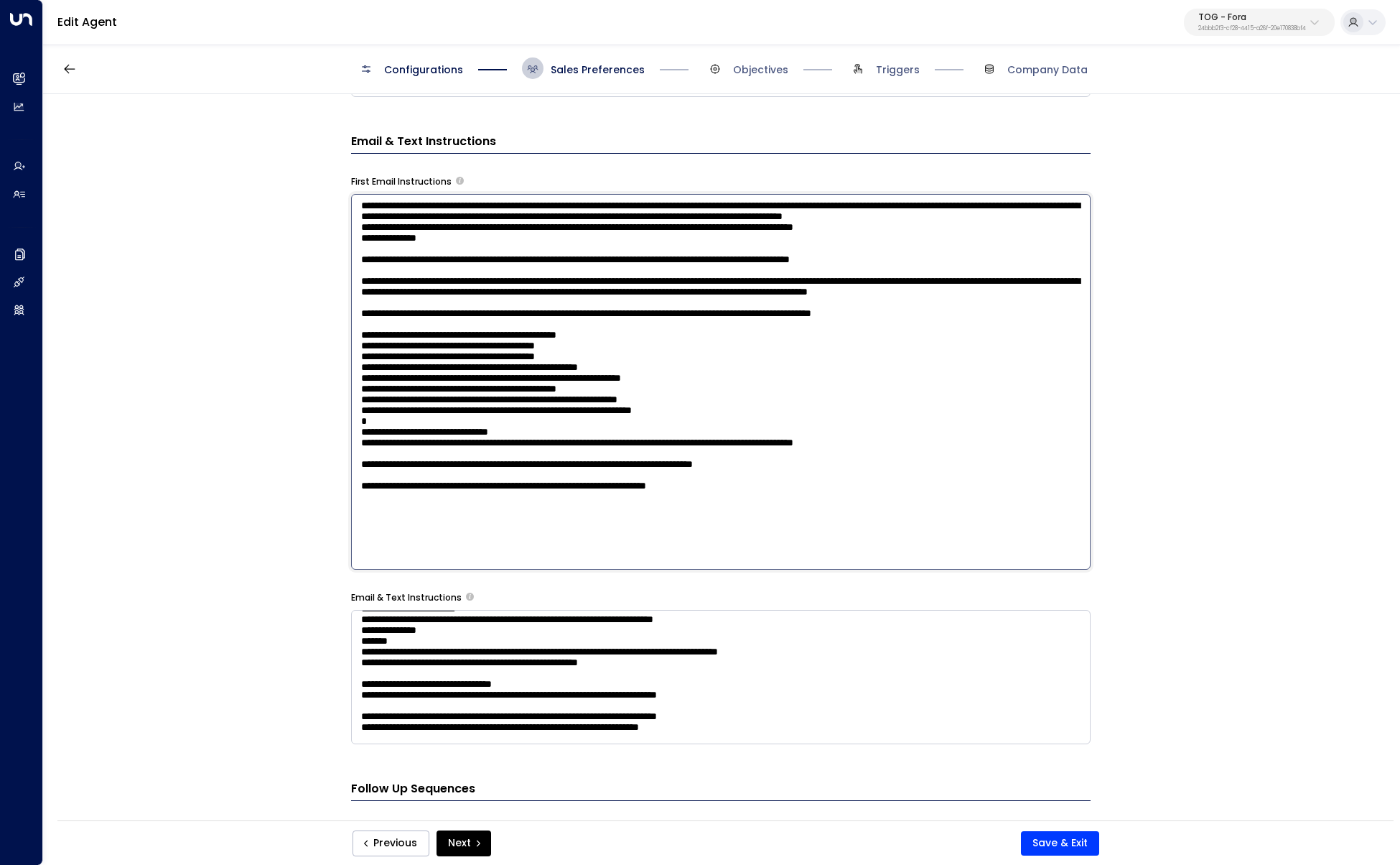
paste textarea "**********"
type textarea "**********"
click at [359, 508] on textarea at bounding box center [720, 677] width 739 height 134
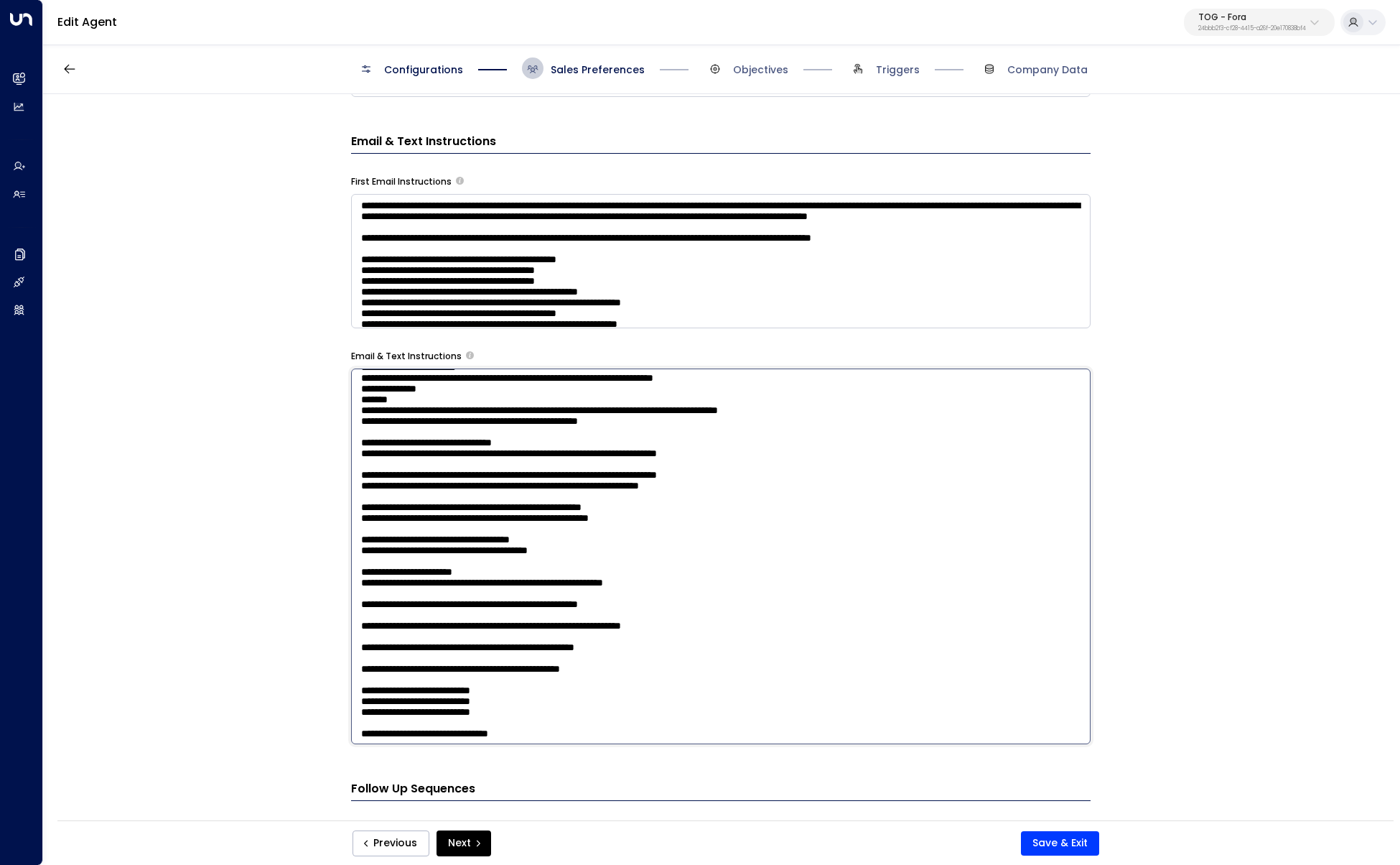
paste textarea "**********"
click at [920, 437] on textarea at bounding box center [720, 556] width 739 height 376
drag, startPoint x: 1056, startPoint y: 438, endPoint x: 956, endPoint y: 439, distance: 100.0
click at [956, 439] on textarea at bounding box center [720, 556] width 739 height 376
drag, startPoint x: 930, startPoint y: 437, endPoint x: 910, endPoint y: 436, distance: 20.0
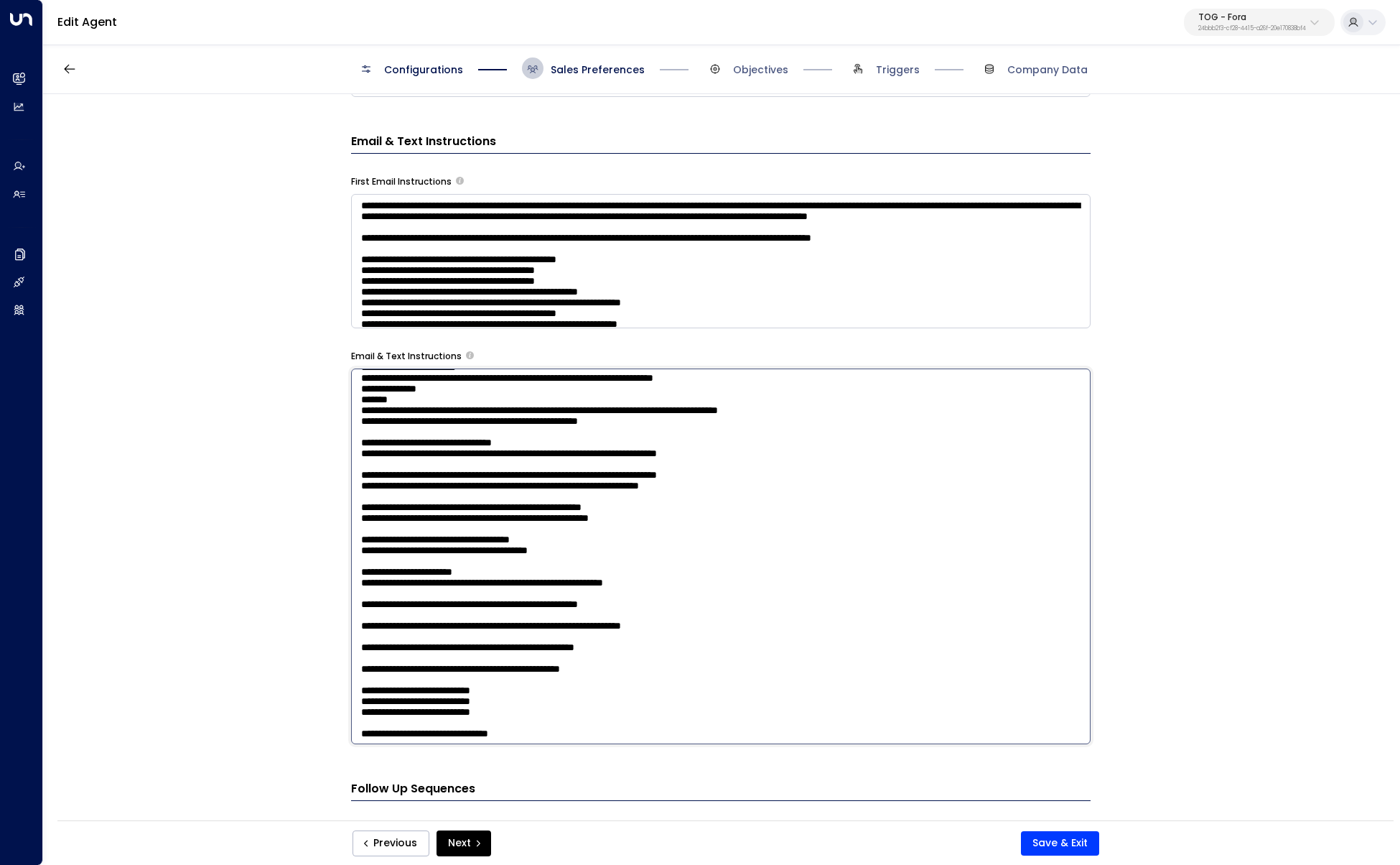
click at [910, 436] on textarea at bounding box center [720, 556] width 739 height 376
paste textarea "**********"
click at [913, 442] on textarea at bounding box center [720, 556] width 739 height 376
drag, startPoint x: 801, startPoint y: 440, endPoint x: 407, endPoint y: 437, distance: 394.0
click at [407, 437] on textarea at bounding box center [720, 556] width 739 height 376
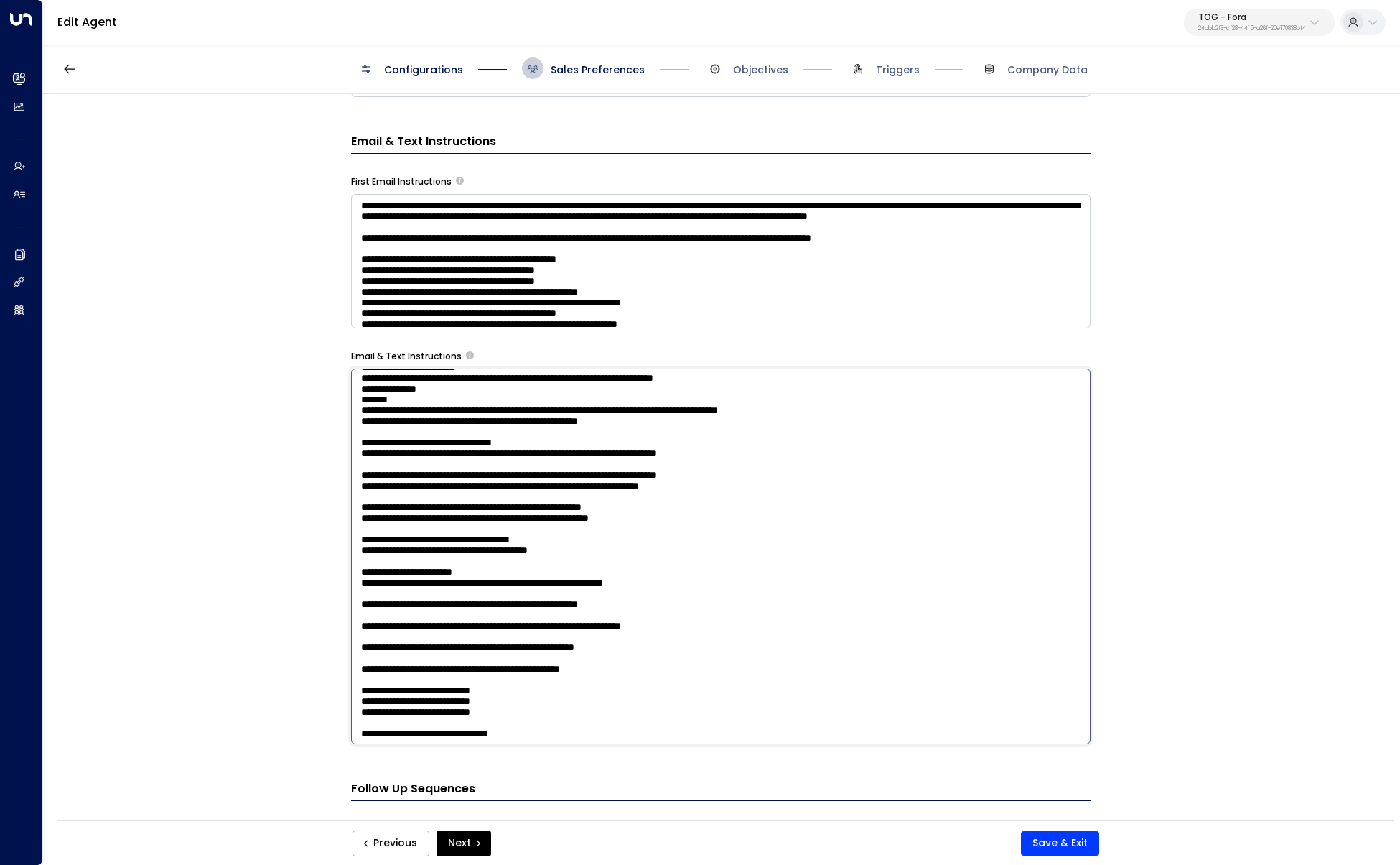
click at [696, 441] on textarea at bounding box center [720, 556] width 739 height 376
click at [696, 440] on textarea at bounding box center [720, 556] width 739 height 376
click at [711, 437] on textarea at bounding box center [720, 556] width 739 height 376
drag, startPoint x: 711, startPoint y: 437, endPoint x: 661, endPoint y: 437, distance: 50.0
click at [661, 437] on textarea at bounding box center [720, 556] width 739 height 376
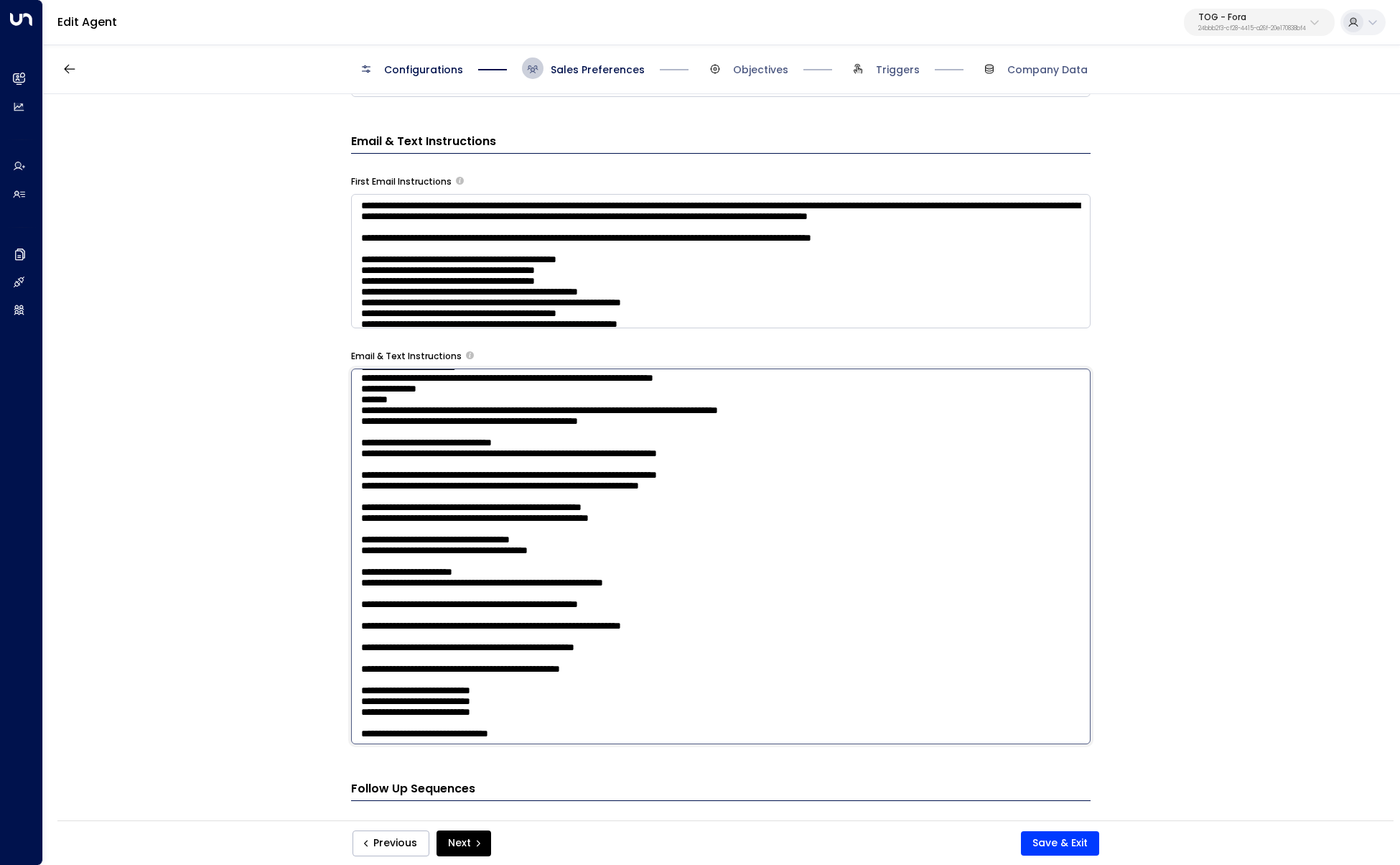
paste textarea
click at [634, 462] on textarea at bounding box center [720, 556] width 739 height 376
drag, startPoint x: 734, startPoint y: 439, endPoint x: 634, endPoint y: 442, distance: 100.0
click at [634, 442] on textarea at bounding box center [720, 556] width 739 height 376
drag, startPoint x: 605, startPoint y: 439, endPoint x: 515, endPoint y: 438, distance: 90.0
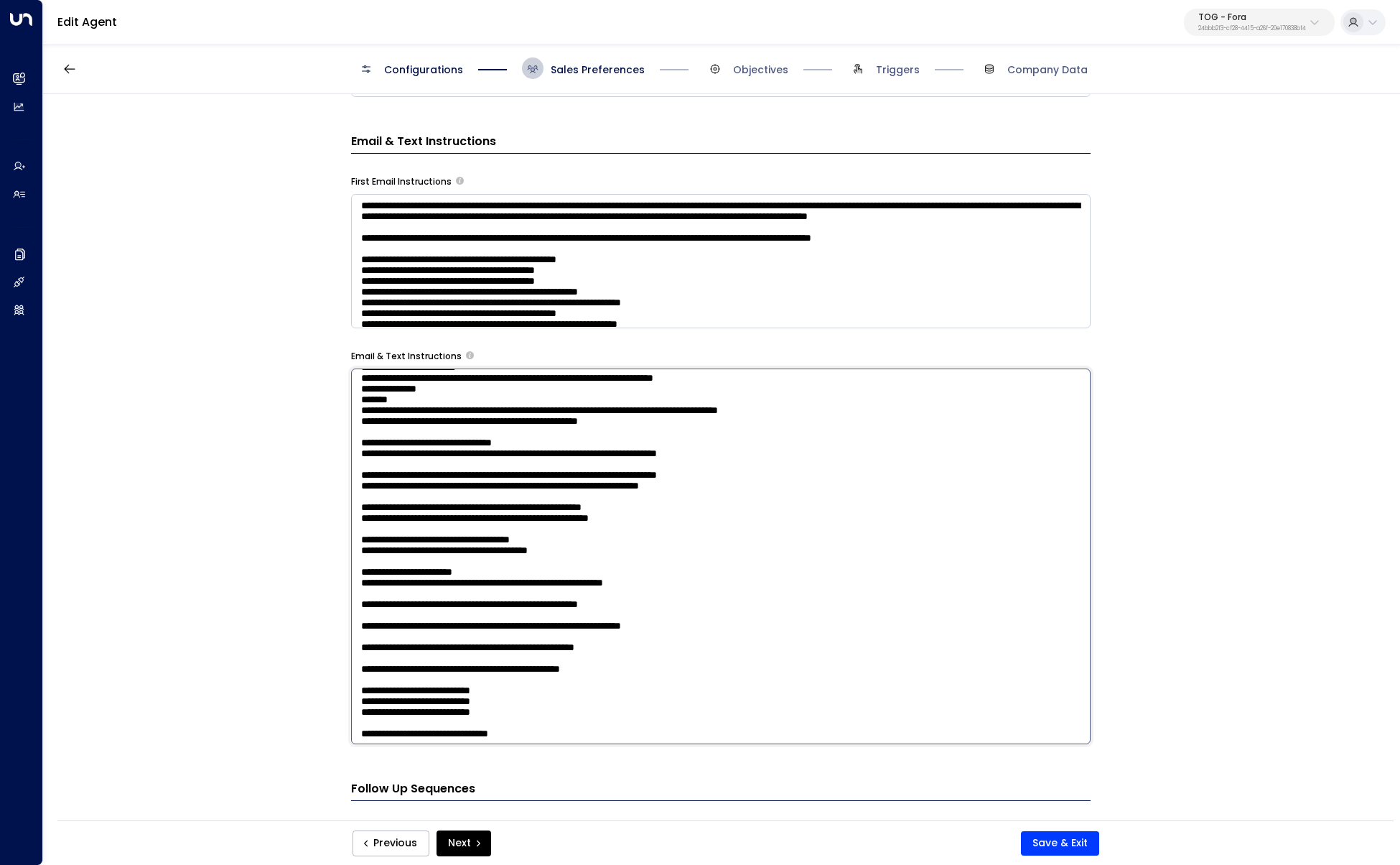
click at [515, 438] on textarea at bounding box center [720, 556] width 739 height 376
paste textarea
click at [493, 497] on textarea at bounding box center [720, 556] width 739 height 376
click at [409, 439] on textarea at bounding box center [720, 556] width 739 height 376
paste textarea "**********"
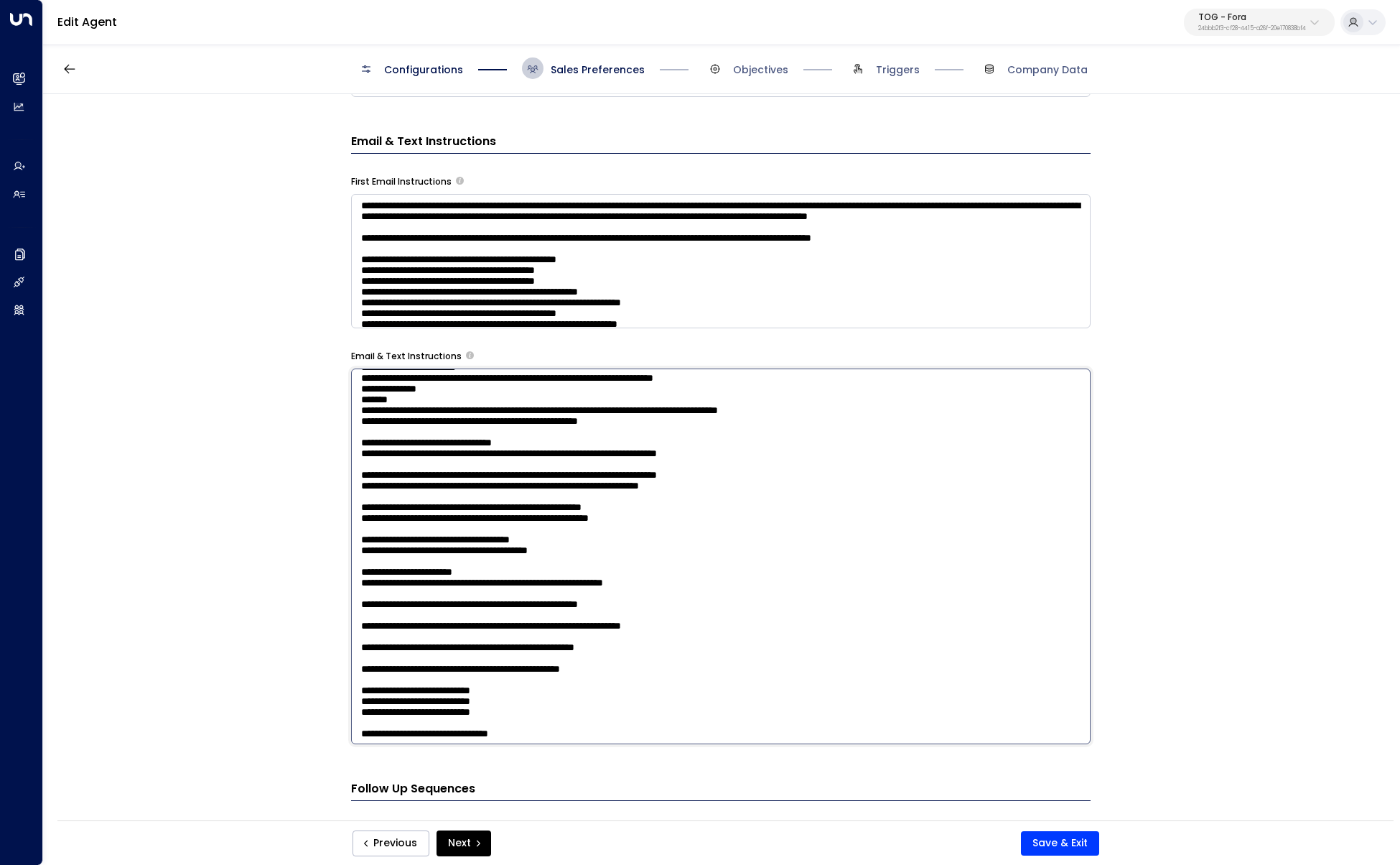
click at [679, 436] on textarea at bounding box center [720, 556] width 739 height 376
drag, startPoint x: 757, startPoint y: 439, endPoint x: 711, endPoint y: 440, distance: 46.0
click at [711, 440] on textarea at bounding box center [720, 556] width 739 height 376
paste textarea "*******"
drag, startPoint x: 378, startPoint y: 453, endPoint x: 353, endPoint y: 454, distance: 25.0
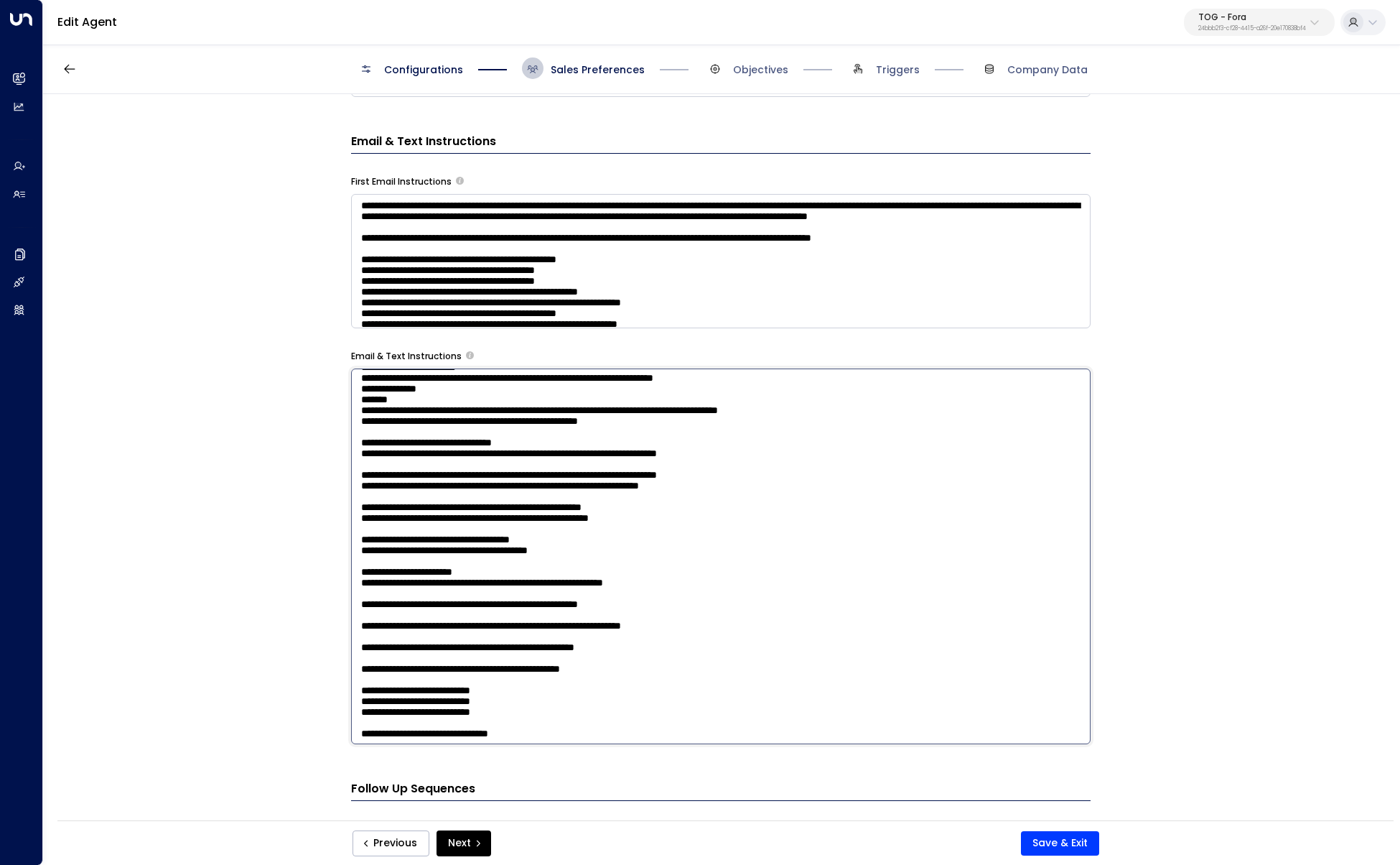
click at [353, 454] on textarea at bounding box center [720, 556] width 739 height 376
paste textarea "********"
drag, startPoint x: 362, startPoint y: 483, endPoint x: 378, endPoint y: 483, distance: 16.0
click at [362, 483] on textarea at bounding box center [720, 556] width 739 height 376
drag, startPoint x: 381, startPoint y: 483, endPoint x: 340, endPoint y: 480, distance: 41.1
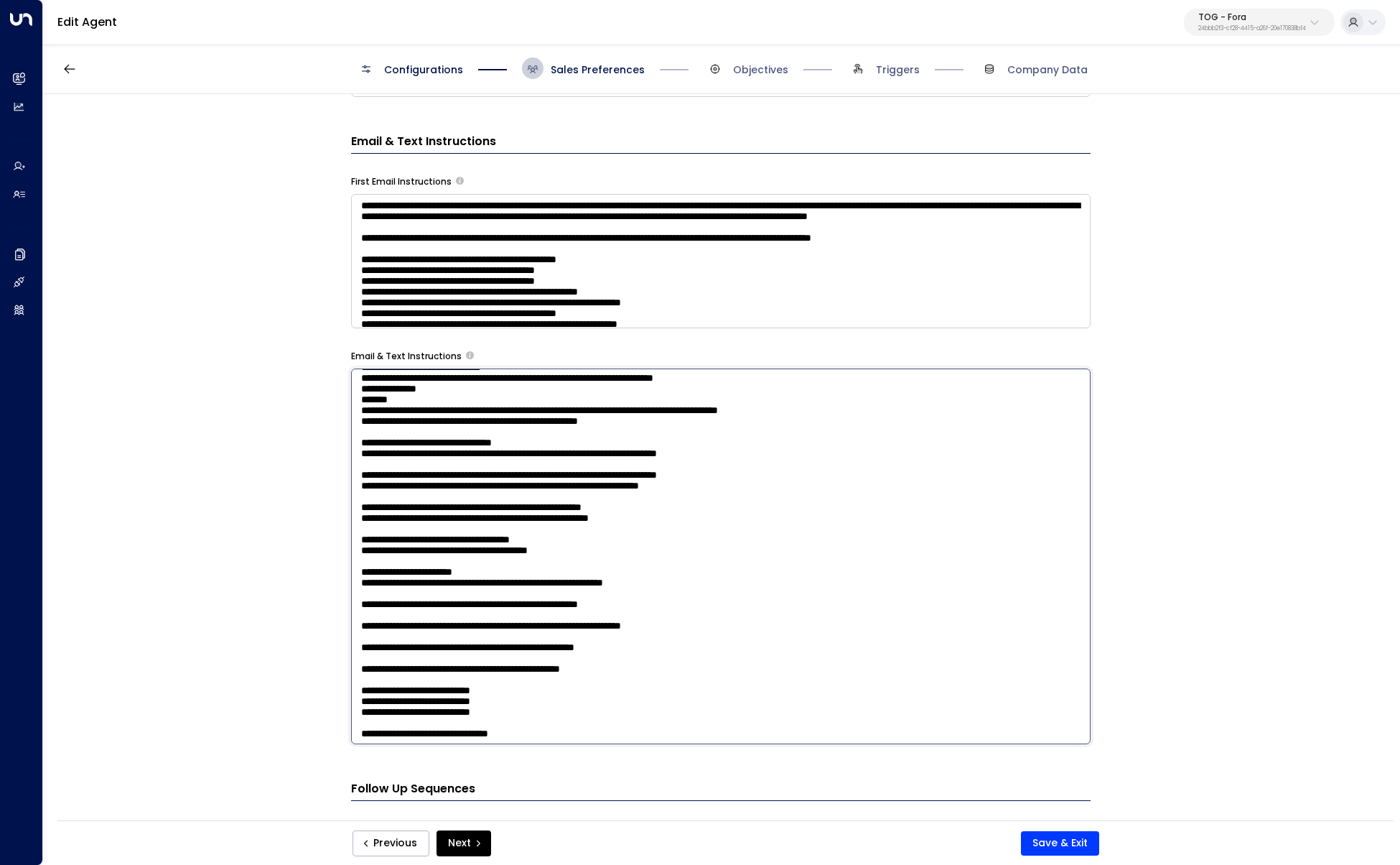
click at [340, 480] on div "**********" at bounding box center [721, 461] width 1356 height 736
paste textarea "**********"
click at [647, 508] on textarea at bounding box center [720, 556] width 739 height 376
type textarea "**********"
click at [1055, 508] on button "Save & Exit" at bounding box center [1061, 842] width 79 height 24
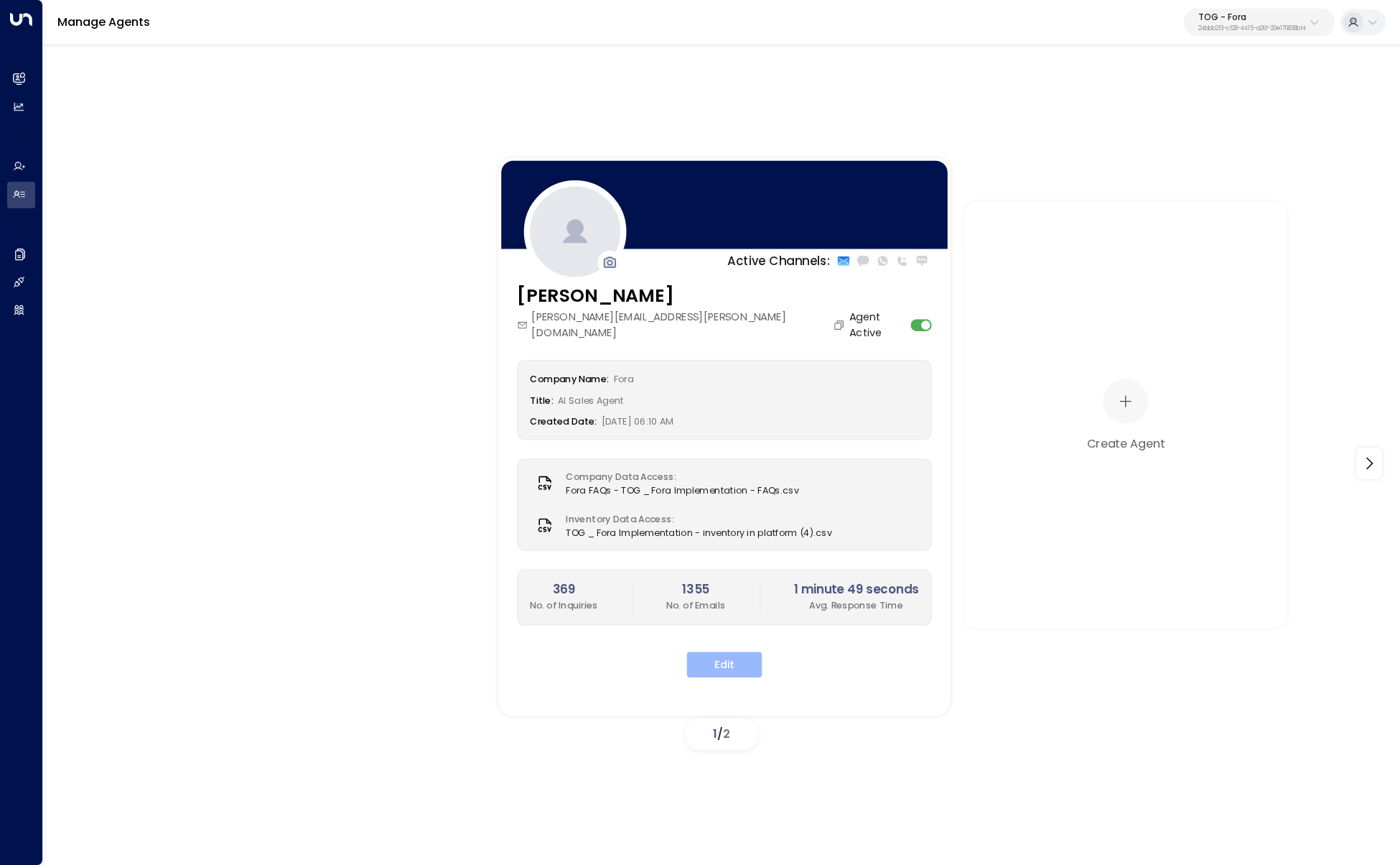
click at [719, 508] on button "Edit" at bounding box center [725, 664] width 76 height 26
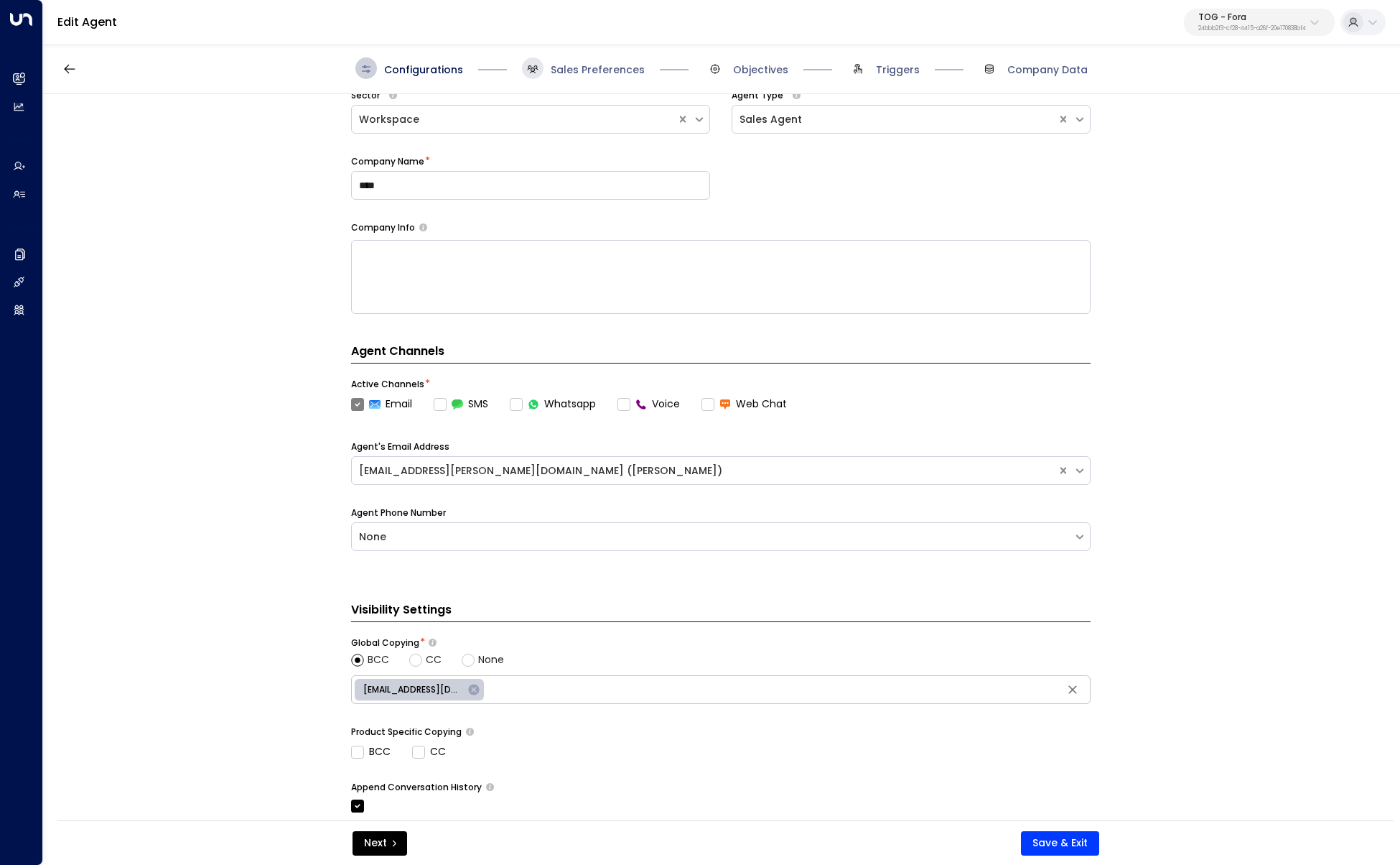
click at [542, 62] on span at bounding box center [532, 68] width 21 height 21
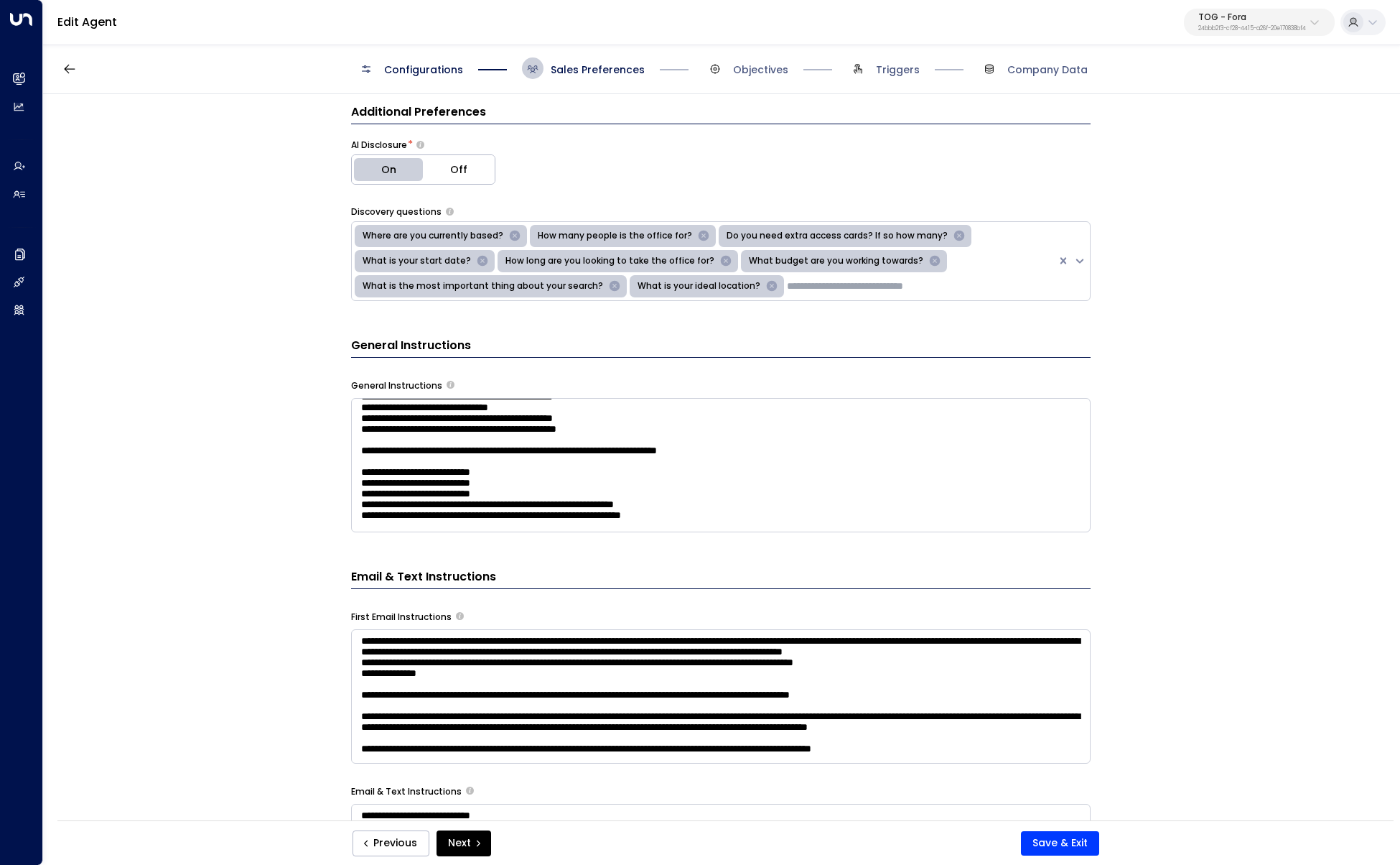
scroll to position [196, 0]
click at [581, 427] on textarea at bounding box center [720, 465] width 739 height 134
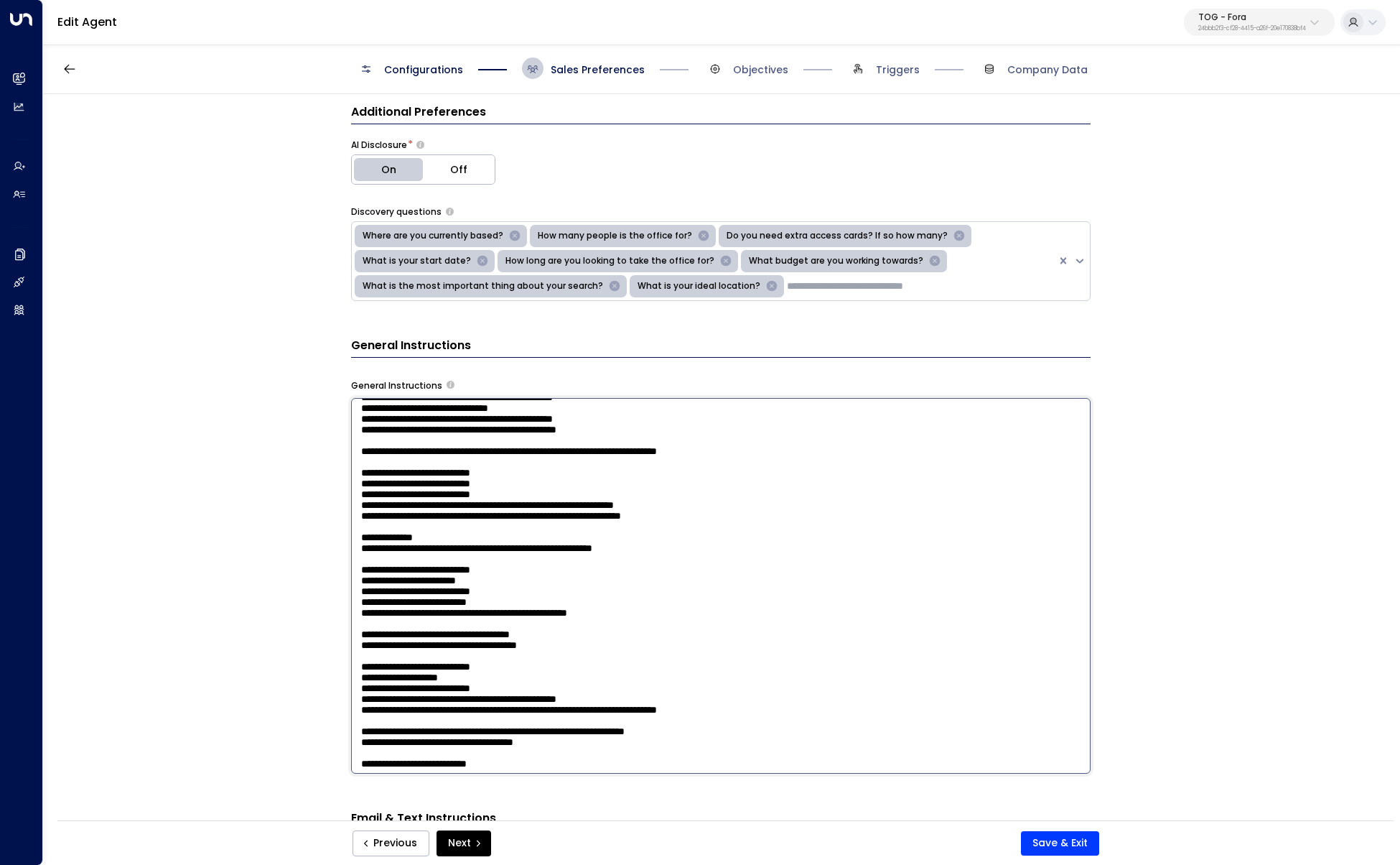
click at [574, 458] on textarea at bounding box center [720, 586] width 739 height 376
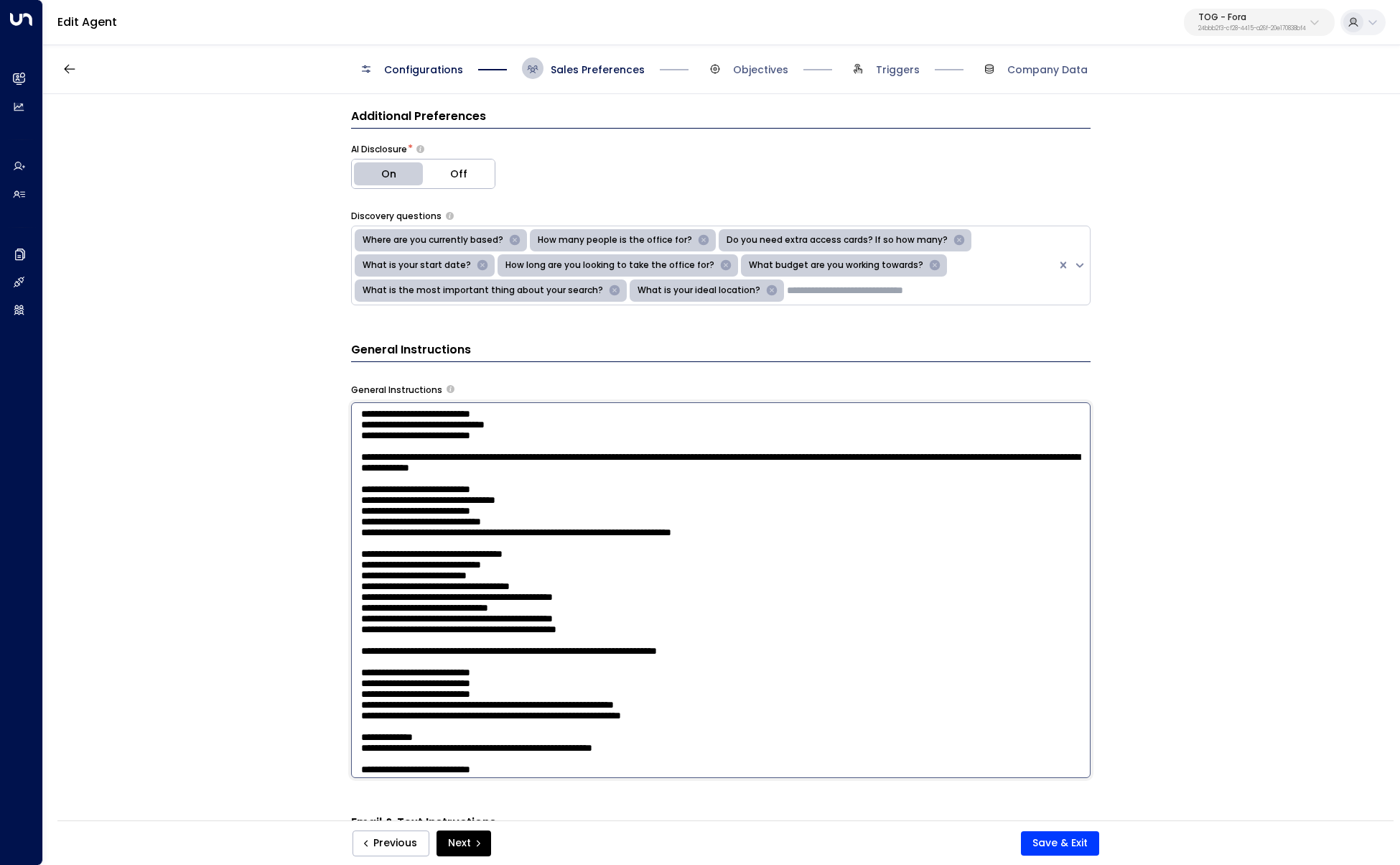
scroll to position [272, 0]
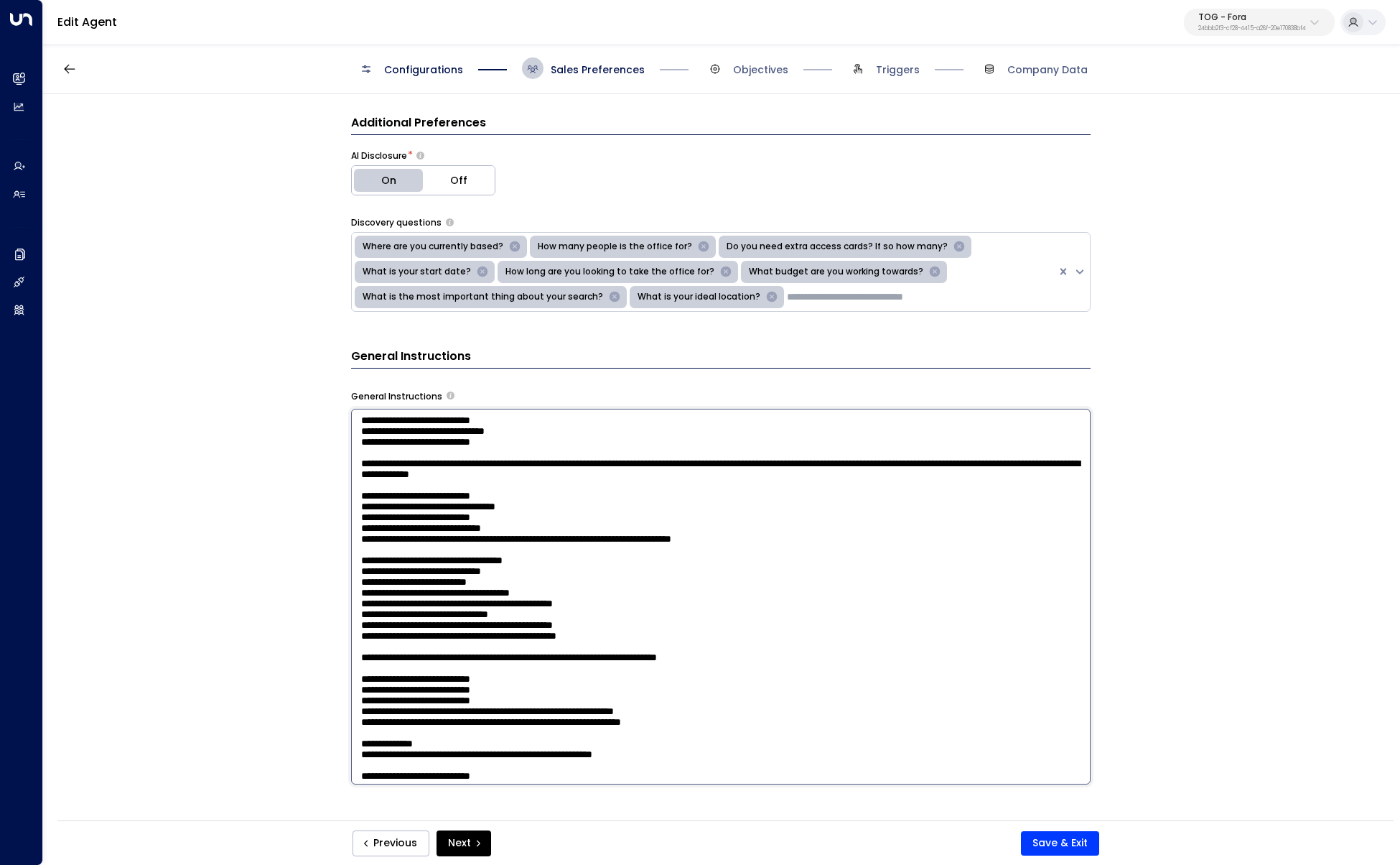
click at [803, 508] on textarea at bounding box center [720, 596] width 739 height 376
click at [456, 508] on textarea at bounding box center [720, 596] width 739 height 376
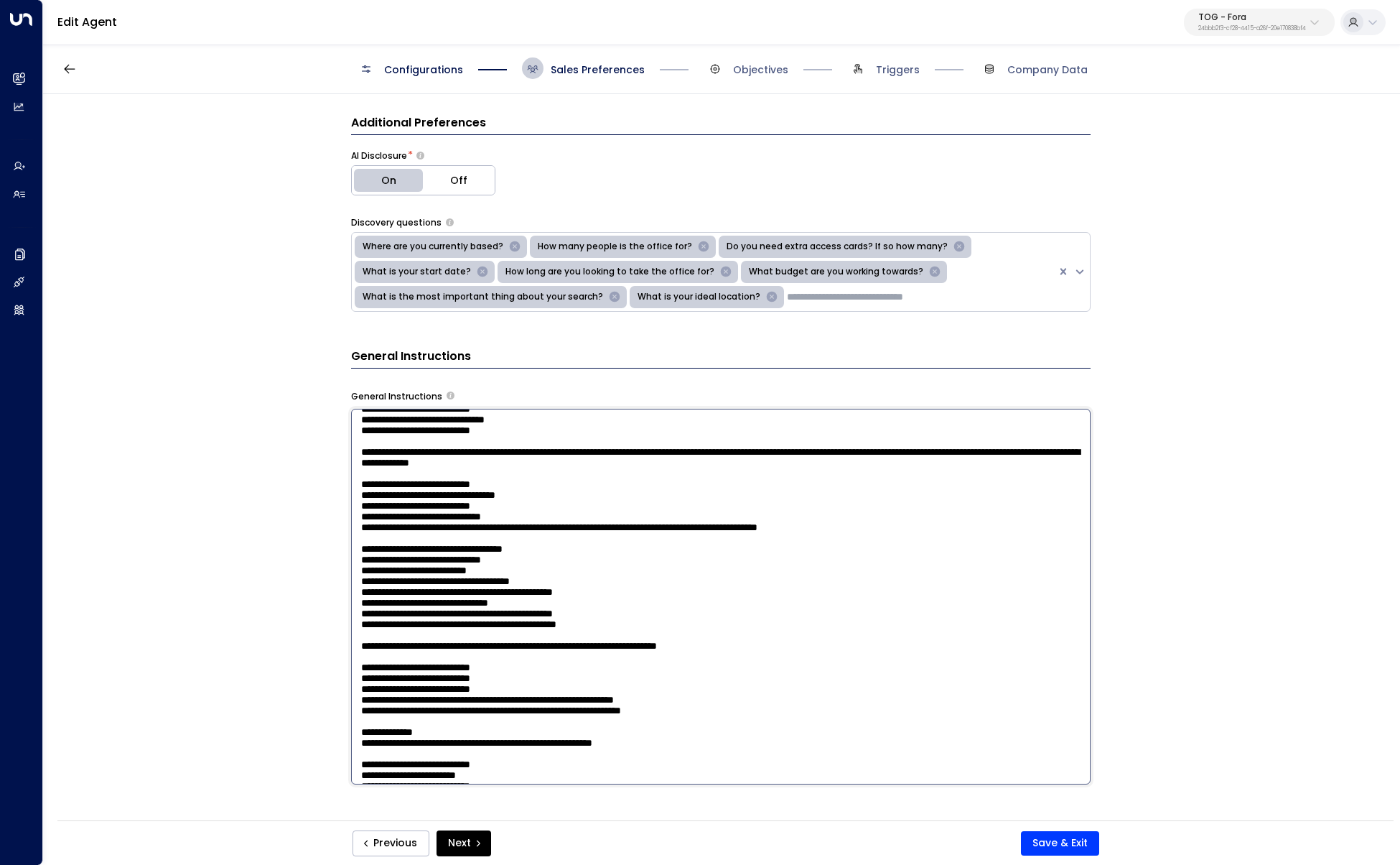
scroll to position [26, 0]
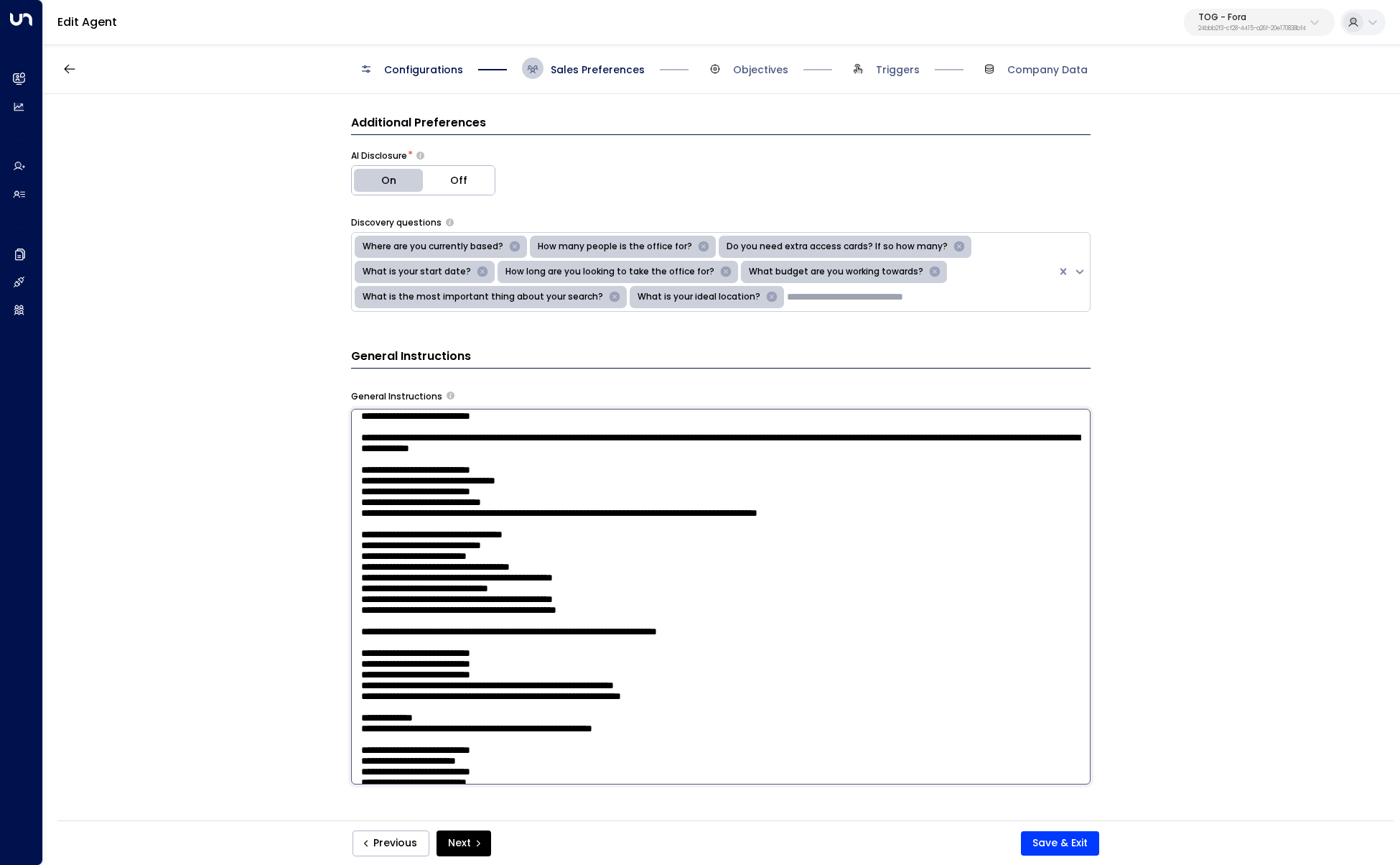
click at [817, 508] on textarea at bounding box center [720, 596] width 739 height 376
type textarea "**********"
click at [1055, 508] on button "Save & Exit" at bounding box center [1061, 842] width 79 height 24
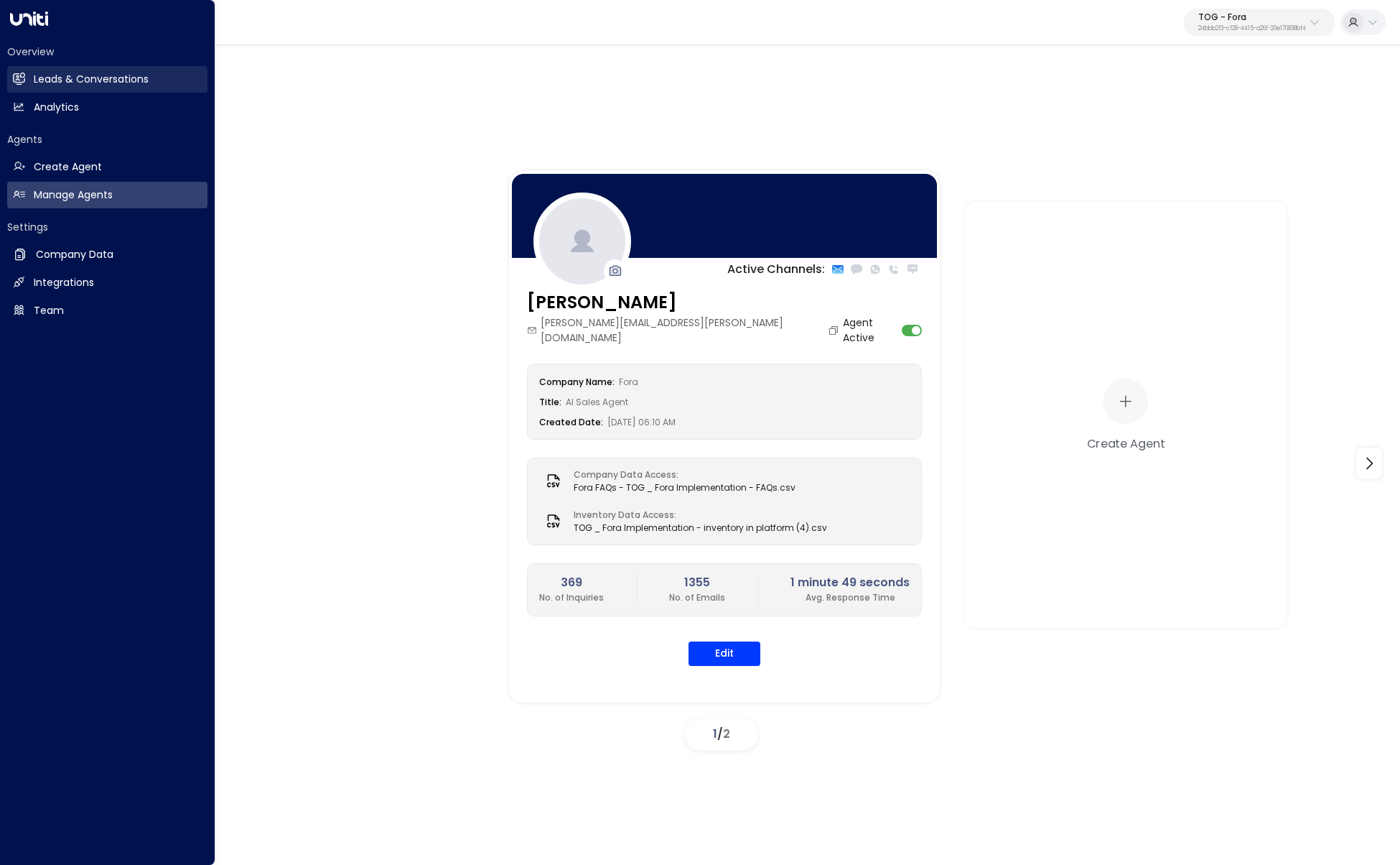
click at [10, 70] on link "Leads & Conversations Leads & Conversations" at bounding box center [106, 80] width 200 height 27
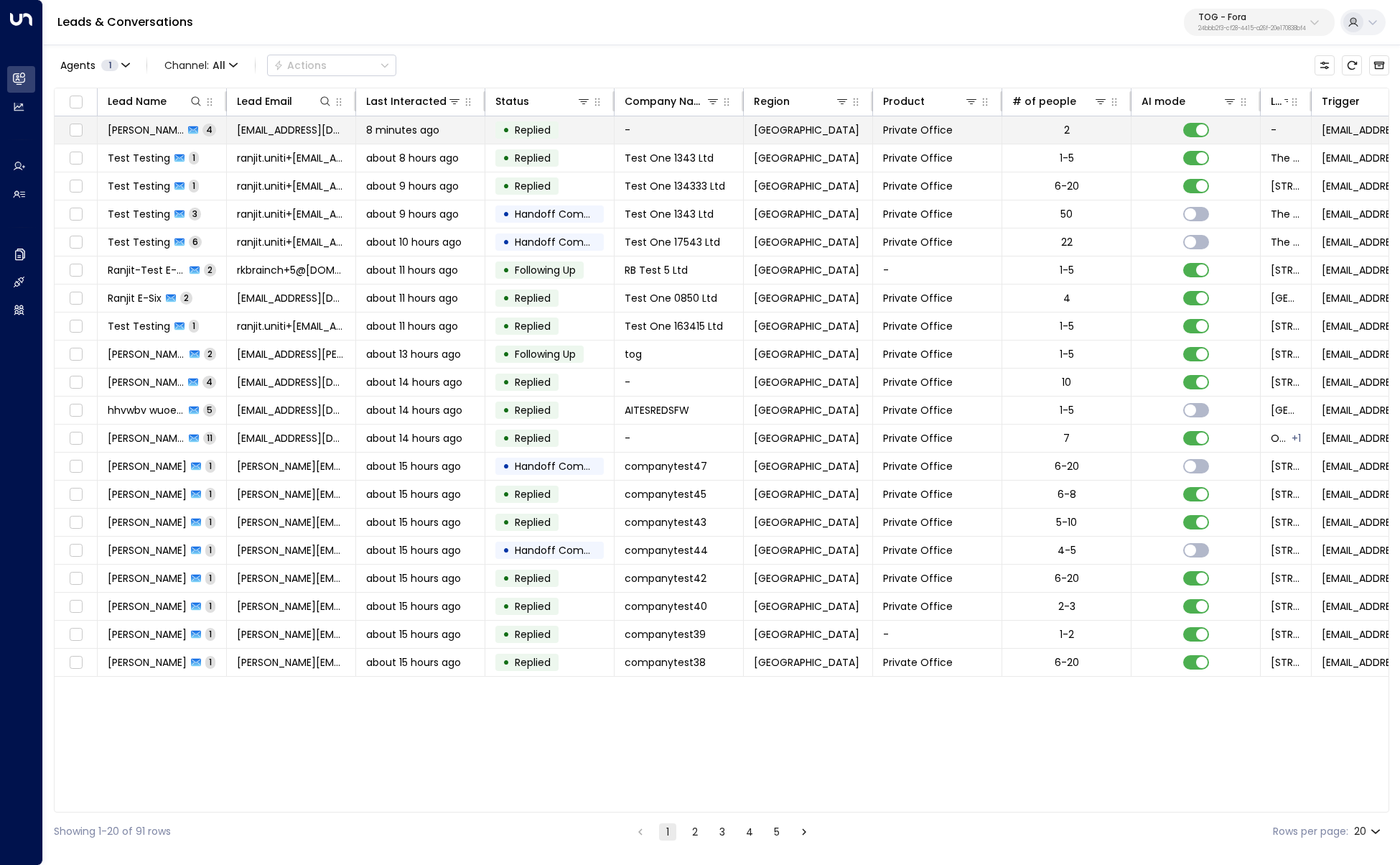
click at [165, 125] on span "Rayan Habbab" at bounding box center [145, 129] width 76 height 14
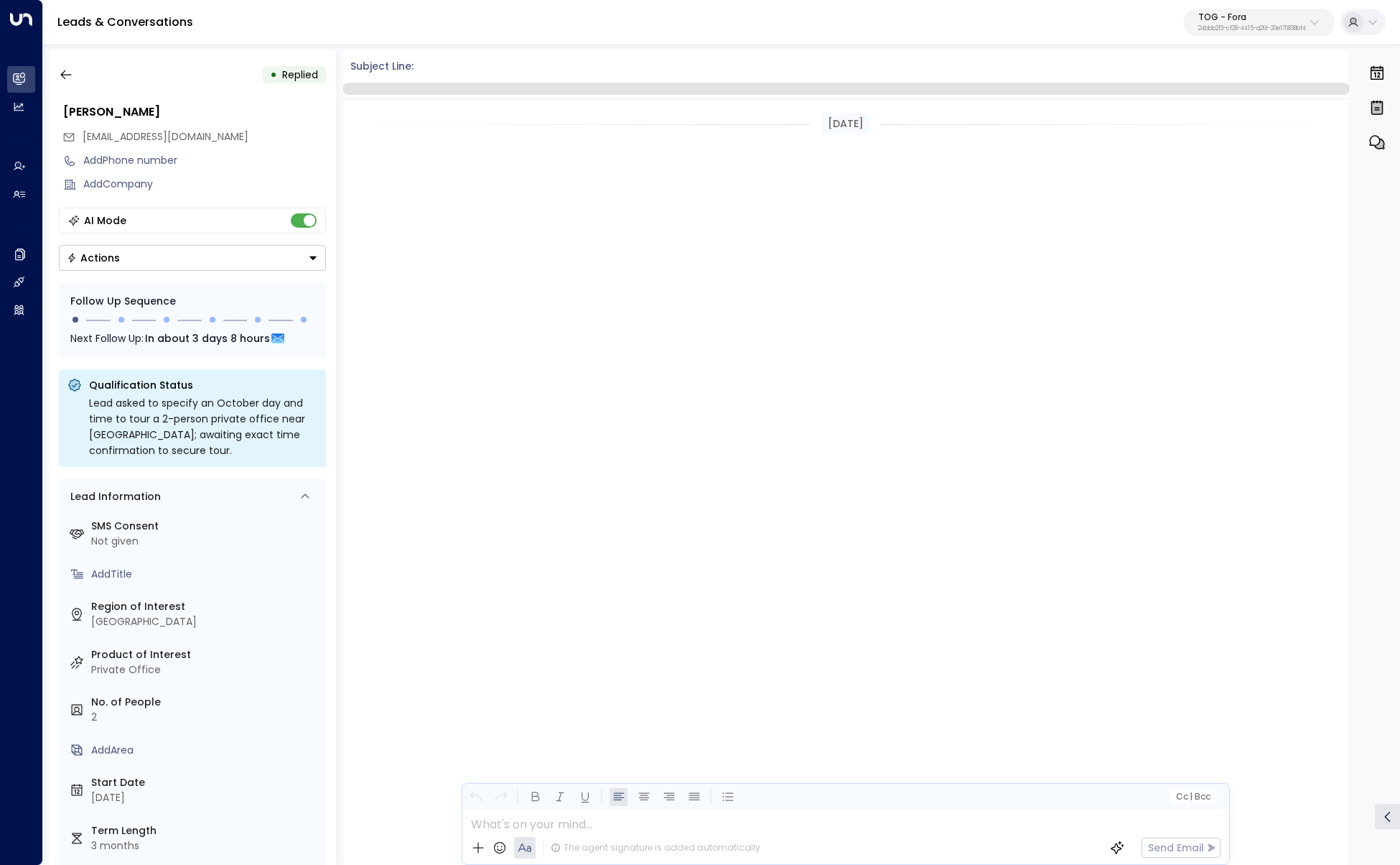
scroll to position [1734, 0]
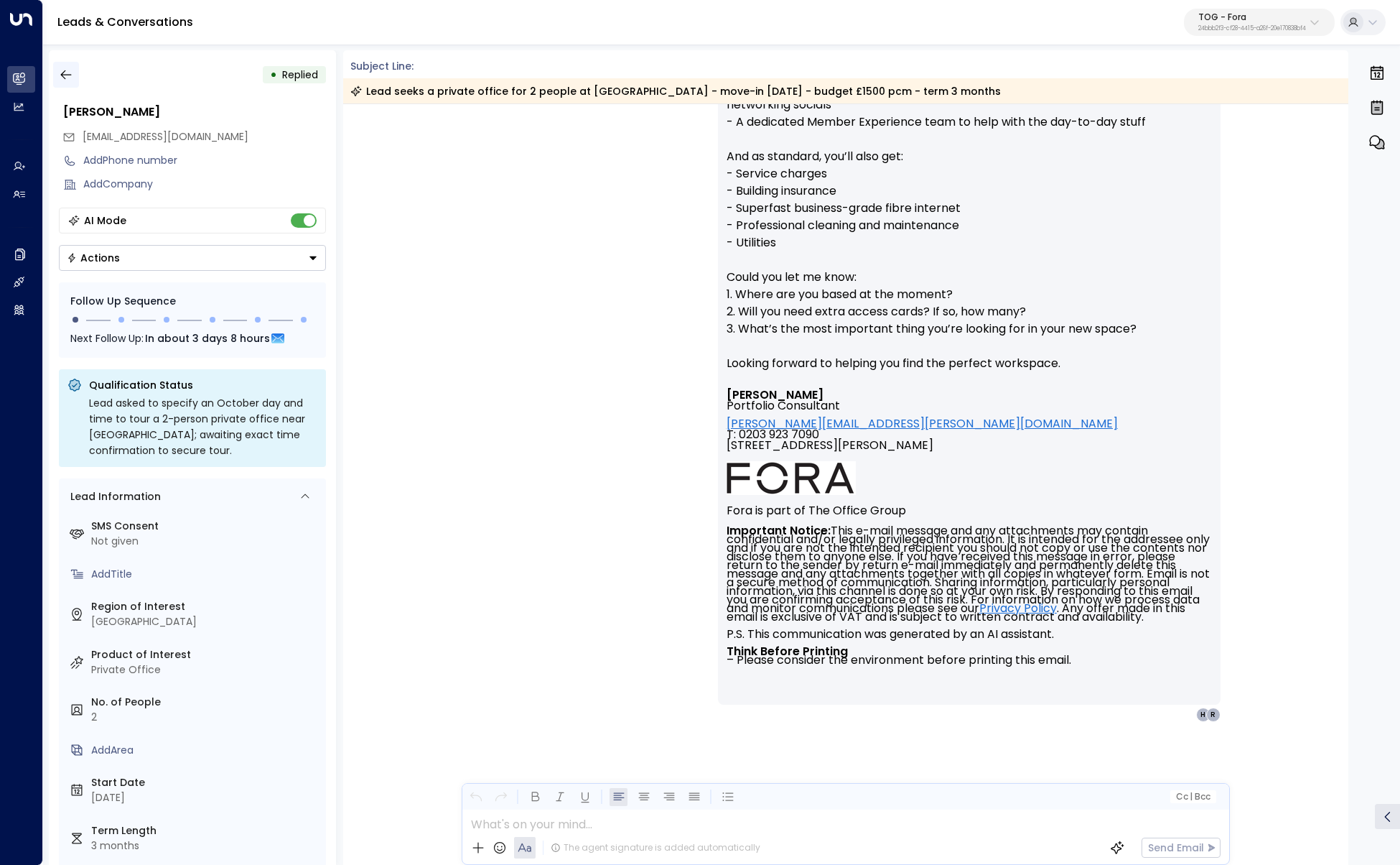
click at [62, 86] on button "button" at bounding box center [65, 74] width 26 height 26
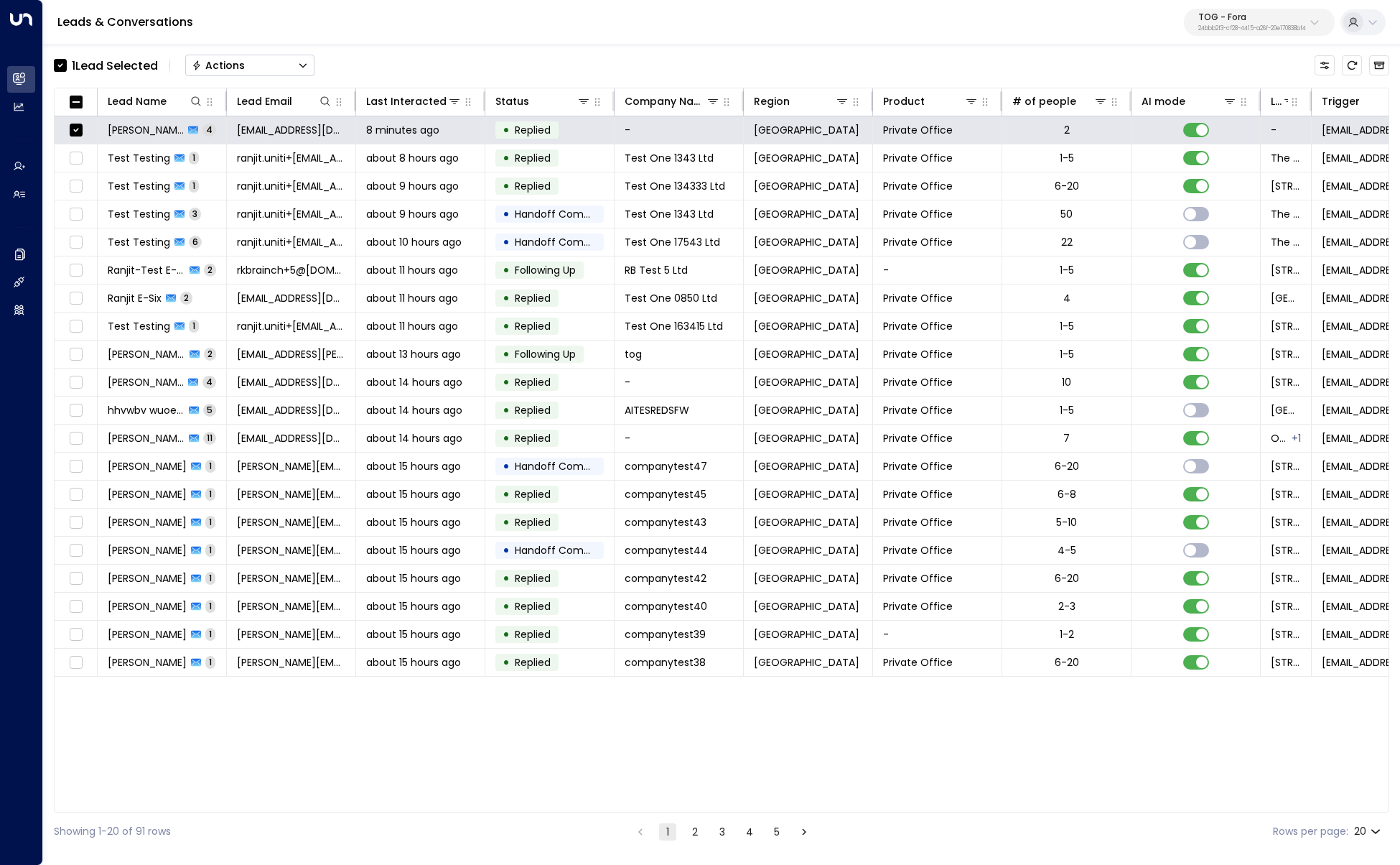
click at [288, 63] on button "Actions" at bounding box center [249, 65] width 129 height 21
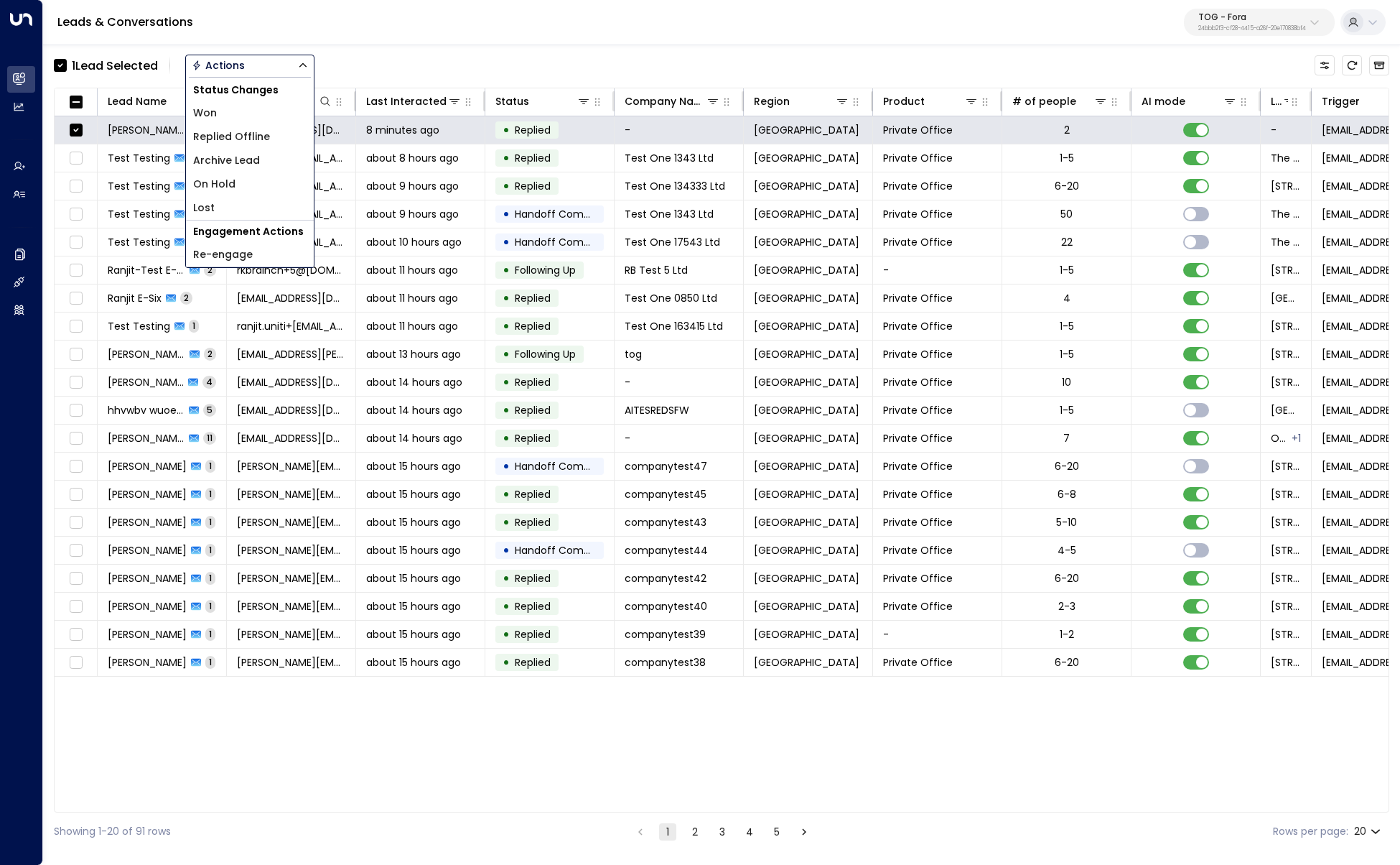
click at [256, 161] on span "Archive Lead" at bounding box center [226, 161] width 67 height 15
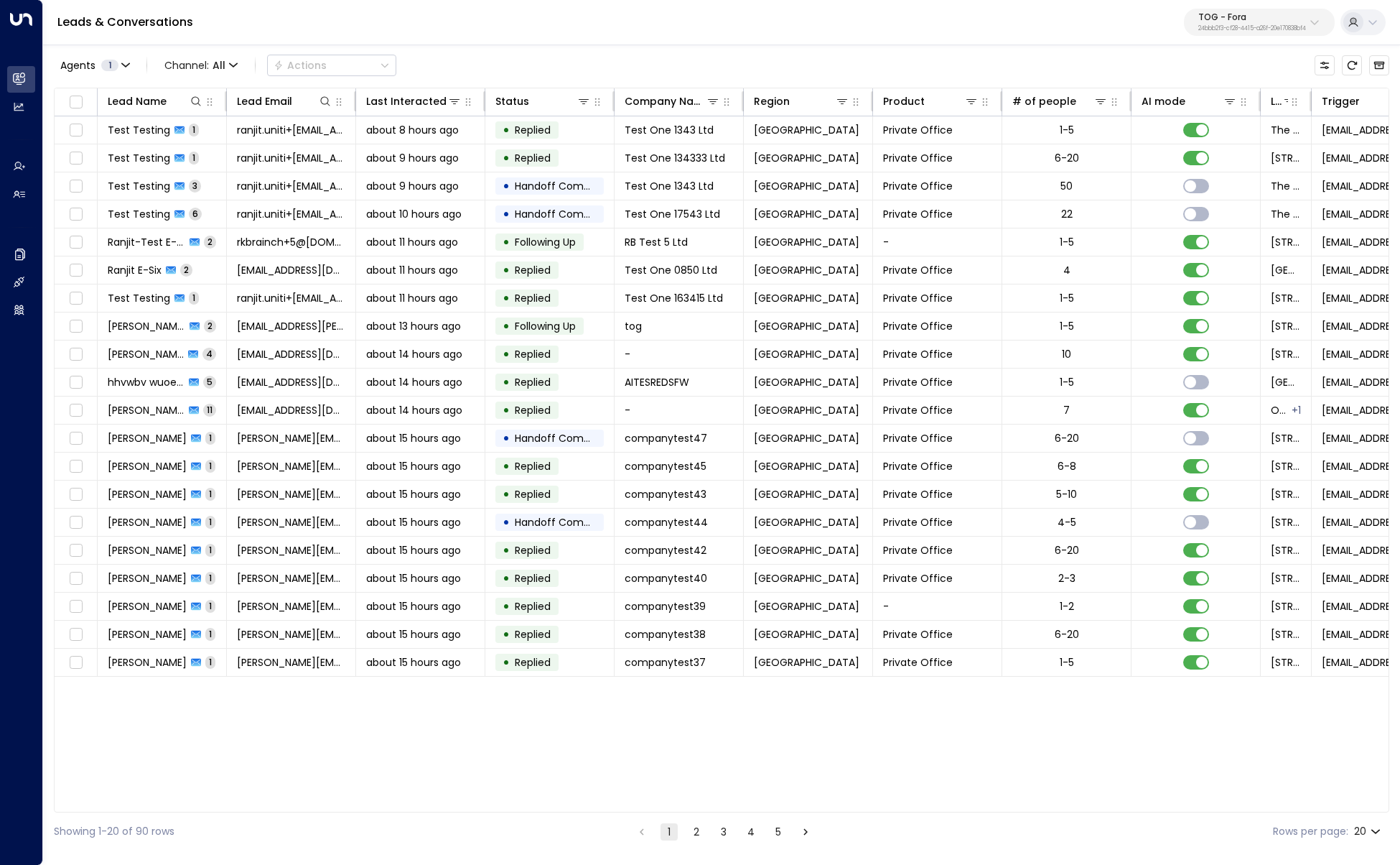
drag, startPoint x: 1312, startPoint y: 18, endPoint x: 1306, endPoint y: 24, distance: 8.5
click at [1055, 18] on icon at bounding box center [1315, 22] width 12 height 12
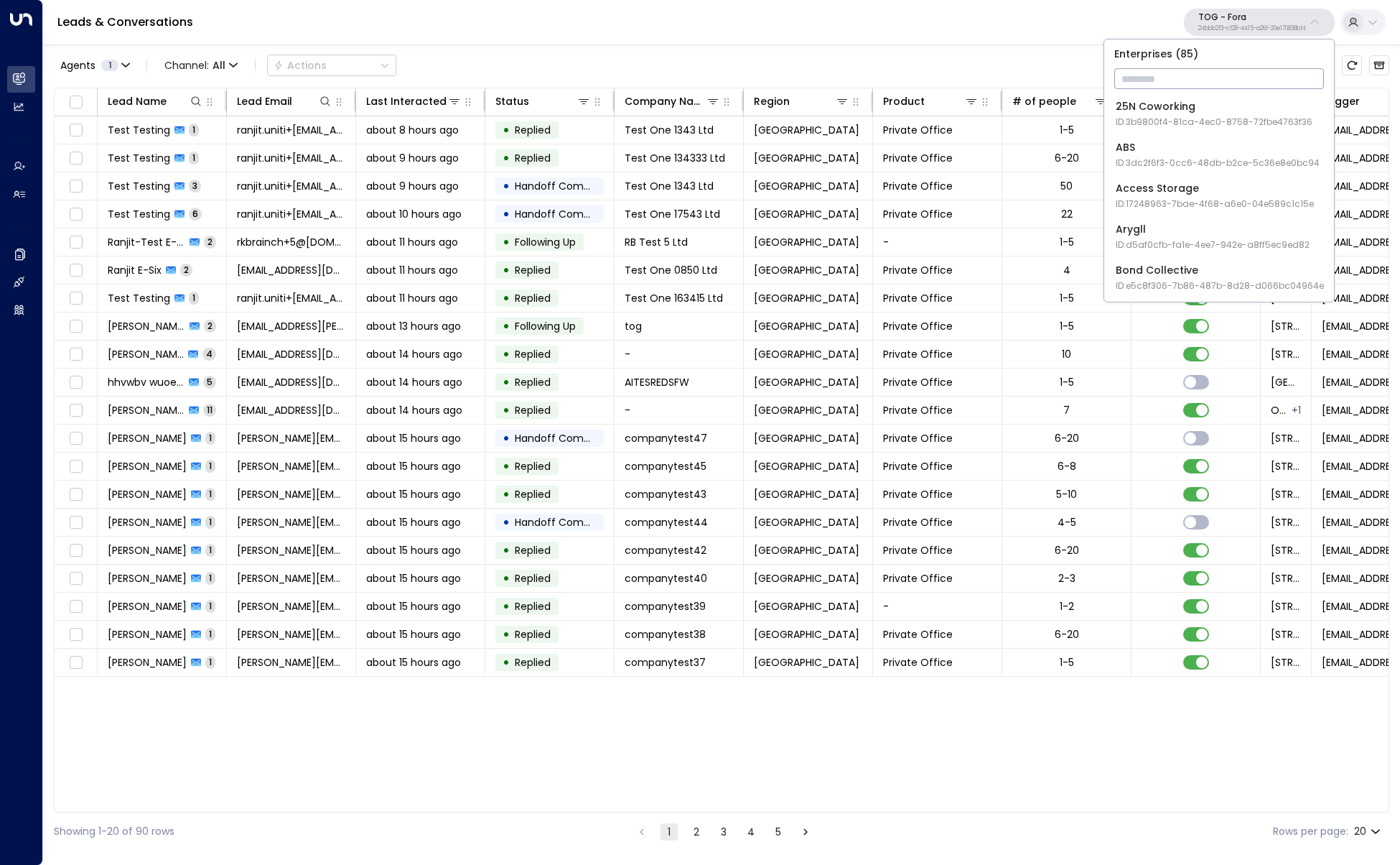
click at [1055, 75] on input "text" at bounding box center [1219, 79] width 210 height 27
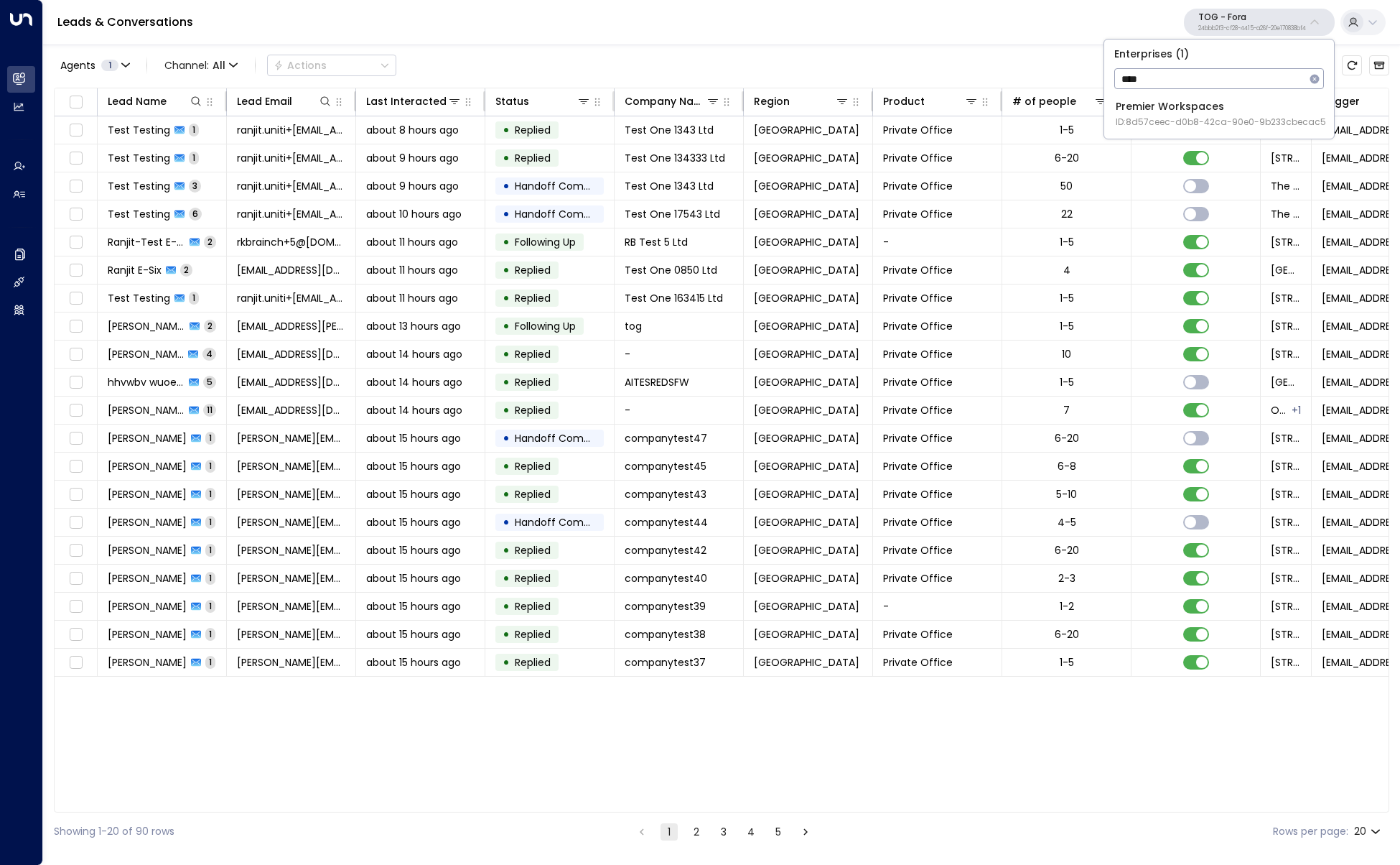
type input "****"
click at [1055, 106] on div "Premier Workspaces ID: 8d57ceec-d0b8-42ca-90e0-9b233cbecac5" at bounding box center [1221, 113] width 210 height 30
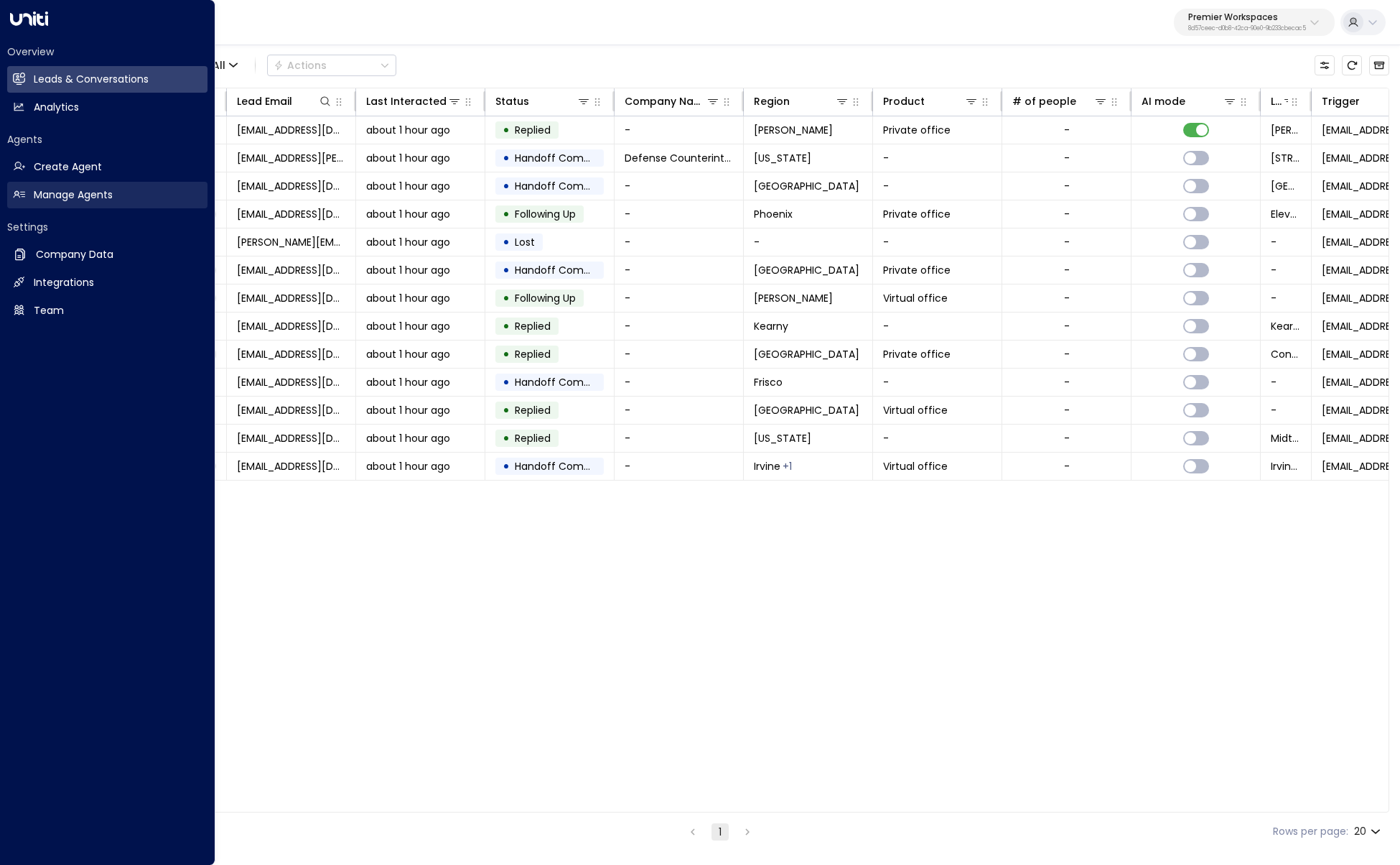
click at [85, 201] on h2 "Manage Agents" at bounding box center [73, 195] width 79 height 15
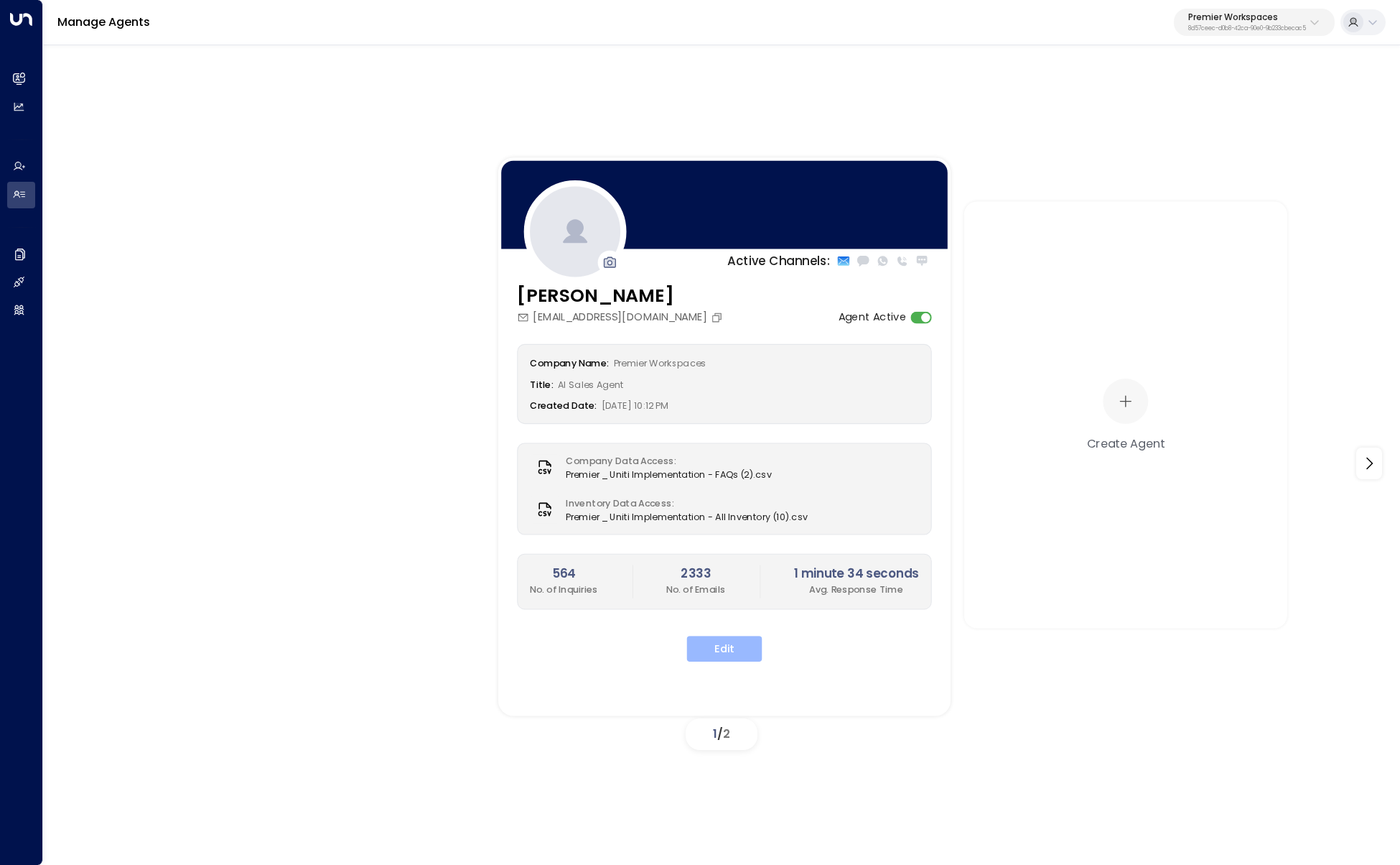
click at [734, 508] on button "Edit" at bounding box center [725, 648] width 76 height 26
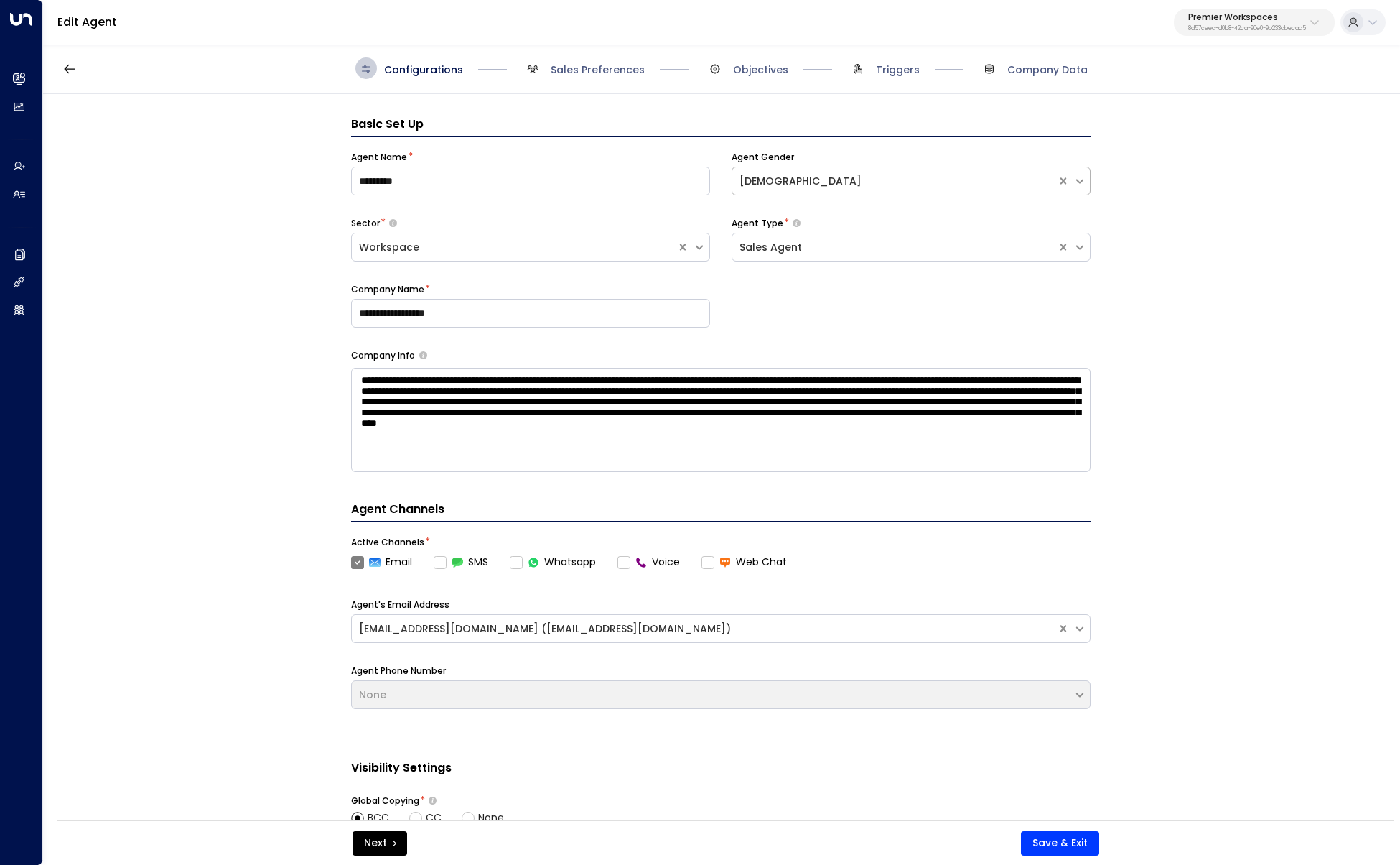
scroll to position [21, 0]
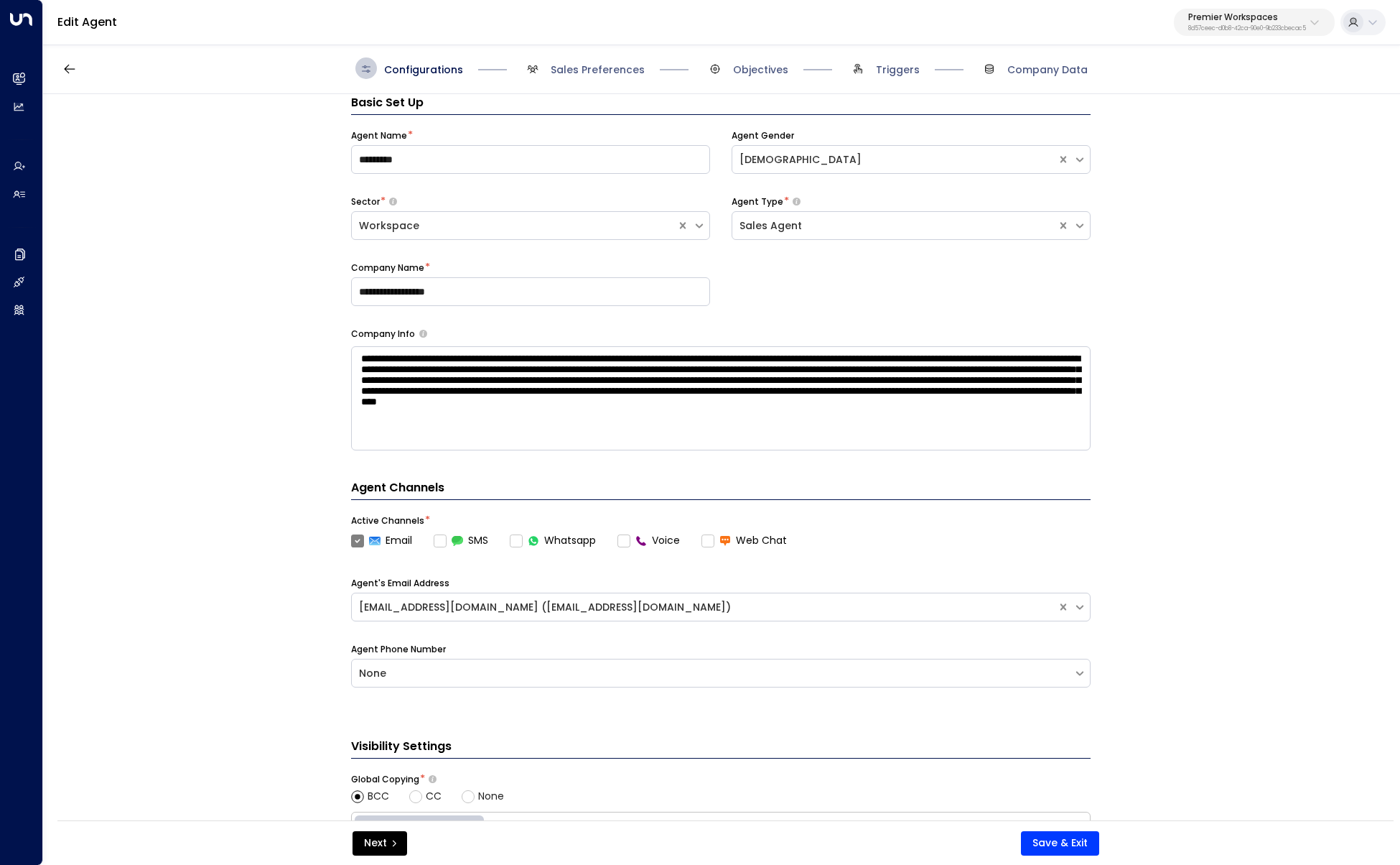
click at [898, 77] on span "Triggers" at bounding box center [884, 68] width 73 height 21
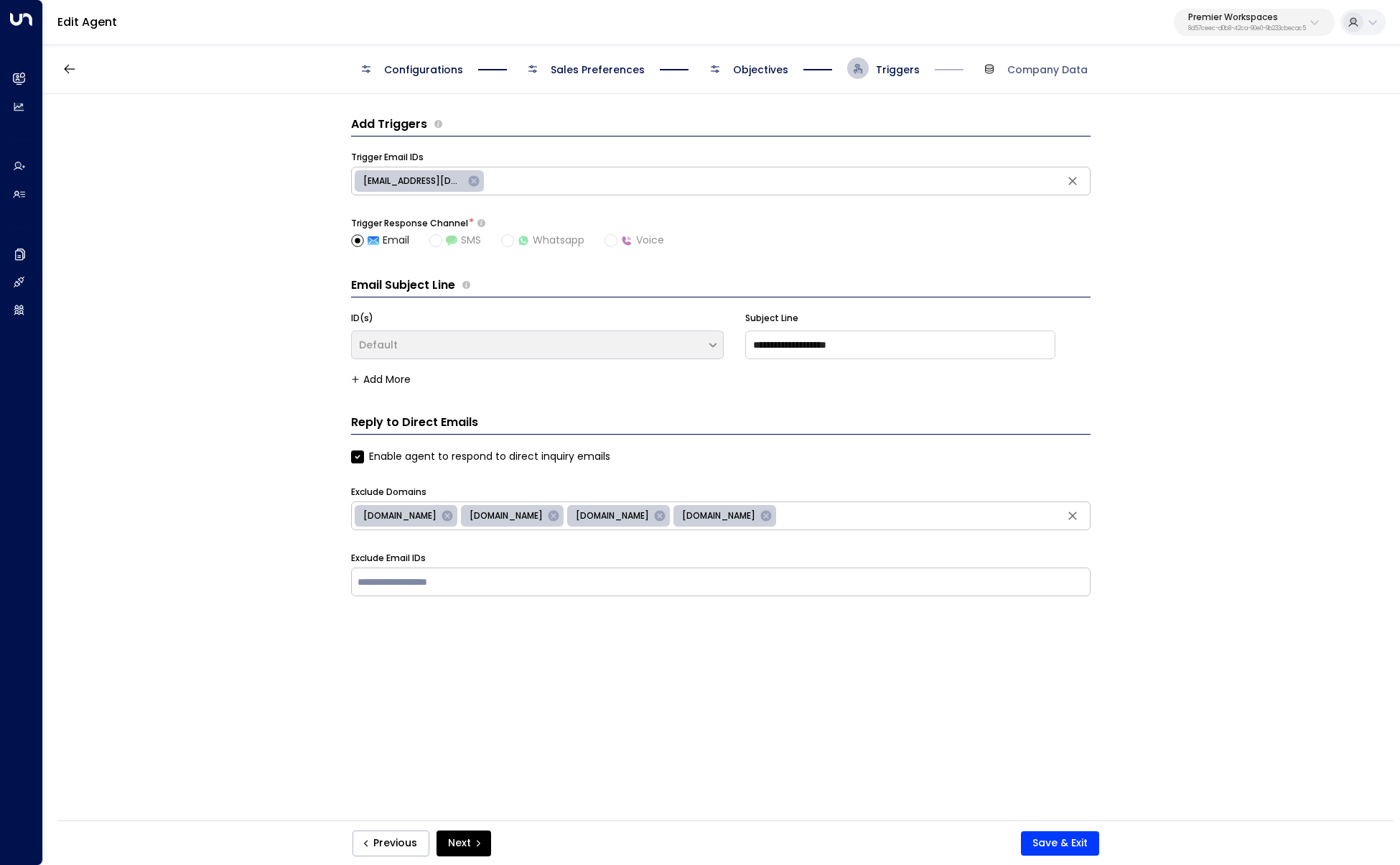
click at [393, 173] on div "noreply@notifications.hubspot.com" at bounding box center [419, 180] width 129 height 21
type input "**********"
drag, startPoint x: 190, startPoint y: 199, endPoint x: 186, endPoint y: 182, distance: 17.5
click at [190, 199] on div "**********" at bounding box center [721, 461] width 1356 height 736
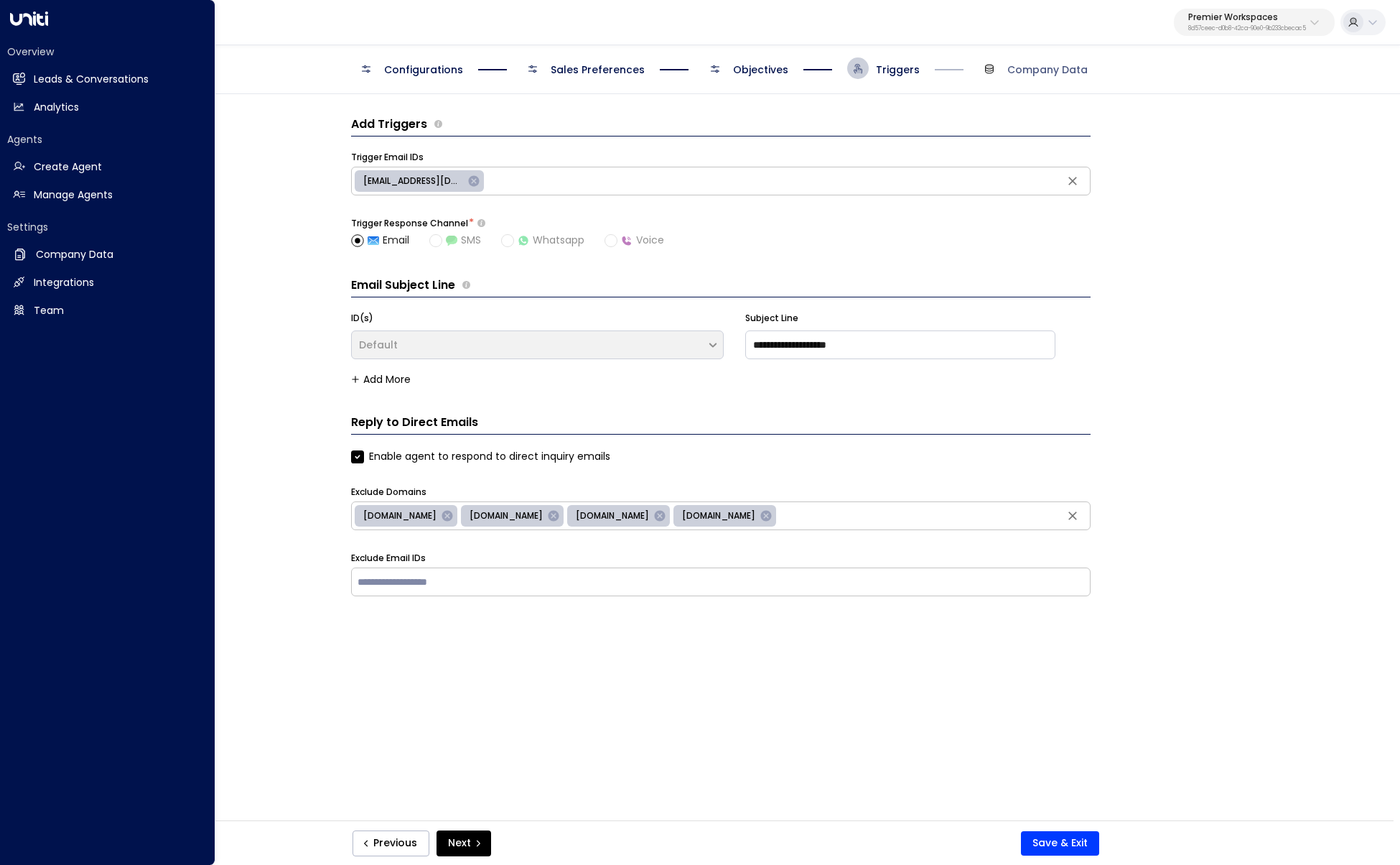
click at [4, 82] on div "Overview Leads & Conversations Leads & Conversations Analytics Analytics Agents…" at bounding box center [107, 432] width 216 height 865
click at [38, 77] on h2 "Leads & Conversations" at bounding box center [91, 80] width 115 height 15
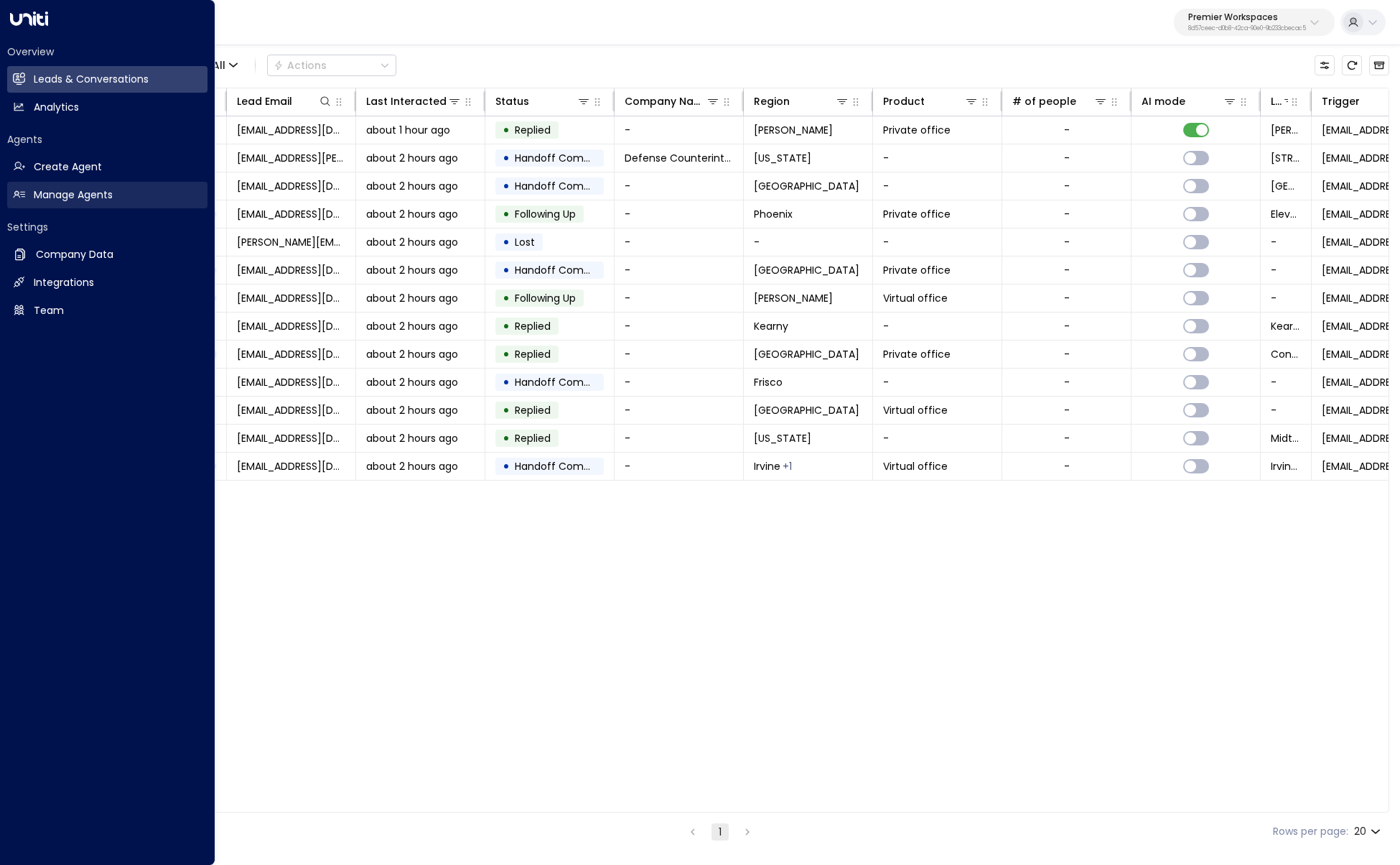
click at [12, 190] on link "Manage Agents Manage Agents" at bounding box center [106, 195] width 200 height 27
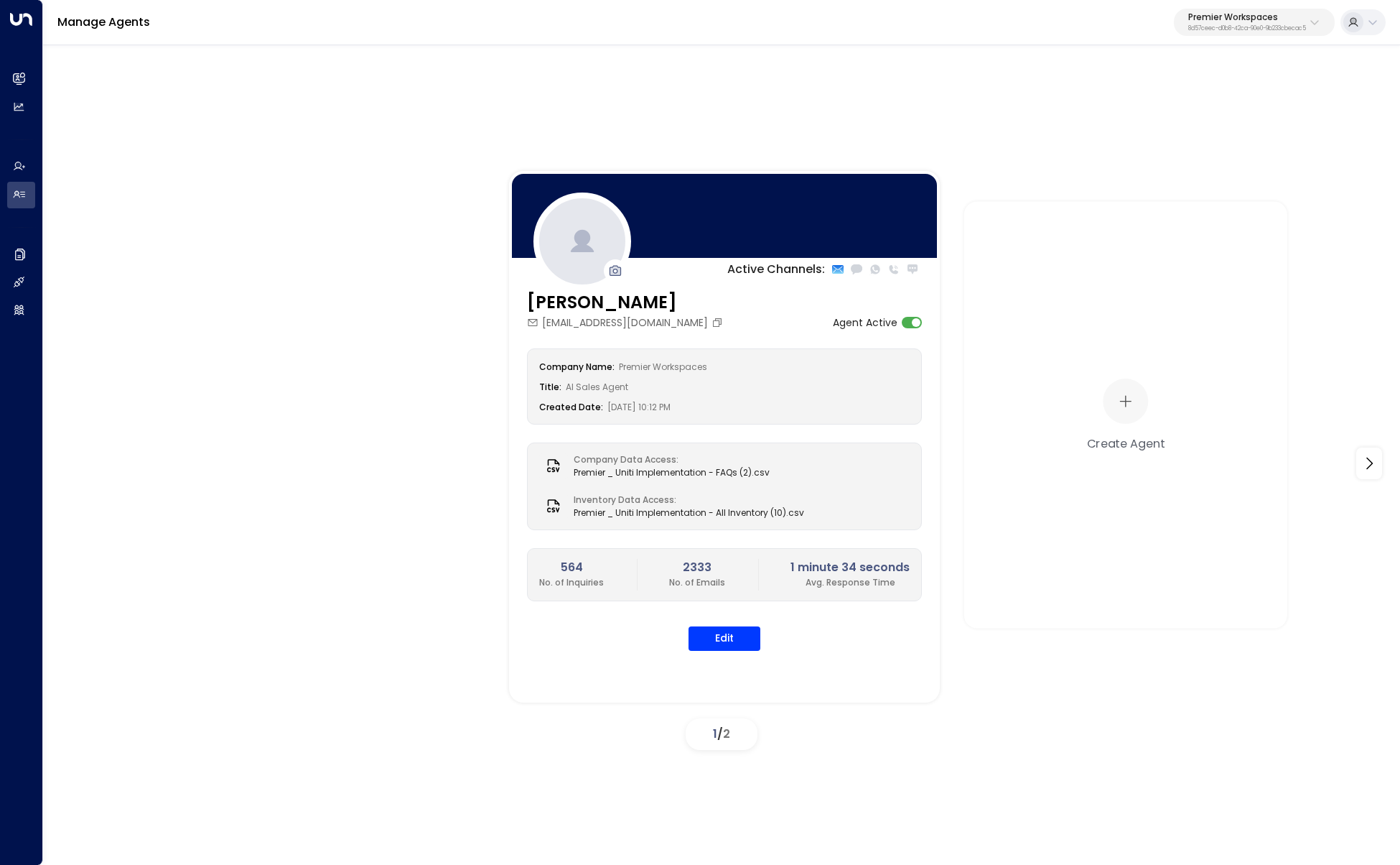
click at [1055, 21] on div "Premier Workspaces 8d57ceec-d0b8-42ca-90e0-9b233cbecac5" at bounding box center [1247, 21] width 118 height 18
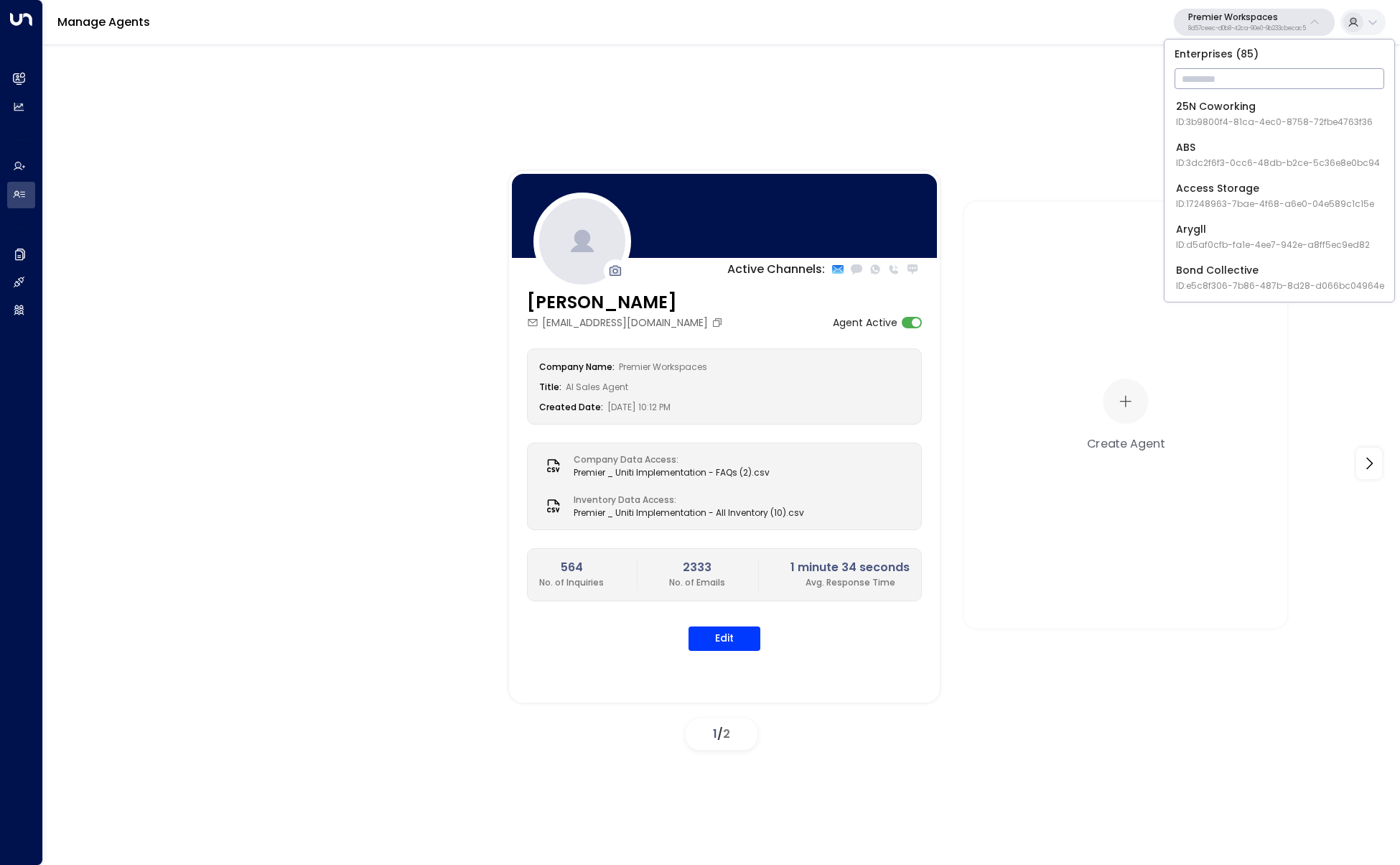
click at [1055, 70] on input "text" at bounding box center [1279, 79] width 210 height 27
type input "****"
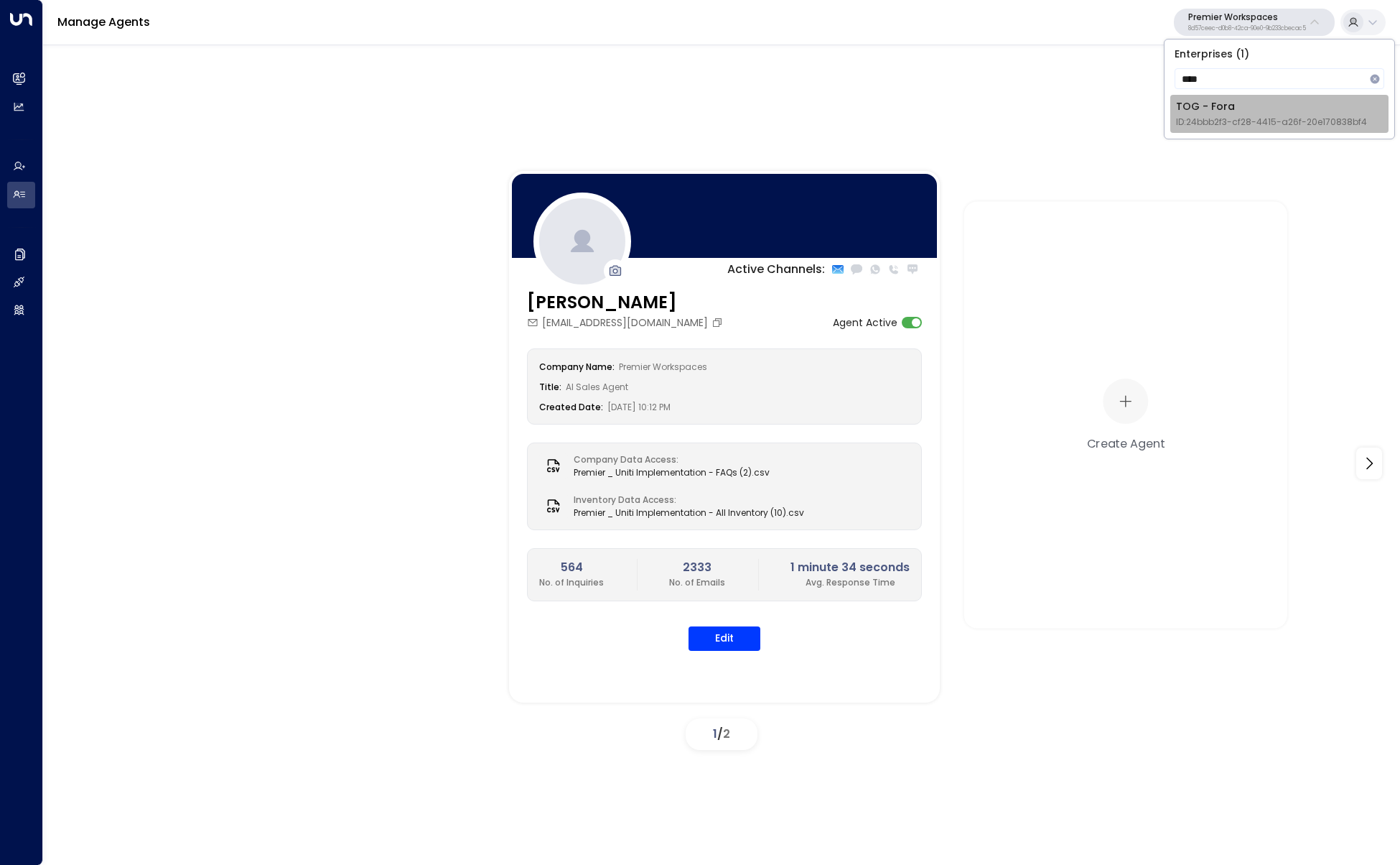
click at [1055, 128] on span "ID: 24bbb2f3-cf28-4415-a26f-20e170838bf4" at bounding box center [1272, 122] width 191 height 12
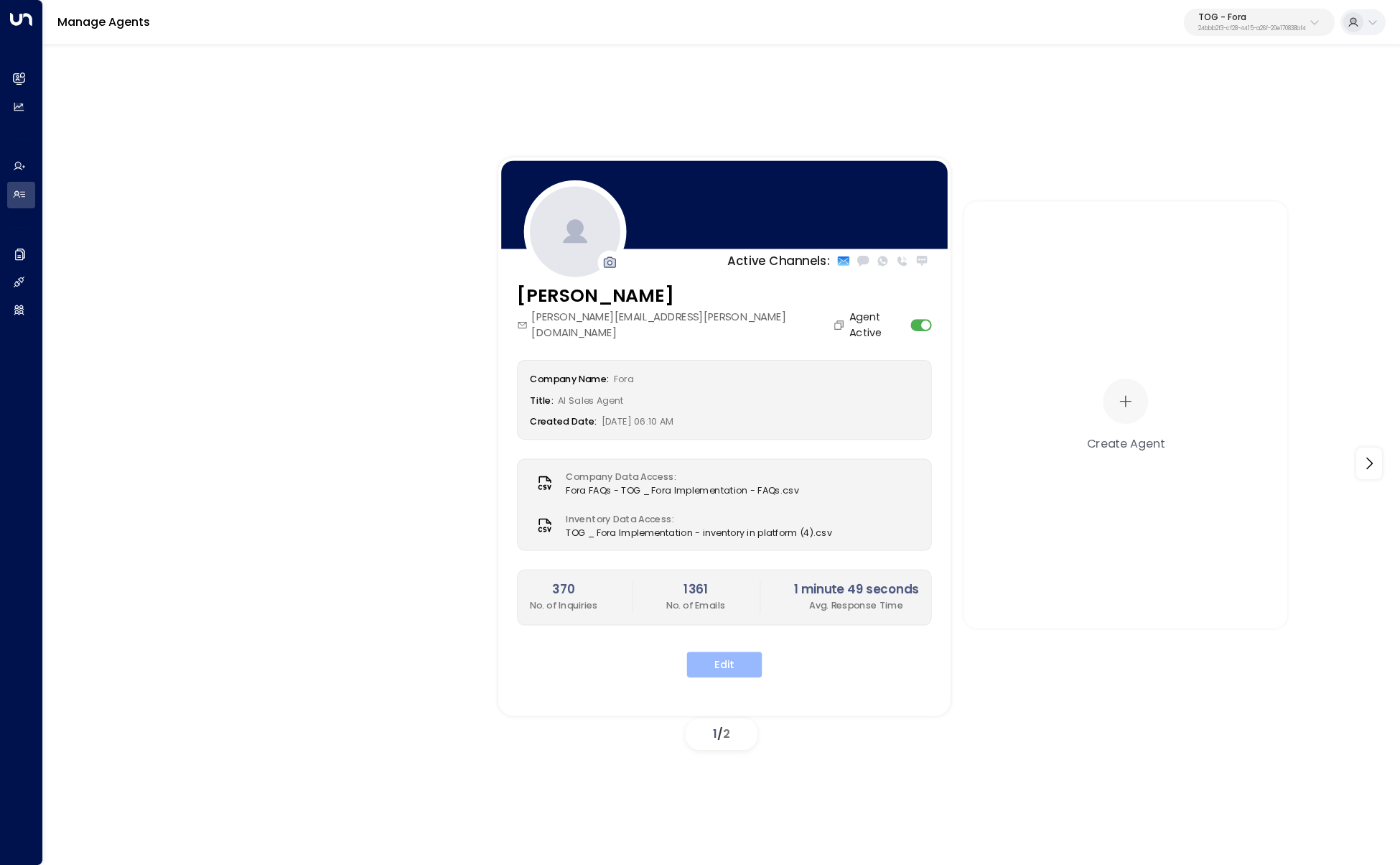
click at [727, 508] on button "Edit" at bounding box center [725, 664] width 76 height 26
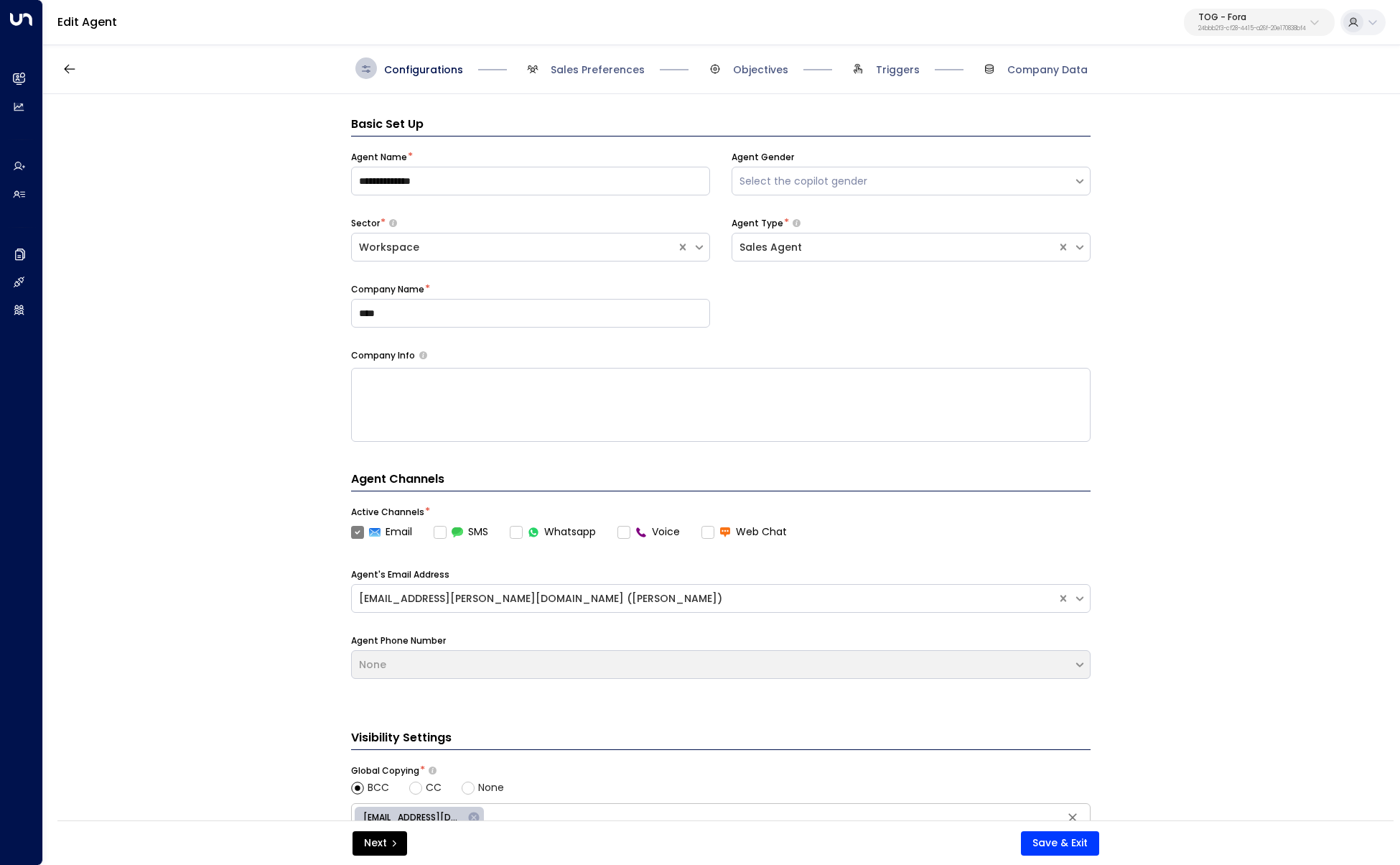
scroll to position [21, 0]
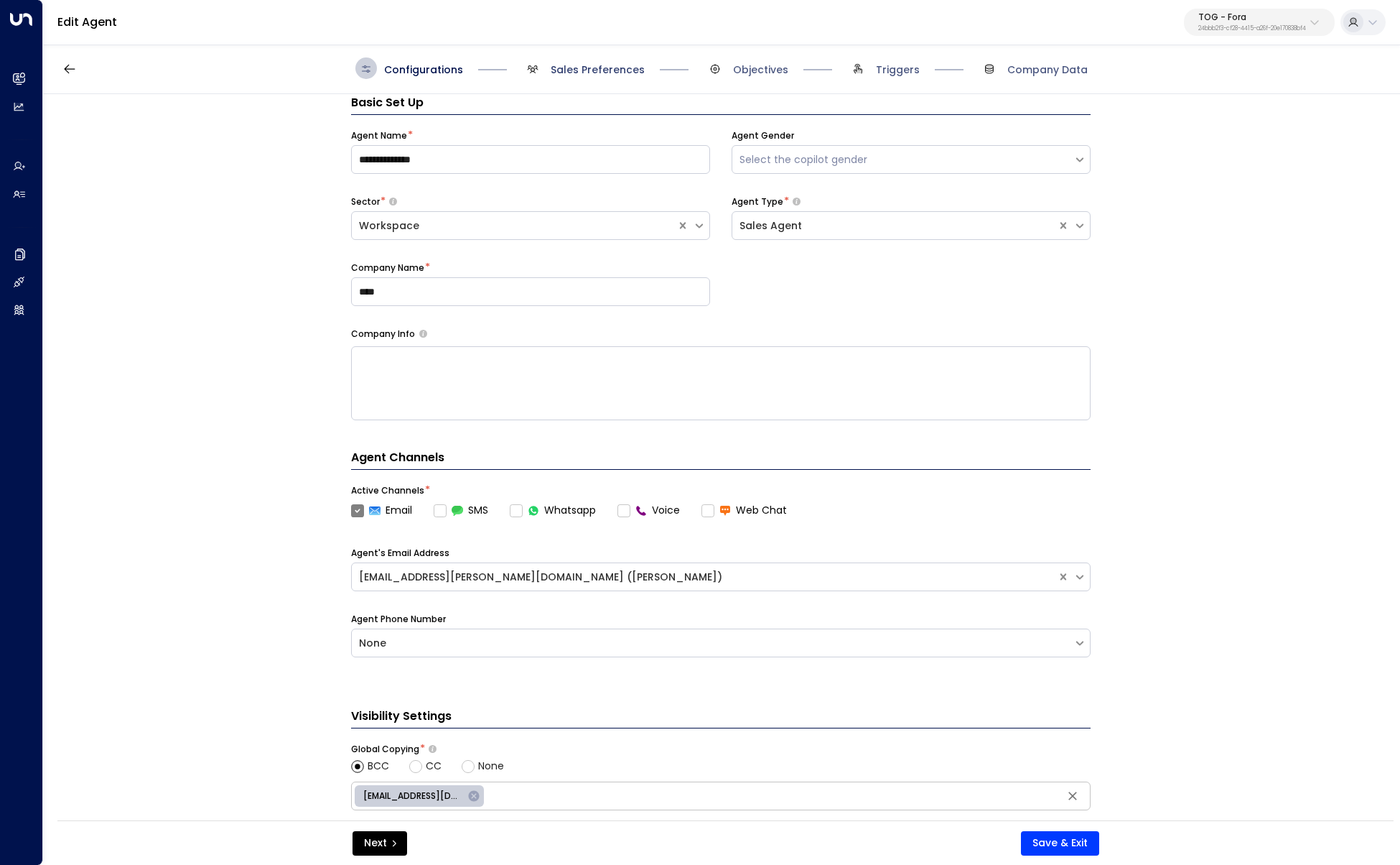
click at [577, 75] on span "Sales Preferences" at bounding box center [597, 69] width 94 height 14
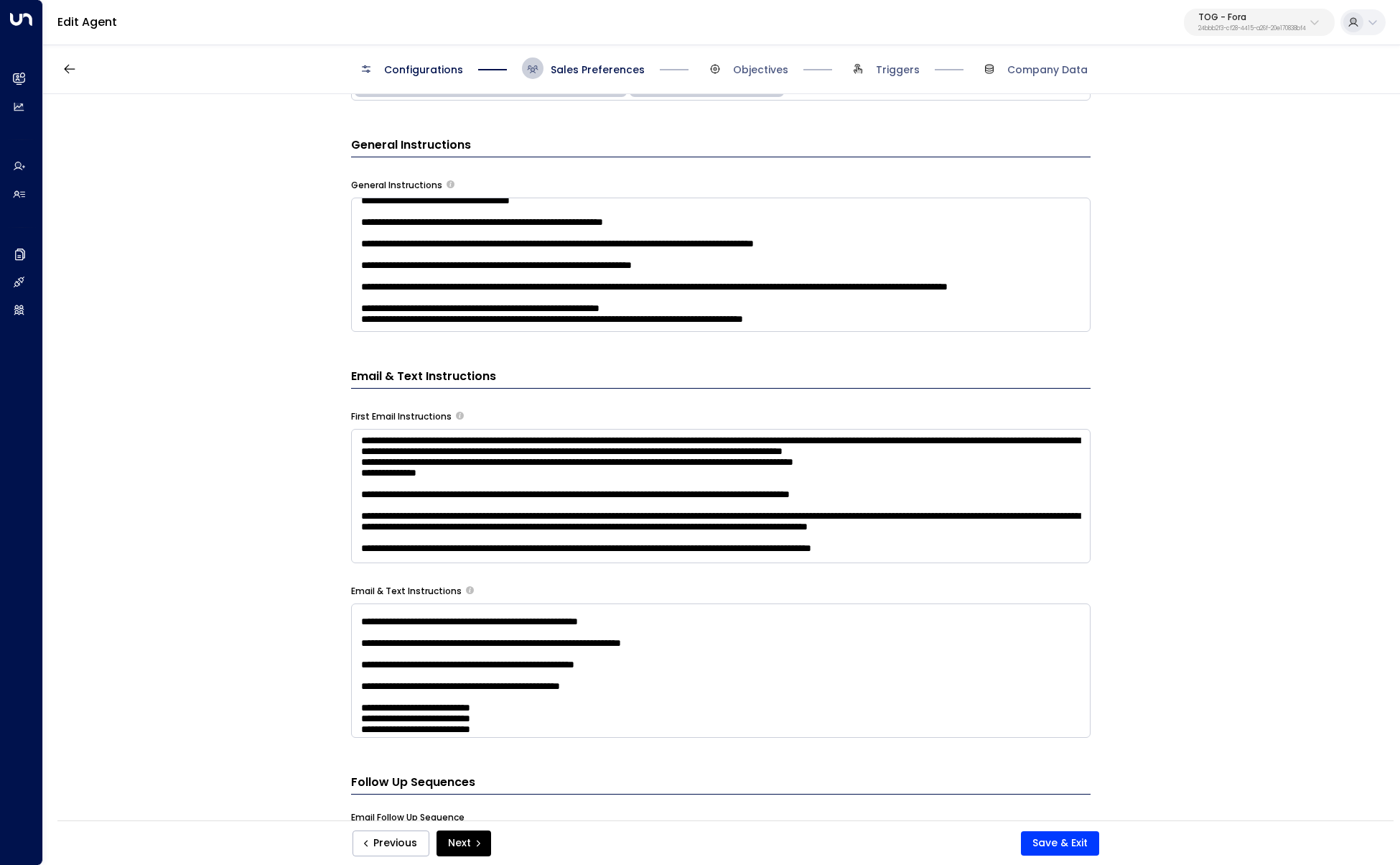
scroll to position [402, 0]
click at [455, 508] on textarea at bounding box center [720, 670] width 739 height 134
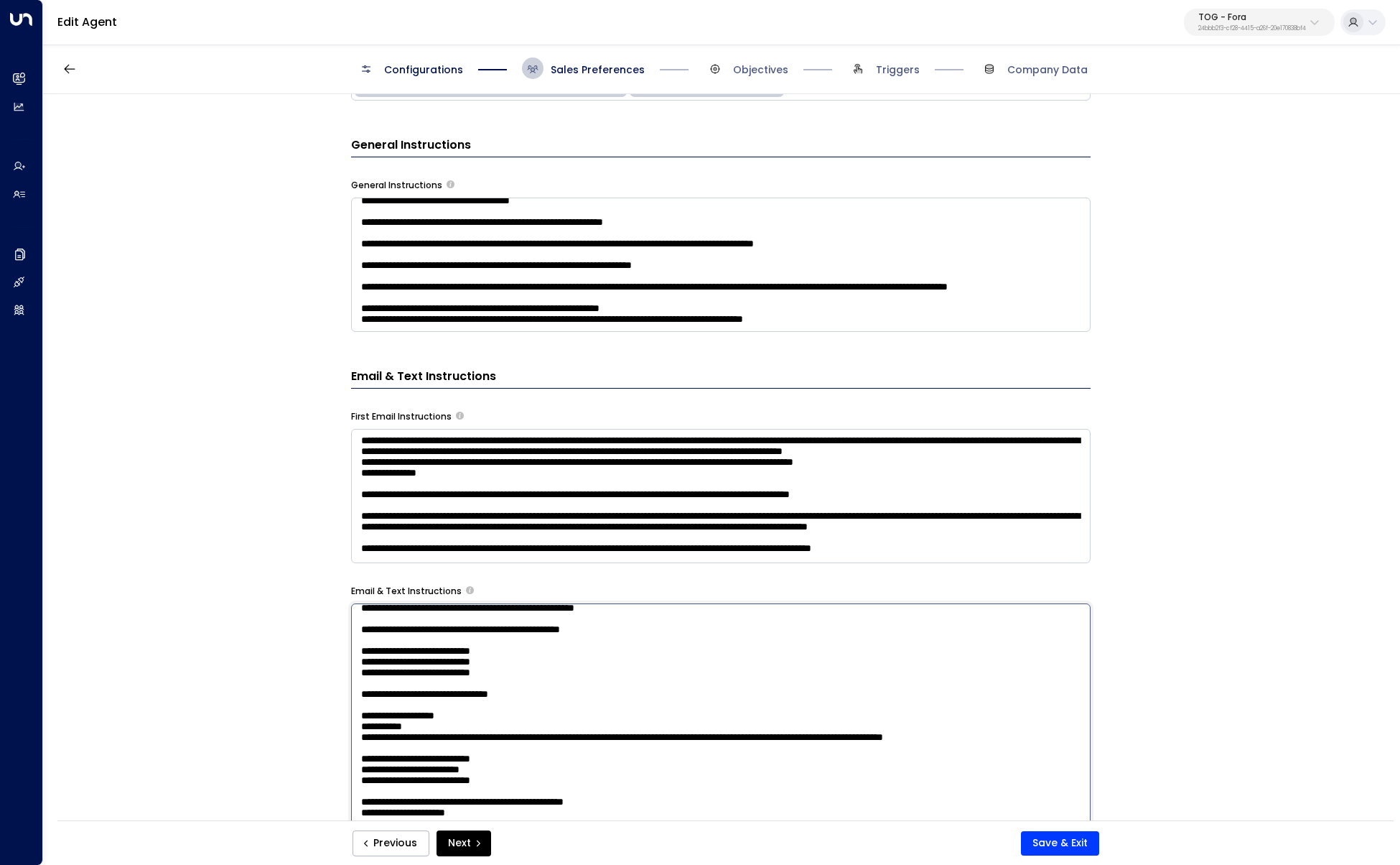
scroll to position [442, 0]
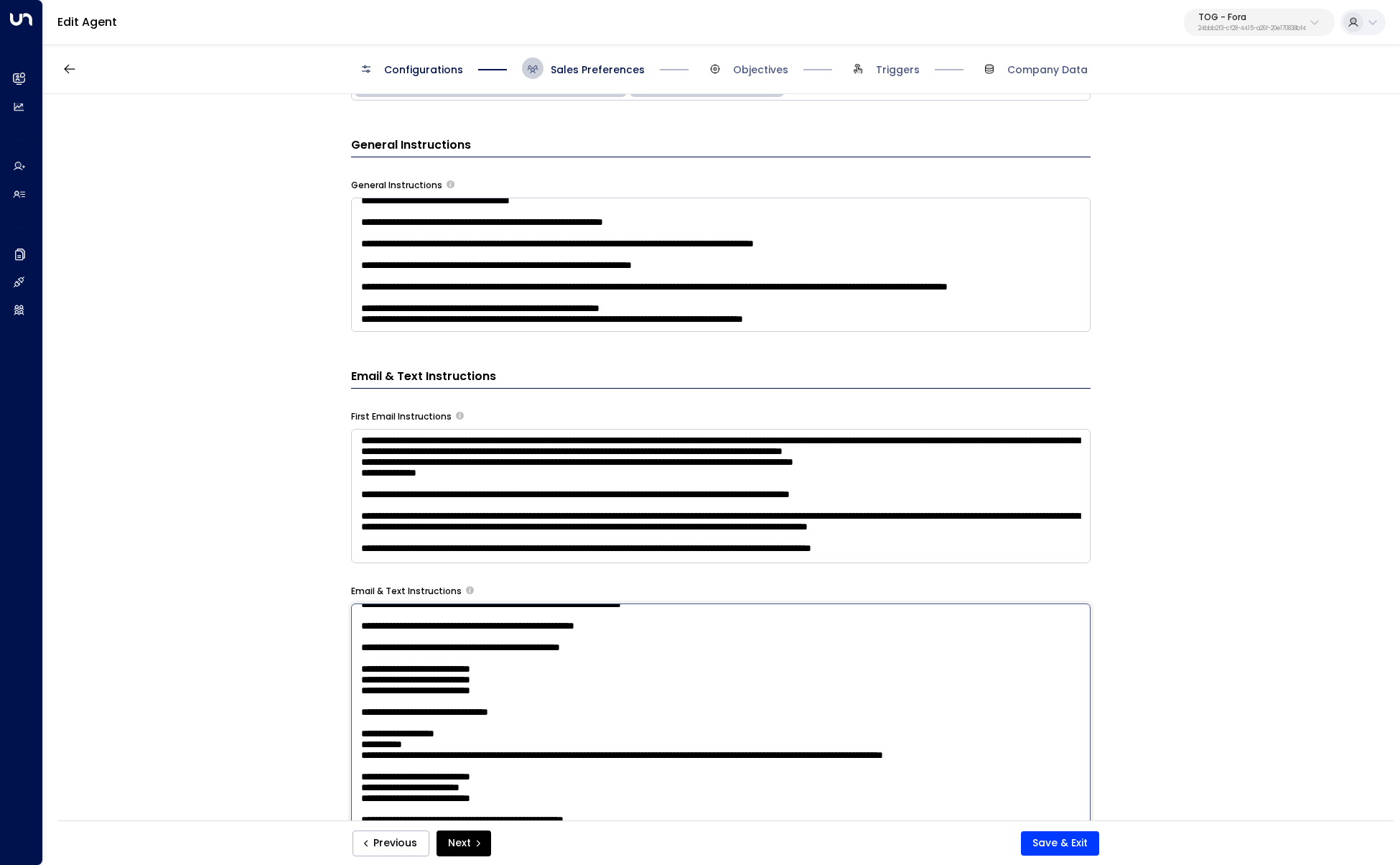
drag, startPoint x: 465, startPoint y: 627, endPoint x: 416, endPoint y: 623, distance: 49.2
click at [416, 508] on textarea at bounding box center [720, 791] width 739 height 376
click at [577, 508] on textarea at bounding box center [720, 791] width 739 height 376
type textarea "**********"
click at [1039, 508] on button "Save & Exit" at bounding box center [1061, 842] width 79 height 24
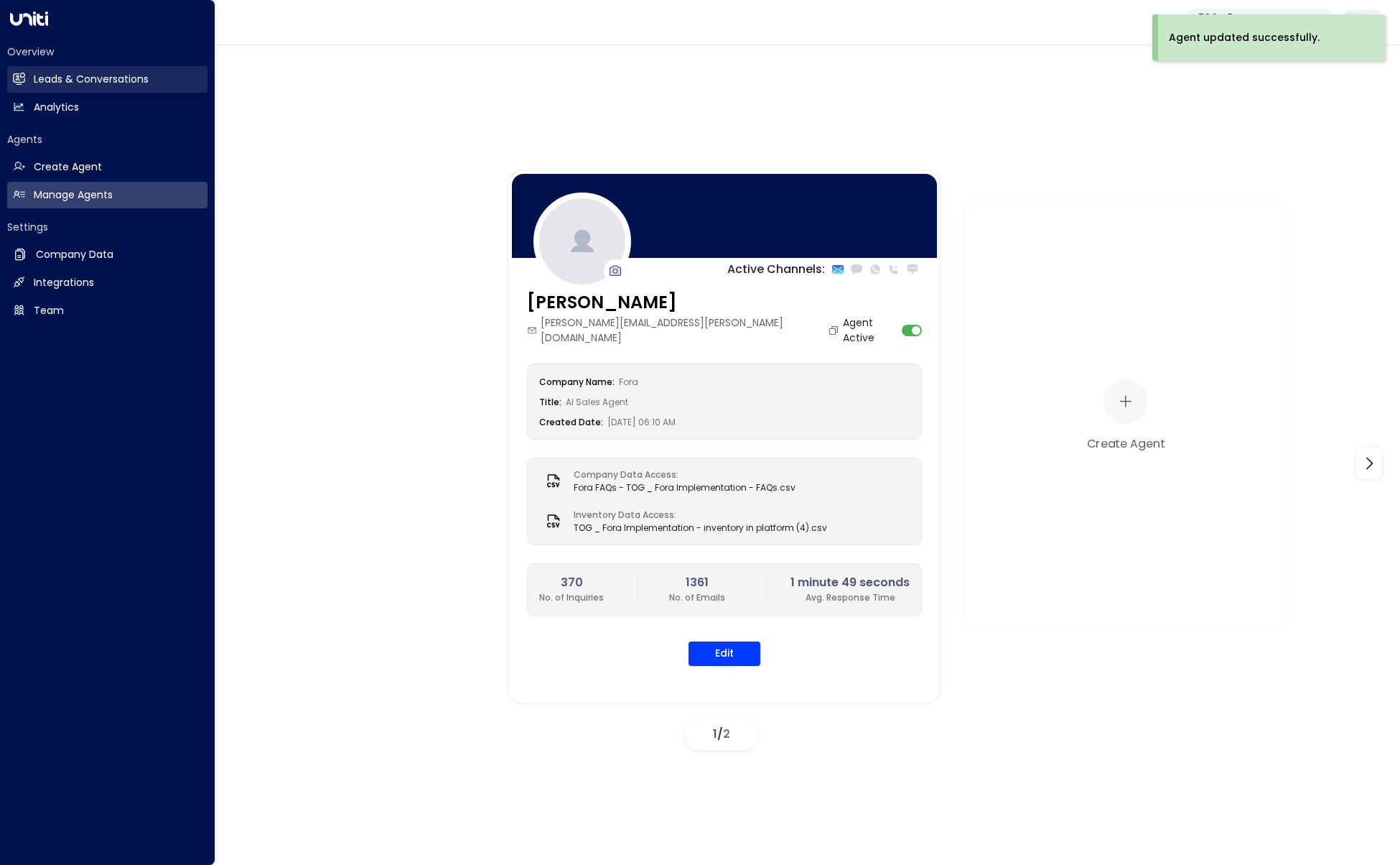
click at [19, 84] on icon at bounding box center [20, 79] width 10 height 12
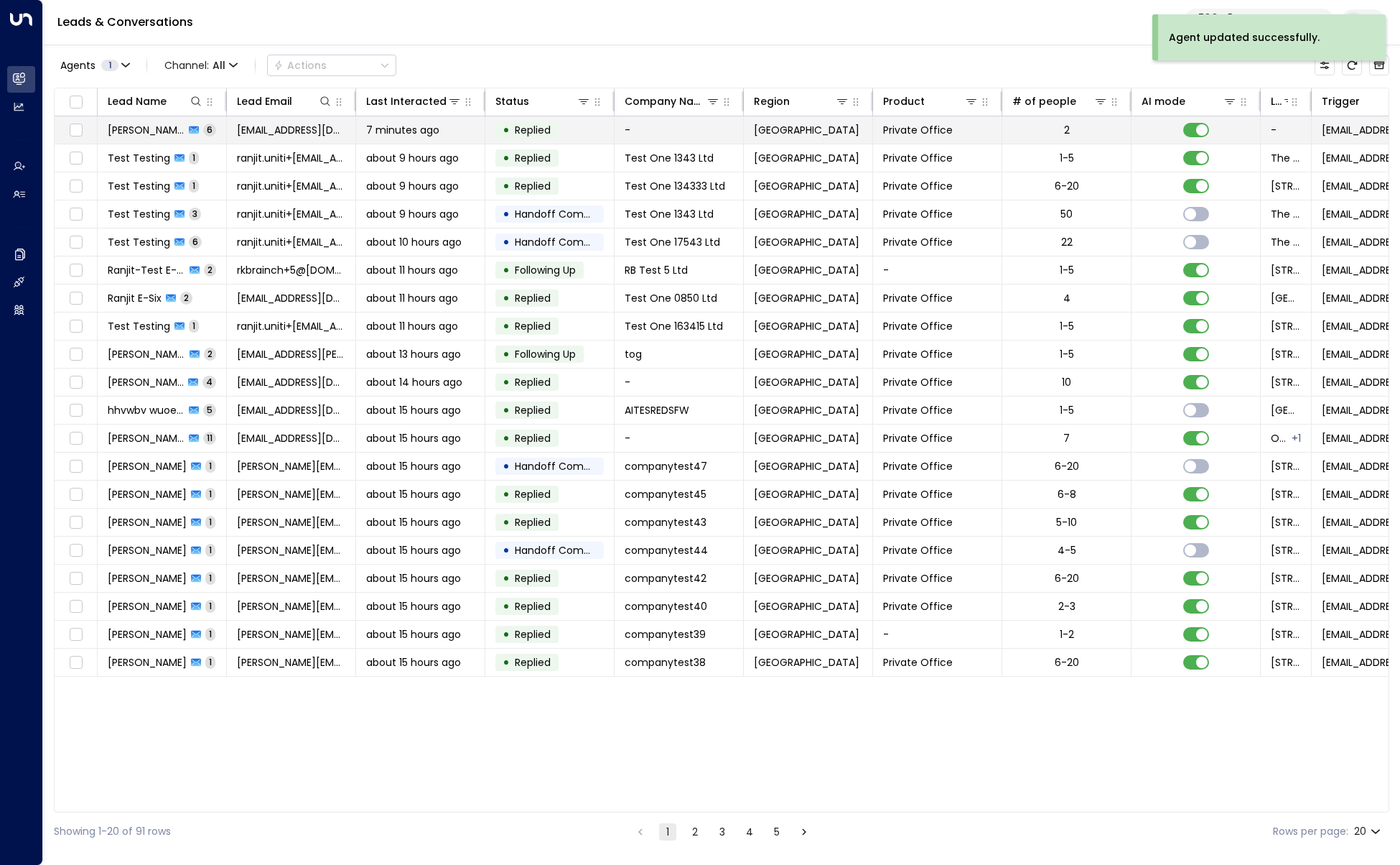
click at [252, 137] on td "rayan.habbab@gmail.com" at bounding box center [292, 129] width 129 height 27
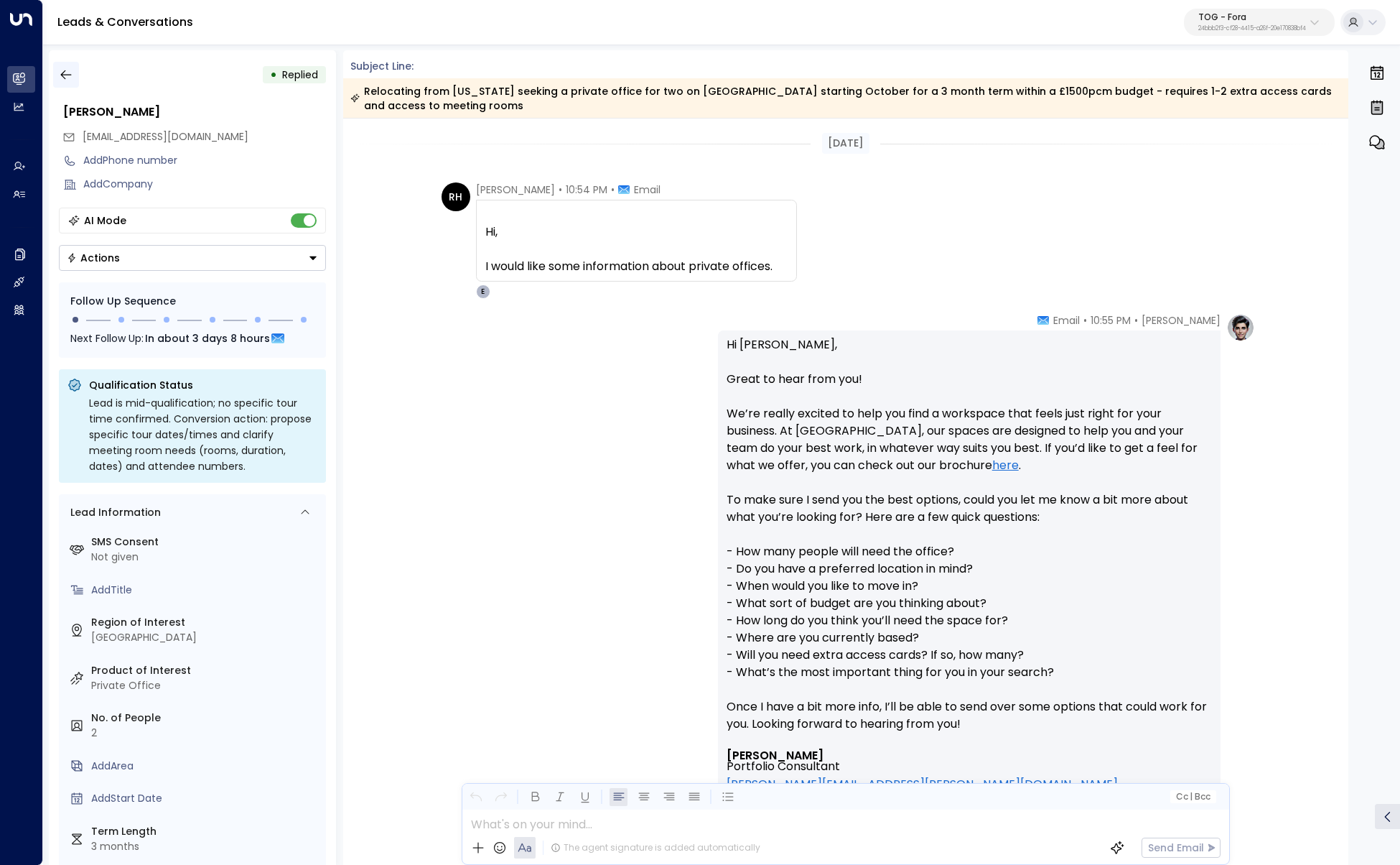
click at [71, 81] on icon "button" at bounding box center [65, 74] width 14 height 14
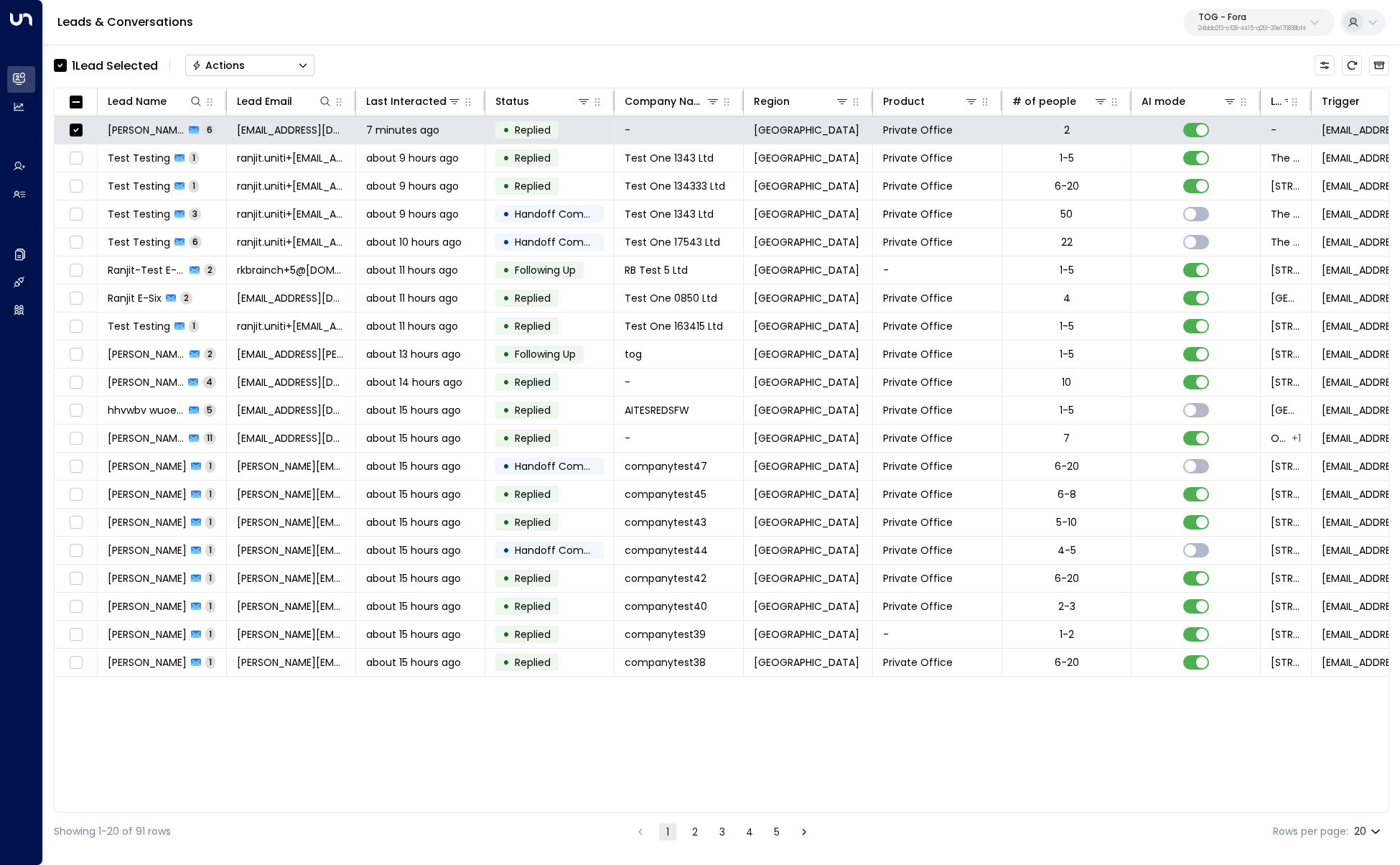
click at [284, 65] on button "Actions" at bounding box center [249, 65] width 129 height 21
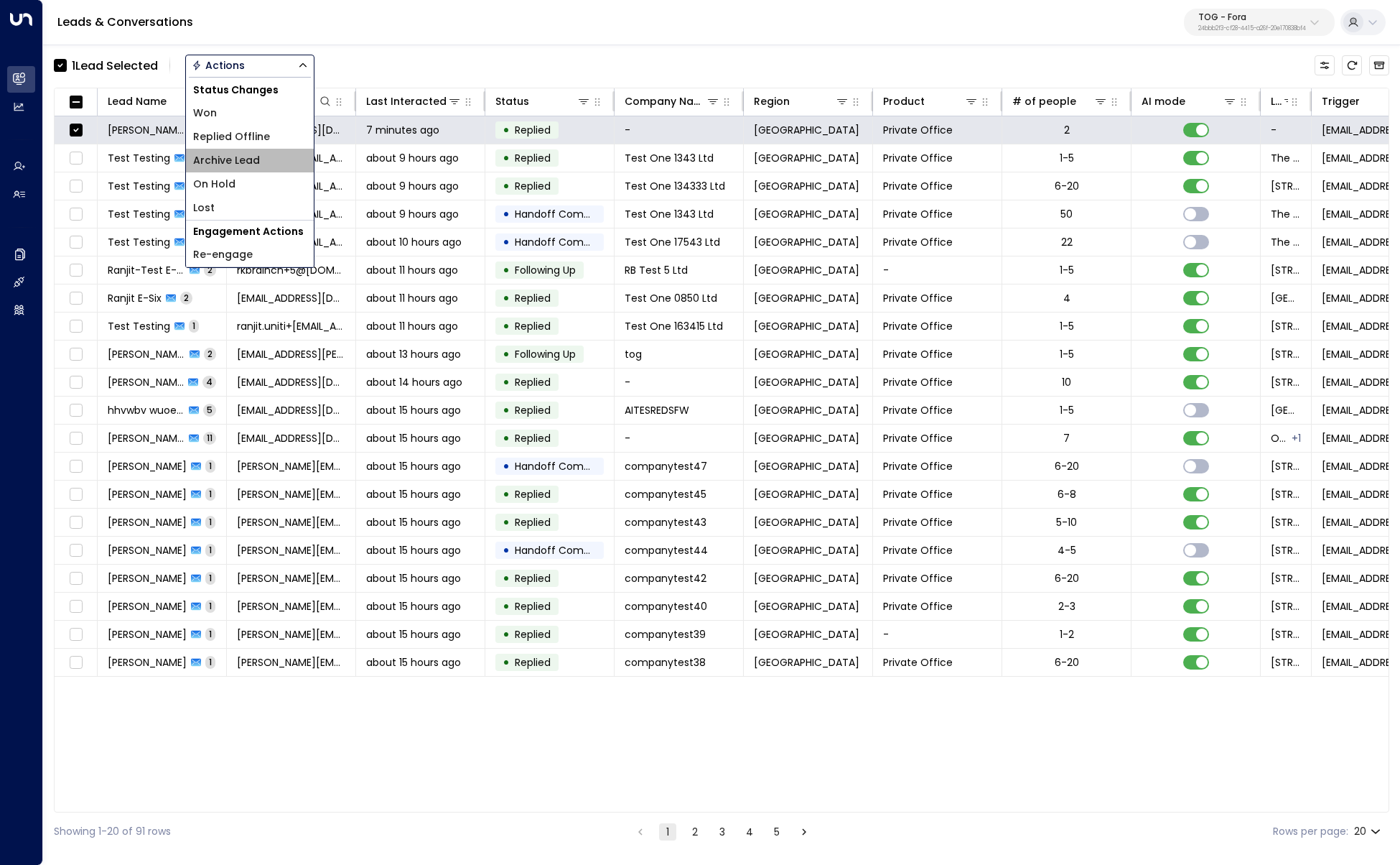
click at [241, 163] on span "Archive Lead" at bounding box center [226, 161] width 67 height 15
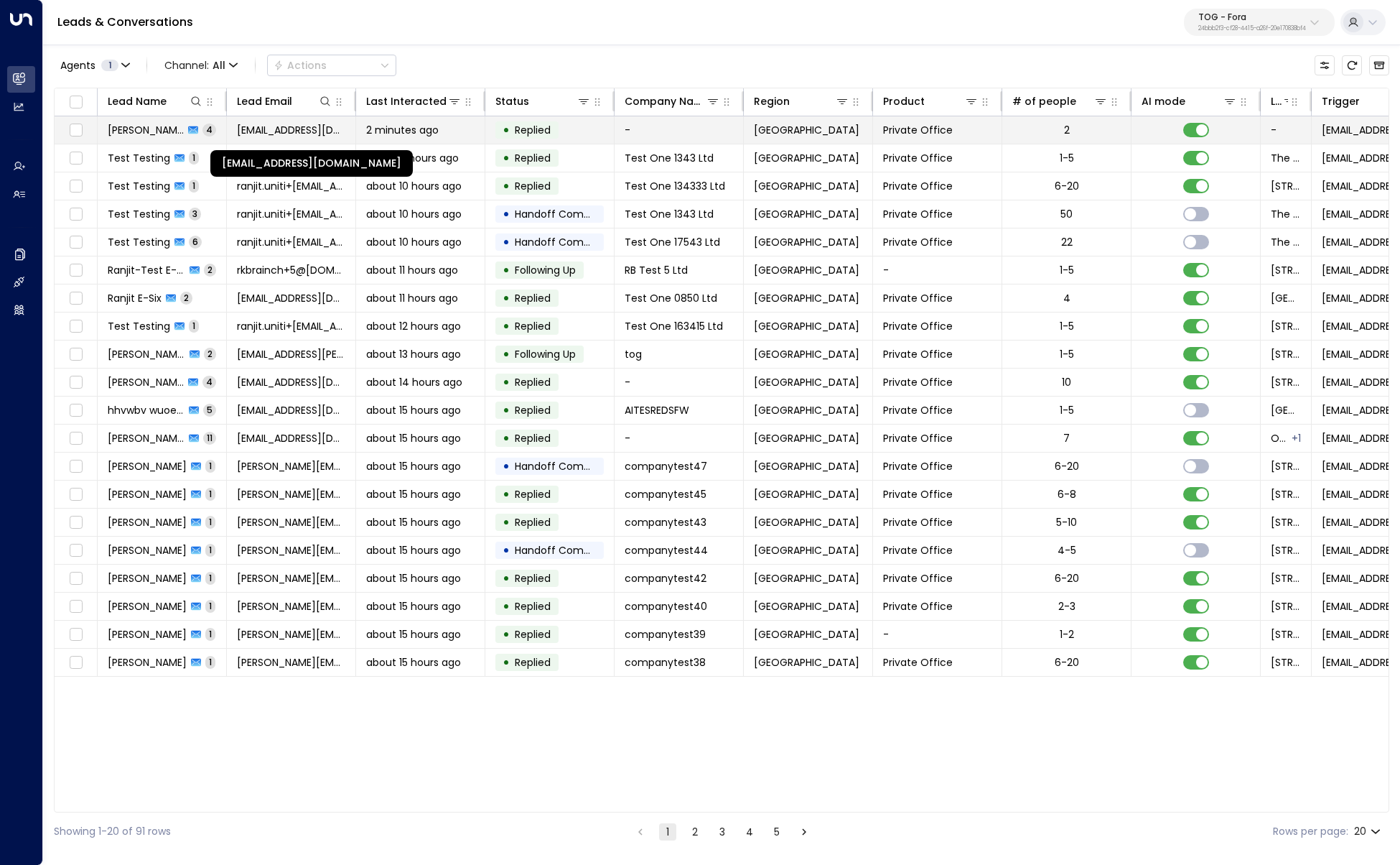
click at [308, 126] on span "rayan.habbab@gmail.com" at bounding box center [291, 129] width 108 height 14
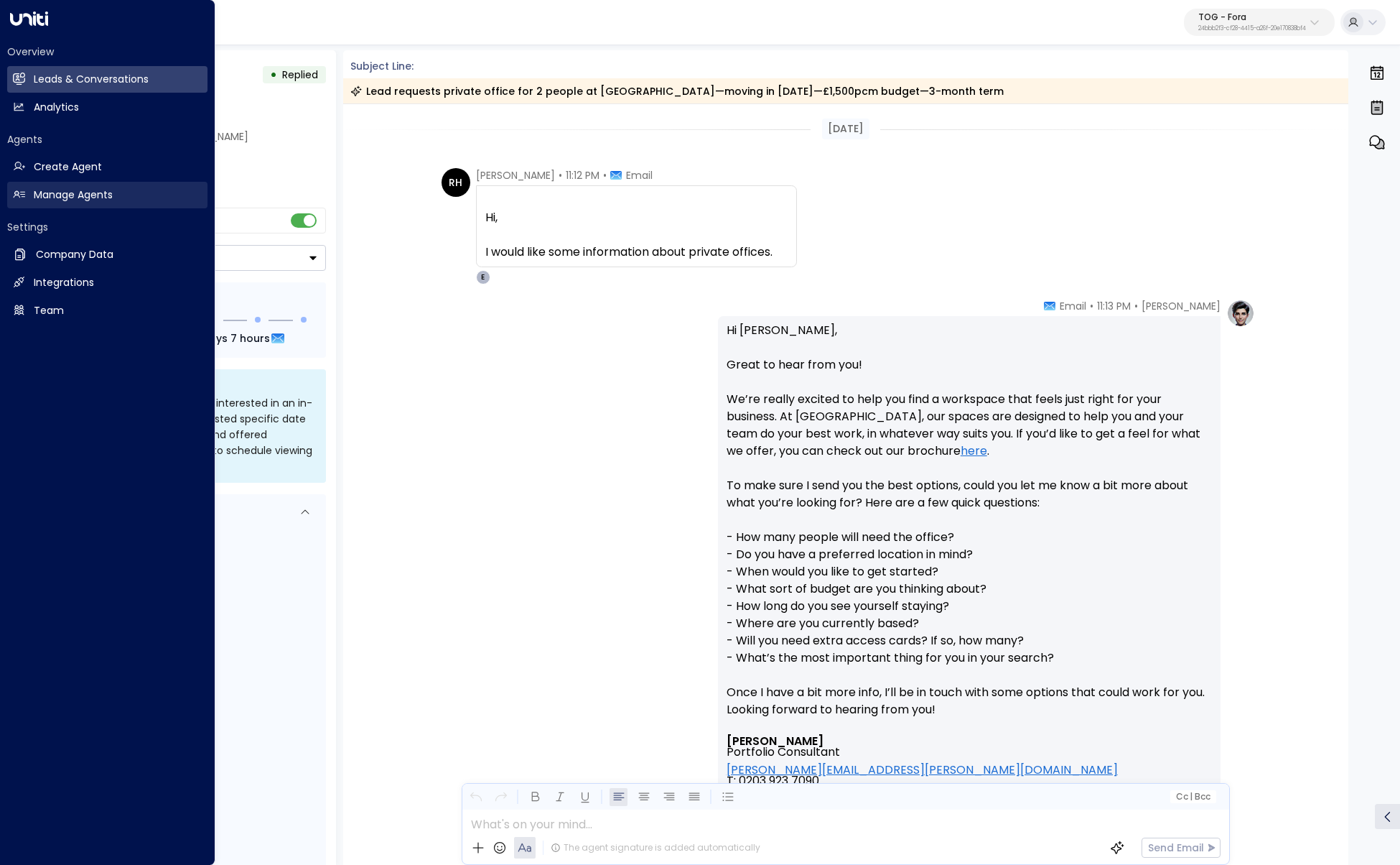
click at [58, 199] on h2 "Manage Agents" at bounding box center [73, 195] width 79 height 15
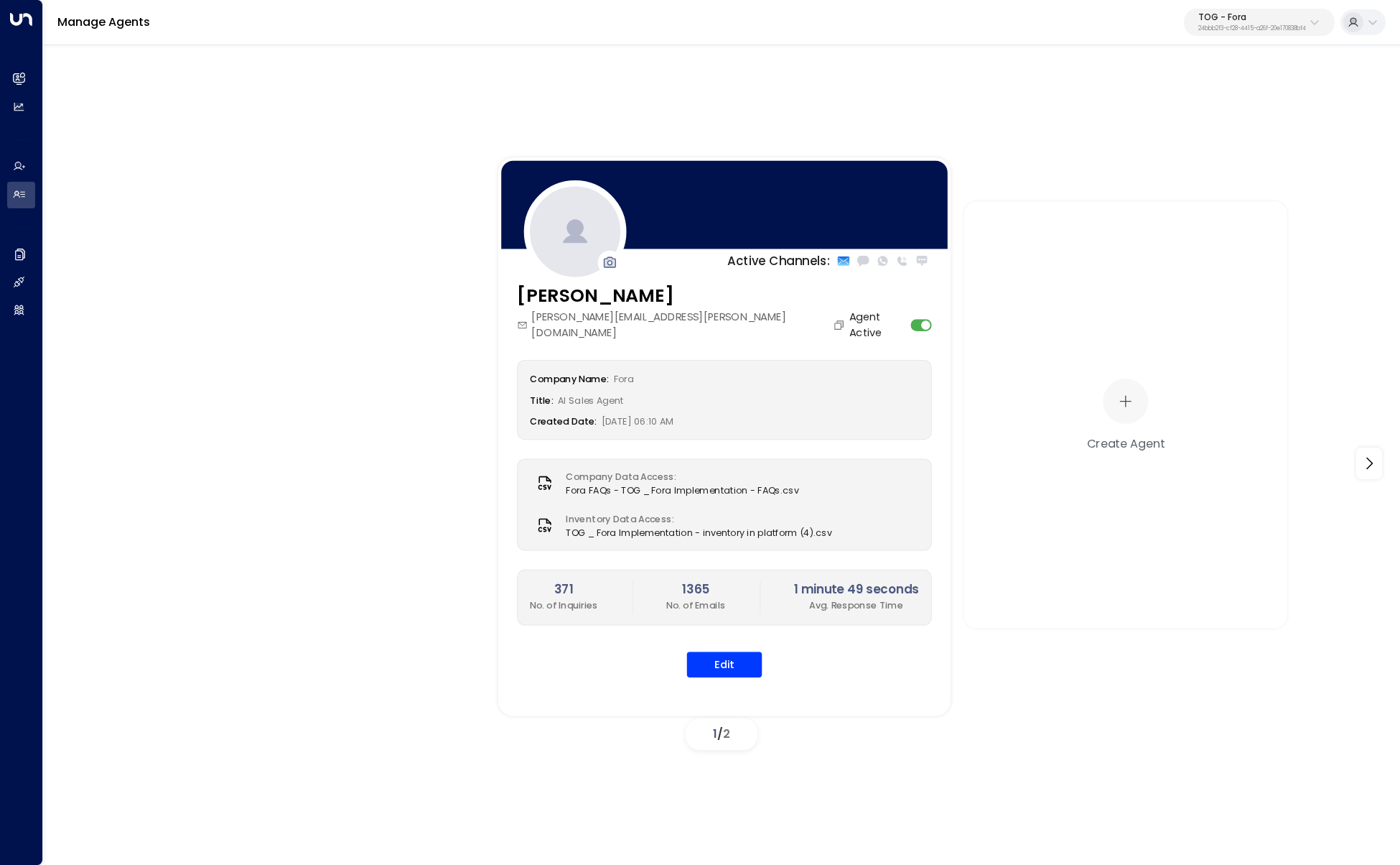
click at [712, 508] on div "Company Name: Fora Title: AI Sales Agent Created Date: 07/01/2025, 06:10 AM Com…" at bounding box center [724, 517] width 415 height 317
click at [716, 508] on button "Edit" at bounding box center [725, 664] width 76 height 26
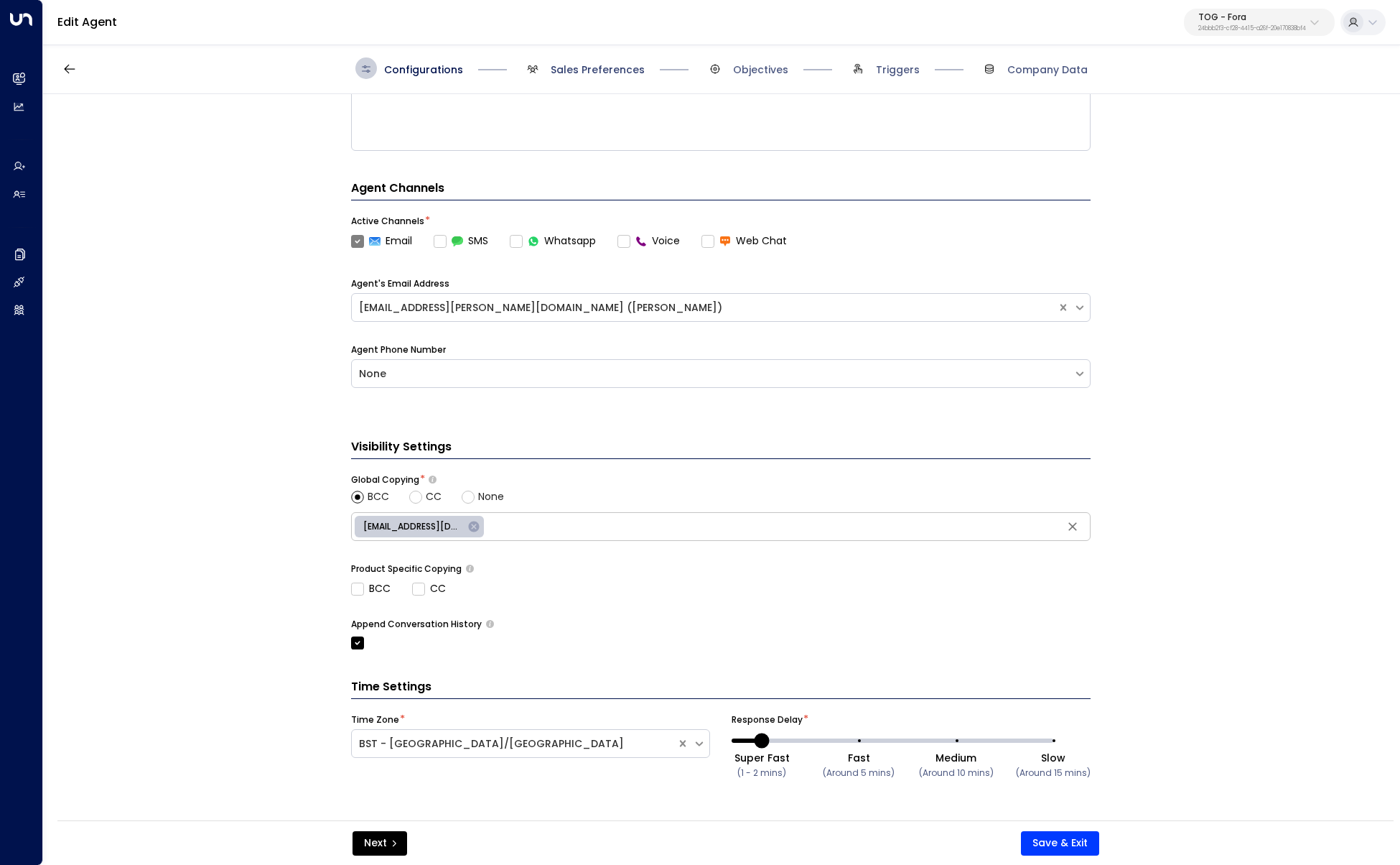
click at [567, 61] on span "Sales Preferences" at bounding box center [583, 68] width 123 height 21
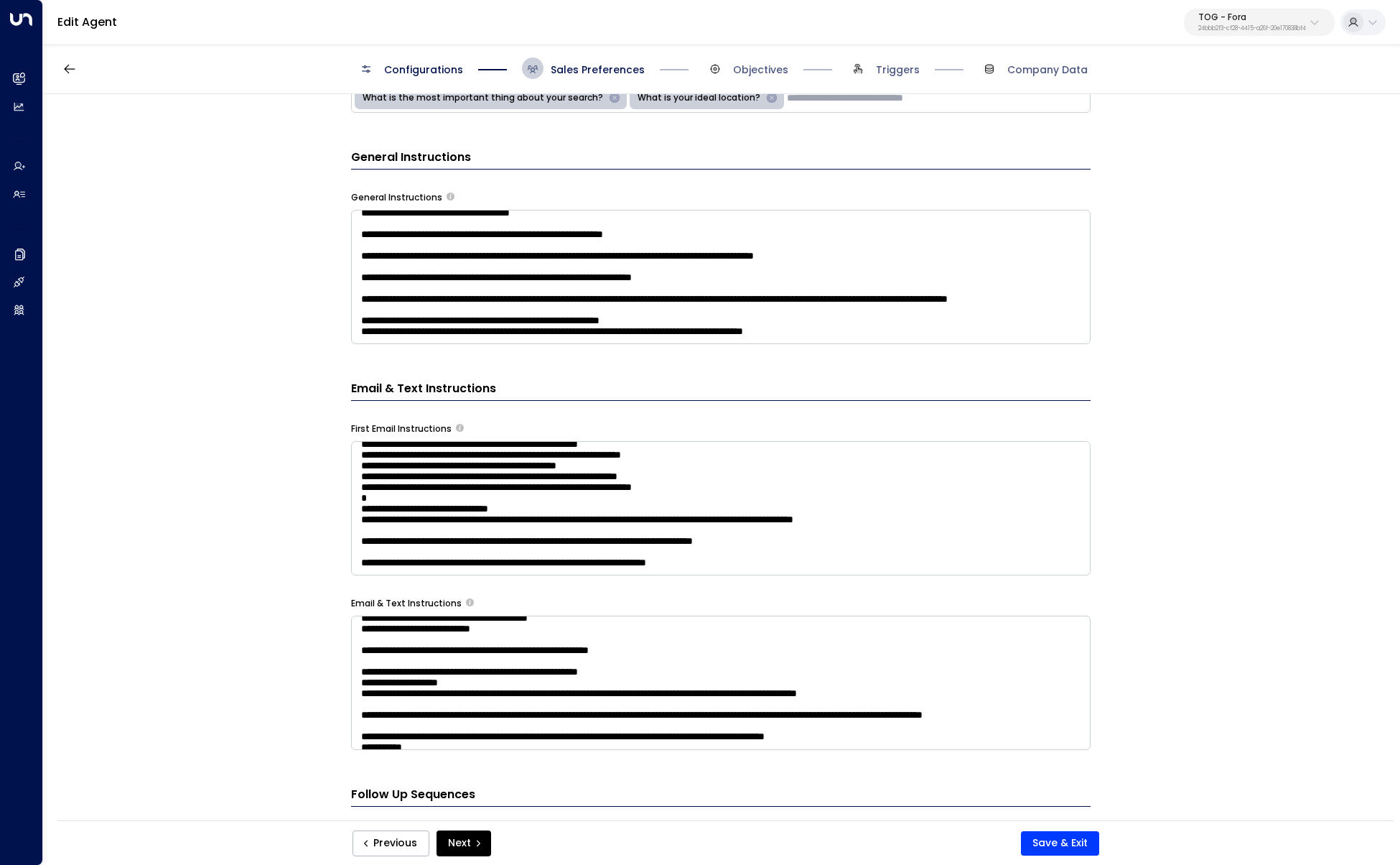
scroll to position [1110, 0]
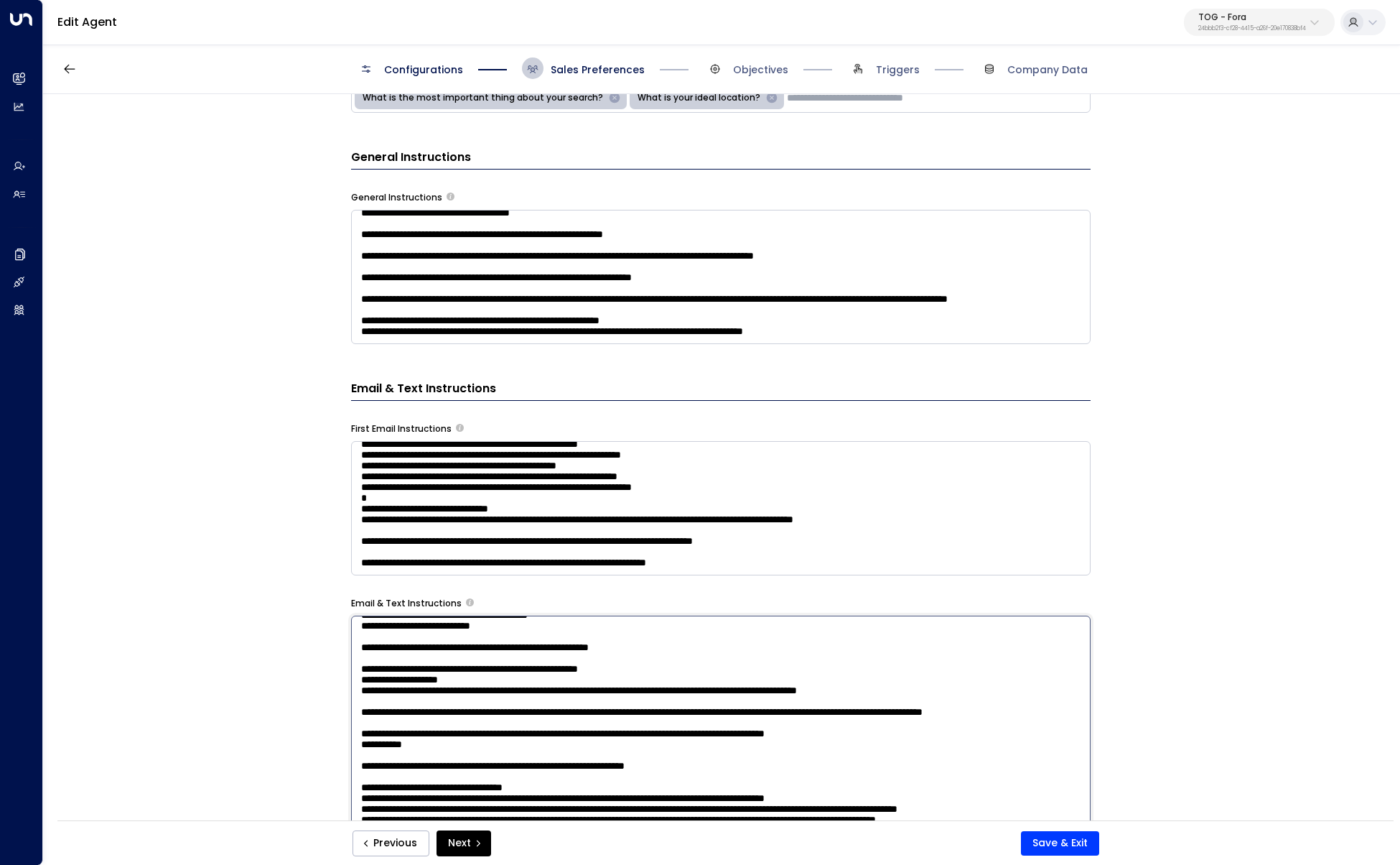
drag, startPoint x: 457, startPoint y: 682, endPoint x: 316, endPoint y: 679, distance: 141.0
click at [316, 508] on div "**********" at bounding box center [721, 461] width 1356 height 736
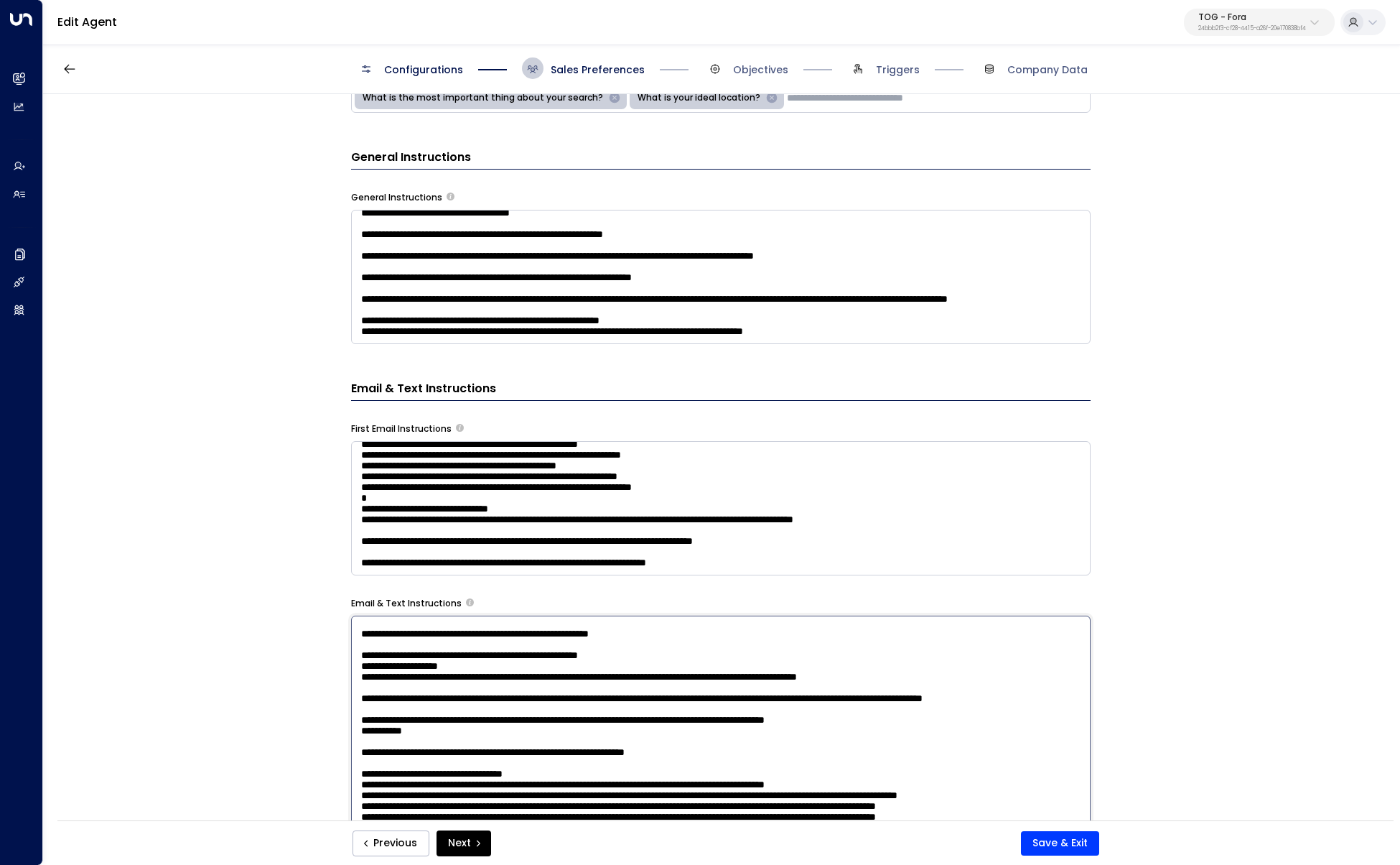
type textarea "**********"
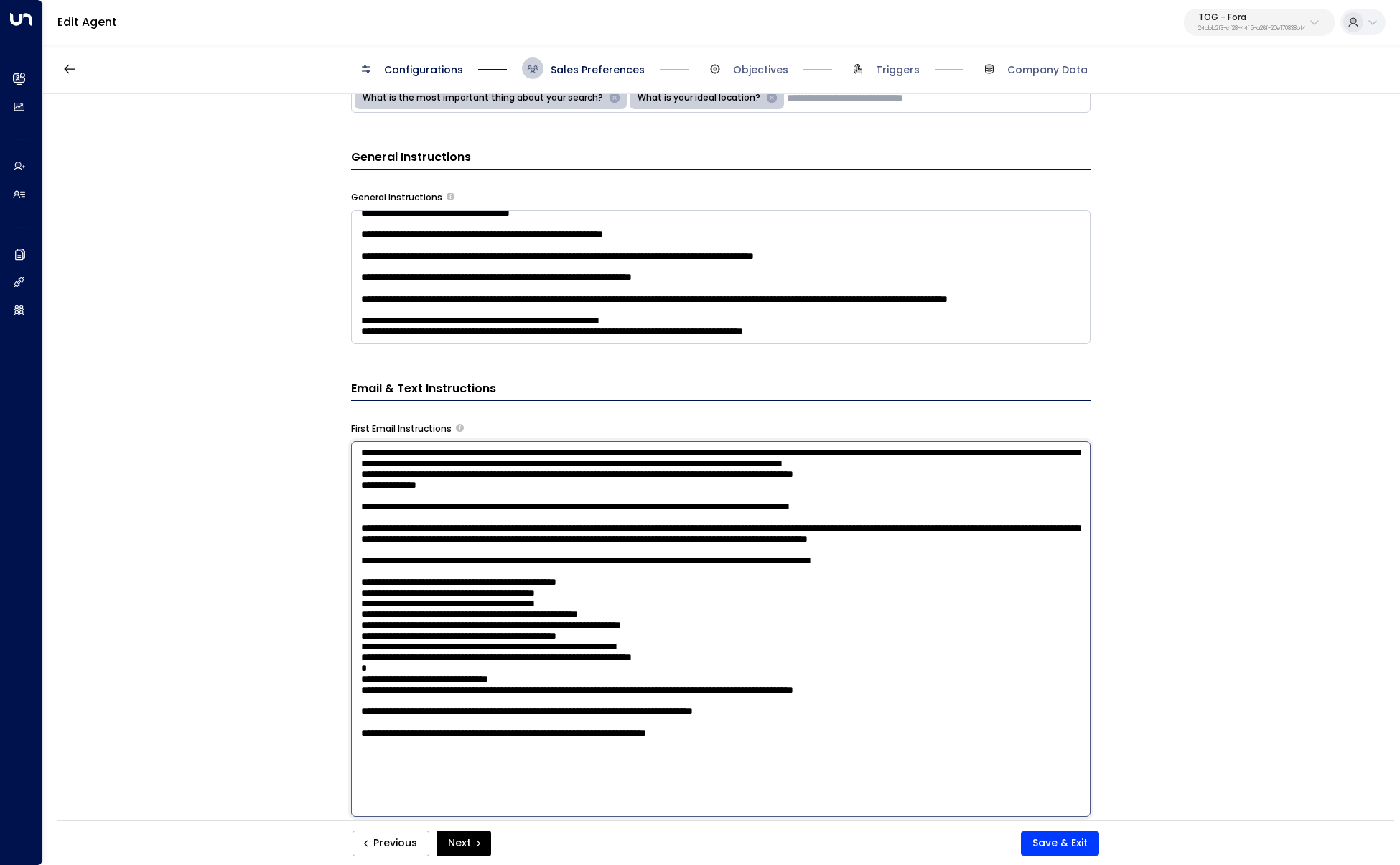
scroll to position [76, 0]
drag, startPoint x: 760, startPoint y: 561, endPoint x: 445, endPoint y: 570, distance: 315.1
click at [445, 508] on textarea at bounding box center [720, 629] width 739 height 376
drag, startPoint x: 754, startPoint y: 802, endPoint x: 329, endPoint y: 799, distance: 425.0
click at [329, 508] on div "**********" at bounding box center [721, 461] width 1356 height 736
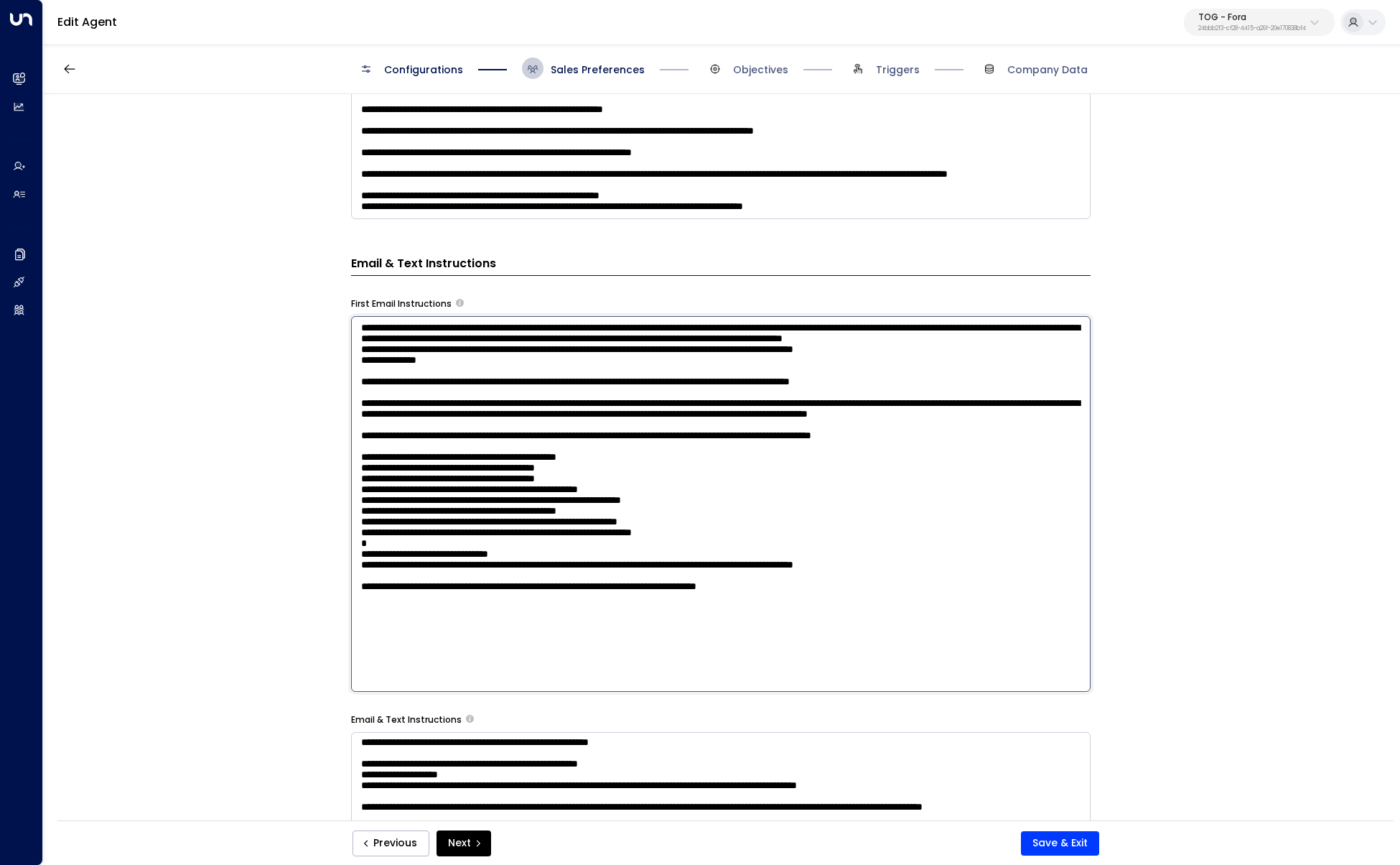
scroll to position [60, 0]
type textarea "**********"
click at [1055, 508] on button "Save & Exit" at bounding box center [1061, 842] width 79 height 24
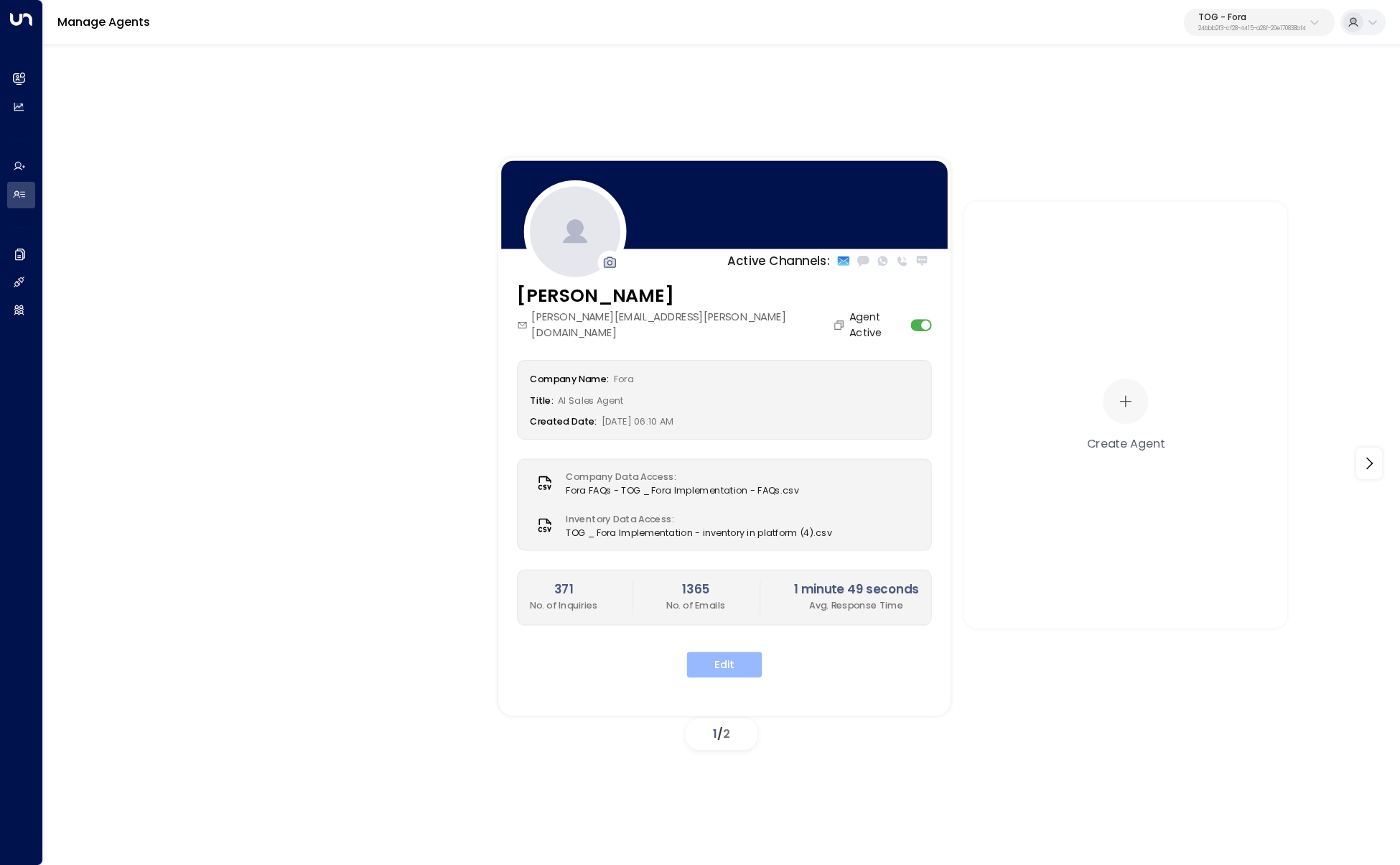
click at [736, 508] on button "Edit" at bounding box center [725, 664] width 76 height 26
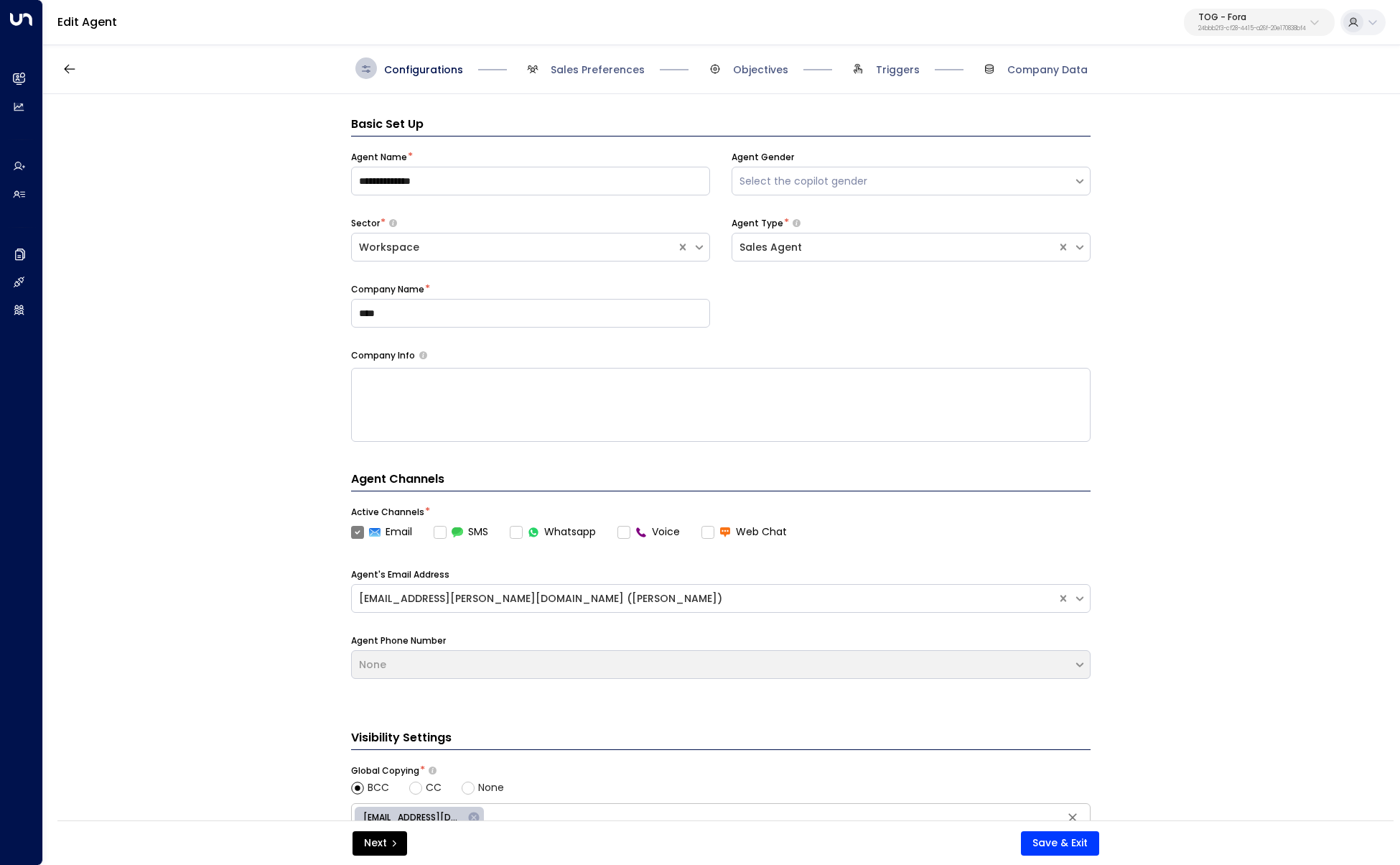
scroll to position [21, 0]
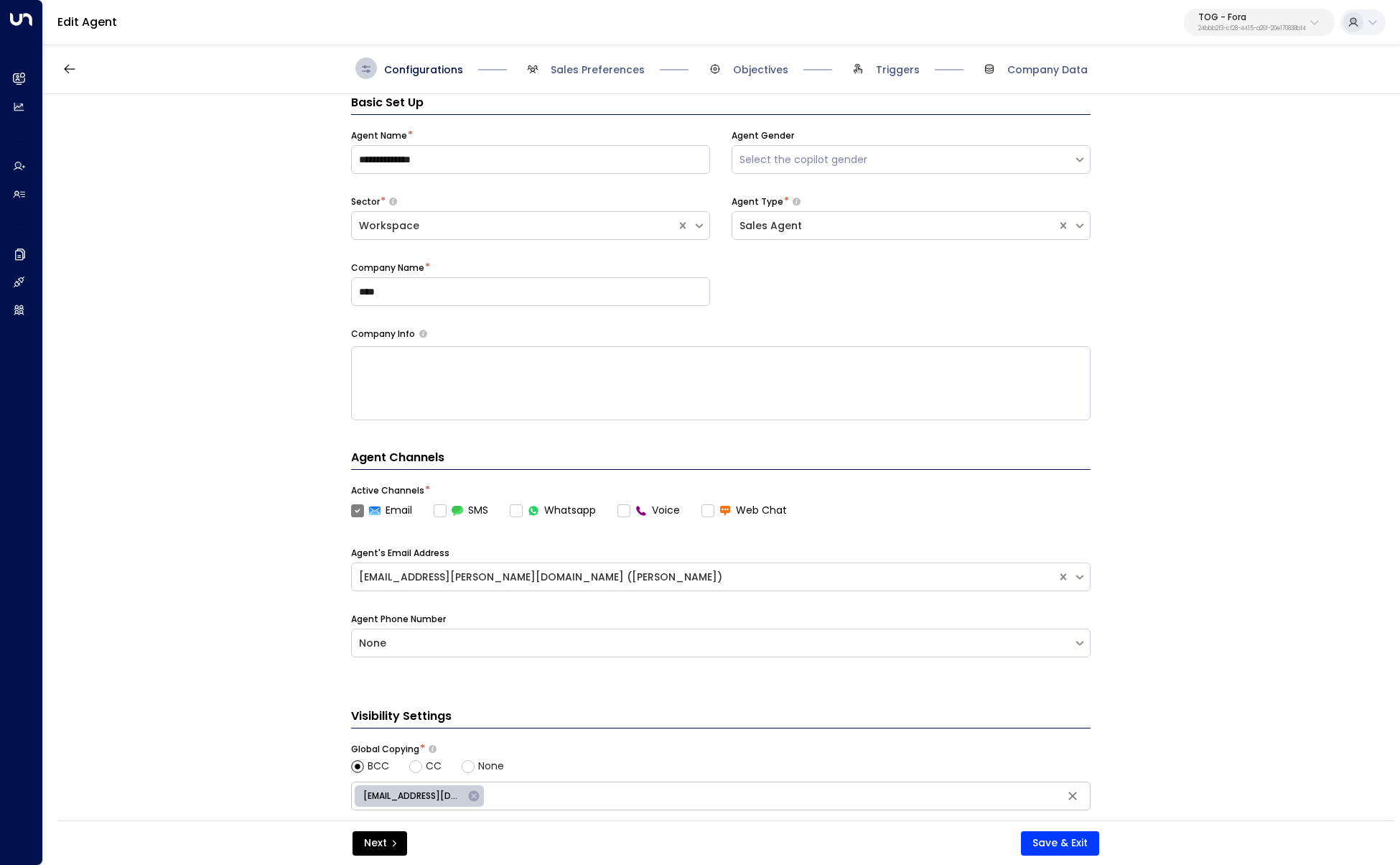
click at [548, 62] on span "Sales Preferences" at bounding box center [583, 68] width 123 height 21
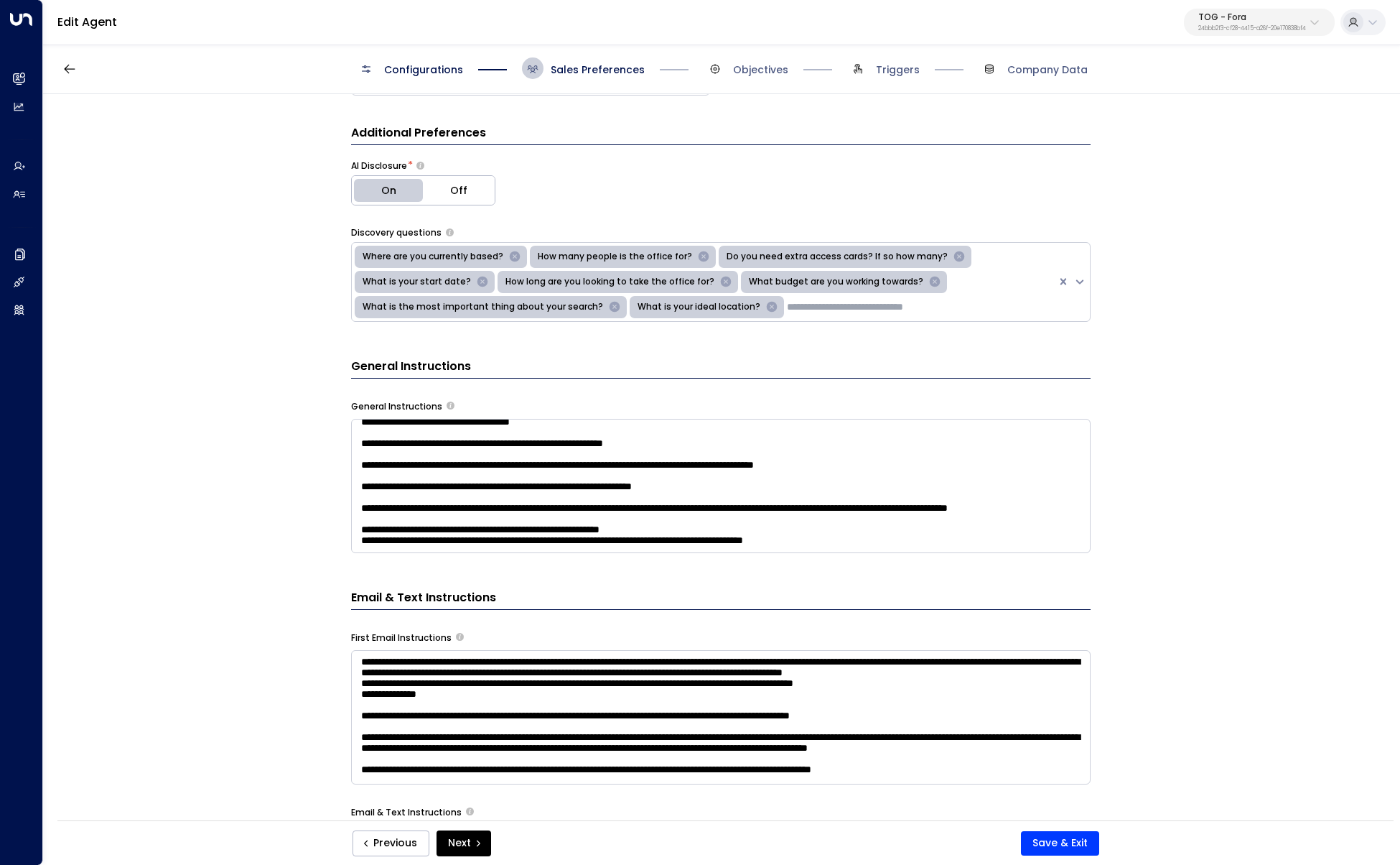
scroll to position [1788, 0]
click at [590, 449] on textarea at bounding box center [720, 486] width 739 height 134
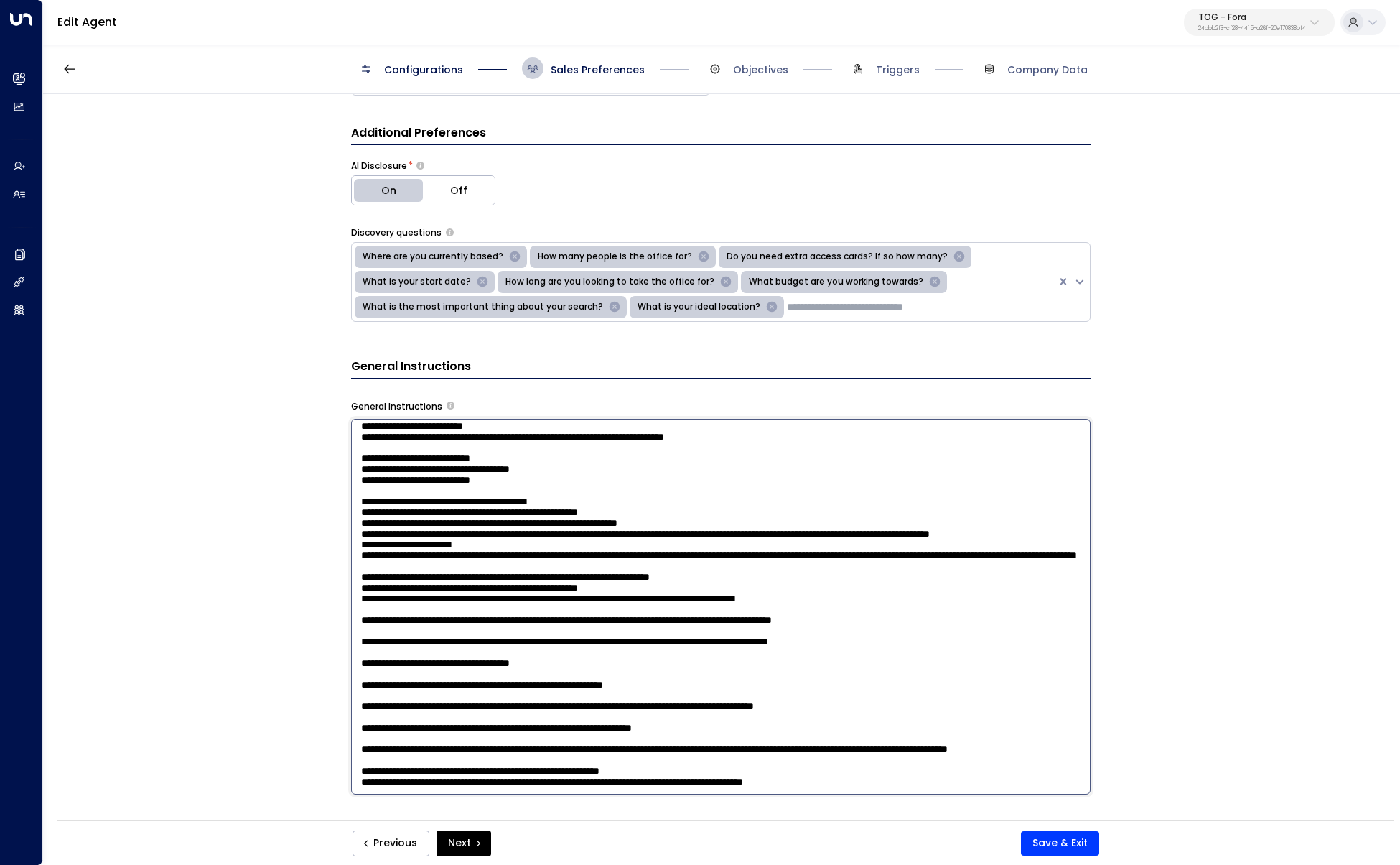
paste textarea "**********"
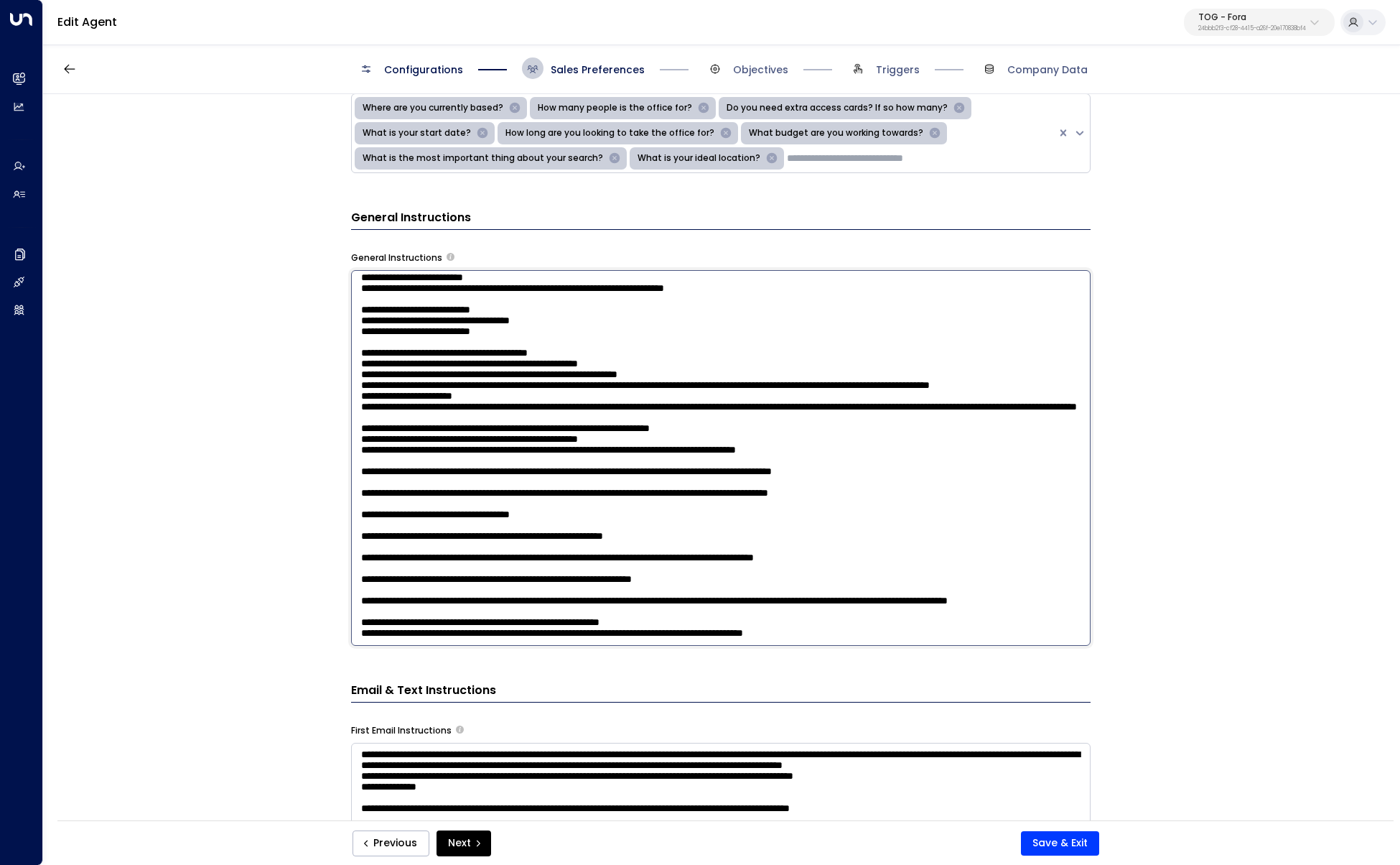
scroll to position [473, 0]
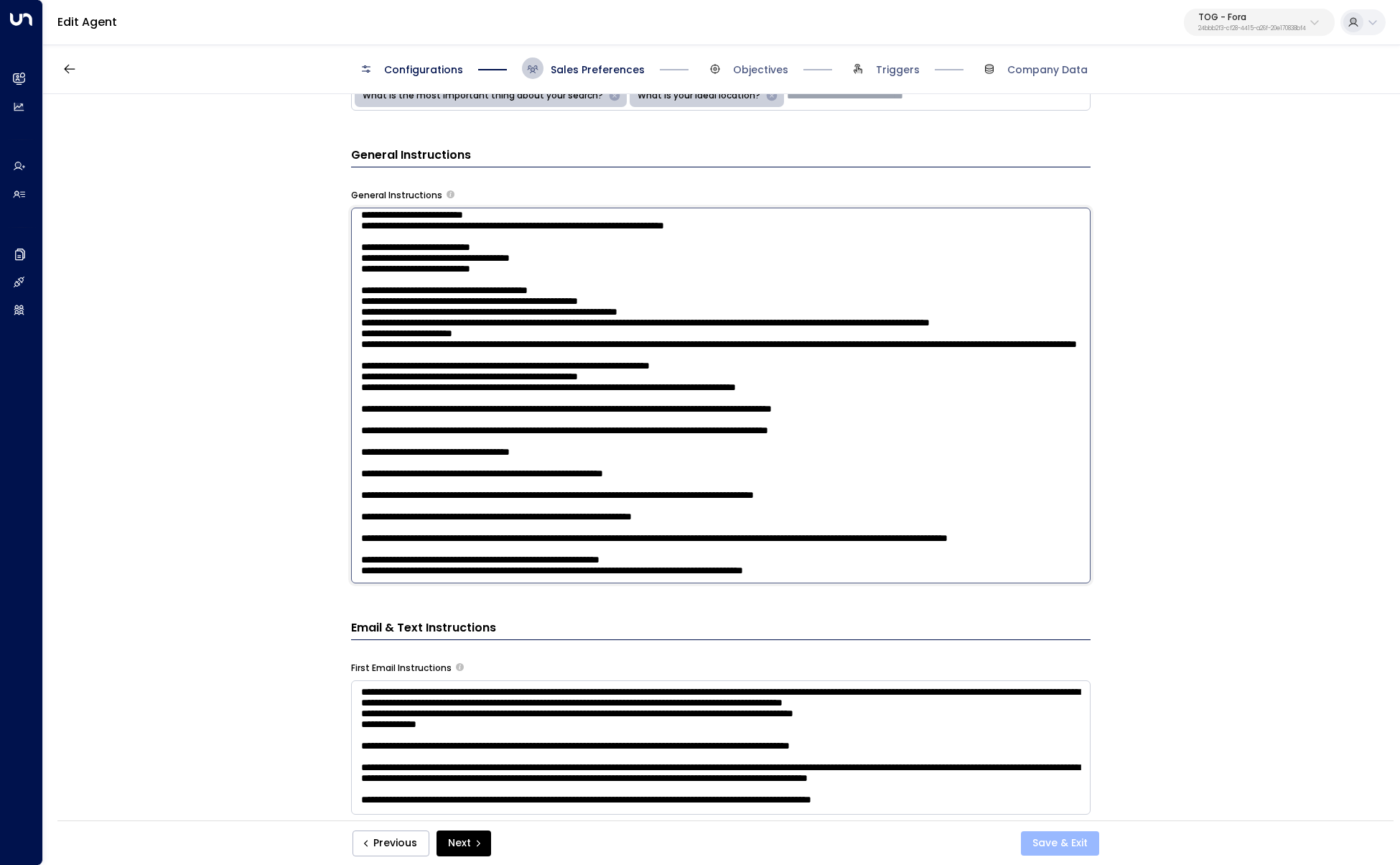
type textarea "**********"
drag, startPoint x: 1076, startPoint y: 850, endPoint x: 1085, endPoint y: 851, distance: 9.1
click at [1055, 508] on button "Save & Exit" at bounding box center [1061, 842] width 79 height 24
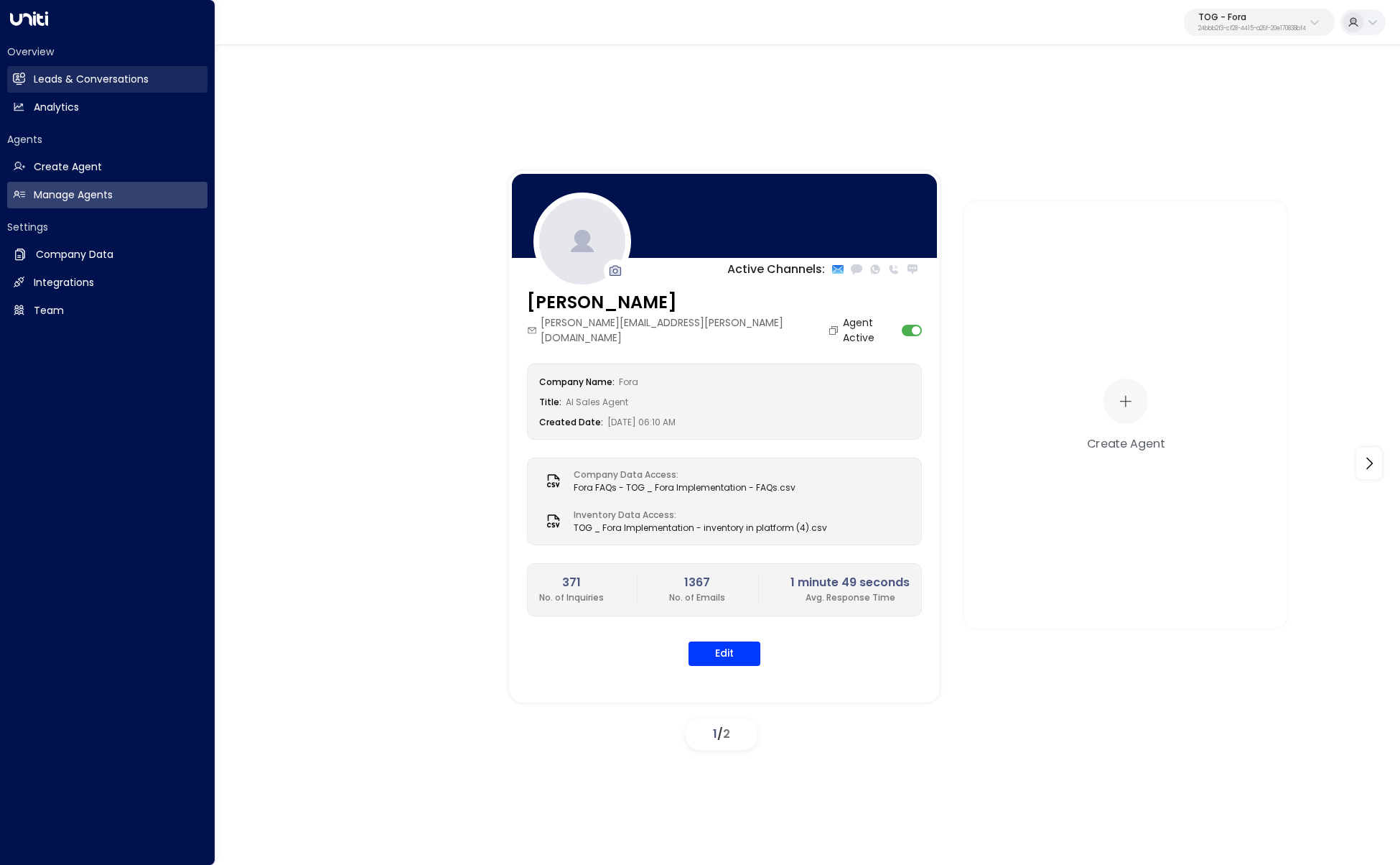
click at [19, 87] on link "Leads & Conversations Leads & Conversations" at bounding box center [106, 80] width 200 height 27
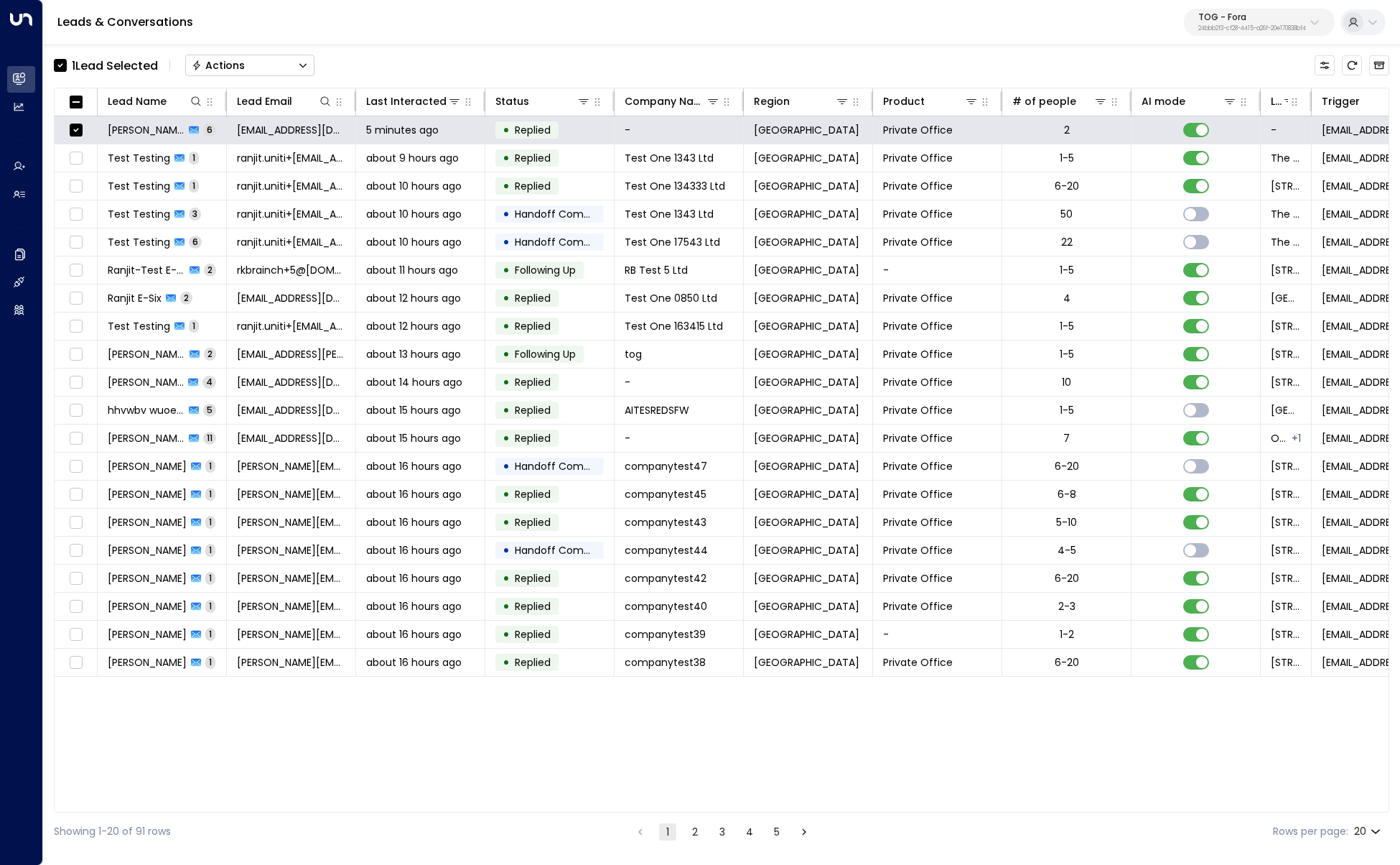
click at [233, 66] on div "Actions" at bounding box center [218, 64] width 53 height 12
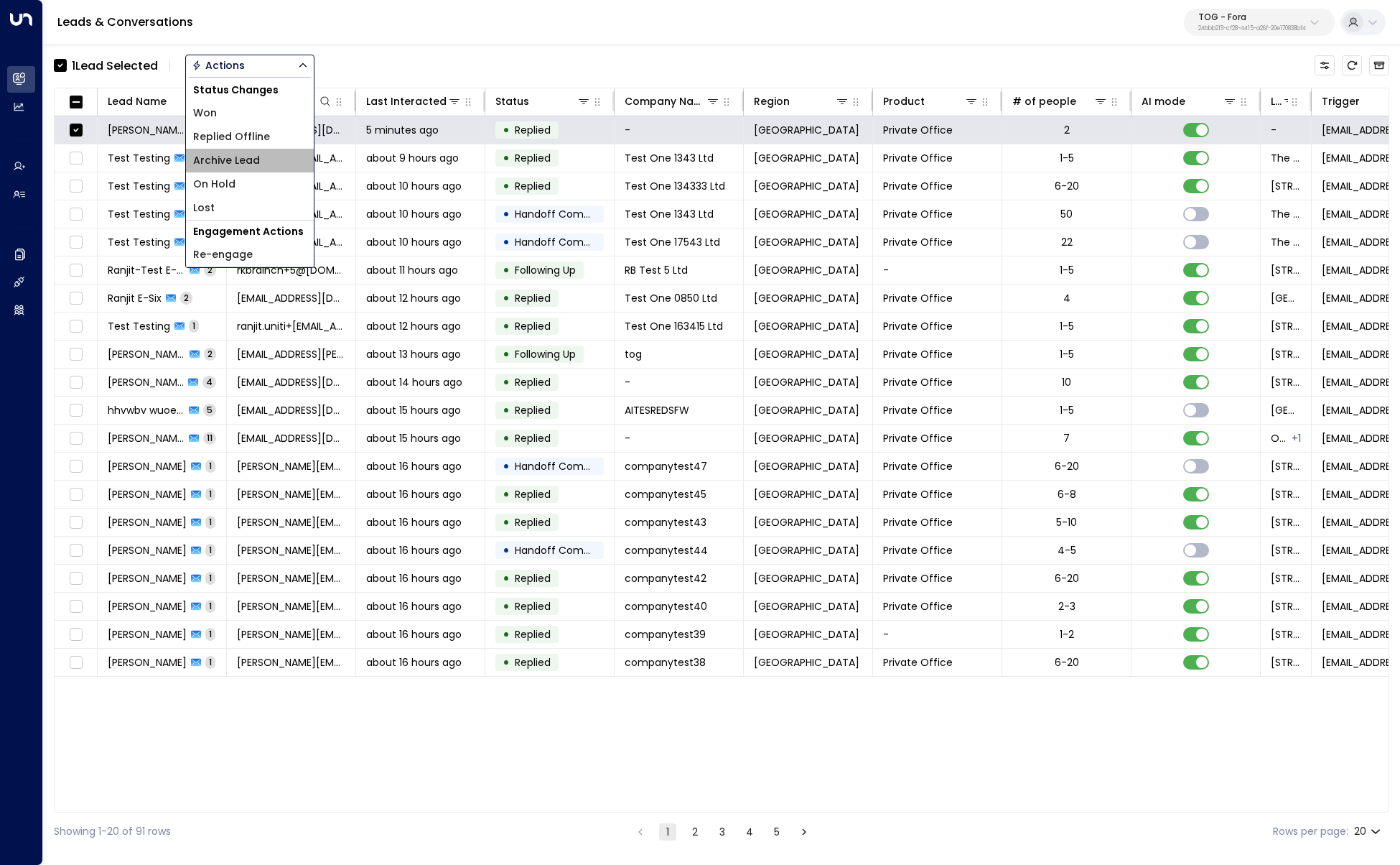
click at [255, 167] on span "Archive Lead" at bounding box center [226, 161] width 67 height 15
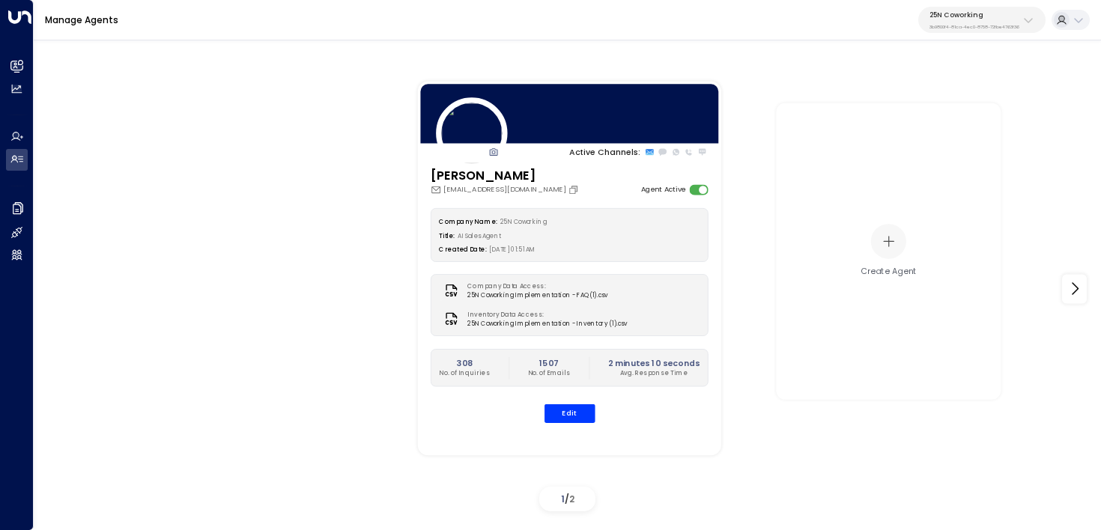
click at [966, 28] on p "3b9800f4-81ca-4ec0-8758-72fbe4763f36" at bounding box center [974, 27] width 90 height 6
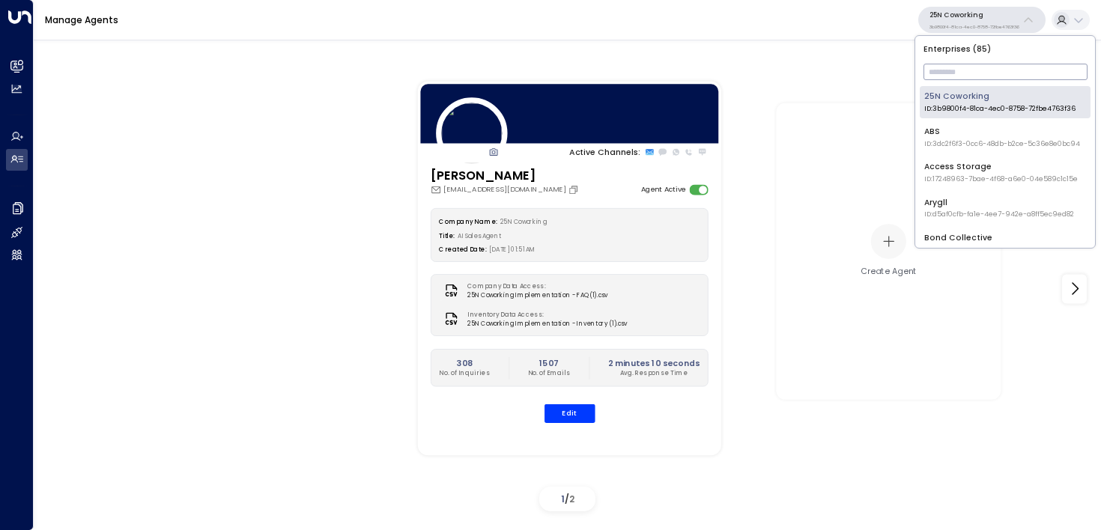
click at [965, 66] on input "text" at bounding box center [1005, 72] width 164 height 24
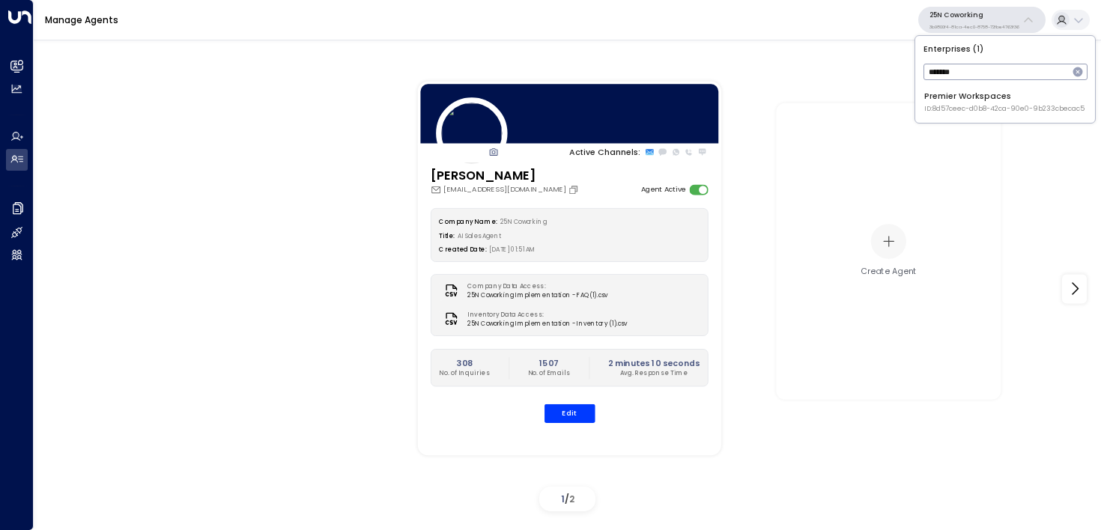
type input "*******"
click at [950, 105] on span "ID: 8d57ceec-d0b8-42ca-90e0-9b233cbecac5" at bounding box center [1004, 109] width 160 height 10
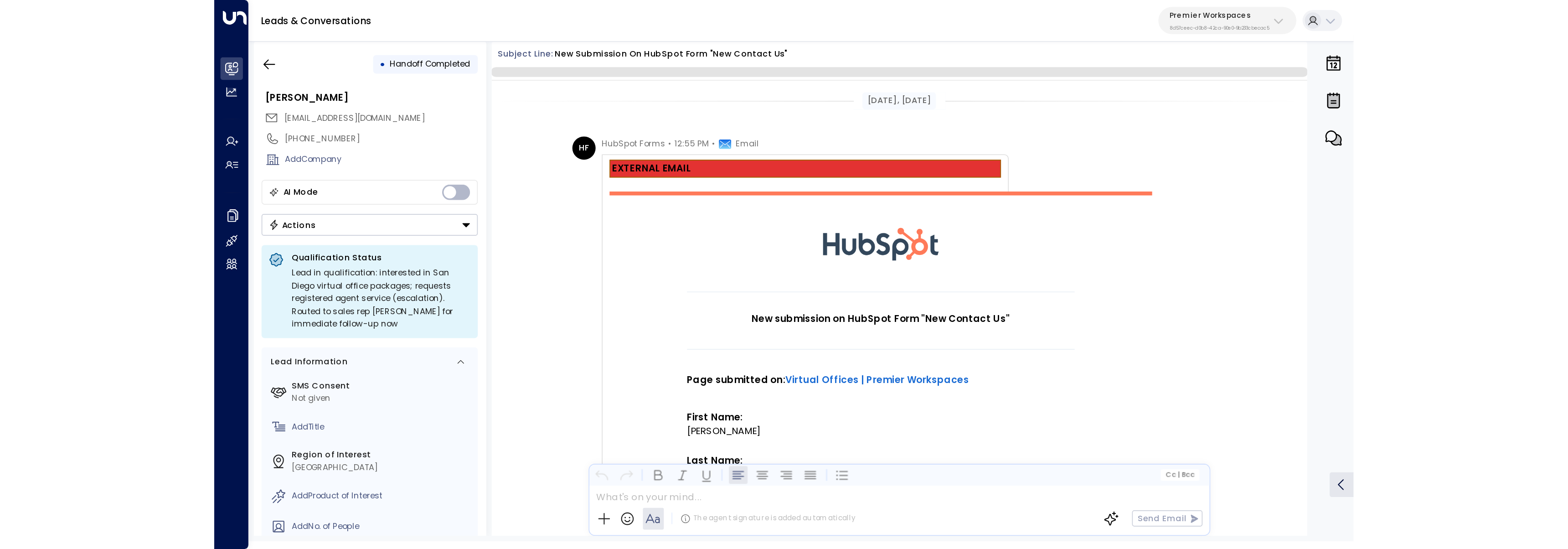
scroll to position [691, 0]
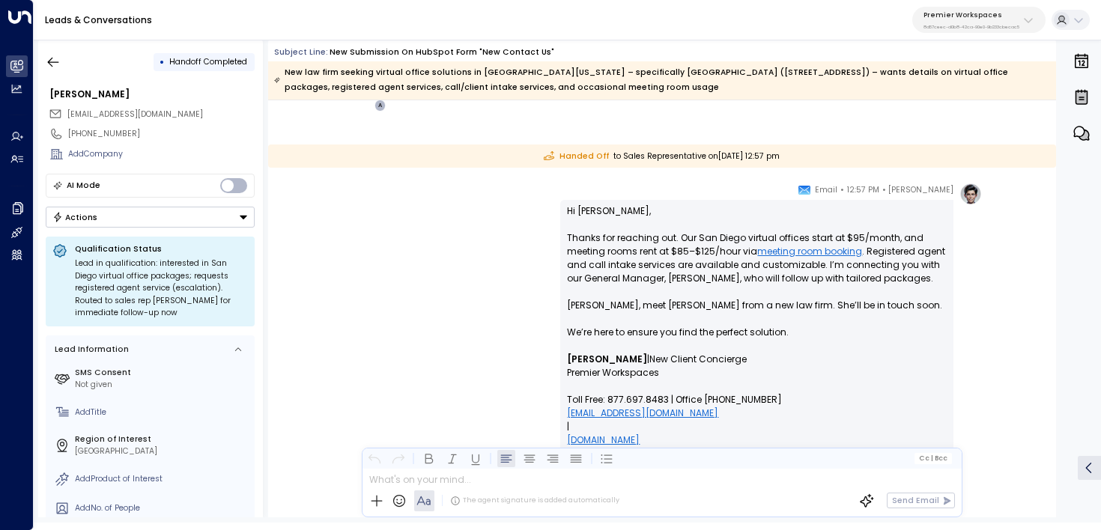
click at [582, 205] on p "Hi Cesar, Thanks for reaching out. Our San Diego virtual offices start at $95/m…" at bounding box center [757, 278] width 380 height 148
copy p "Cesar"
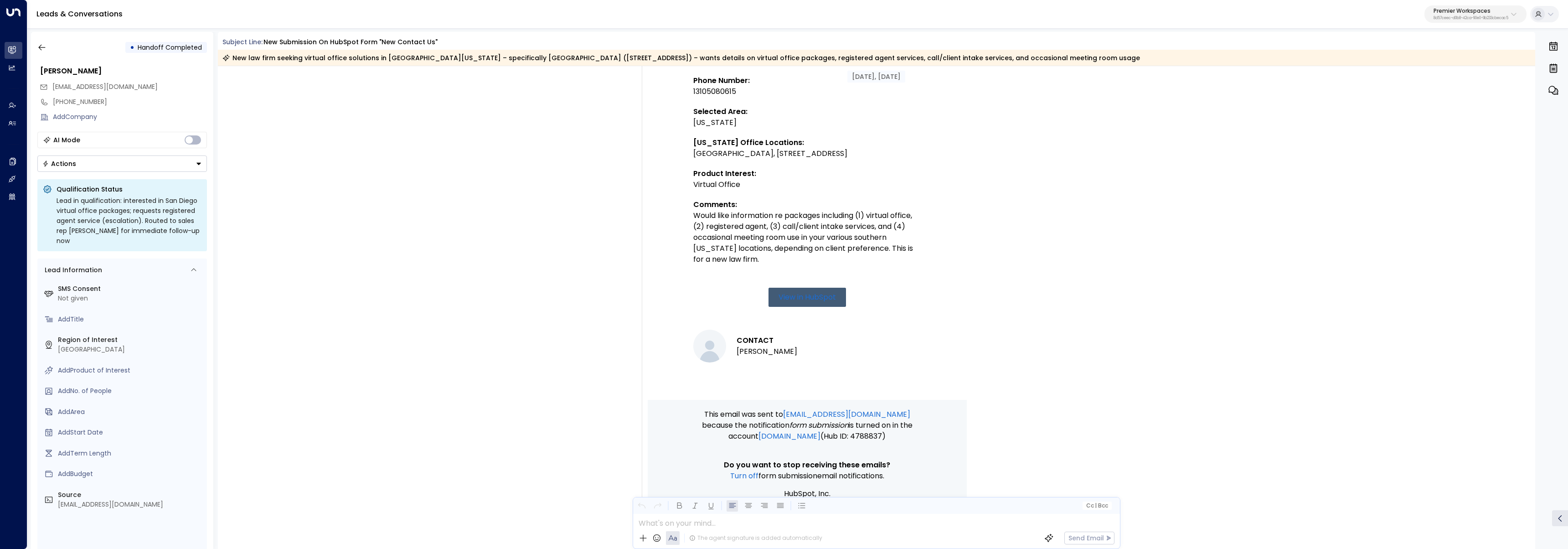
scroll to position [723, 0]
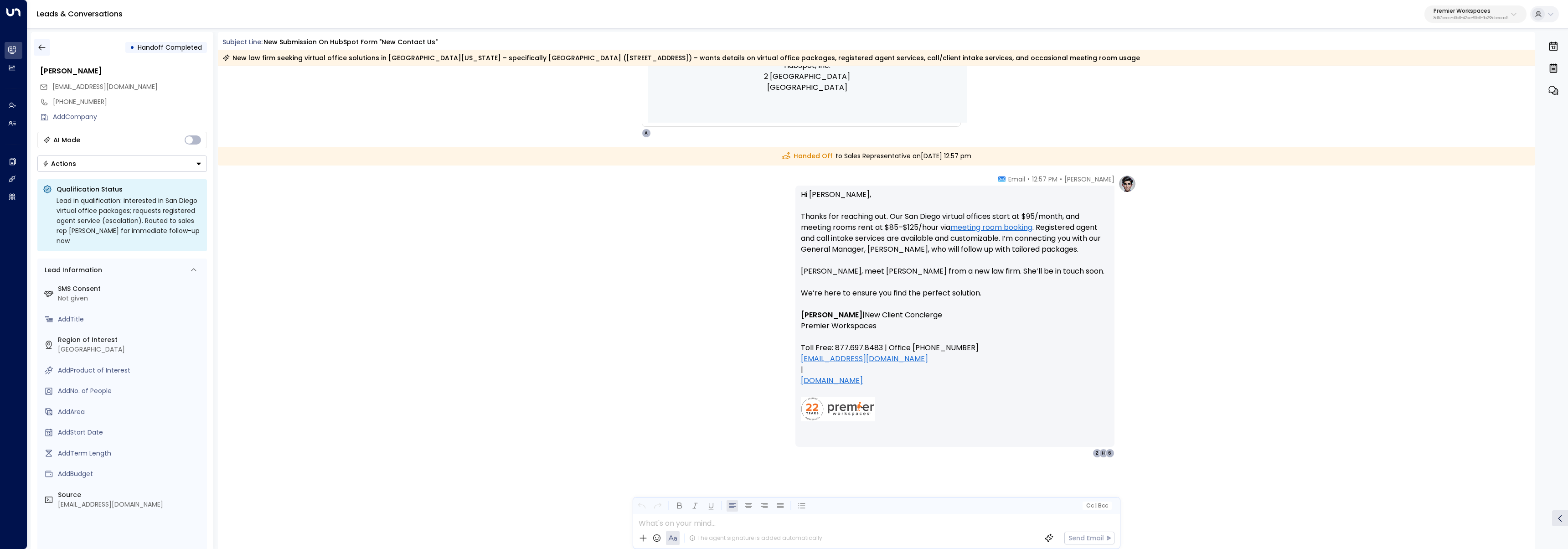
click at [44, 46] on icon "button" at bounding box center [41, 47] width 9 height 9
click at [46, 48] on button "button" at bounding box center [41, 47] width 16 height 16
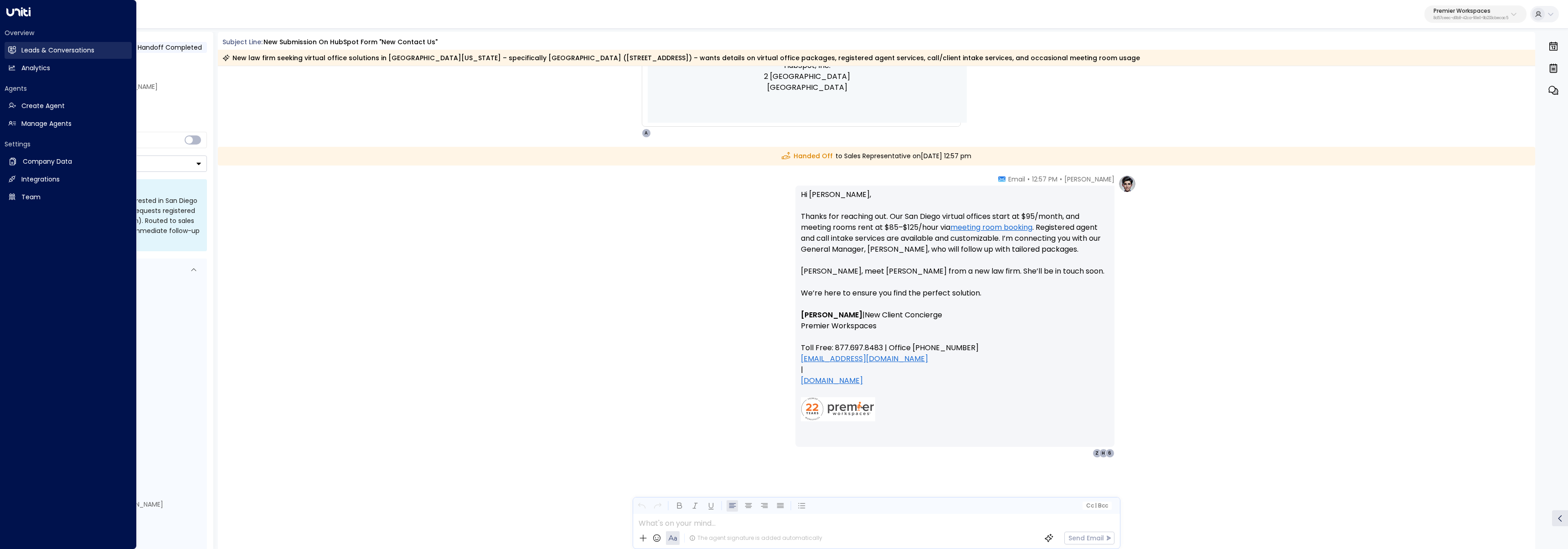
click at [14, 52] on icon at bounding box center [12, 49] width 8 height 6
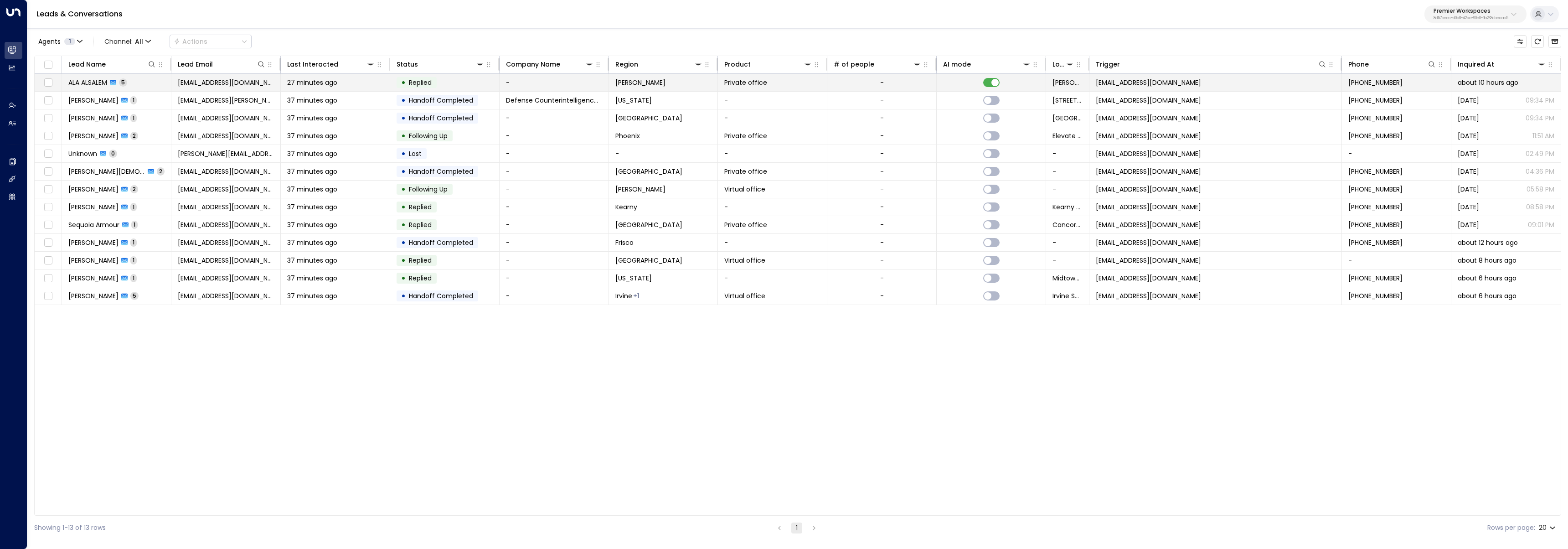
click at [224, 82] on span "alaa_83h@hotmail.com" at bounding box center [226, 82] width 96 height 9
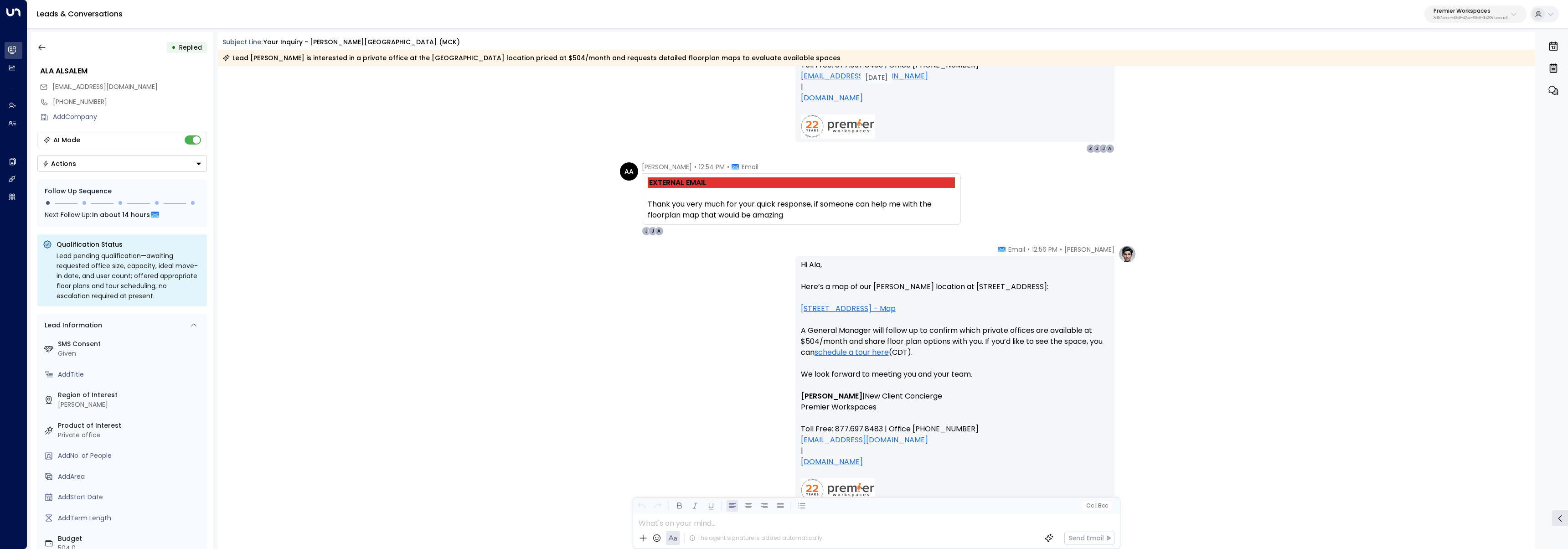
scroll to position [1466, 0]
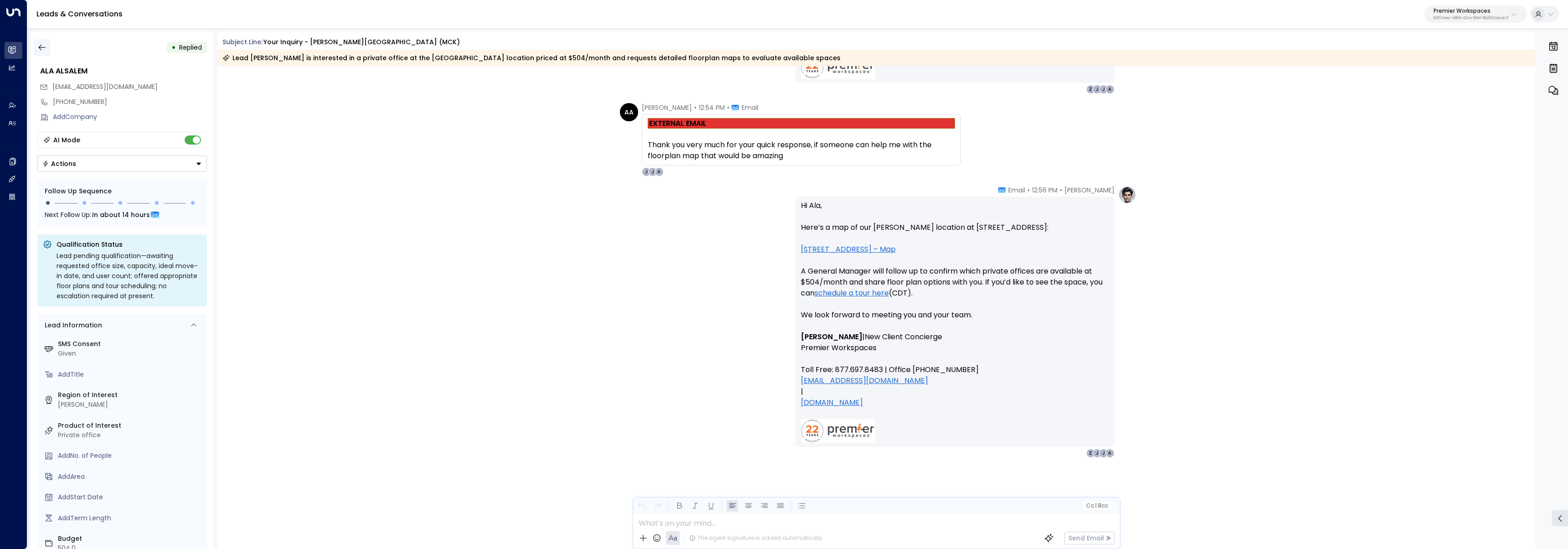
click at [44, 44] on icon "button" at bounding box center [41, 47] width 9 height 9
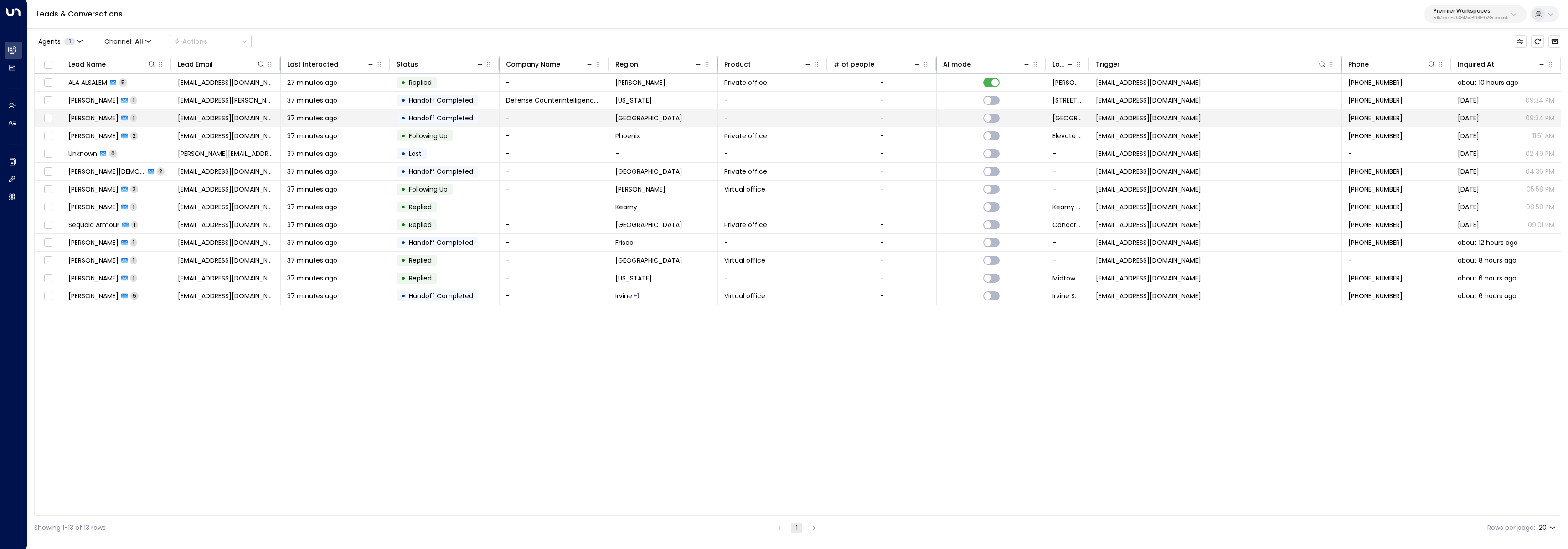
click at [115, 114] on div "Cesar Dulanto 1" at bounding box center [102, 117] width 68 height 9
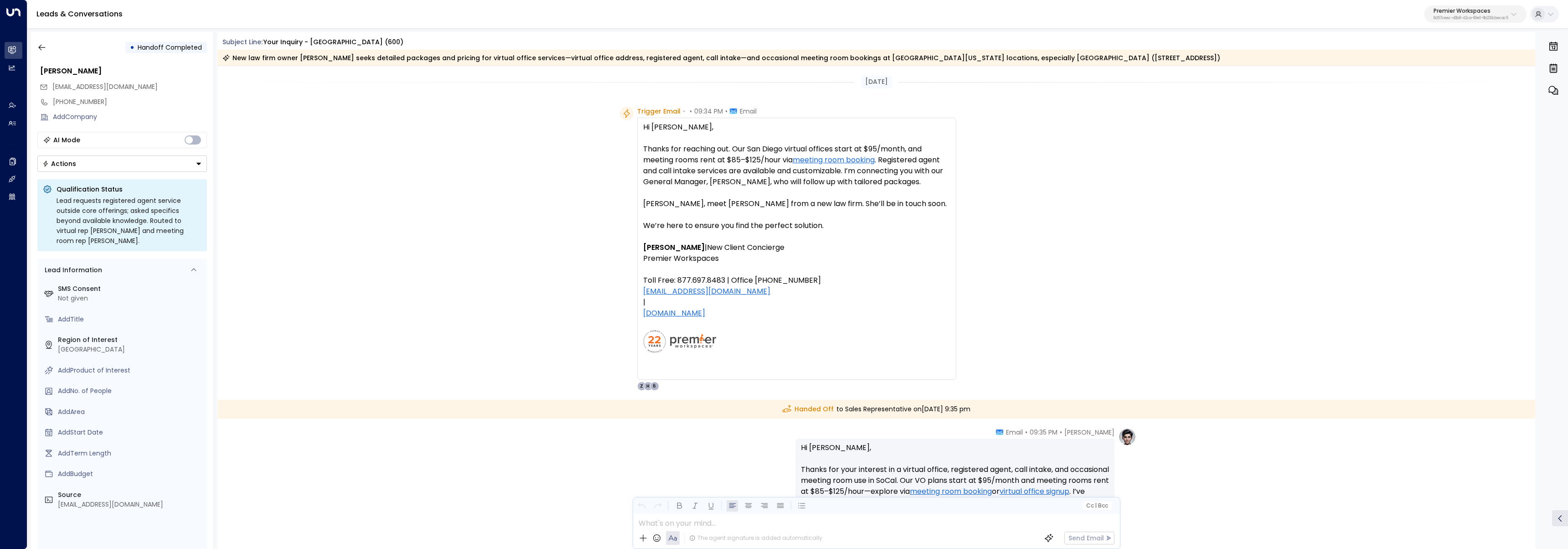
scroll to position [184, 0]
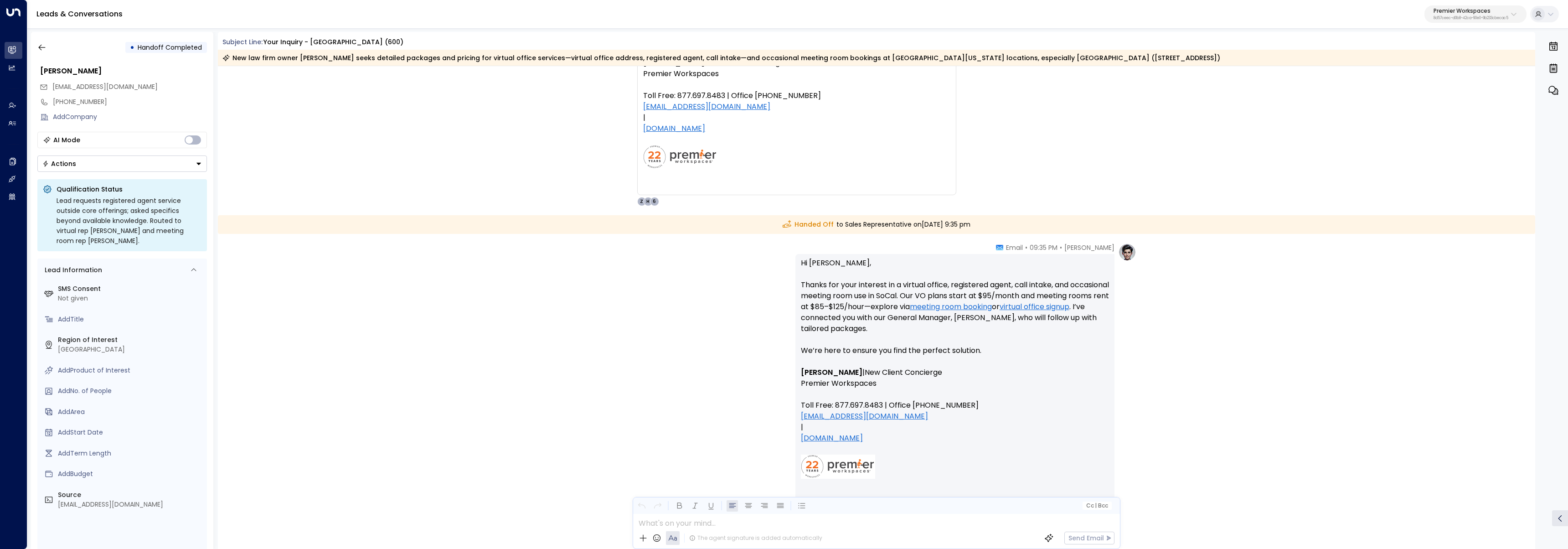
click at [670, 312] on link "virtual office signup" at bounding box center [1034, 307] width 70 height 11
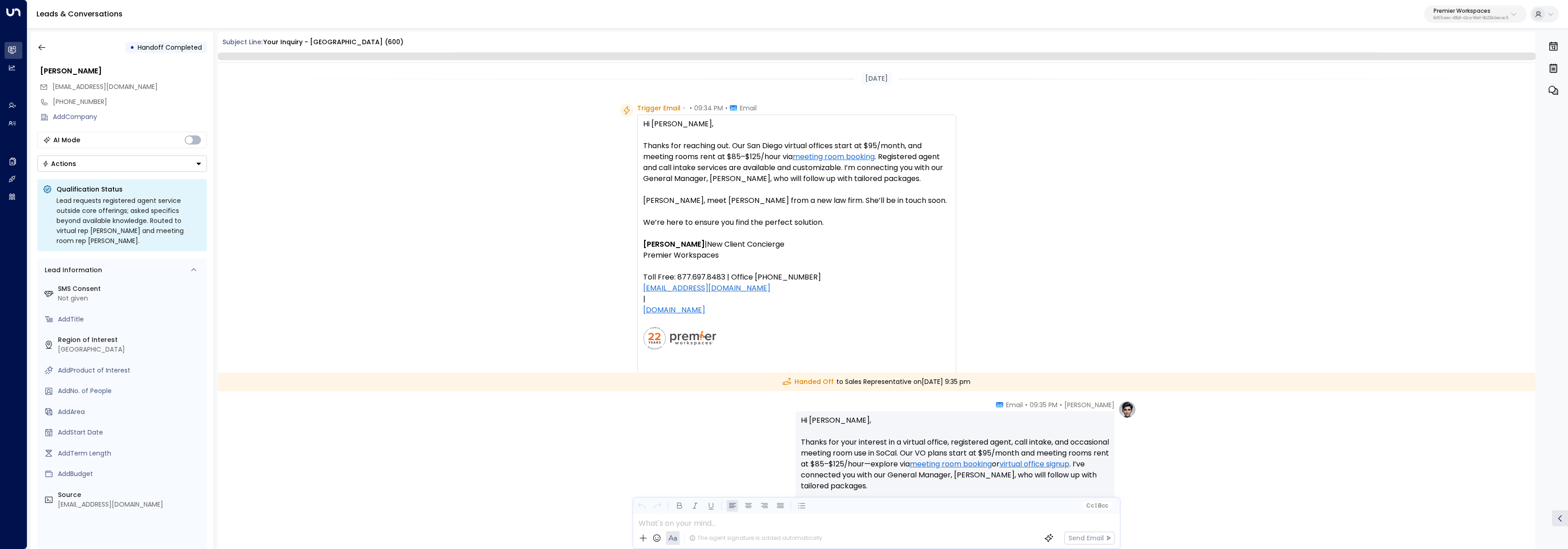
scroll to position [215, 0]
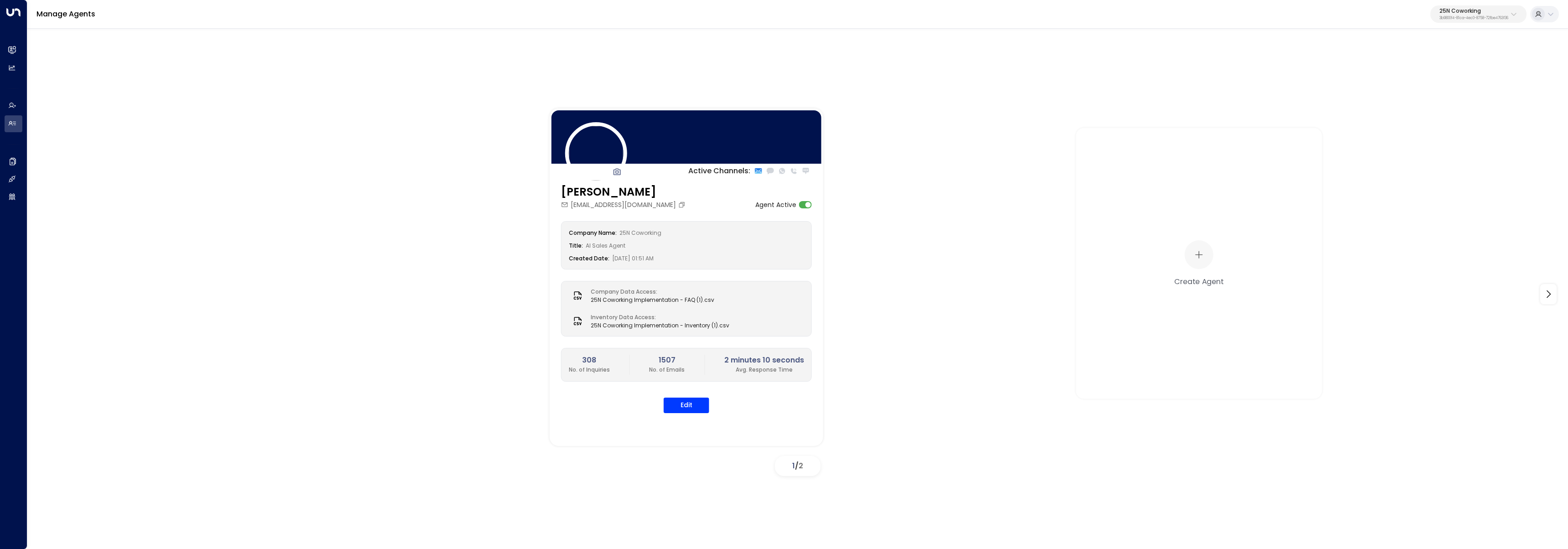
click at [1467, 17] on p "3b9800f4-81ca-4ec0-8758-72fbe4763f36" at bounding box center [1474, 18] width 69 height 4
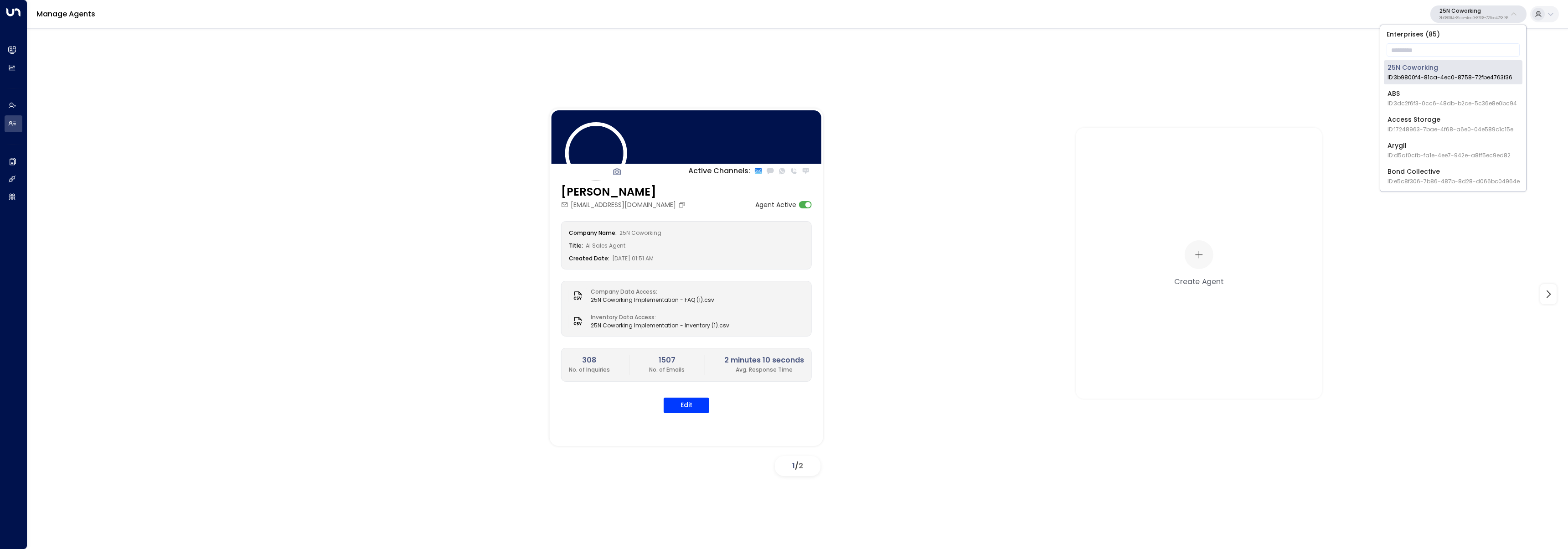
click at [1452, 56] on input "text" at bounding box center [1453, 50] width 133 height 17
type input "***"
click at [1408, 75] on span "ID: 24bbb2f3-cf28-4415-a26f-20e170838bf4" at bounding box center [1447, 77] width 121 height 8
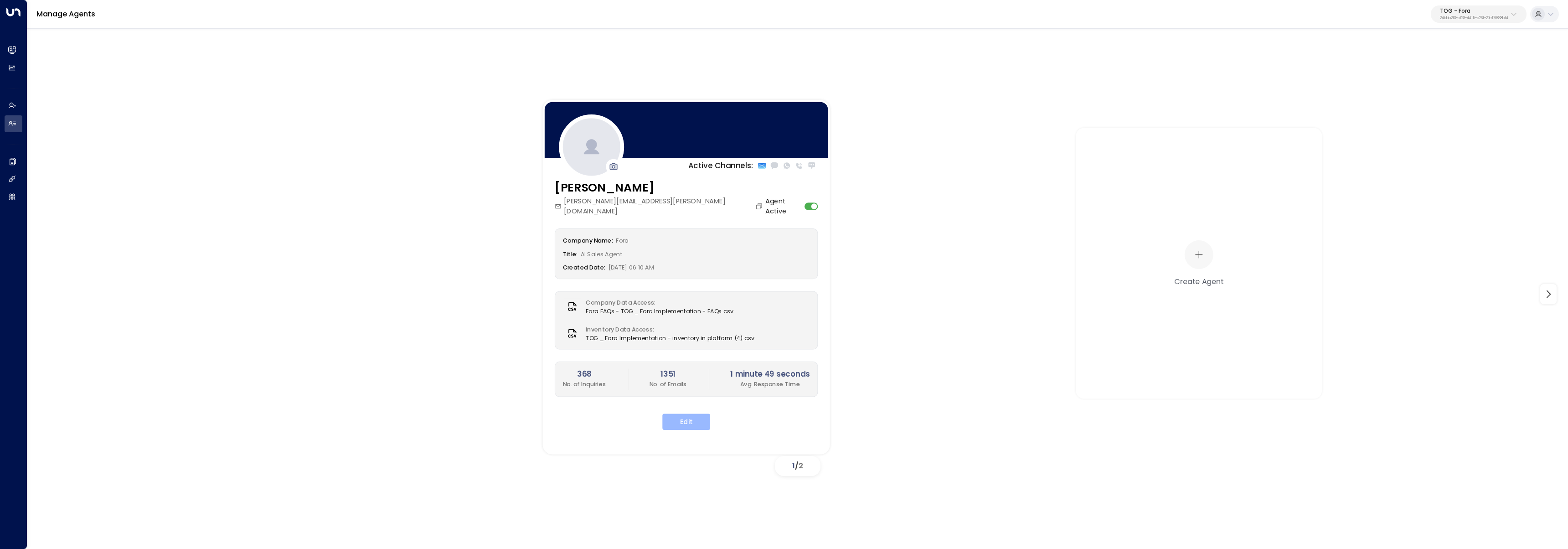
click at [699, 413] on button "Edit" at bounding box center [686, 421] width 48 height 16
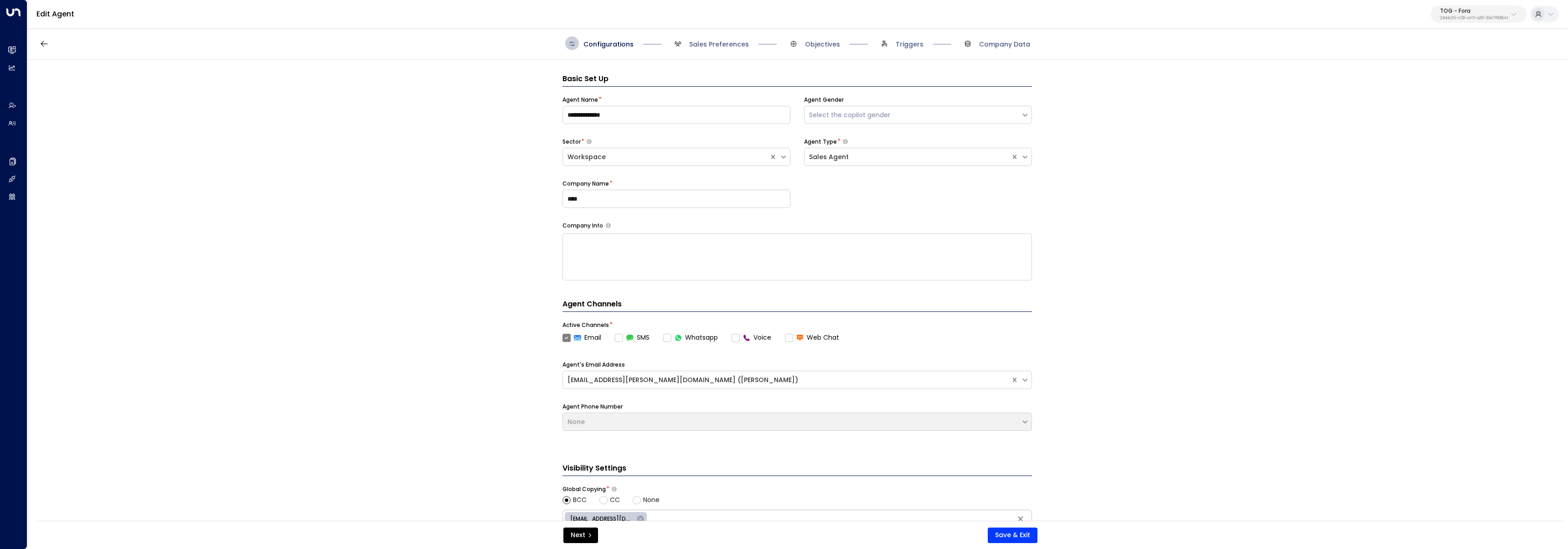
scroll to position [13, 0]
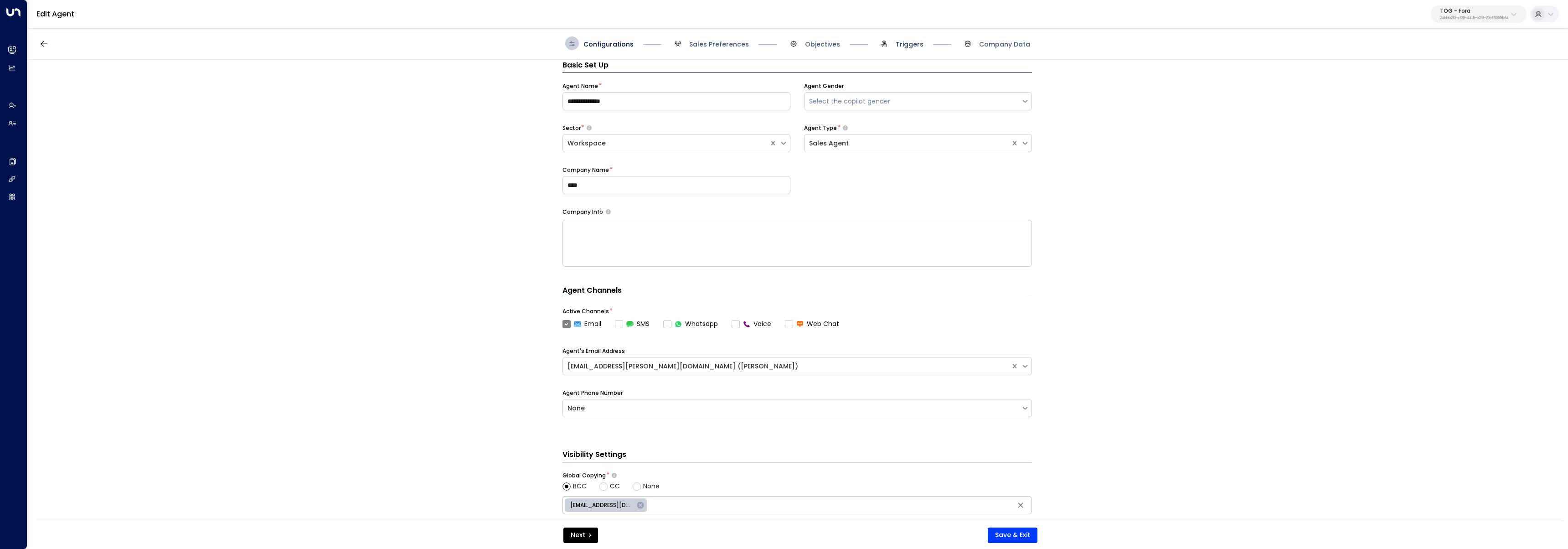
click at [900, 47] on span "Triggers" at bounding box center [909, 44] width 28 height 9
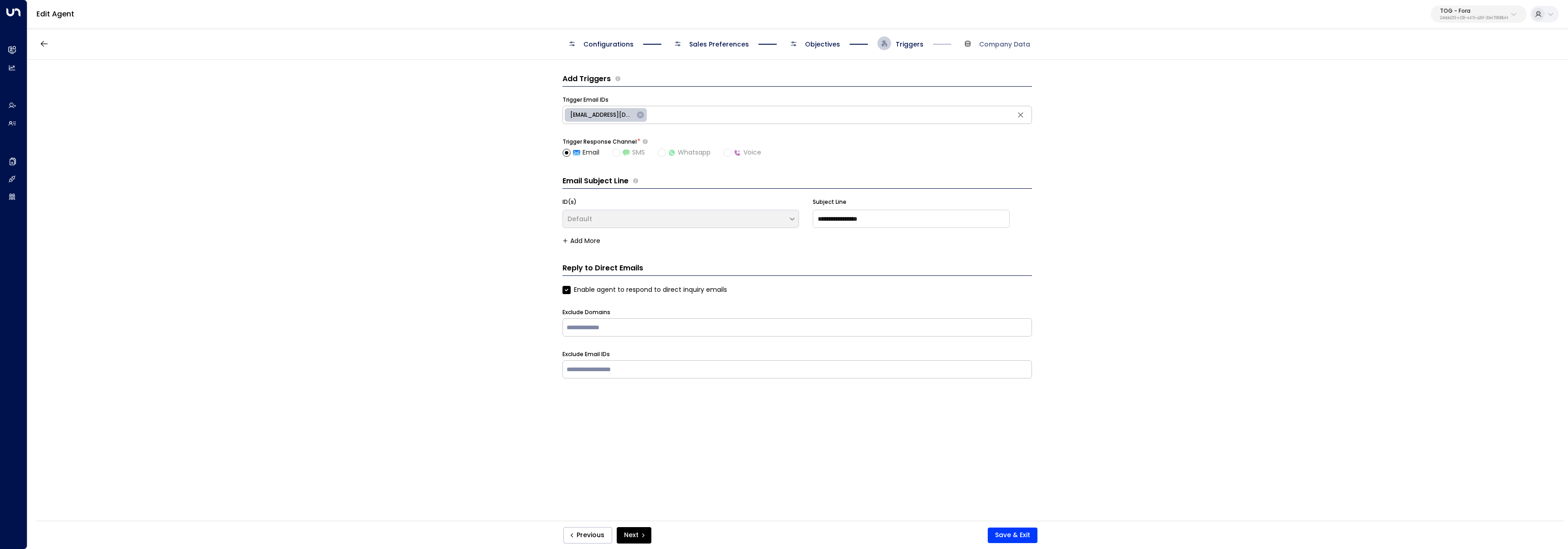
click at [843, 48] on div "Configurations Sales Preferences Objectives Triggers Company Data" at bounding box center [798, 43] width 465 height 13
click at [828, 47] on span "Objectives" at bounding box center [822, 44] width 35 height 9
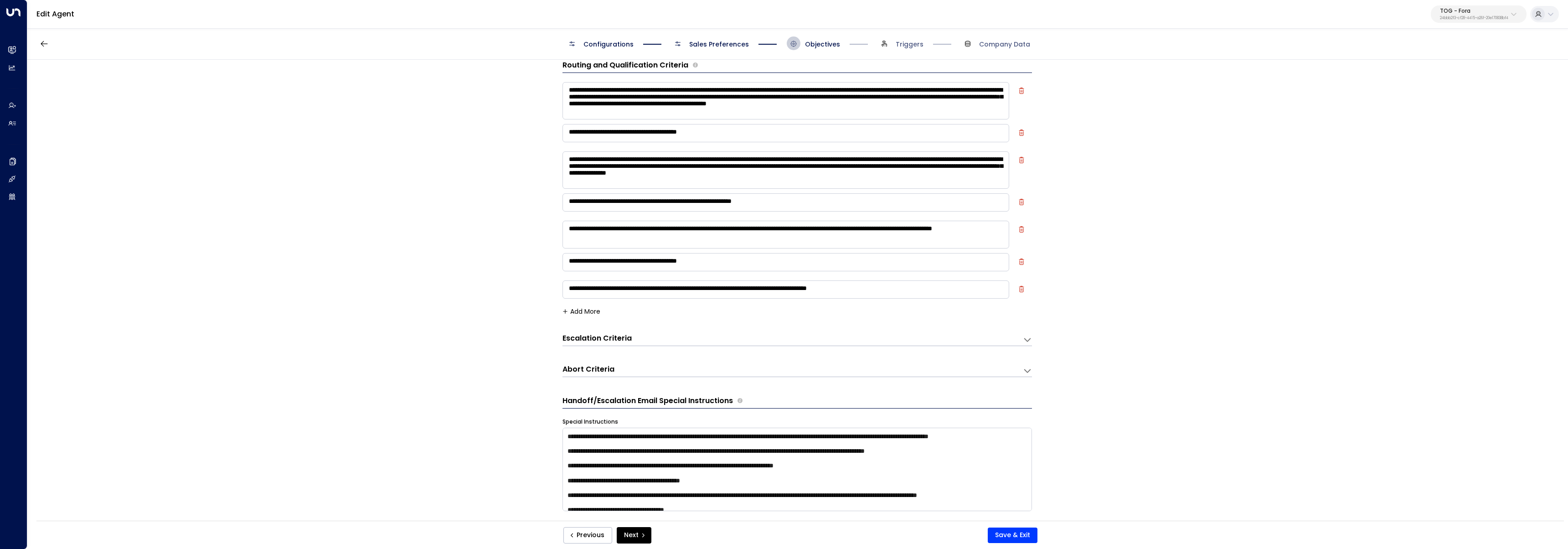
click at [699, 48] on span "Sales Preferences" at bounding box center [719, 44] width 60 height 9
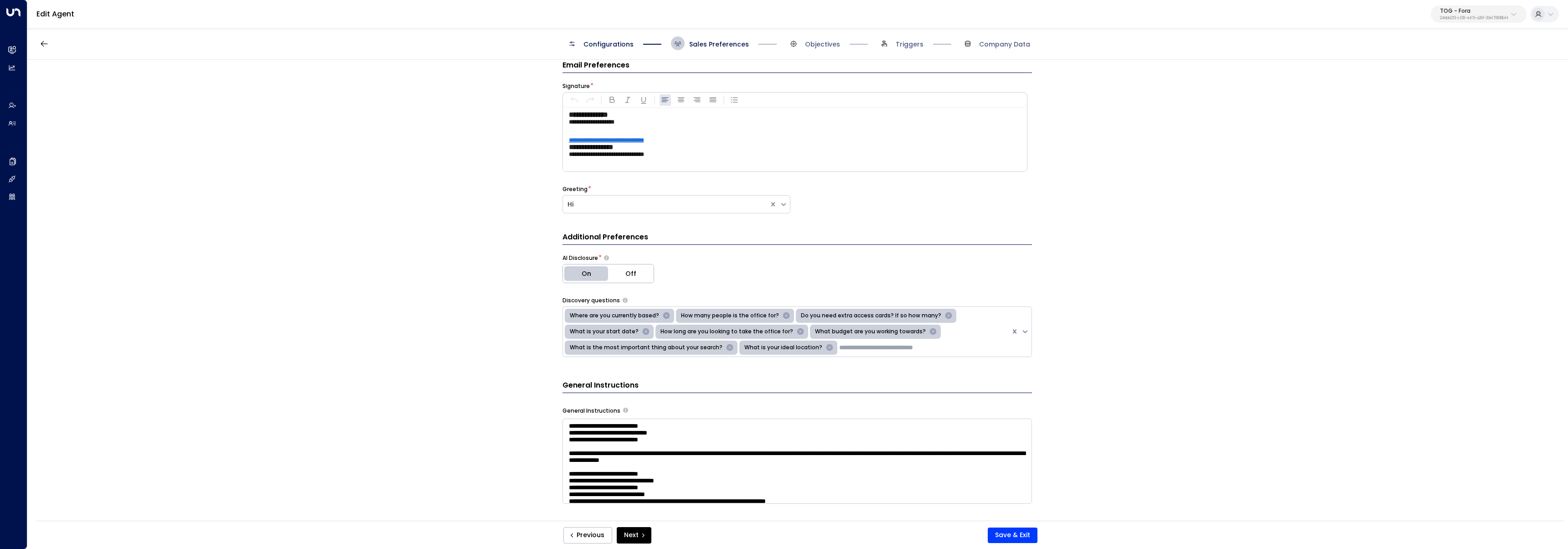
click at [627, 47] on span "Configurations" at bounding box center [609, 44] width 50 height 9
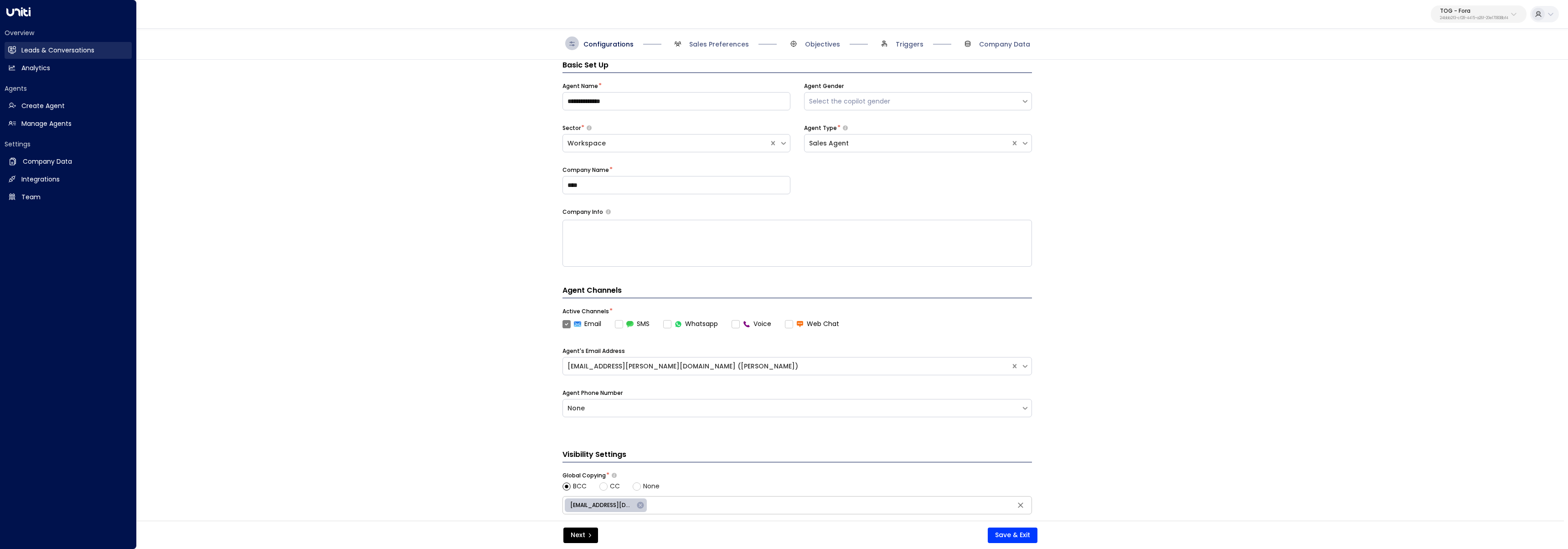
click at [12, 48] on icon at bounding box center [12, 50] width 8 height 8
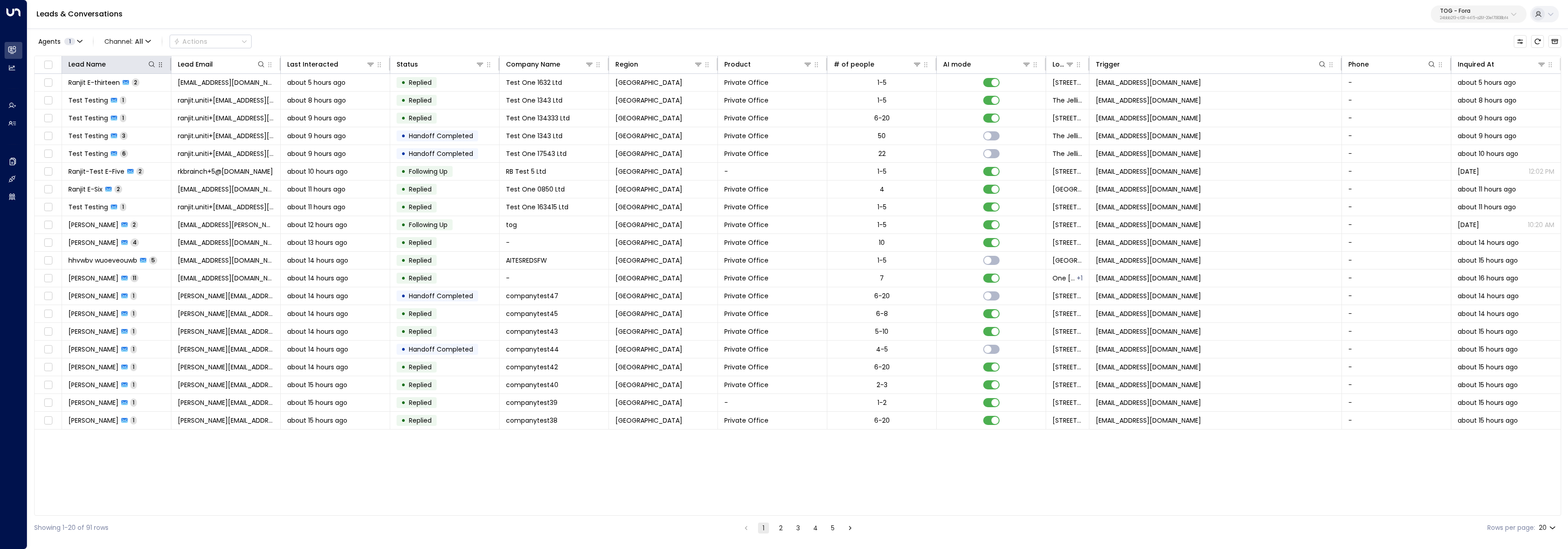
click at [156, 65] on button "button" at bounding box center [160, 65] width 9 height 9
click at [153, 65] on icon at bounding box center [152, 65] width 7 height 7
type input "**********"
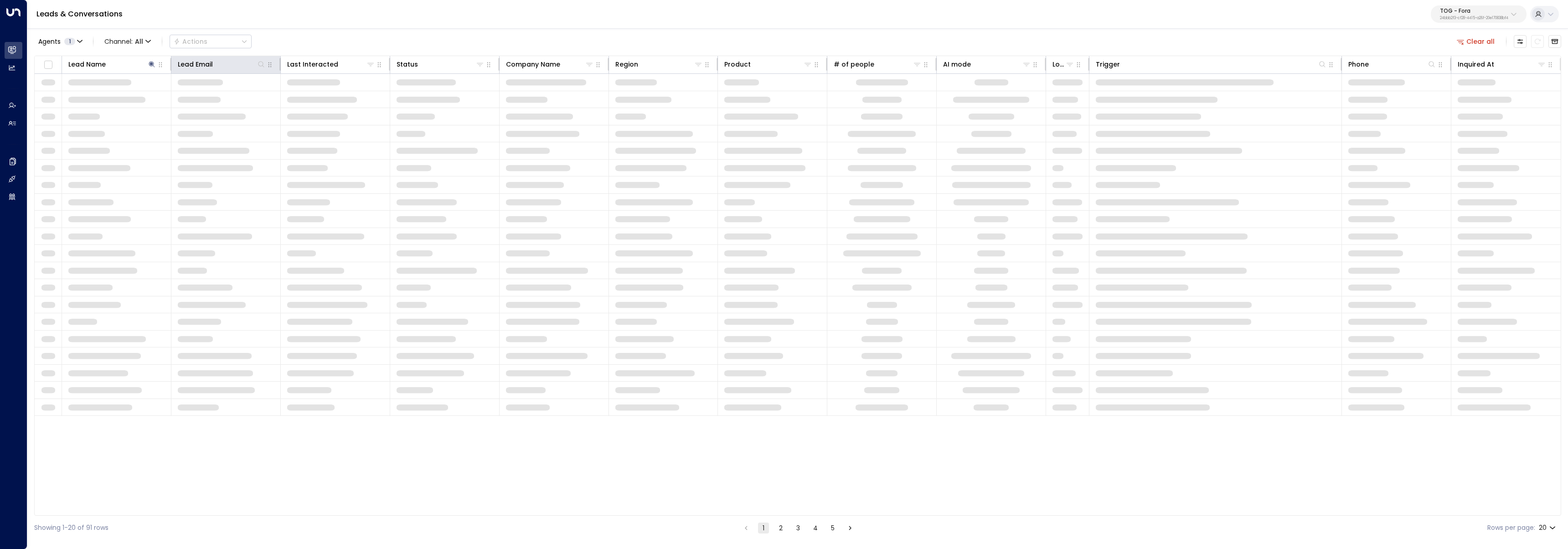
drag, startPoint x: 270, startPoint y: 44, endPoint x: 262, endPoint y: 58, distance: 16.1
click at [270, 44] on div "Agents 1 Channel: All Actions Clear all" at bounding box center [797, 41] width 1527 height 19
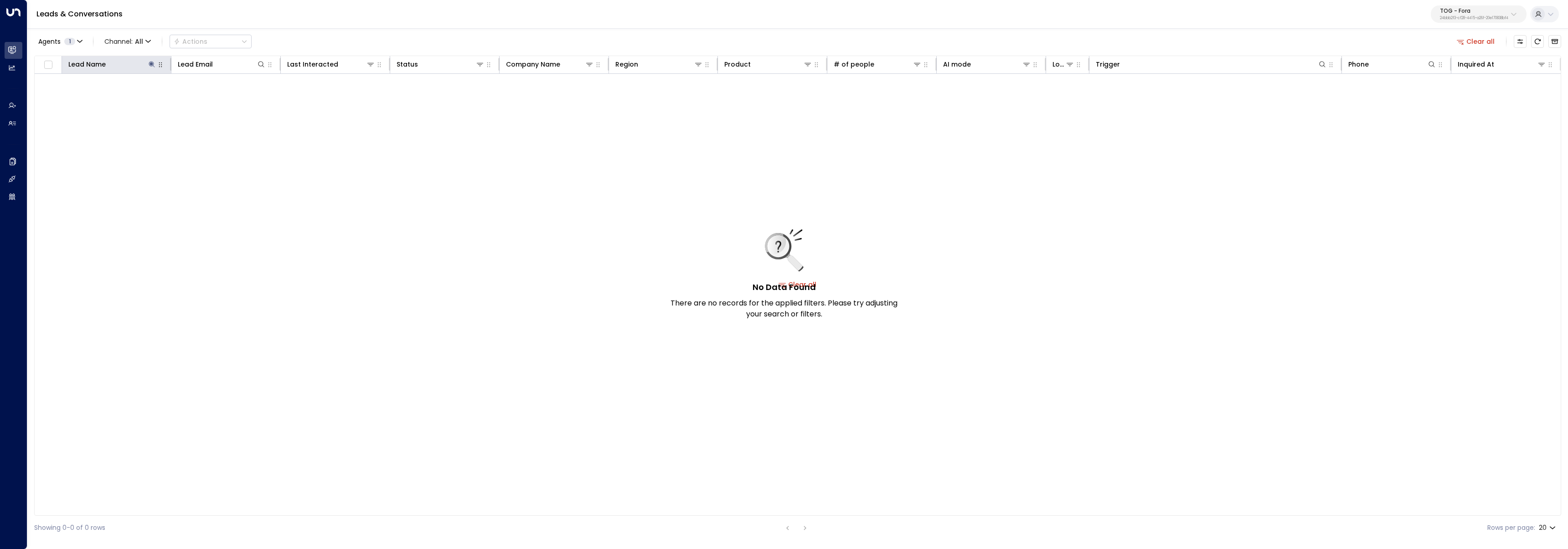
click at [157, 66] on icon "button" at bounding box center [161, 65] width 7 height 7
click at [152, 65] on icon at bounding box center [152, 65] width 7 height 7
click at [208, 96] on icon "button" at bounding box center [209, 97] width 6 height 6
click at [260, 65] on icon at bounding box center [261, 65] width 7 height 7
type input "**********"
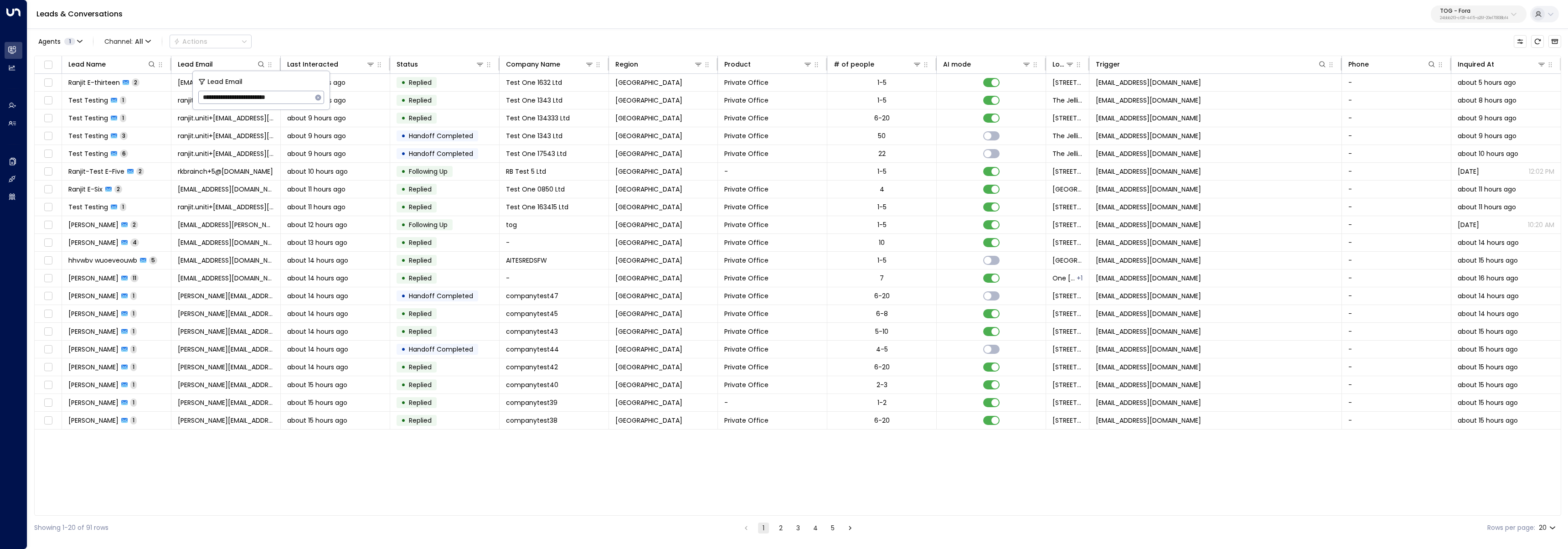
click at [338, 41] on div "Agents 1 Channel: All Actions" at bounding box center [797, 41] width 1527 height 19
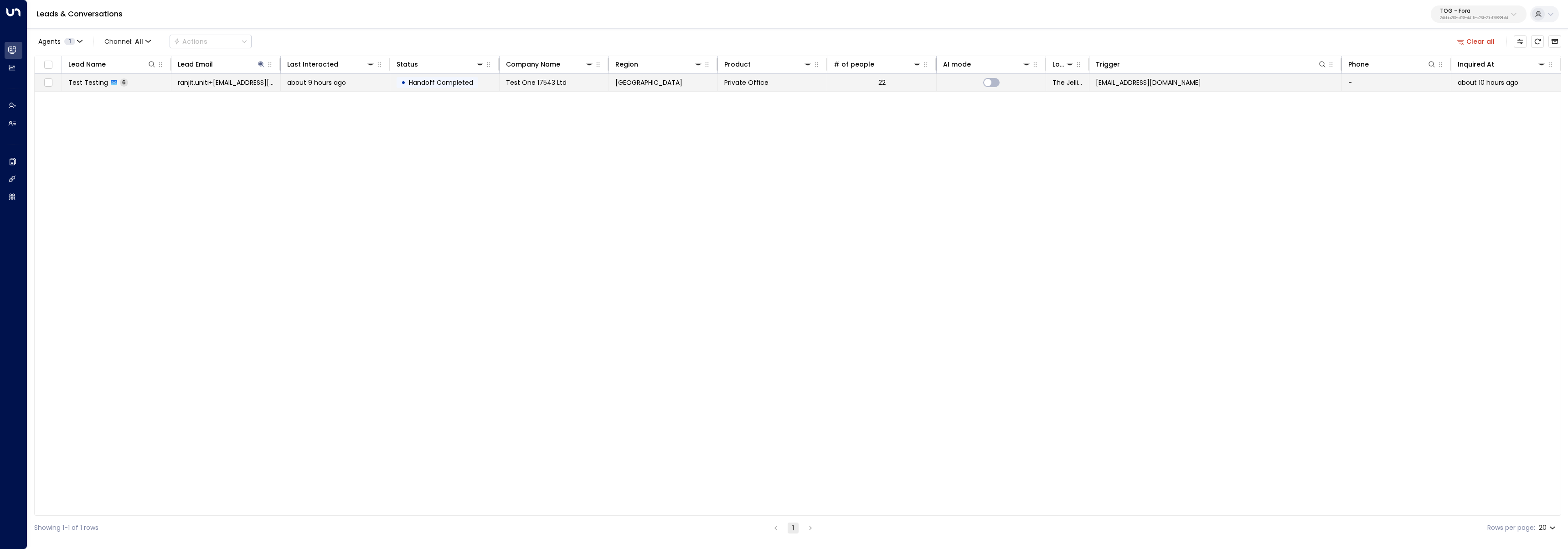
click at [251, 80] on span "ranjit.uniti+21@outlook.com" at bounding box center [226, 82] width 96 height 9
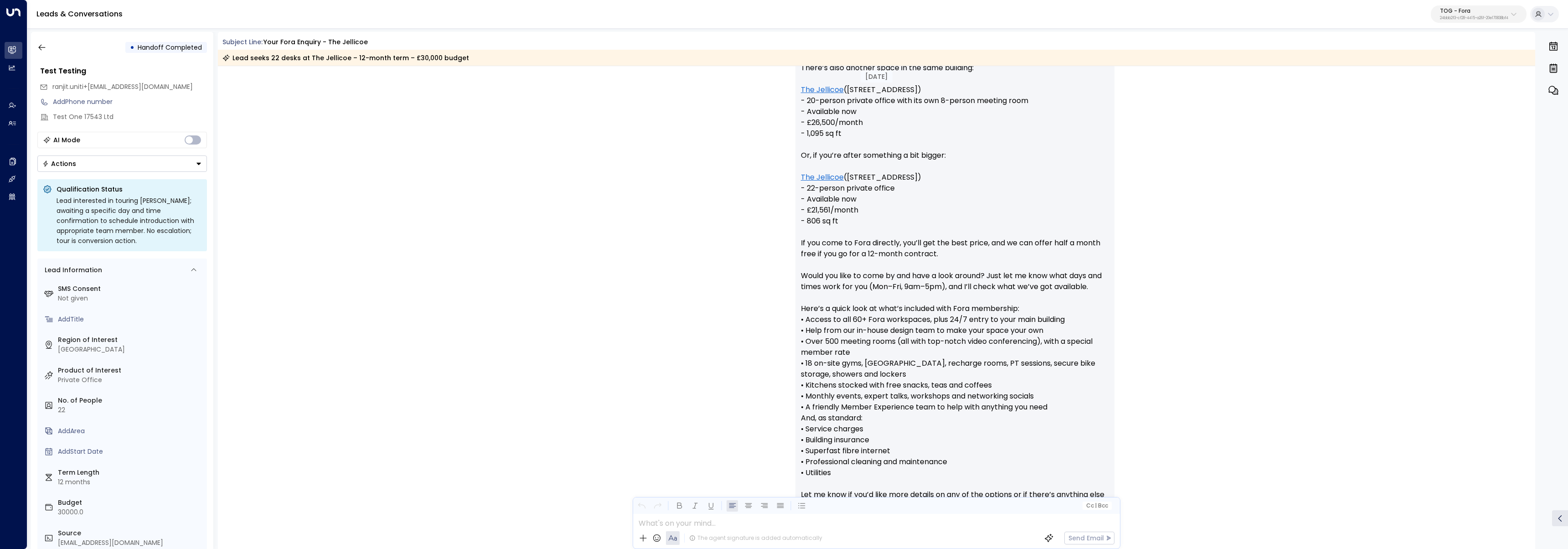
scroll to position [1418, 0]
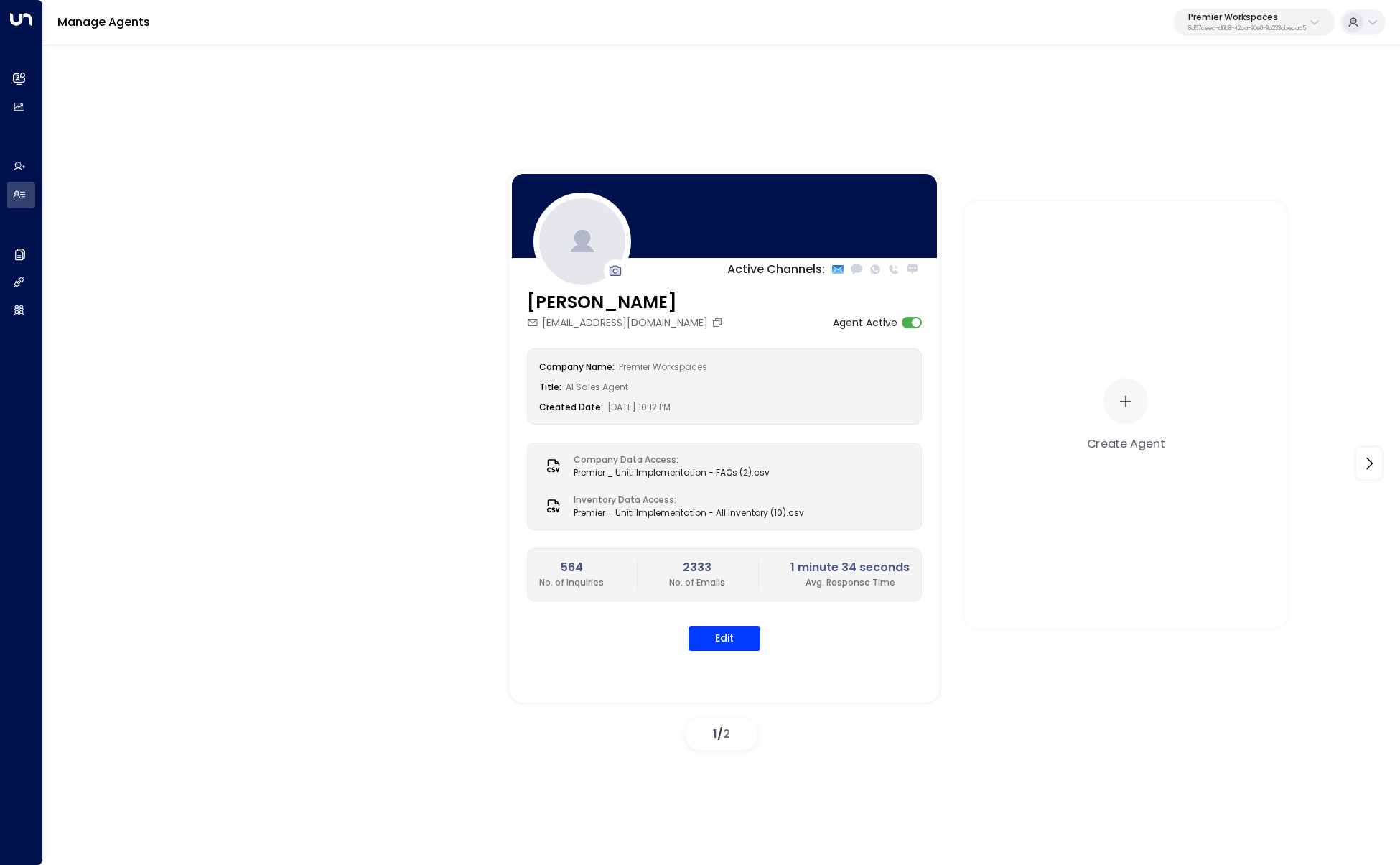
click at [1208, 15] on p "Premier Workspaces" at bounding box center [1247, 16] width 118 height 9
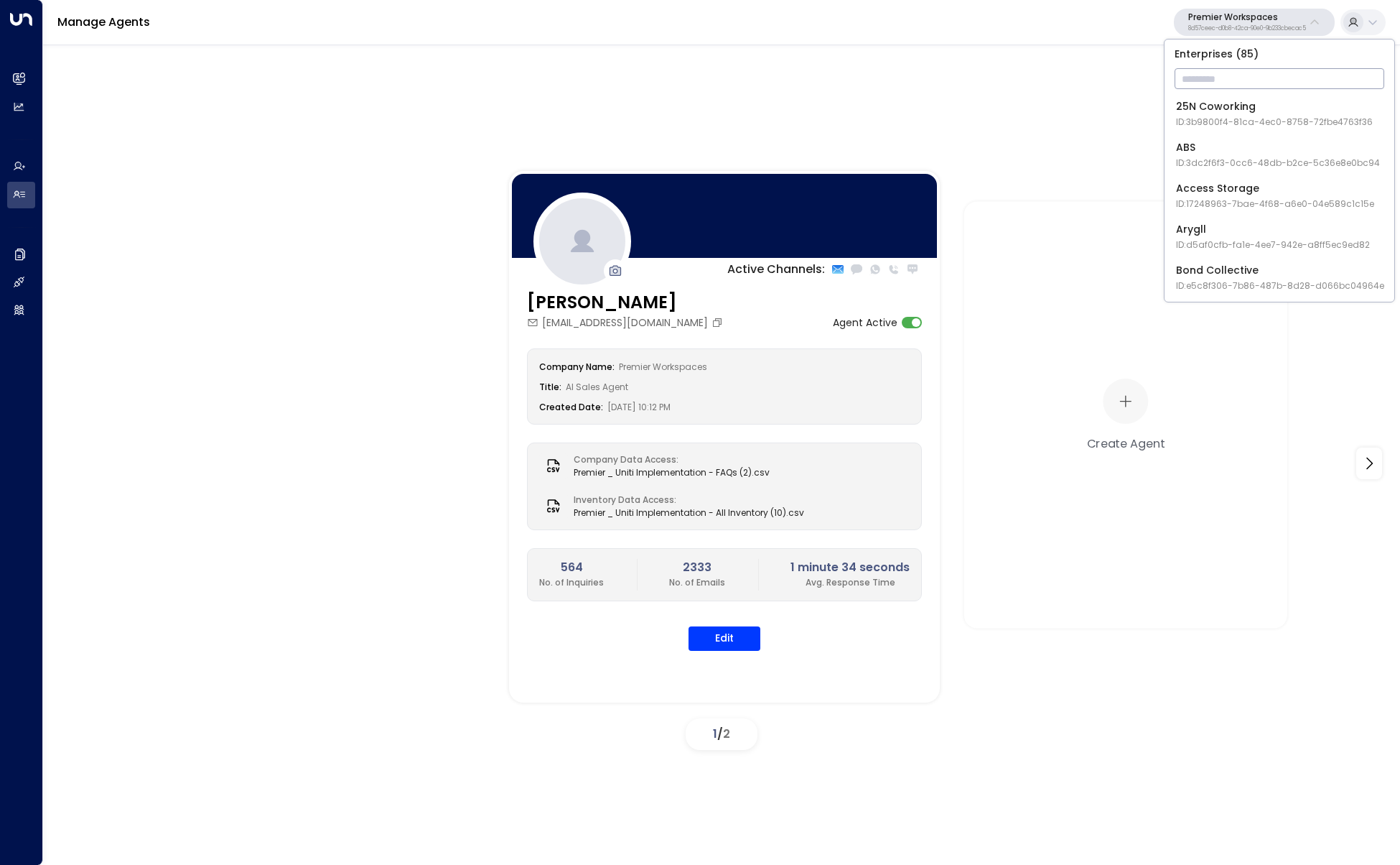
click at [1223, 85] on input "text" at bounding box center [1279, 79] width 210 height 27
type input "***"
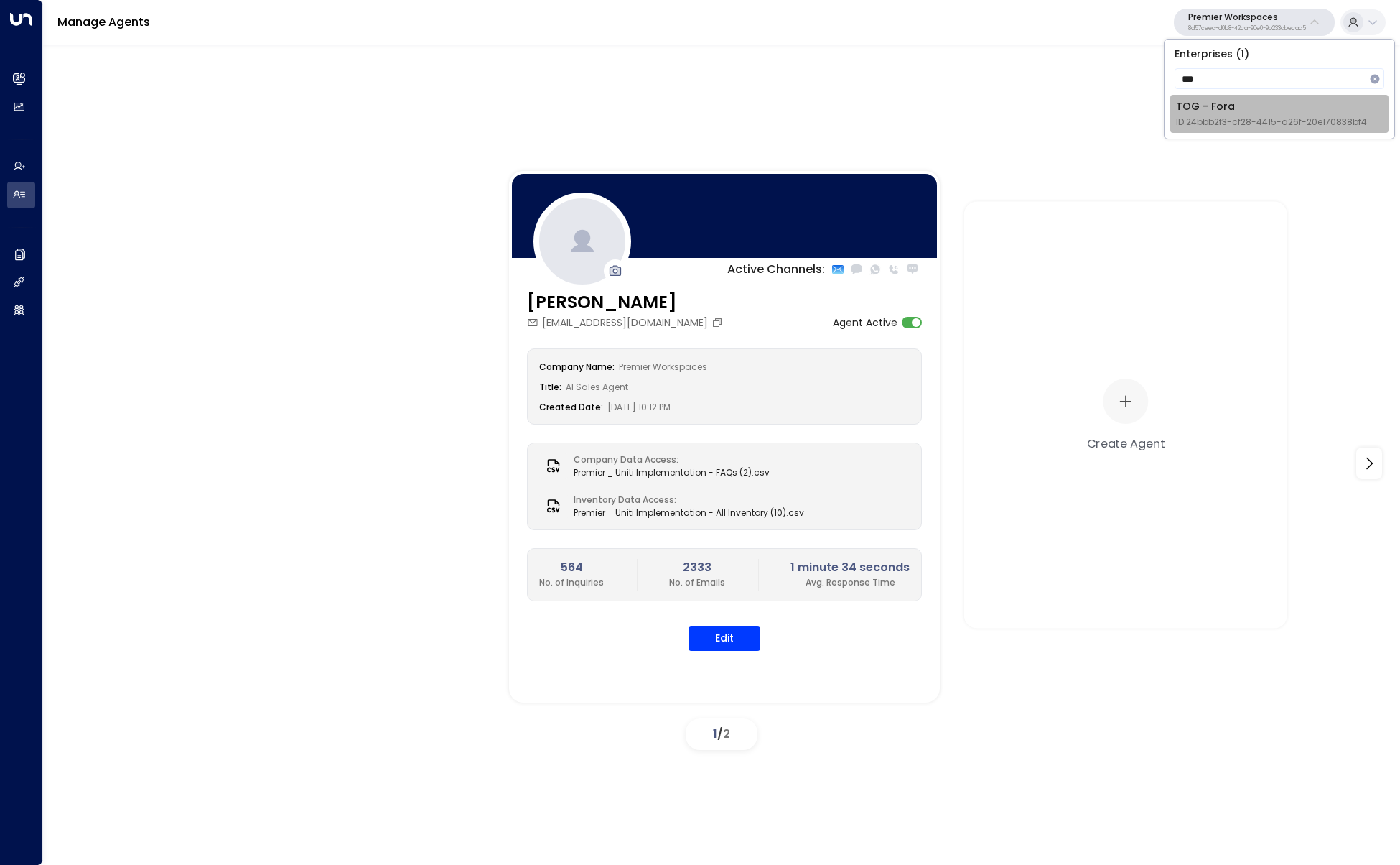
click at [1205, 113] on div "TOG - Fora ID: 24bbb2f3-cf28-4415-a26f-20e170838bf4" at bounding box center [1272, 113] width 191 height 30
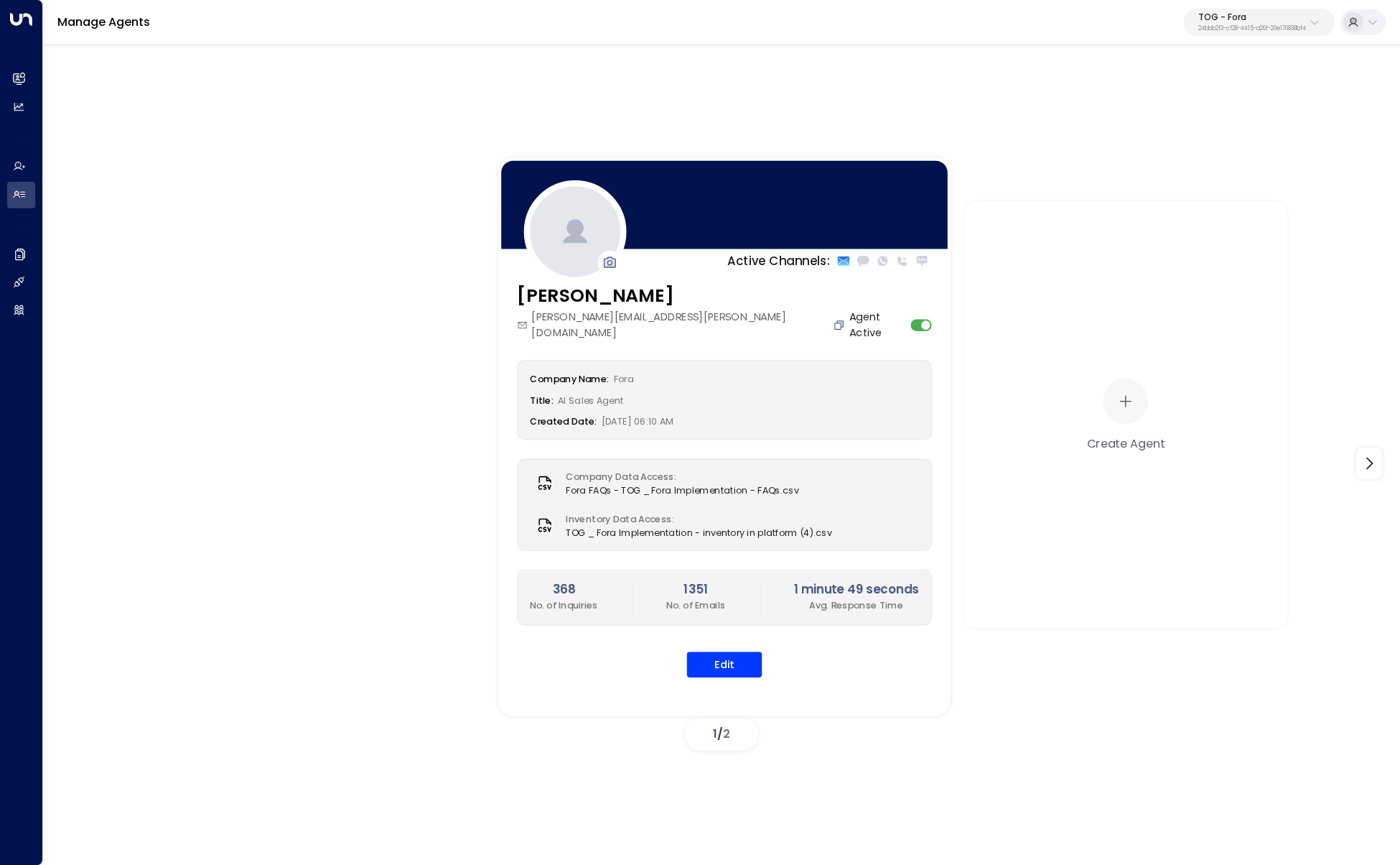
click at [833, 318] on icon "Copy" at bounding box center [839, 324] width 12 height 12
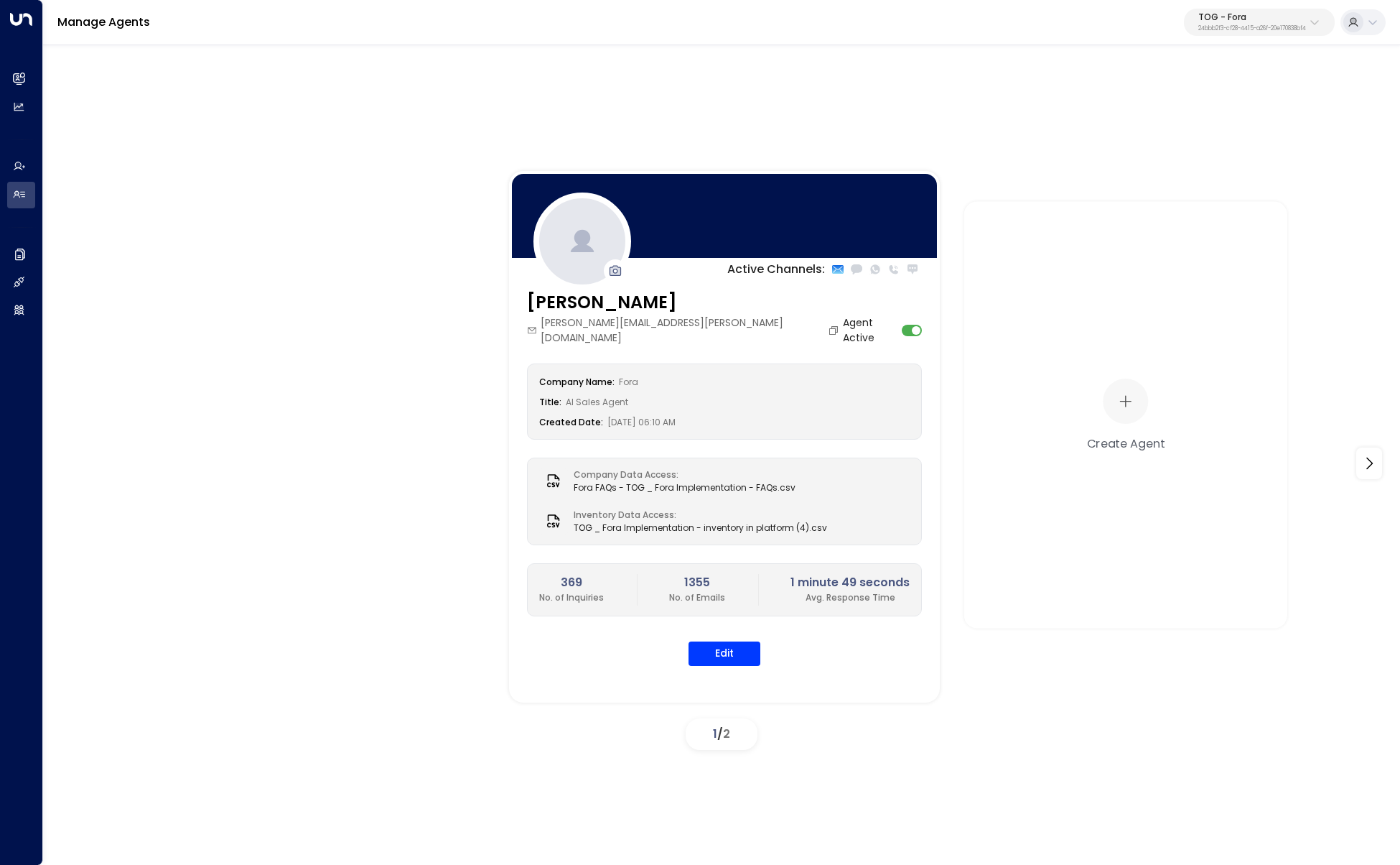
click at [1279, 15] on p "TOG - Fora" at bounding box center [1252, 16] width 107 height 9
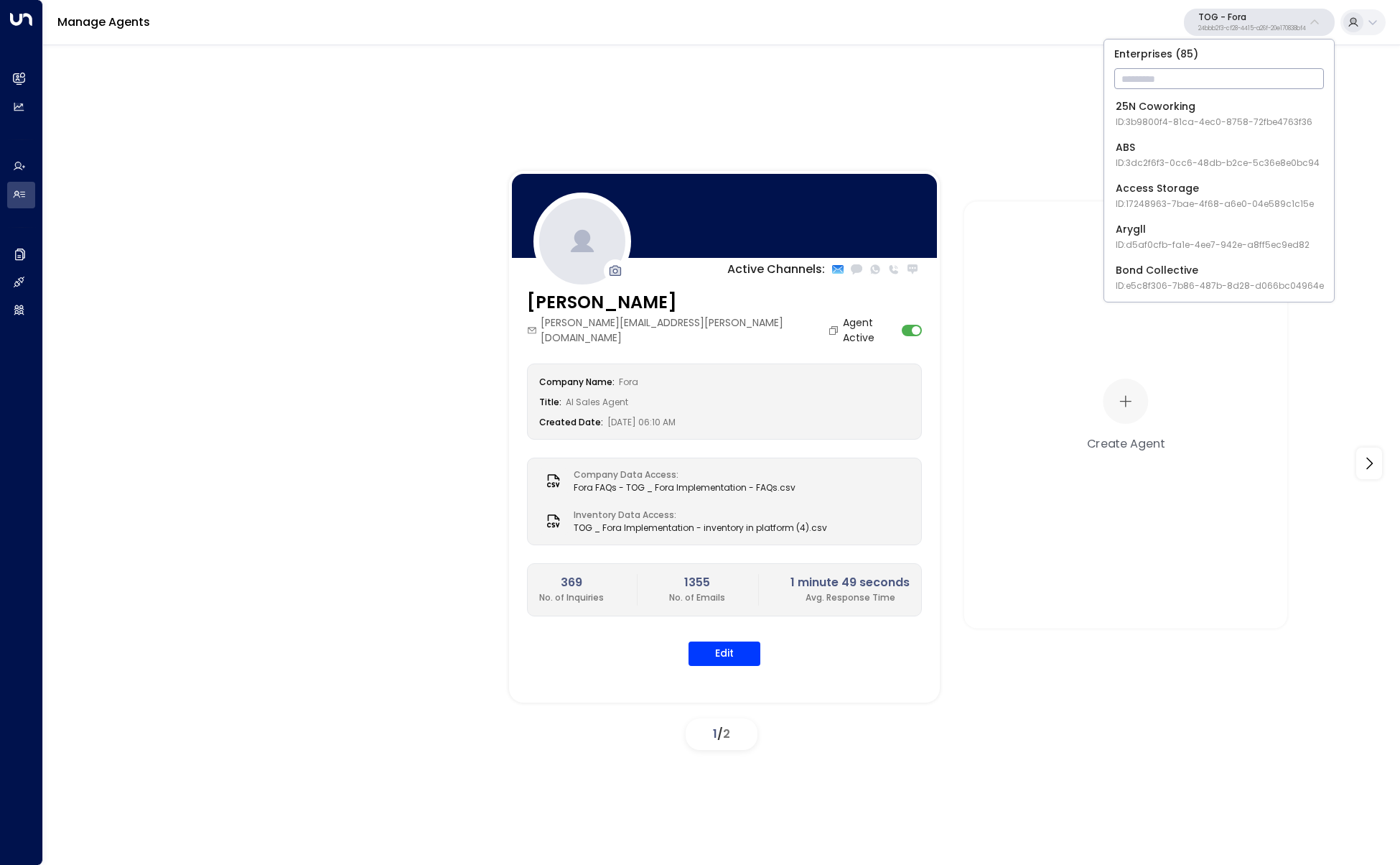
click at [1269, 68] on input "text" at bounding box center [1219, 79] width 210 height 27
